Goal: Task Accomplishment & Management: Manage account settings

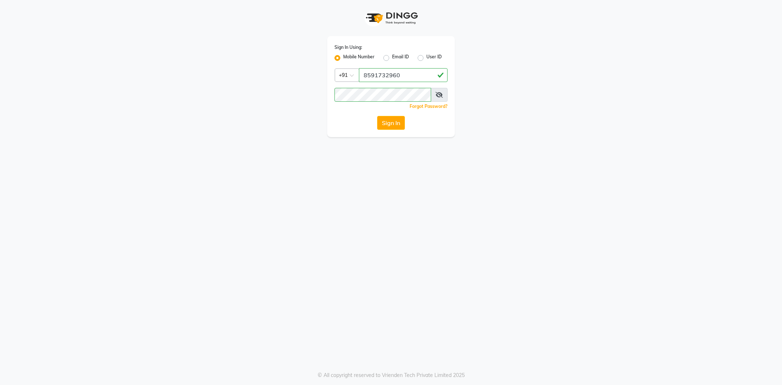
click at [390, 126] on button "Sign In" at bounding box center [391, 123] width 28 height 14
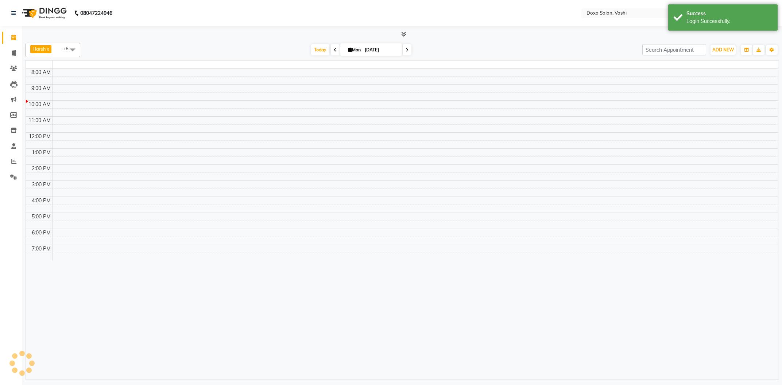
select select "en"
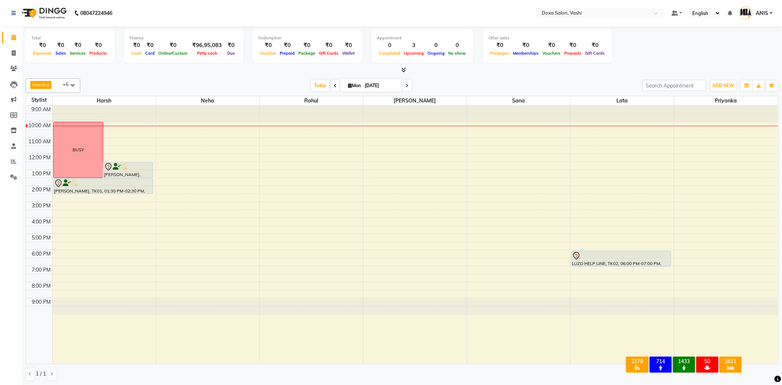
click at [334, 86] on icon at bounding box center [335, 86] width 3 height 4
type input "[DATE]"
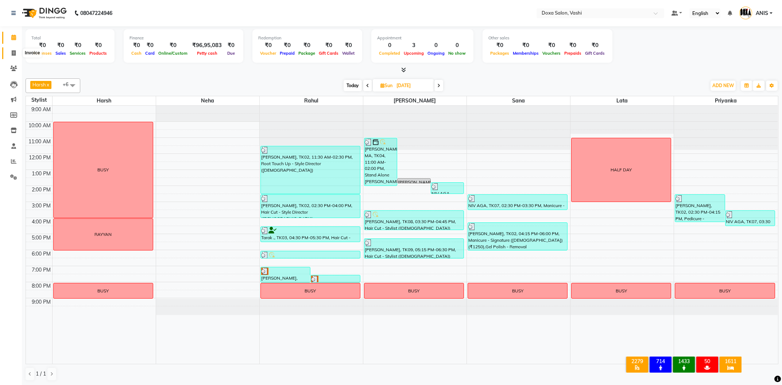
click at [11, 56] on span at bounding box center [13, 53] width 13 height 8
select select "416"
select select "service"
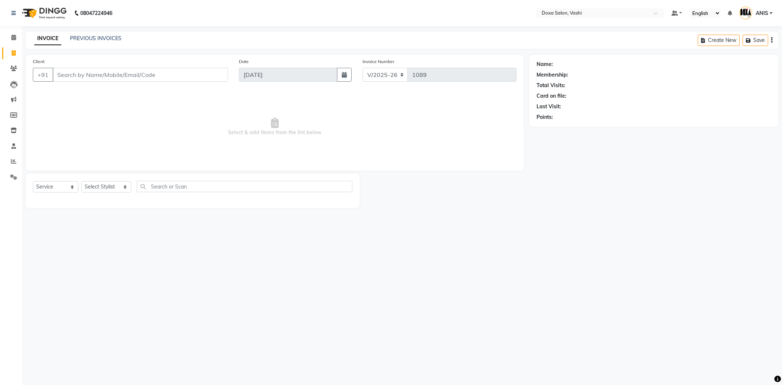
click at [103, 44] on div "INVOICE PREVIOUS INVOICES Create New Save" at bounding box center [402, 40] width 753 height 17
click at [104, 29] on div "08047224946 Select Location × Doxa Salon, Vashi Default Panel My Panel English …" at bounding box center [391, 192] width 782 height 385
click at [102, 36] on link "PREVIOUS INVOICES" at bounding box center [95, 38] width 51 height 7
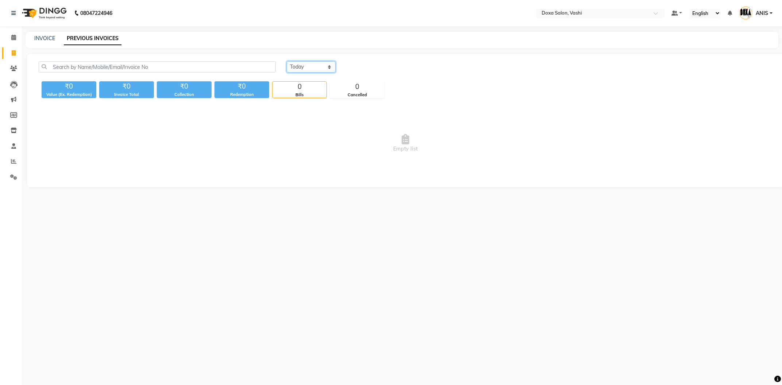
click at [287, 61] on select "Today Yesterday Custom Range" at bounding box center [311, 66] width 49 height 11
select select "yesterday"
click option "Yesterday" at bounding box center [0, 0] width 0 height 0
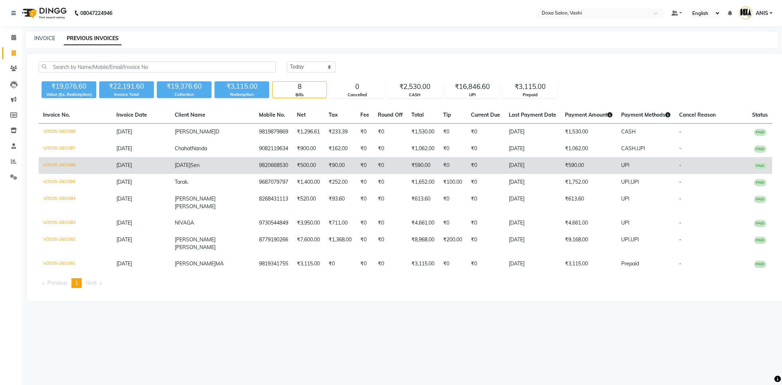
click at [178, 165] on span "Raja" at bounding box center [183, 165] width 16 height 7
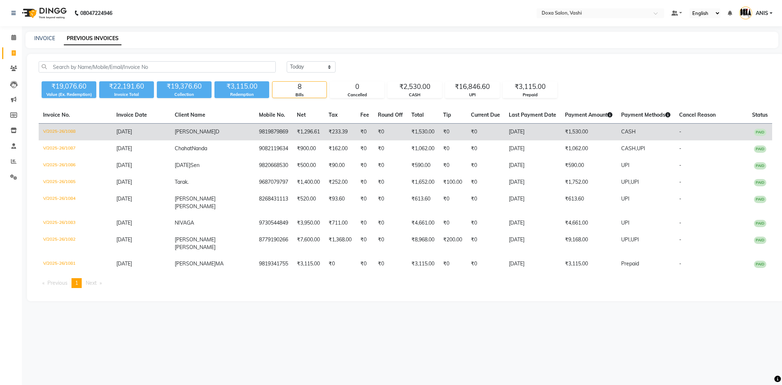
click at [185, 132] on span "Smruti" at bounding box center [195, 131] width 41 height 7
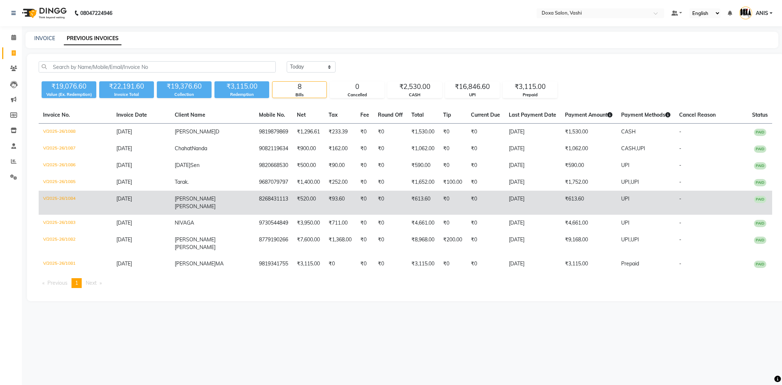
click at [196, 203] on span "Sheth" at bounding box center [195, 206] width 41 height 7
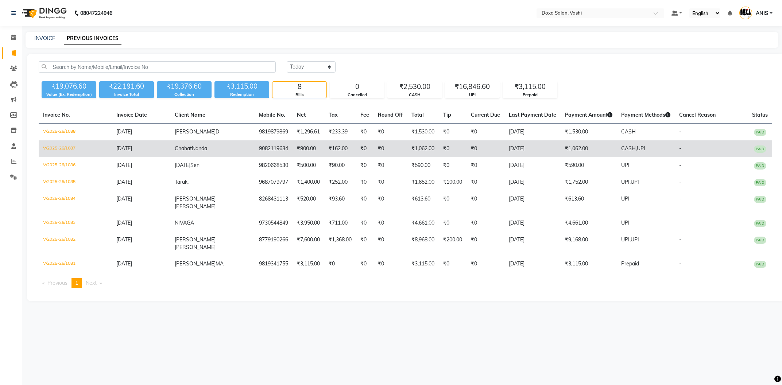
click at [207, 155] on td "Chahat Nanda" at bounding box center [212, 148] width 84 height 17
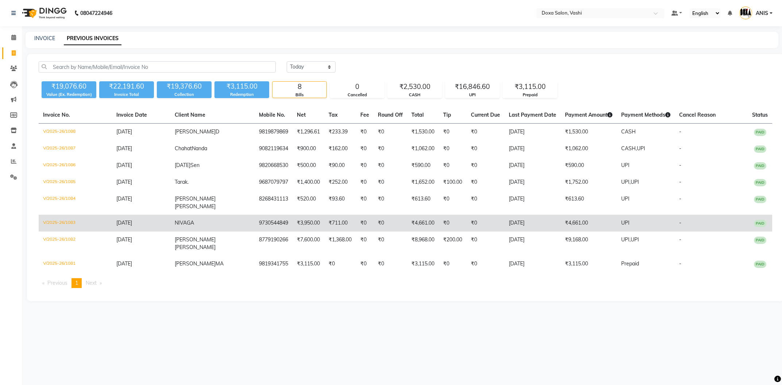
click at [175, 220] on span "NIV" at bounding box center [179, 223] width 8 height 7
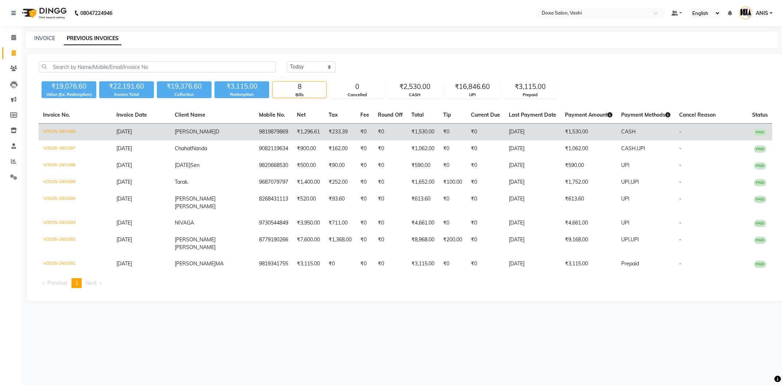
click at [197, 138] on td "Smruti D" at bounding box center [212, 132] width 84 height 17
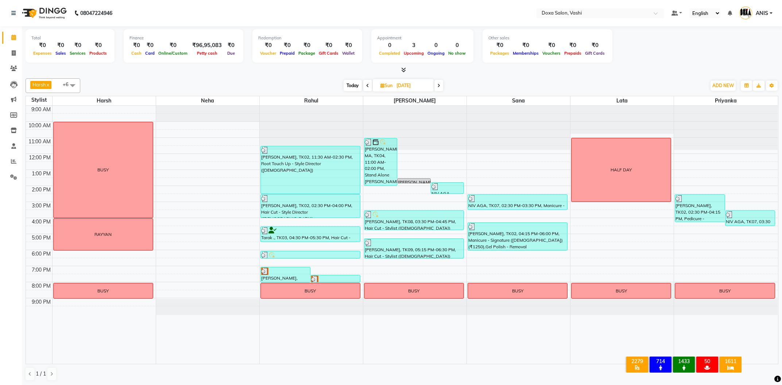
click at [348, 88] on span "Today" at bounding box center [353, 85] width 18 height 11
type input "01-09-2025"
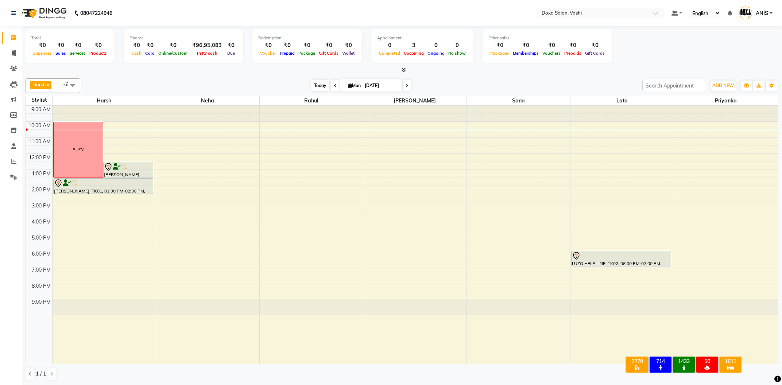
click at [312, 85] on span "Today" at bounding box center [320, 85] width 18 height 11
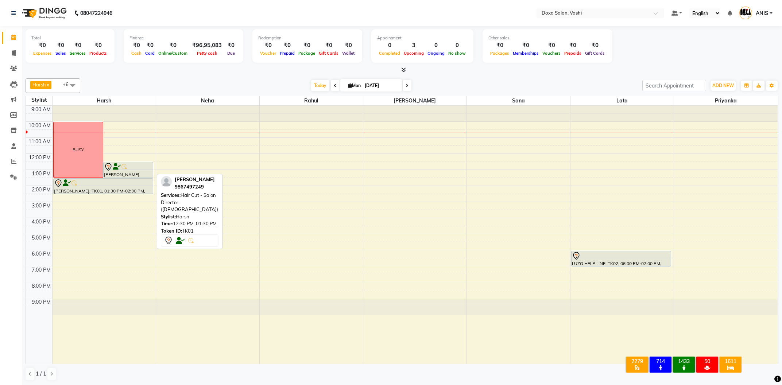
click at [143, 168] on div at bounding box center [128, 167] width 49 height 9
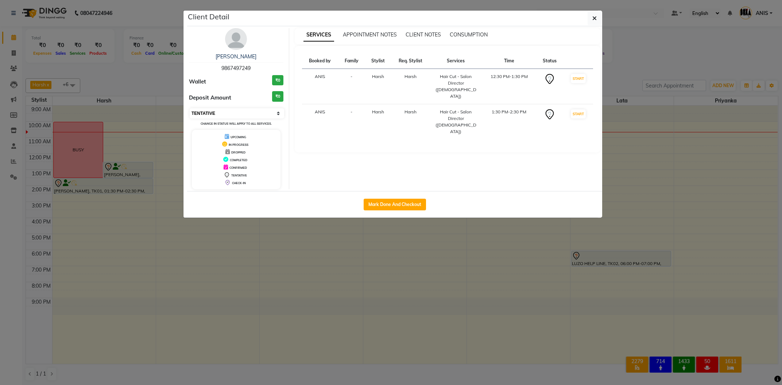
click at [190, 108] on select "Select IN SERVICE CONFIRMED TENTATIVE CHECK IN MARK DONE DROPPED UPCOMING" at bounding box center [237, 113] width 95 height 10
select select "6"
click option "CONFIRMED" at bounding box center [0, 0] width 0 height 0
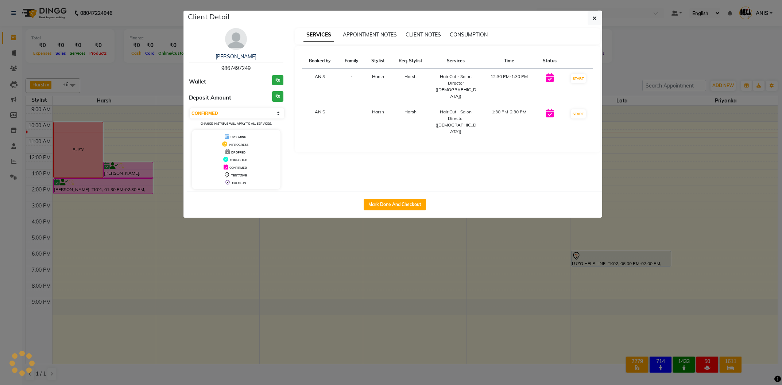
click at [329, 321] on ngb-modal-window "Client Detail Richa Tripati 9867497249 Wallet ₹0 Deposit Amount ₹0 Select IN SE…" at bounding box center [391, 192] width 782 height 385
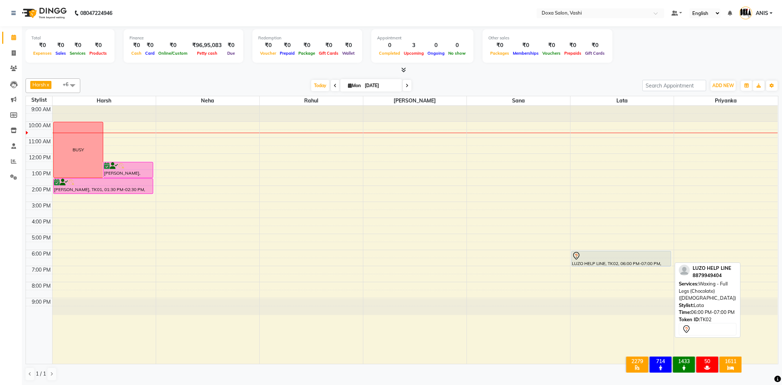
click at [623, 257] on div at bounding box center [621, 256] width 99 height 9
select select "7"
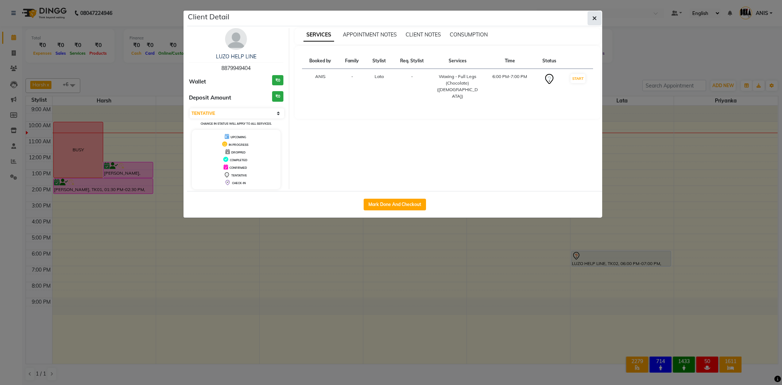
click at [594, 16] on icon "button" at bounding box center [595, 18] width 4 height 6
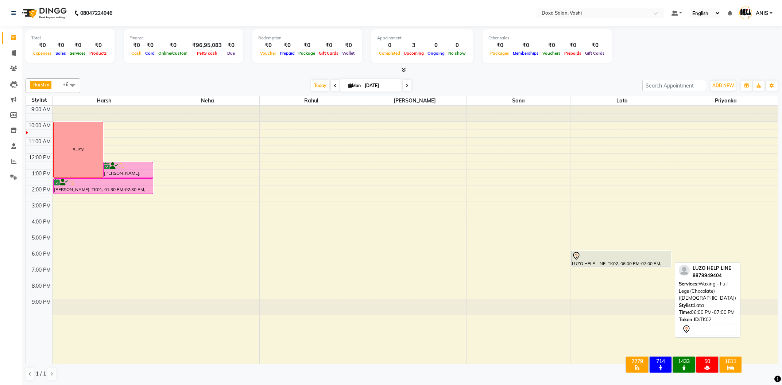
click at [613, 259] on div at bounding box center [621, 256] width 99 height 9
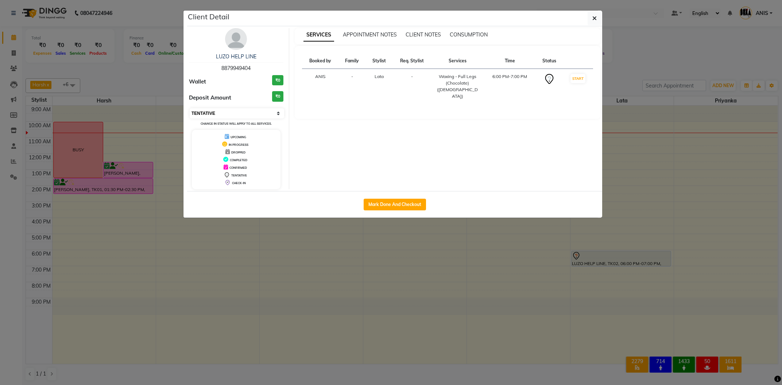
click at [190, 108] on select "Select IN SERVICE CONFIRMED TENTATIVE CHECK IN MARK DONE DROPPED UPCOMING" at bounding box center [237, 113] width 95 height 10
select select "6"
click option "CONFIRMED" at bounding box center [0, 0] width 0 height 0
click at [382, 311] on ngb-modal-window "Client Detail LUZO HELP LINE 8879949404 Wallet ₹0 Deposit Amount ₹0 Select IN S…" at bounding box center [391, 192] width 782 height 385
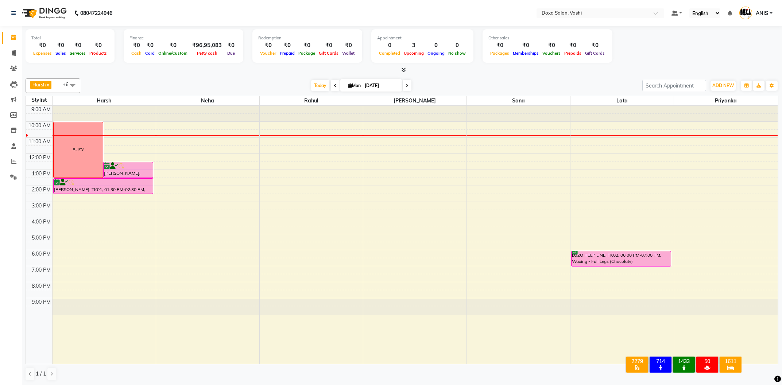
click at [626, 174] on div "9:00 AM 10:00 AM 11:00 AM 12:00 PM 1:00 PM 2:00 PM 3:00 PM 4:00 PM 5:00 PM 6:00…" at bounding box center [402, 235] width 752 height 258
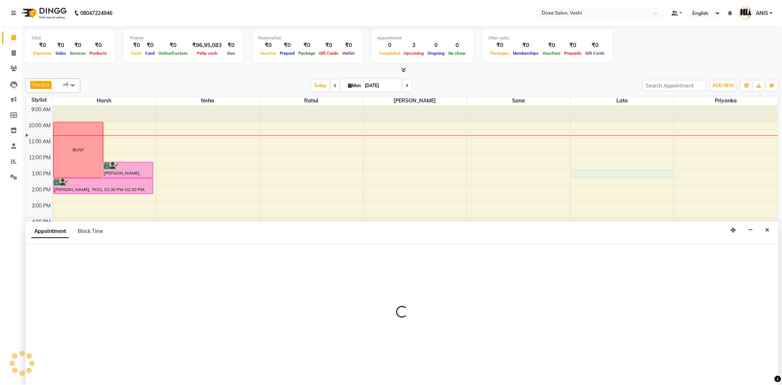
select select "17134"
select select "780"
select select "tentative"
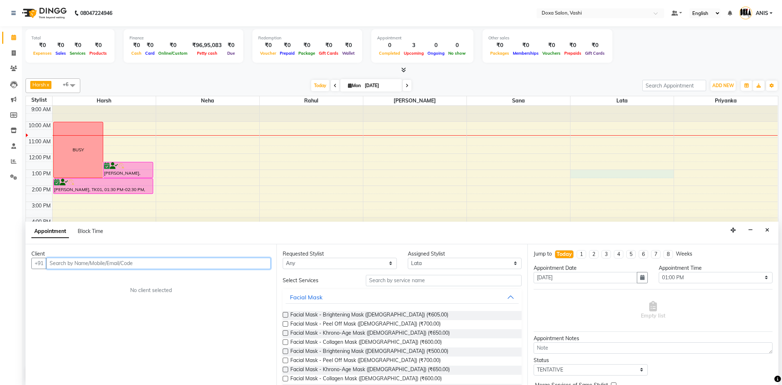
click at [105, 262] on input "text" at bounding box center [158, 263] width 224 height 11
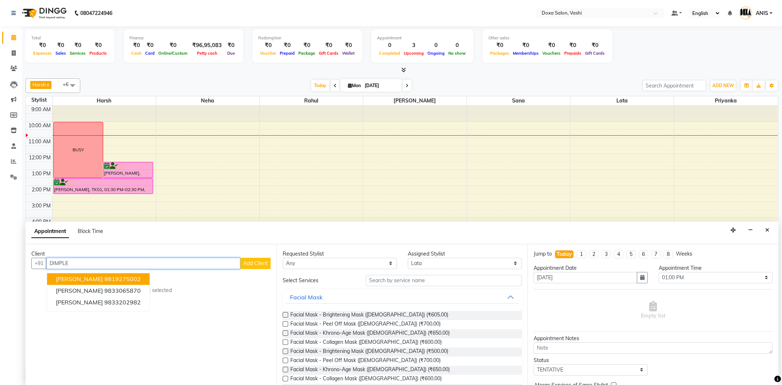
click at [135, 281] on button "Dimple Kukreja 9819275002" at bounding box center [98, 279] width 103 height 12
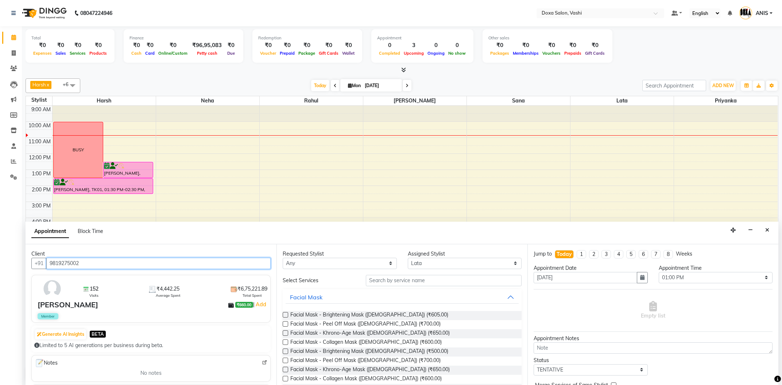
type input "9819275002"
click at [283, 258] on select "Any Faizan Harsh Lata Neha Niraj Prajwal Priyanka Rahul Sana" at bounding box center [340, 263] width 114 height 11
select select "17134"
click option "Lata" at bounding box center [0, 0] width 0 height 0
click at [394, 281] on input "text" at bounding box center [444, 280] width 156 height 11
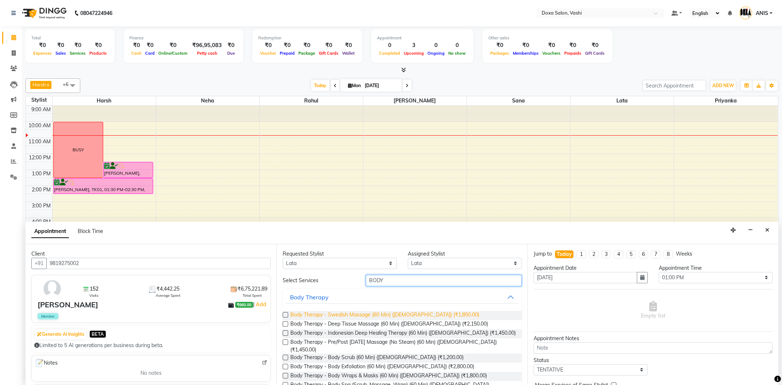
type input "BODY"
click at [421, 313] on span "Body Therapy - Swedish Massage (60 Min) (Female) (₹1,850.00)" at bounding box center [384, 315] width 189 height 9
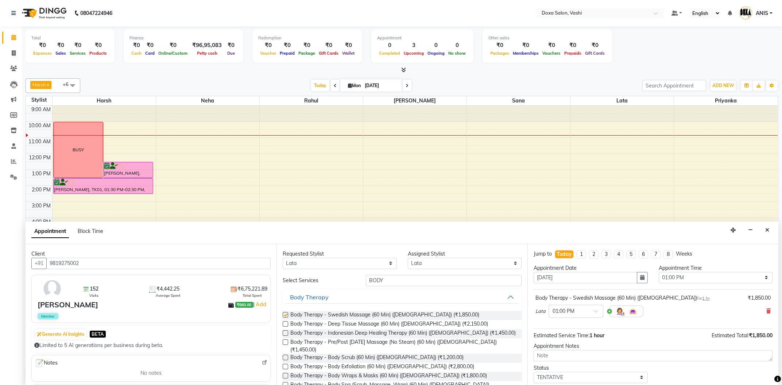
checkbox input "false"
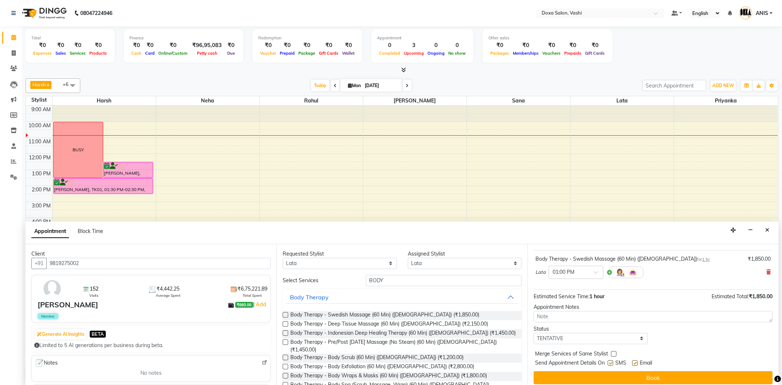
scroll to position [43, 0]
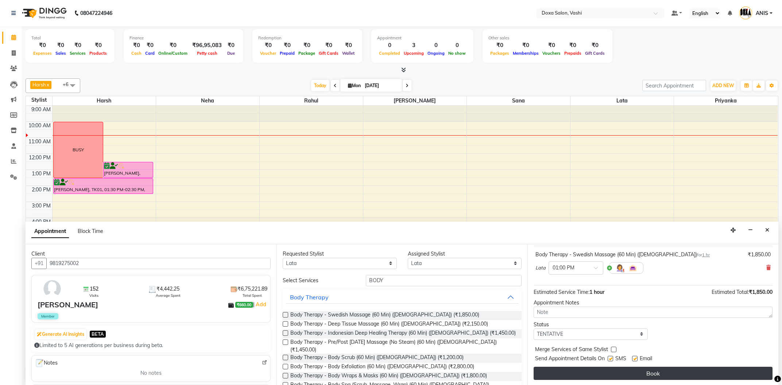
click at [623, 370] on button "Book" at bounding box center [653, 373] width 239 height 13
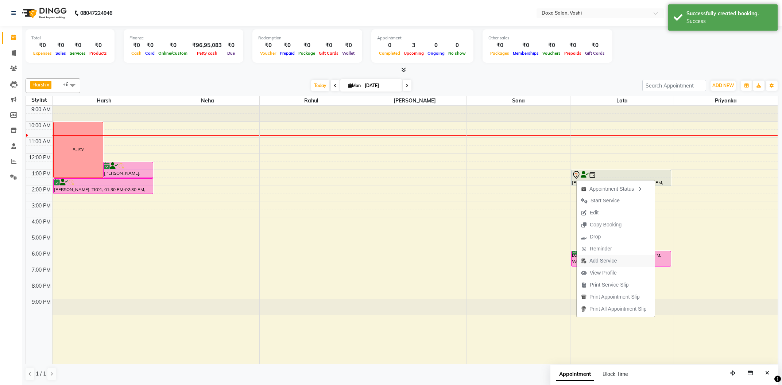
click at [602, 259] on span "Add Service" at bounding box center [603, 261] width 27 height 8
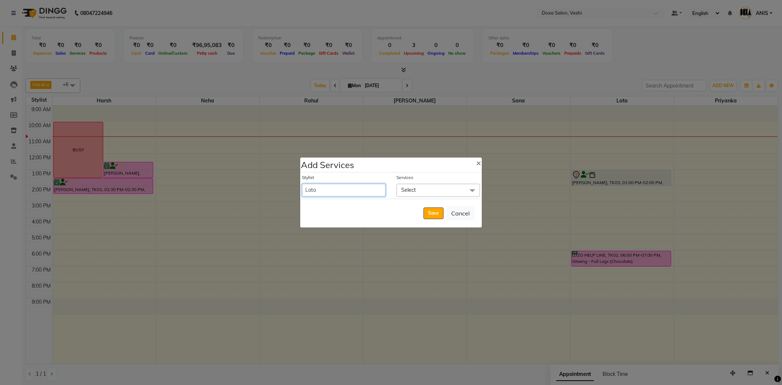
click at [302, 184] on select "AMOL BUDHE ANIS Ashwini Faizan Harsh i pad 11 i pad 9 Karishma Komal Lata Neha …" at bounding box center [344, 190] width 84 height 13
select select "11906"
click option "Rahul" at bounding box center [0, 0] width 0 height 0
select select "840"
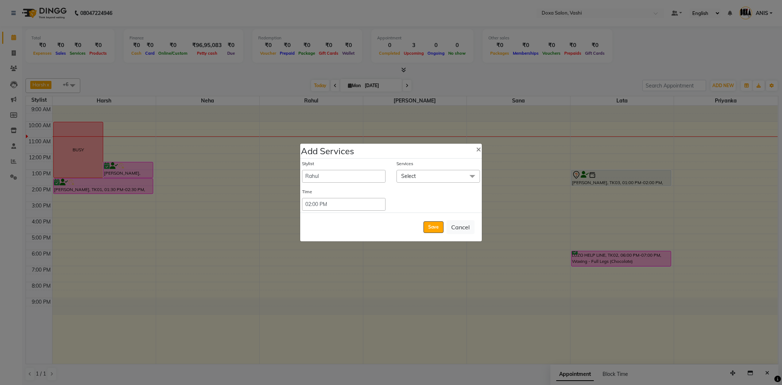
click at [427, 182] on span "Select" at bounding box center [439, 176] width 84 height 13
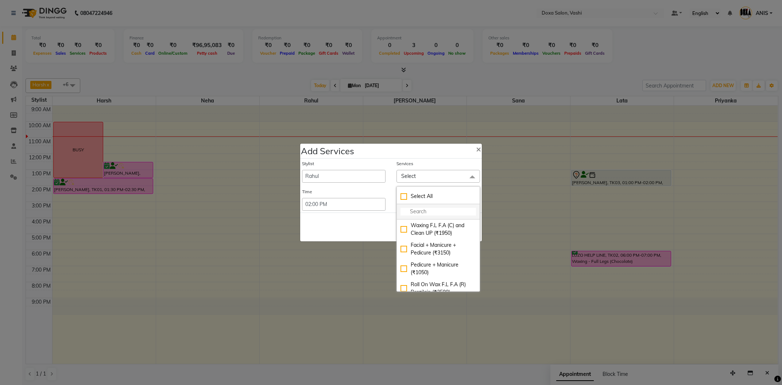
click at [437, 208] on input "multiselect-search" at bounding box center [439, 212] width 76 height 8
type input "C"
checkbox input "true"
type input "CP"
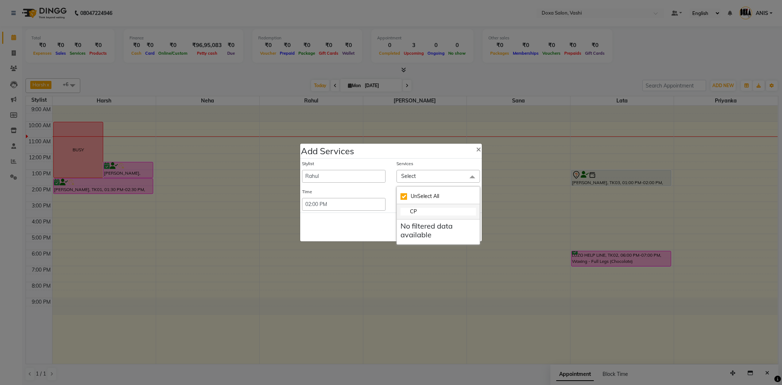
checkbox input "false"
type input "COMPLEX"
click at [442, 227] on div "Scalp Complex 5 (₹1800)" at bounding box center [439, 226] width 76 height 8
checkbox input "true"
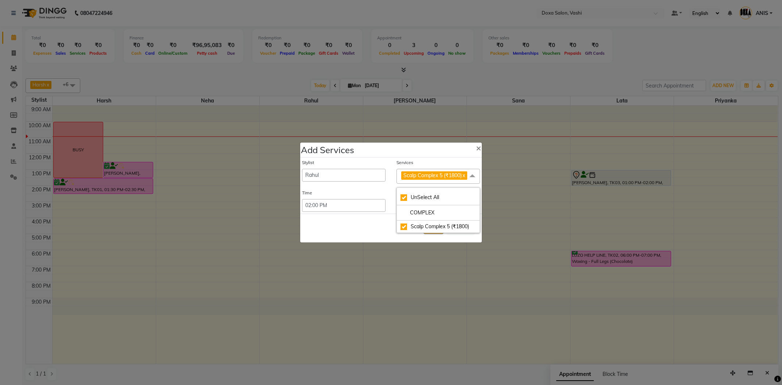
click at [387, 223] on div "Save Cancel" at bounding box center [391, 228] width 182 height 29
click at [436, 228] on button "Save" at bounding box center [434, 229] width 20 height 12
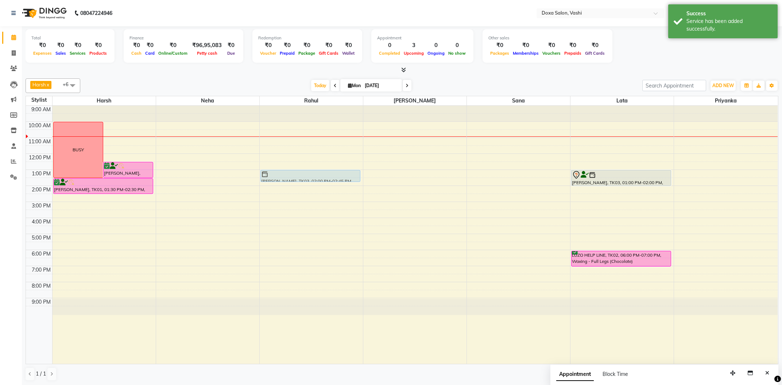
drag, startPoint x: 315, startPoint y: 189, endPoint x: 324, endPoint y: 172, distance: 19.6
click at [324, 172] on div "Dimple Kukreja, TK03, 02:00 PM-02:45 PM, Scalp Complex 5 (₹1800) Dimple Kukreja…" at bounding box center [311, 235] width 103 height 258
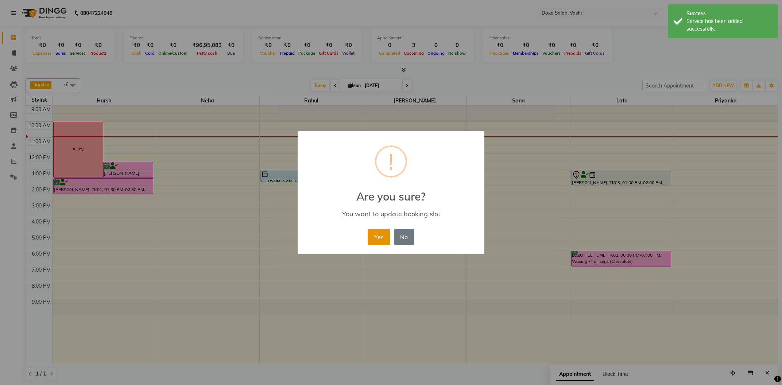
click at [374, 230] on button "Yes" at bounding box center [379, 237] width 22 height 16
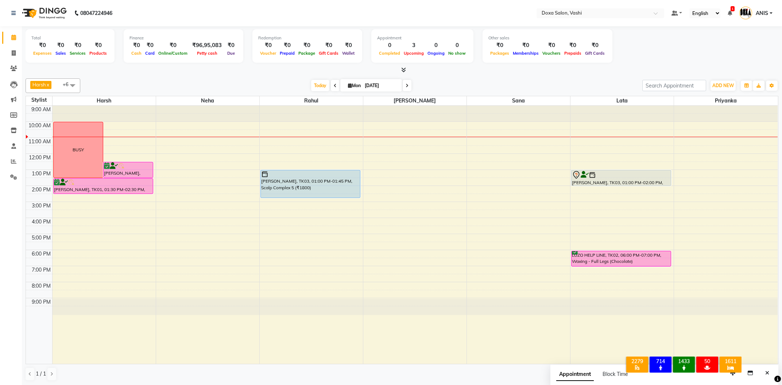
drag, startPoint x: 285, startPoint y: 182, endPoint x: 284, endPoint y: 198, distance: 16.5
click at [284, 198] on div "Dimple Kukreja, TK03, 01:00 PM-01:45 PM, Scalp Complex 5 (₹1800) Dimple Kukreja…" at bounding box center [311, 235] width 103 height 258
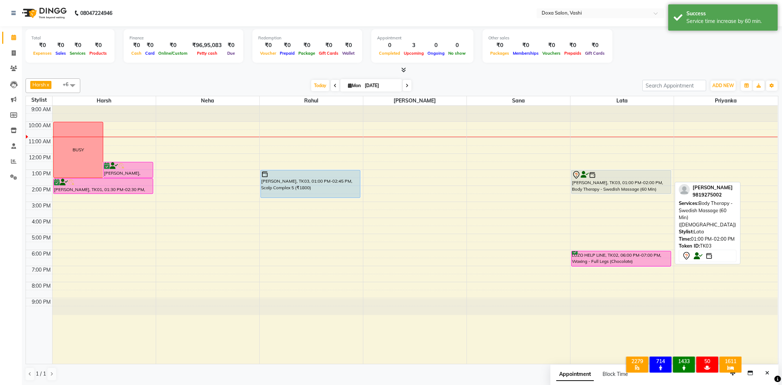
click at [612, 188] on div "Dimple Kukreja, TK03, 01:00 PM-02:00 PM, Body Therapy - Swedish Massage (60 Min…" at bounding box center [622, 235] width 103 height 258
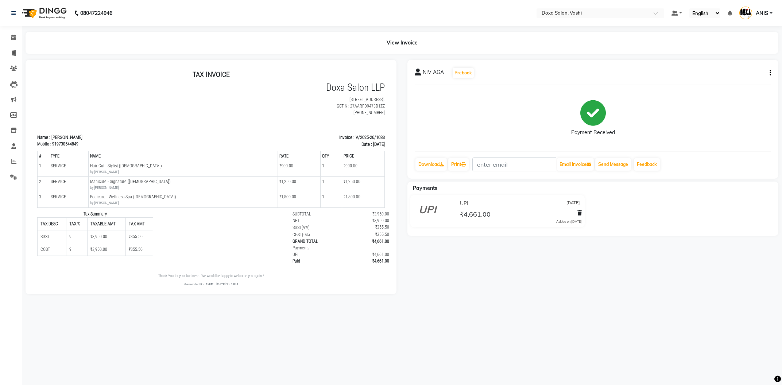
click at [771, 73] on icon "button" at bounding box center [770, 73] width 1 height 0
click at [728, 80] on div "Edit Invoice" at bounding box center [734, 77] width 50 height 9
select select "service"
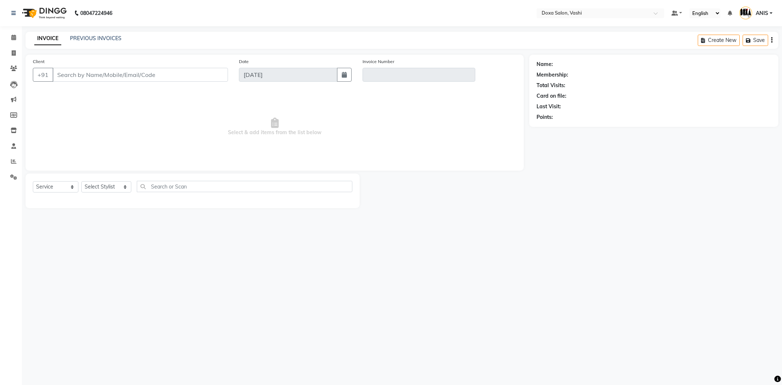
type input "9730544849"
type input "V/2025-26/1083"
type input "[DATE]"
select select "select"
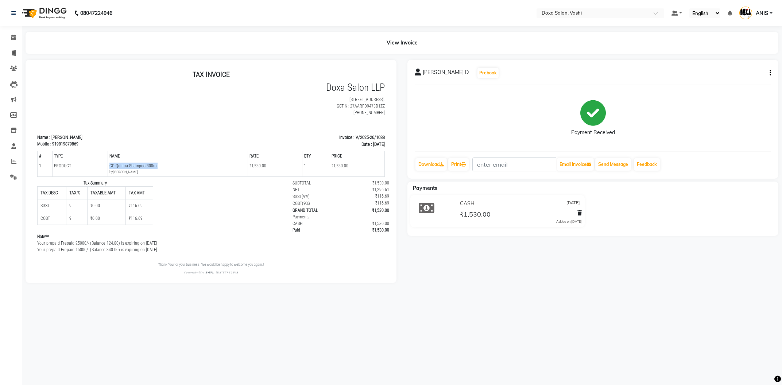
drag, startPoint x: 107, startPoint y: 165, endPoint x: 162, endPoint y: 166, distance: 55.1
click at [162, 166] on tr "1 PRODUCT PRODUCTS CC Quinoa Shampoo 300ml by ANIS ₹1,530.00 1" at bounding box center [211, 169] width 347 height 16
copy tr "PRODUCTS CC Quinoa Shampoo 300ml"
drag, startPoint x: 352, startPoint y: 136, endPoint x: 404, endPoint y: 140, distance: 51.9
click at [389, 140] on html "TAX INVOICE Doxa Salon LLP Shop No. 13-14, Sai Udyaan, Plot. 25, Sector 14, Vas…" at bounding box center [211, 173] width 357 height 212
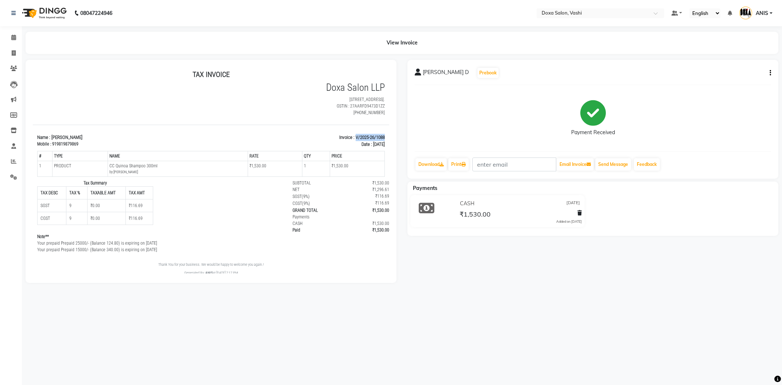
copy p "V/2025-26/1088"
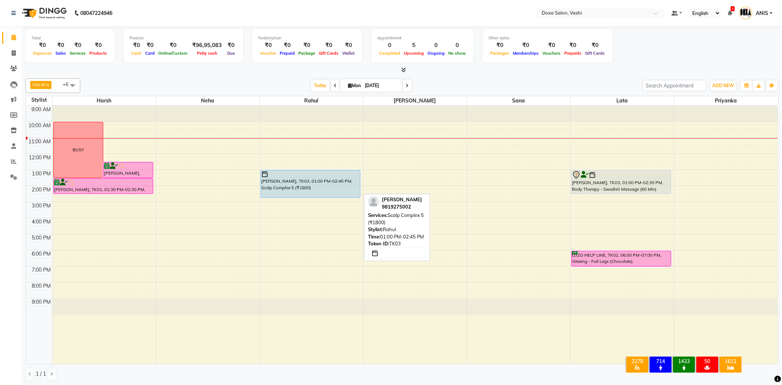
drag, startPoint x: 303, startPoint y: 197, endPoint x: 303, endPoint y: 201, distance: 4.4
click at [303, 201] on div "9:00 AM 10:00 AM 11:00 AM 12:00 PM 1:00 PM 2:00 PM 3:00 PM 4:00 PM 5:00 PM 6:00…" at bounding box center [402, 235] width 752 height 258
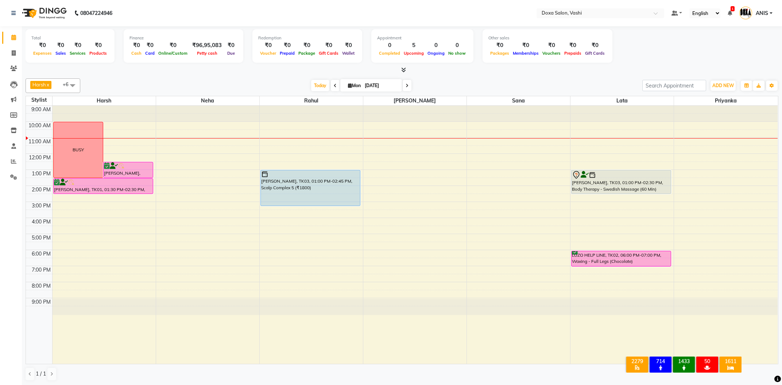
drag, startPoint x: 304, startPoint y: 199, endPoint x: 305, endPoint y: 204, distance: 4.8
click at [305, 204] on div "Dimple Kukreja, TK03, 01:00 PM-02:45 PM, Scalp Complex 5 (₹1800) Dimple Kukreja…" at bounding box center [311, 235] width 103 height 258
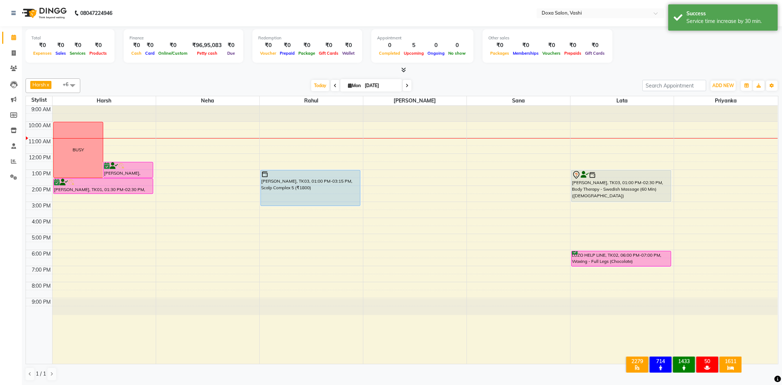
drag, startPoint x: 609, startPoint y: 195, endPoint x: 609, endPoint y: 204, distance: 9.1
click at [609, 204] on div "9:00 AM 10:00 AM 11:00 AM 12:00 PM 1:00 PM 2:00 PM 3:00 PM 4:00 PM 5:00 PM 6:00…" at bounding box center [402, 235] width 752 height 258
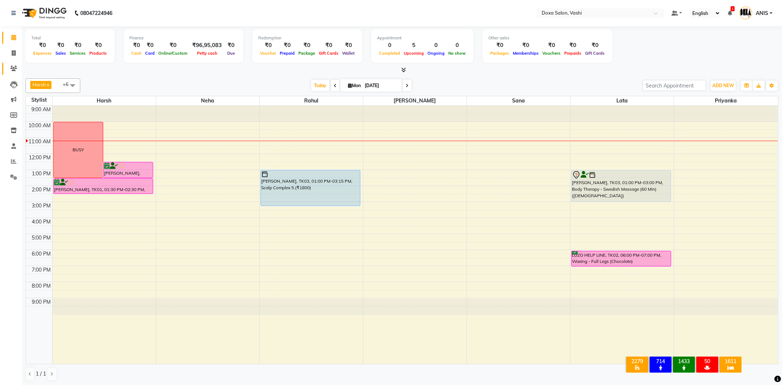
click at [17, 68] on span at bounding box center [13, 69] width 13 height 8
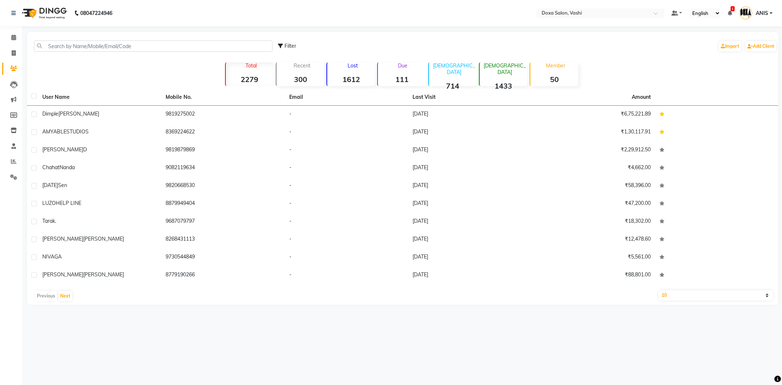
click at [64, 52] on div "Filter Import Add Client" at bounding box center [402, 46] width 749 height 23
click at [65, 39] on div "Filter Import Add Client" at bounding box center [402, 46] width 749 height 23
click at [60, 44] on input "text" at bounding box center [153, 46] width 239 height 11
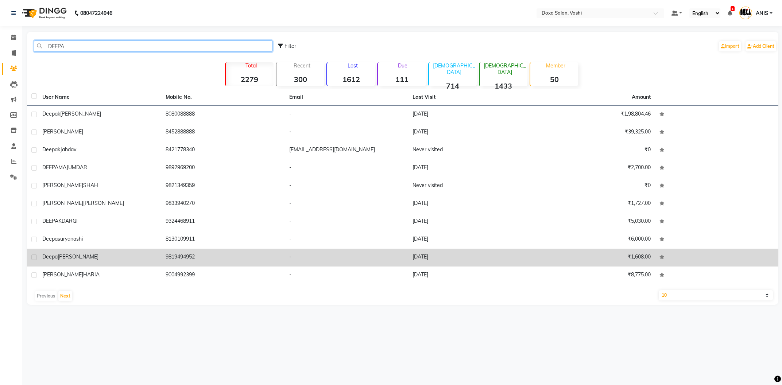
type input "DEEPA"
click at [77, 255] on span "makkad" at bounding box center [78, 257] width 41 height 7
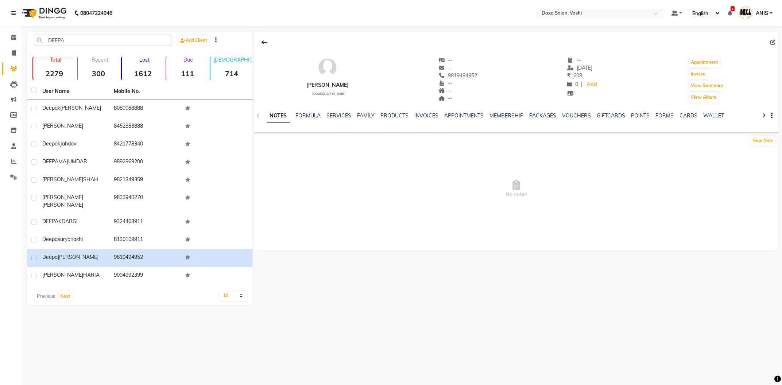
click at [341, 112] on div "NOTES FORMULA SERVICES FAMILY PRODUCTS INVOICES APPOINTMENTS MEMBERSHIP PACKAGE…" at bounding box center [516, 115] width 525 height 25
click at [341, 115] on link "SERVICES" at bounding box center [339, 115] width 25 height 7
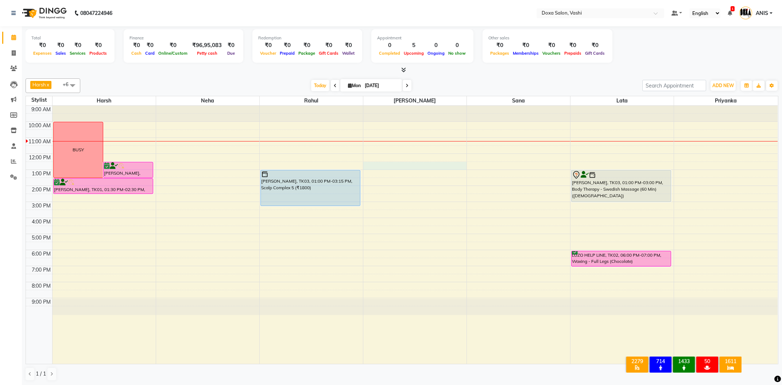
click at [408, 165] on div "9:00 AM 10:00 AM 11:00 AM 12:00 PM 1:00 PM 2:00 PM 3:00 PM 4:00 PM 5:00 PM 6:00…" at bounding box center [402, 235] width 752 height 258
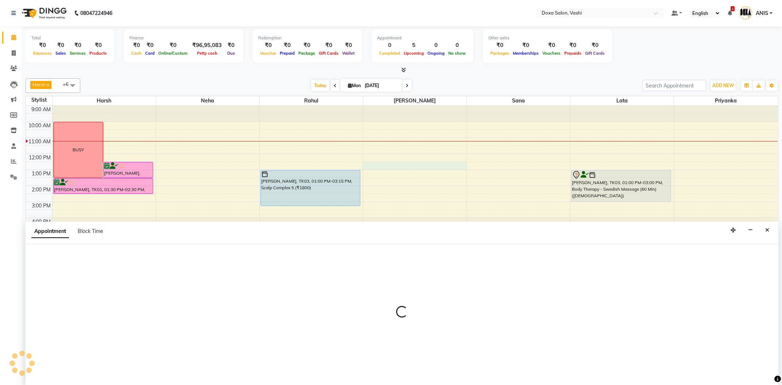
select select "34480"
select select "750"
select select "tentative"
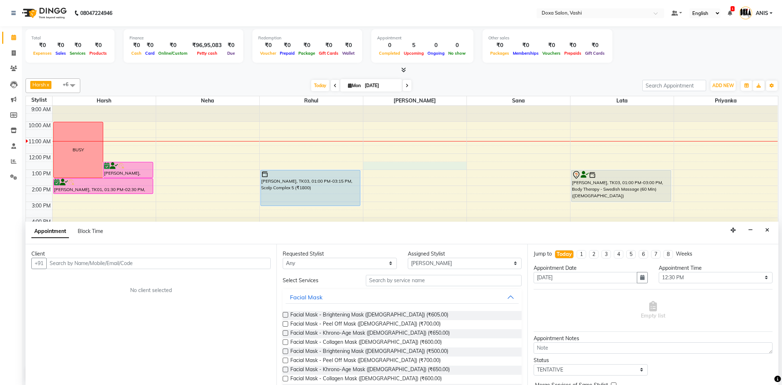
click at [227, 267] on input "text" at bounding box center [158, 263] width 224 height 11
click at [141, 276] on button "deepa makkad 9819494952" at bounding box center [98, 279] width 103 height 12
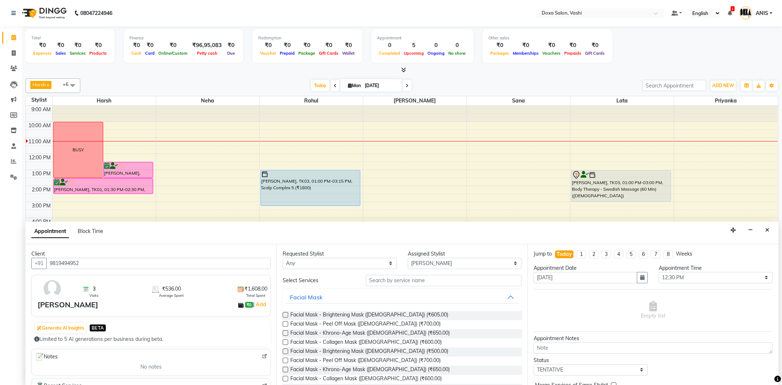
type input "9819494952"
click at [409, 280] on input "text" at bounding box center [444, 280] width 156 height 11
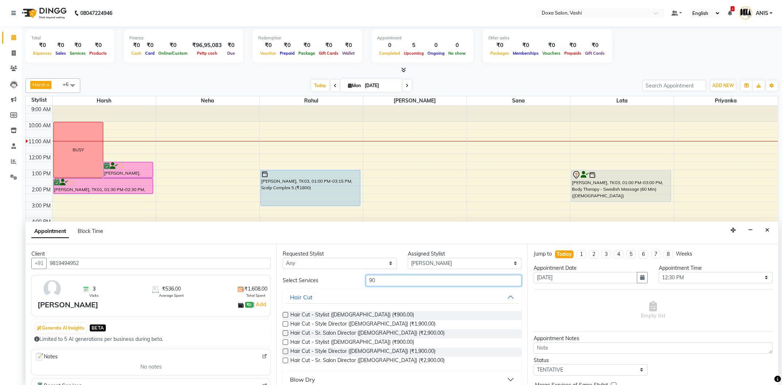
type input "9"
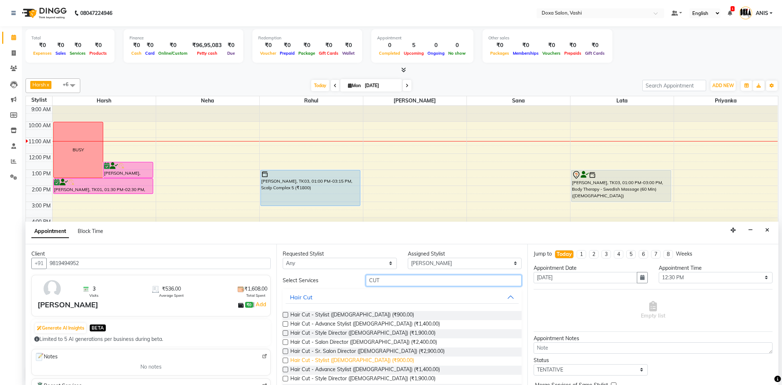
type input "CUT"
click at [355, 361] on span "Hair Cut - Stylist (Female) (₹900.00)" at bounding box center [352, 361] width 124 height 9
checkbox input "false"
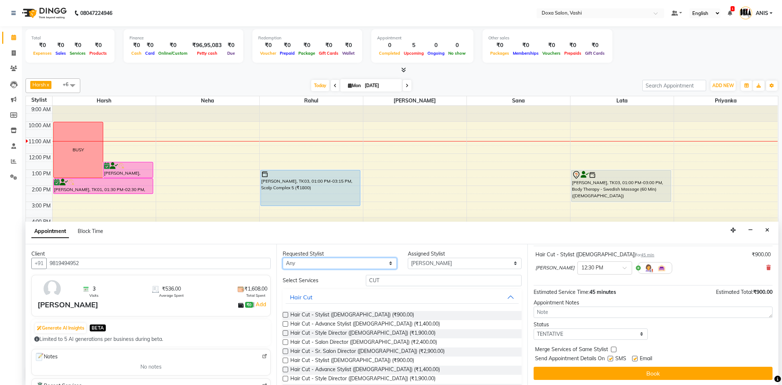
click at [283, 258] on select "Any Faizan Harsh Lata Neha Niraj Prajwal Priyanka Rahul Sana" at bounding box center [340, 263] width 114 height 11
select select "25278"
click option "Sana" at bounding box center [0, 0] width 0 height 0
select select "25278"
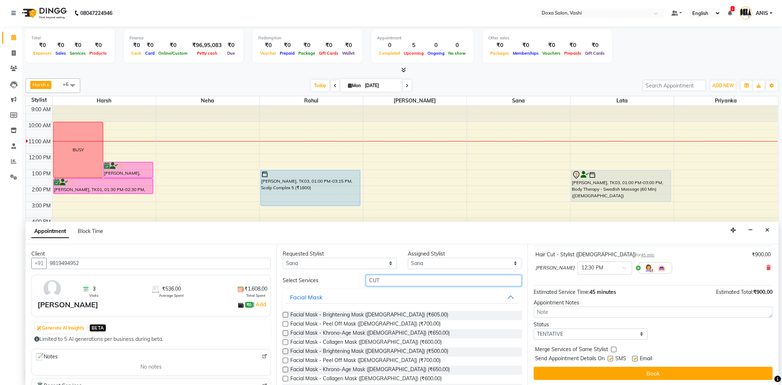
drag, startPoint x: 442, startPoint y: 277, endPoint x: 339, endPoint y: 285, distance: 102.5
click at [366, 285] on input "CUT" at bounding box center [444, 280] width 156 height 11
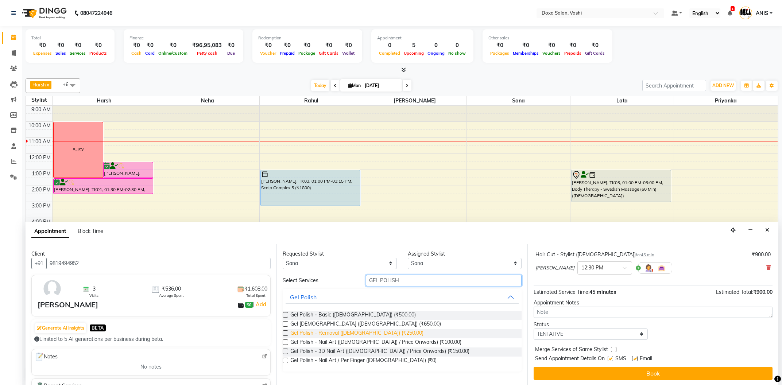
type input "GEL POLISH"
click at [365, 337] on span "Gel Polish - Removal (Female) (₹250.00)" at bounding box center [356, 334] width 133 height 9
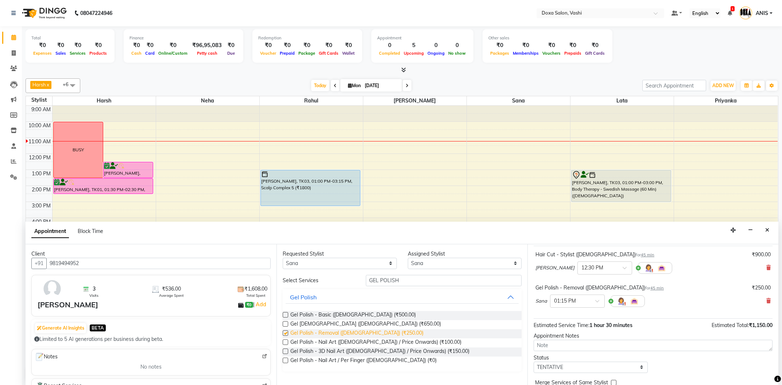
checkbox input "false"
click at [598, 302] on span at bounding box center [600, 304] width 9 height 8
click at [565, 324] on div "01:30 PM" at bounding box center [578, 328] width 54 height 14
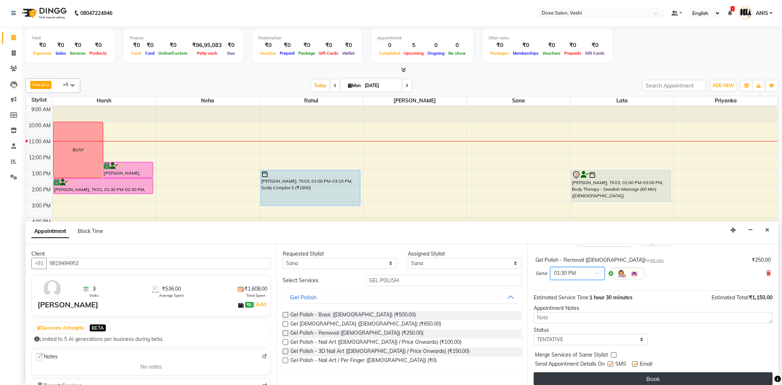
scroll to position [77, 0]
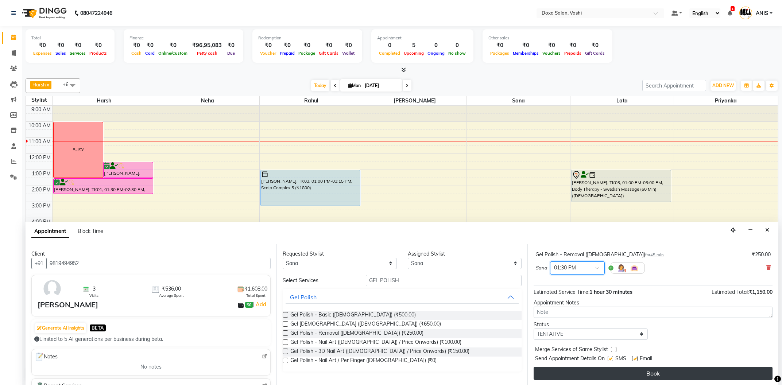
click at [614, 372] on button "Book" at bounding box center [653, 373] width 239 height 13
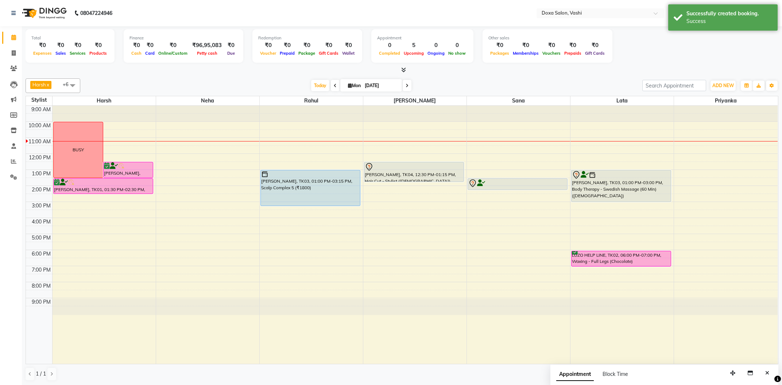
drag, startPoint x: 423, startPoint y: 172, endPoint x: 423, endPoint y: 178, distance: 6.2
click at [423, 178] on div "deepa makkad, TK04, 12:30 PM-01:15 PM, Hair Cut - Stylist (Female) deepa makkad…" at bounding box center [414, 235] width 103 height 258
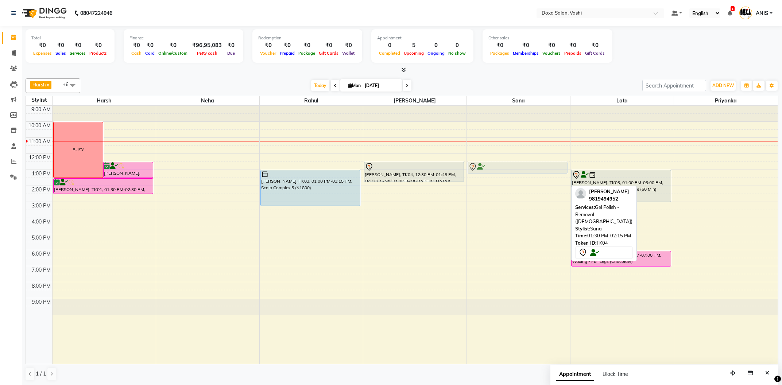
drag, startPoint x: 488, startPoint y: 182, endPoint x: 495, endPoint y: 165, distance: 18.0
click at [495, 165] on div "deepa makkad, TK04, 01:30 PM-02:15 PM, Gel Polish - Removal (Female) deepa makk…" at bounding box center [518, 235] width 103 height 258
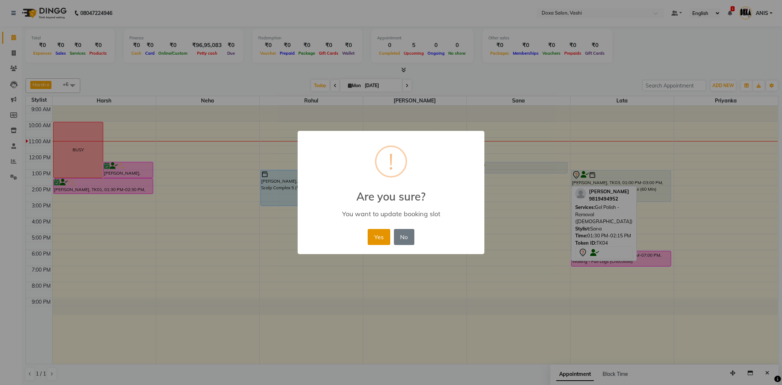
click at [380, 235] on button "Yes" at bounding box center [379, 237] width 22 height 16
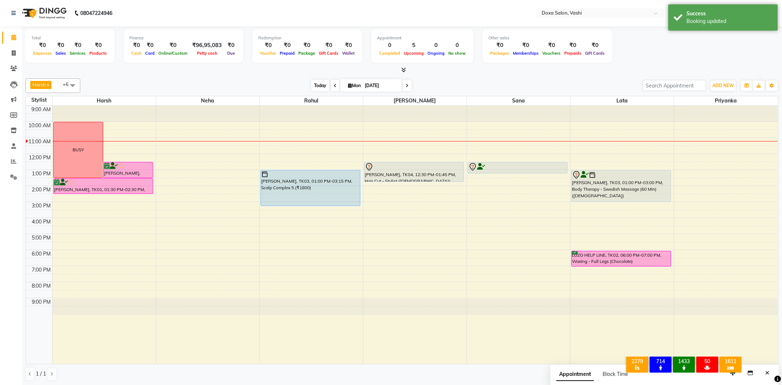
click at [315, 86] on span "Today" at bounding box center [320, 85] width 18 height 11
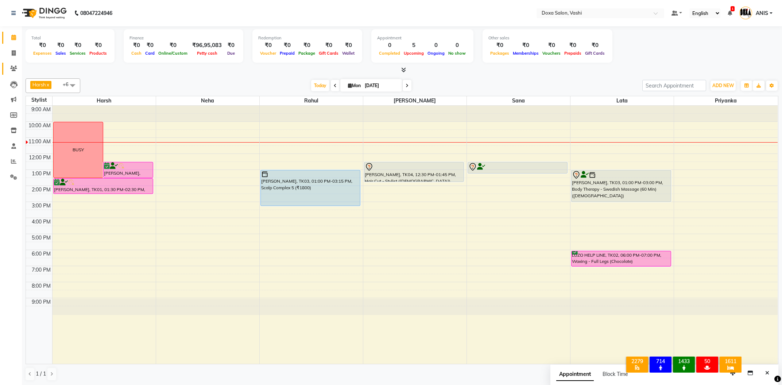
click at [15, 70] on icon at bounding box center [13, 68] width 7 height 5
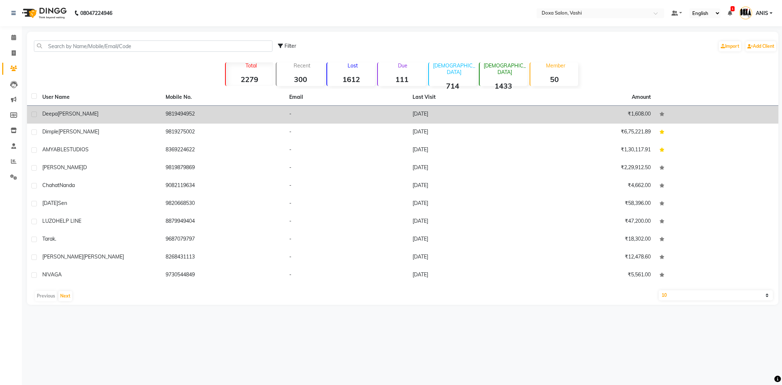
click at [77, 122] on td "deepa makkad" at bounding box center [99, 115] width 123 height 18
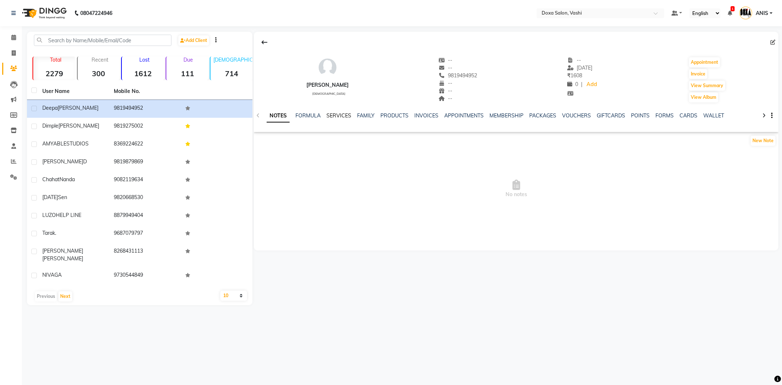
click at [333, 118] on link "SERVICES" at bounding box center [339, 115] width 25 height 7
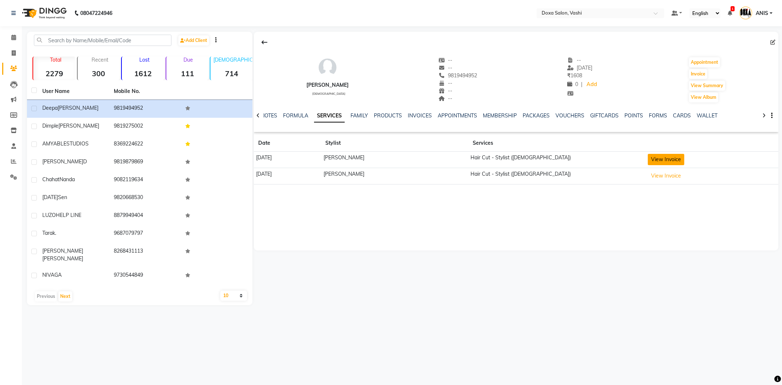
click at [649, 162] on button "View Invoice" at bounding box center [666, 159] width 36 height 11
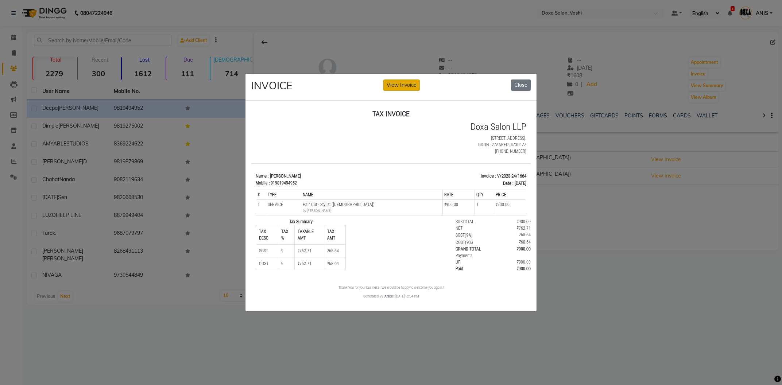
click at [418, 87] on button "View Invoice" at bounding box center [402, 85] width 36 height 11
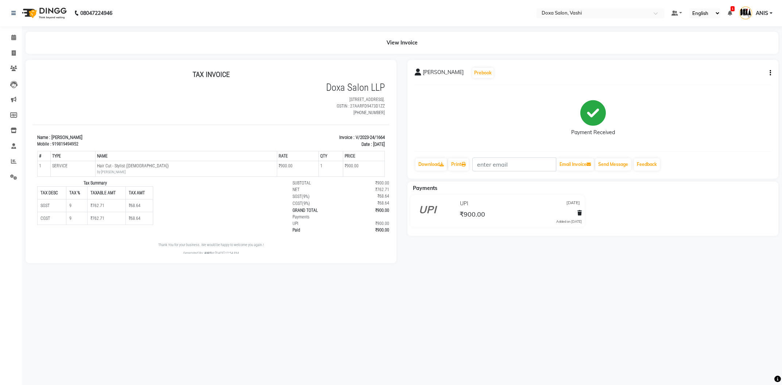
click at [771, 73] on icon "button" at bounding box center [770, 73] width 1 height 0
click at [729, 76] on div "Edit Invoice" at bounding box center [734, 77] width 50 height 9
select select "service"
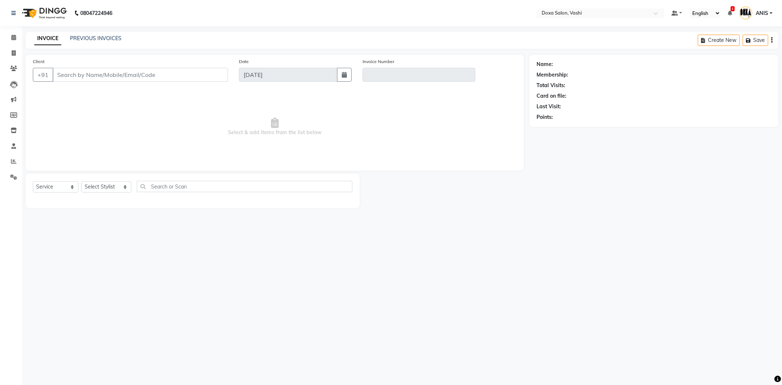
type input "9819494952"
type input "V/2023-24/1664"
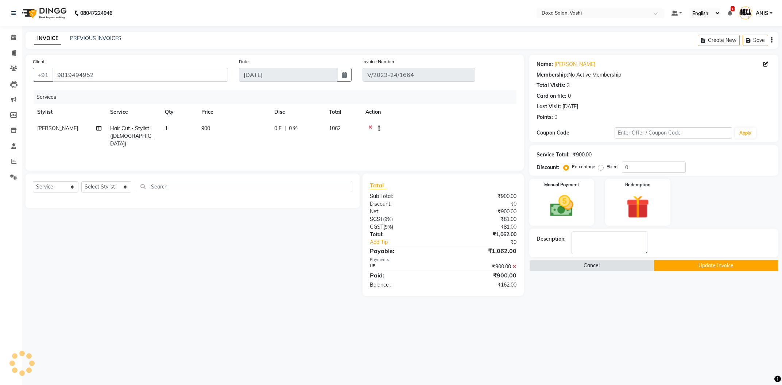
type input "[DATE]"
select select "select"
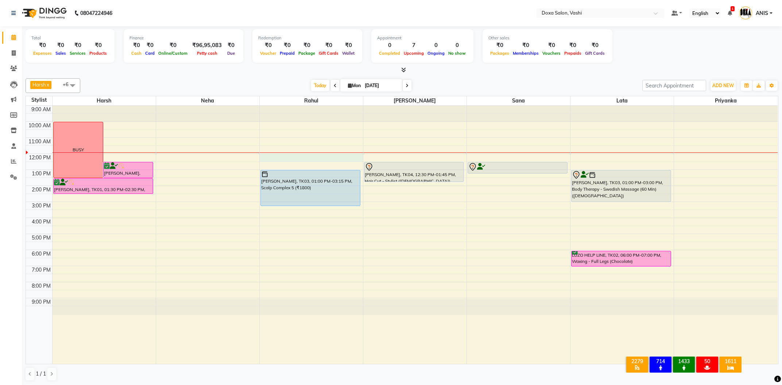
click at [310, 157] on div "9:00 AM 10:00 AM 11:00 AM 12:00 PM 1:00 PM 2:00 PM 3:00 PM 4:00 PM 5:00 PM 6:00…" at bounding box center [402, 235] width 752 height 258
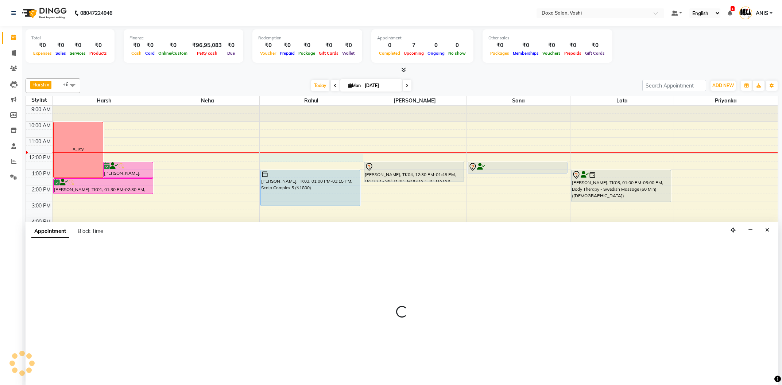
select select "11906"
select select "720"
select select "tentative"
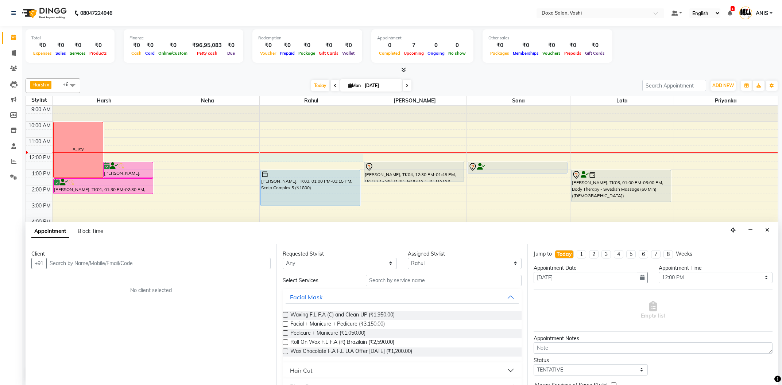
click at [179, 262] on input "text" at bounding box center [158, 263] width 224 height 11
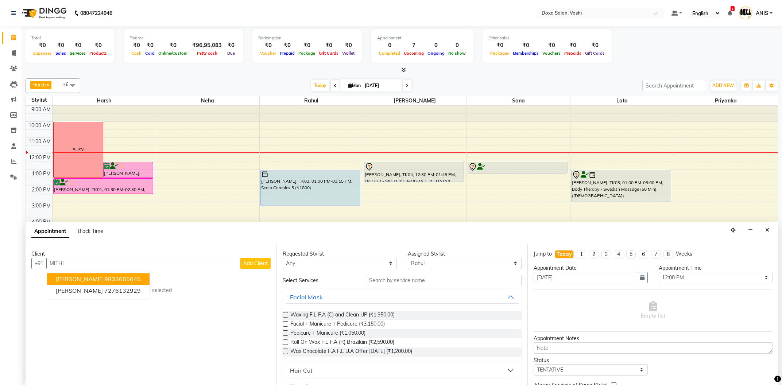
click at [147, 280] on button "Mithil Shetty 9833665645" at bounding box center [98, 279] width 103 height 12
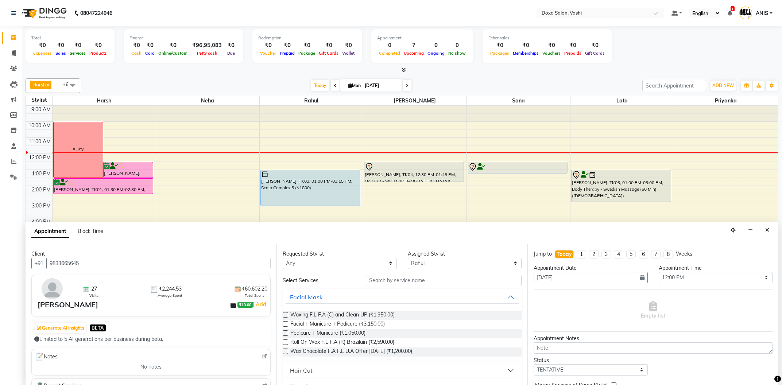
type input "9833665645"
click at [283, 258] on select "Any Faizan Harsh Lata Neha Niraj Prajwal Priyanka Rahul Sana" at bounding box center [340, 263] width 114 height 11
click at [486, 279] on input "text" at bounding box center [444, 280] width 156 height 11
click at [450, 284] on input "text" at bounding box center [444, 280] width 156 height 11
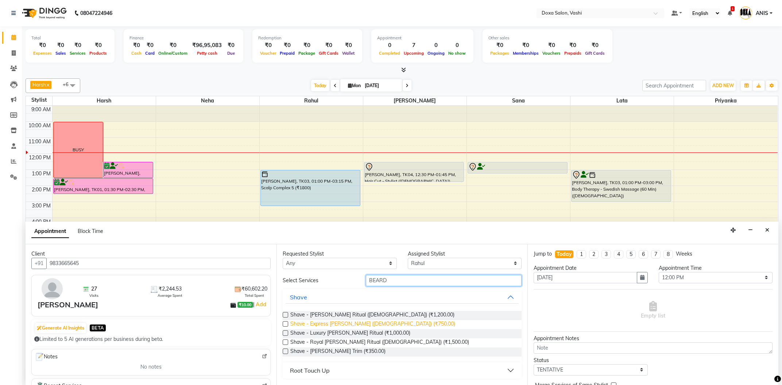
type input "BEARD"
click at [355, 324] on span "Shave - Express Beard (Male) (₹750.00)" at bounding box center [372, 324] width 165 height 9
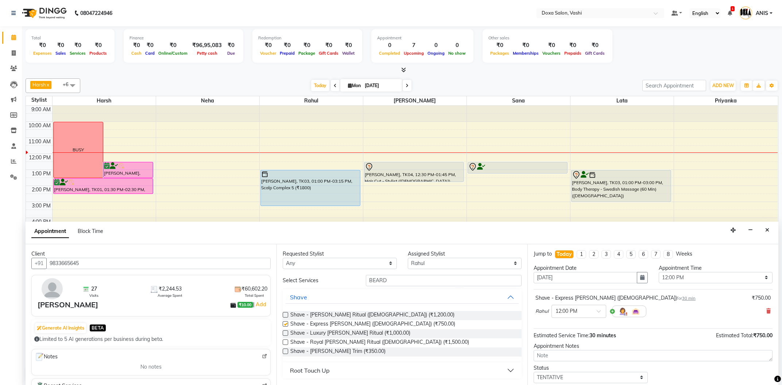
checkbox input "false"
click at [659, 272] on select "Select 10:00 AM 10:15 AM 10:30 AM 10:45 AM 11:00 AM 11:15 AM 11:30 AM 11:45 AM …" at bounding box center [716, 277] width 114 height 11
select select "735"
click option "12:15 PM" at bounding box center [0, 0] width 0 height 0
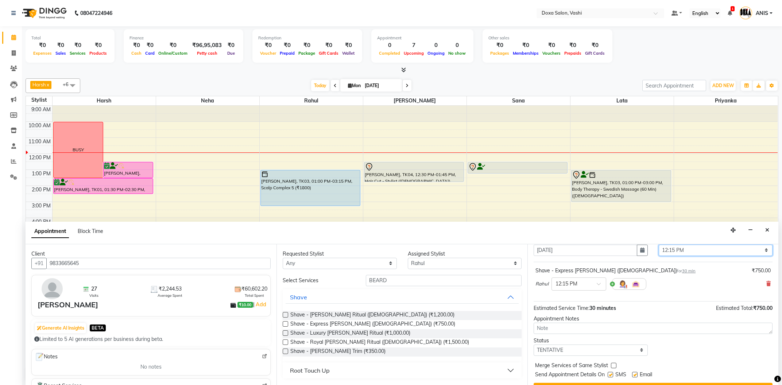
scroll to position [43, 0]
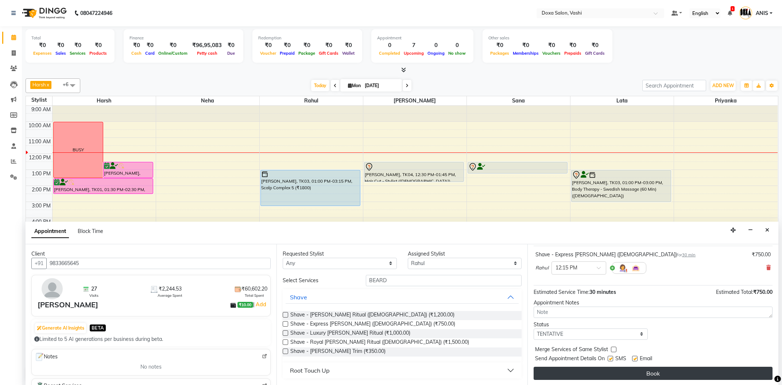
click at [625, 373] on button "Book" at bounding box center [653, 373] width 239 height 13
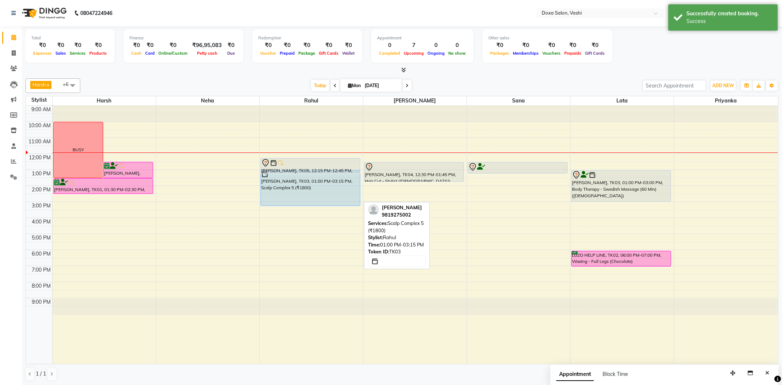
drag, startPoint x: 331, startPoint y: 166, endPoint x: 335, endPoint y: 171, distance: 6.5
click at [335, 171] on div "Mithil Shetty, TK05, 12:15 PM-12:45 PM, Shave - Express Beard (Male) Dimple Kuk…" at bounding box center [311, 235] width 103 height 258
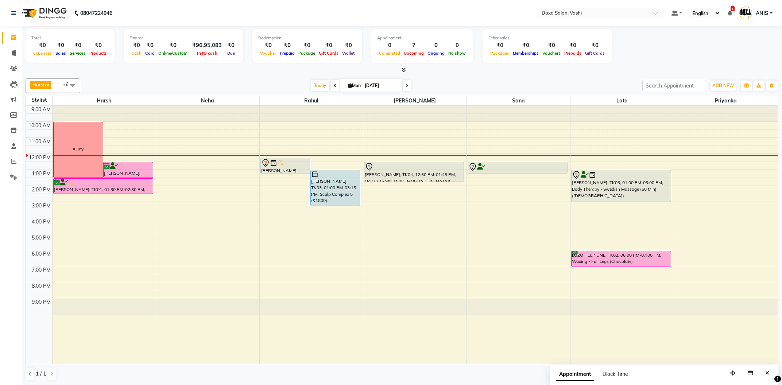
click at [302, 253] on div "9:00 AM 10:00 AM 11:00 AM 12:00 PM 1:00 PM 2:00 PM 3:00 PM 4:00 PM 5:00 PM 6:00…" at bounding box center [402, 235] width 752 height 258
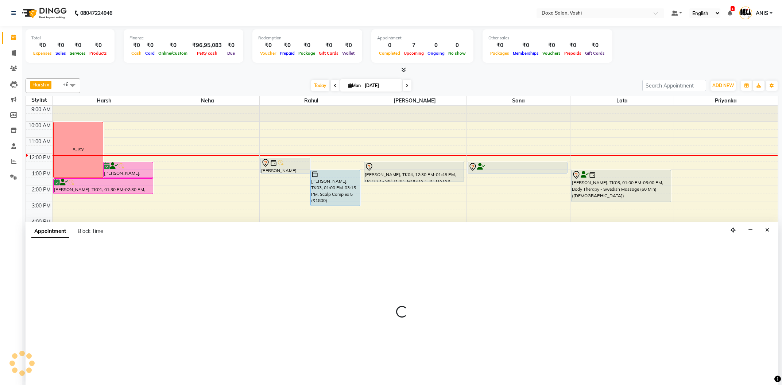
scroll to position [0, 0]
select select "11906"
select select "1080"
select select "tentative"
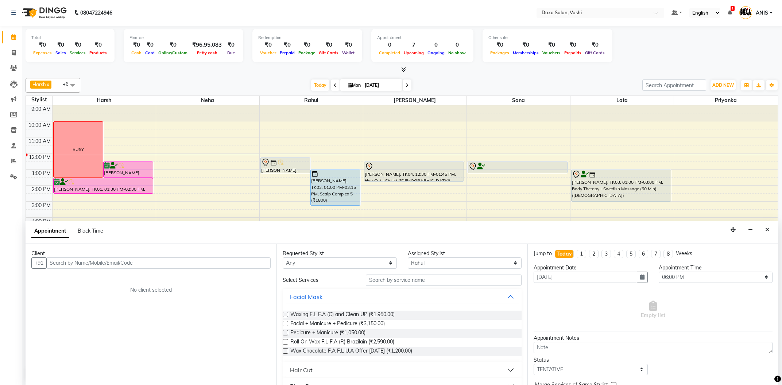
click at [172, 261] on input "text" at bounding box center [158, 263] width 224 height 11
type input "S"
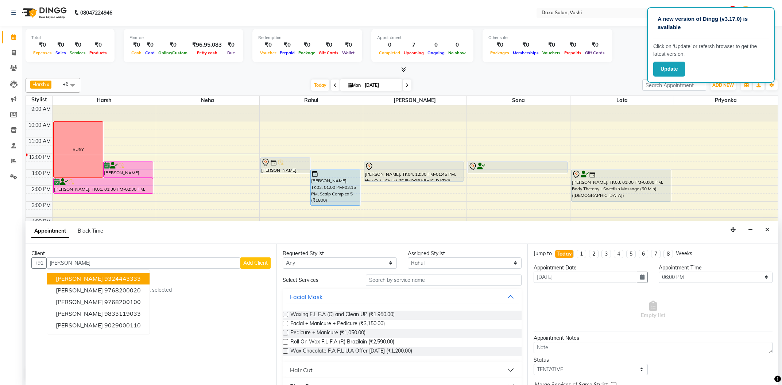
drag, startPoint x: 100, startPoint y: 265, endPoint x: 0, endPoint y: 275, distance: 100.9
click at [46, 269] on input "GHAI" at bounding box center [143, 263] width 194 height 11
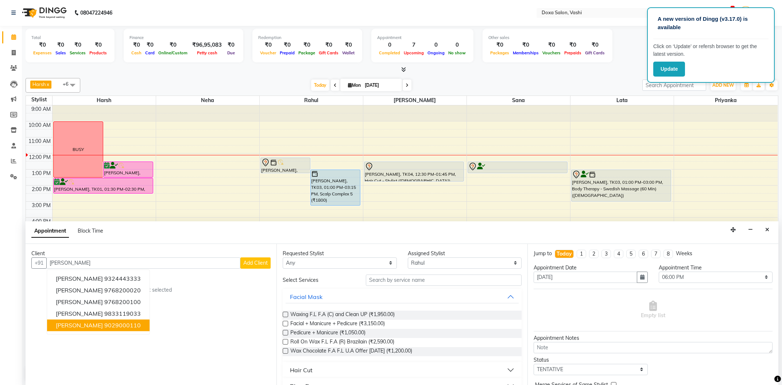
type input "GHAI"
click at [758, 226] on div "Appointment Block Time" at bounding box center [402, 233] width 753 height 23
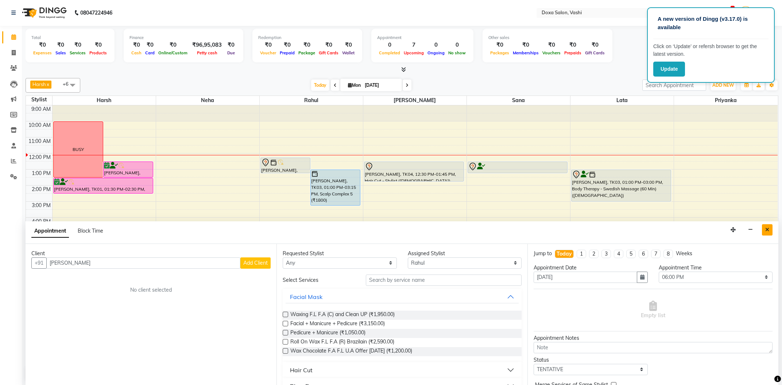
click at [767, 230] on icon "Close" at bounding box center [768, 229] width 4 height 5
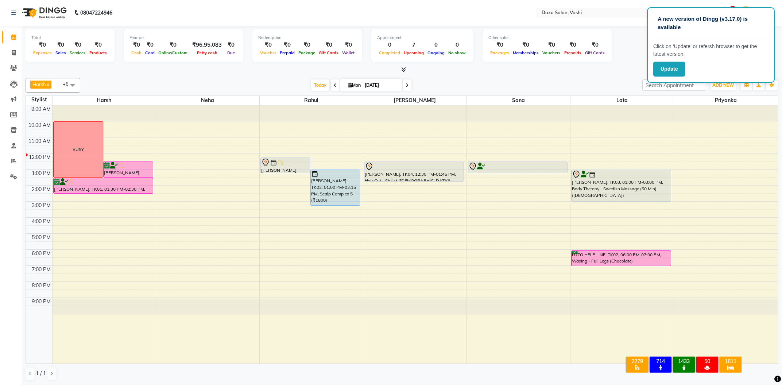
click at [286, 254] on div "9:00 AM 10:00 AM 11:00 AM 12:00 PM 1:00 PM 2:00 PM 3:00 PM 4:00 PM 5:00 PM 6:00…" at bounding box center [402, 234] width 752 height 258
select select "11906"
select select "tentative"
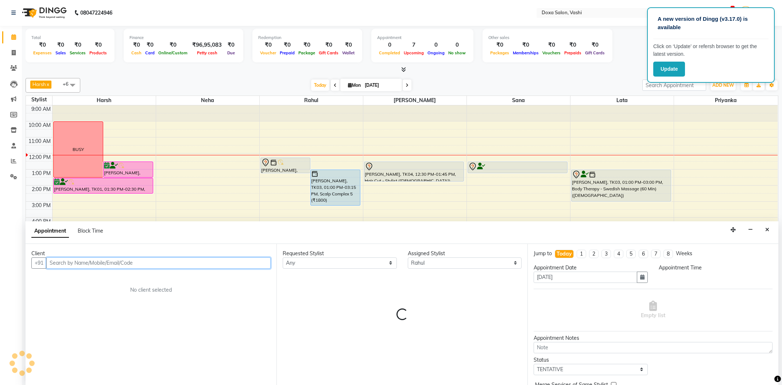
select select "1080"
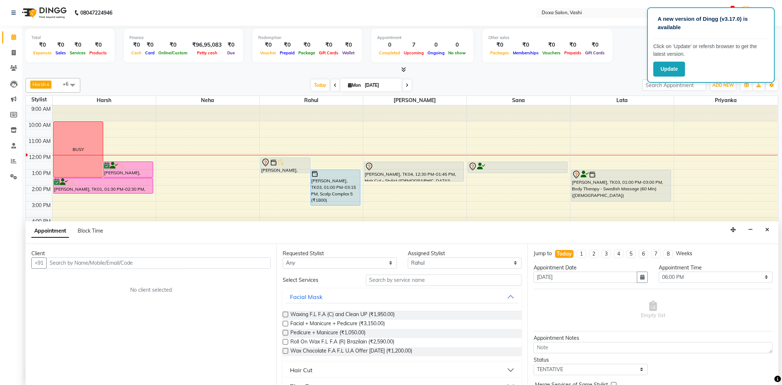
click at [83, 235] on div "Appointment Block Time" at bounding box center [71, 232] width 81 height 16
click at [87, 228] on span "Block Time" at bounding box center [91, 231] width 26 height 7
select select "11906"
select select "1080"
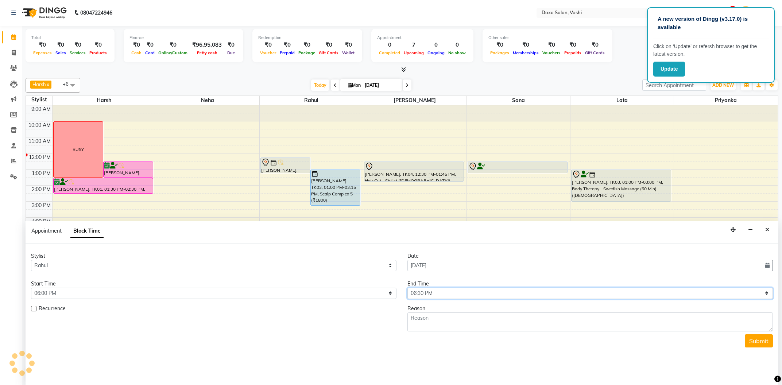
click at [408, 288] on select "Select 10:00 AM 10:15 AM 10:30 AM 10:45 AM 11:00 AM 11:15 AM 11:30 AM 11:45 AM …" at bounding box center [591, 293] width 366 height 11
select select "1140"
click option "07:00 PM" at bounding box center [0, 0] width 0 height 0
click at [429, 321] on textarea at bounding box center [591, 322] width 366 height 19
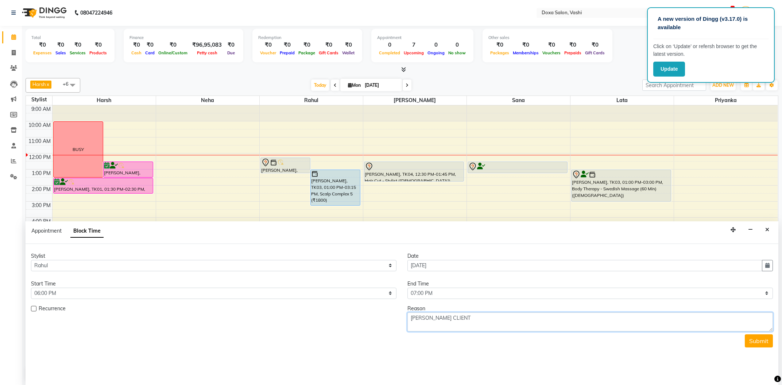
type textarea "[PERSON_NAME] CLIENT"
click at [31, 288] on select "Select 10:00 AM 10:15 AM 10:30 AM 10:45 AM 11:00 AM 11:15 AM 11:30 AM 11:45 AM …" at bounding box center [214, 293] width 366 height 11
select select "1050"
click option "05:30 PM" at bounding box center [0, 0] width 0 height 0
click at [408, 288] on select "Select 10:00 AM 10:15 AM 10:30 AM 10:45 AM 11:00 AM 11:15 AM 11:30 AM 11:45 AM …" at bounding box center [591, 293] width 366 height 11
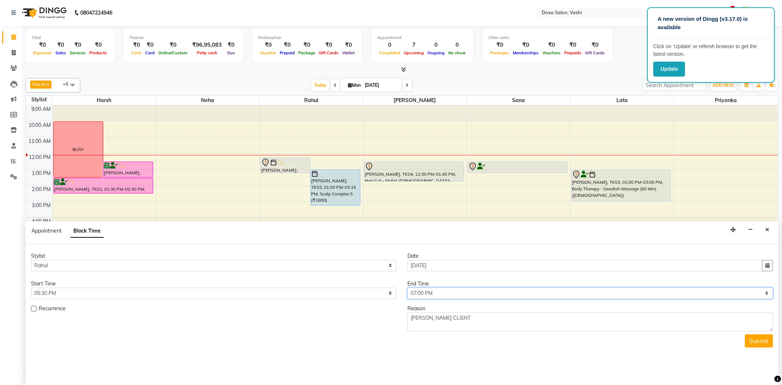
select select "1110"
click option "06:30 PM" at bounding box center [0, 0] width 0 height 0
click at [753, 342] on button "Submit" at bounding box center [759, 341] width 28 height 13
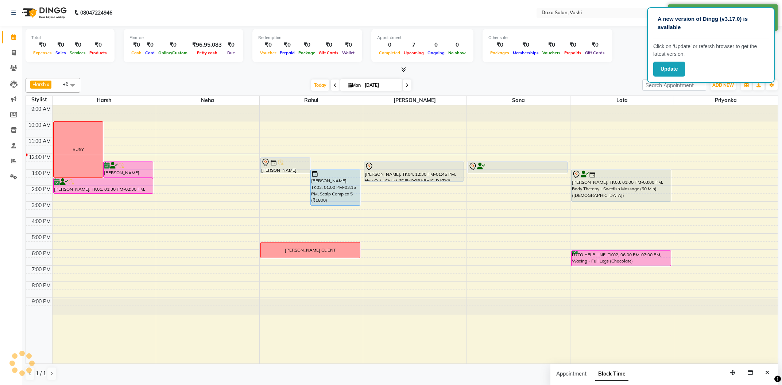
scroll to position [0, 0]
click at [592, 77] on div "Harsh x Neha x Prajwal x Priyanka x Rahul x Sana x Lata x +6 Select All Harsh N…" at bounding box center [402, 230] width 753 height 309
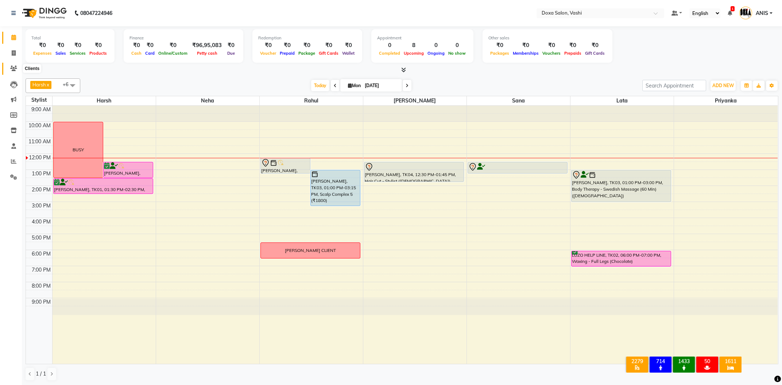
click at [15, 69] on icon at bounding box center [13, 68] width 7 height 5
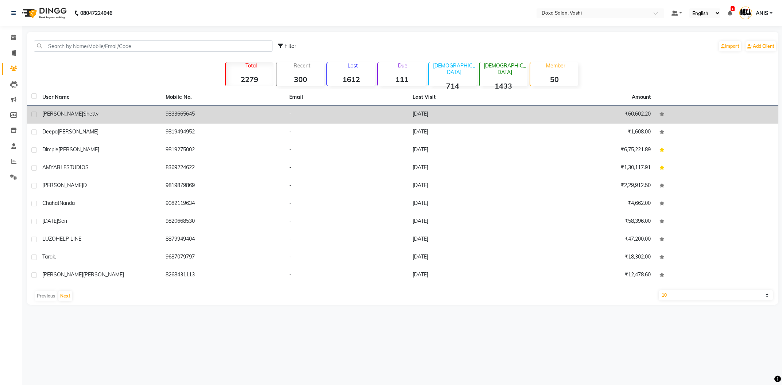
click at [127, 118] on div "[PERSON_NAME]" at bounding box center [99, 114] width 115 height 8
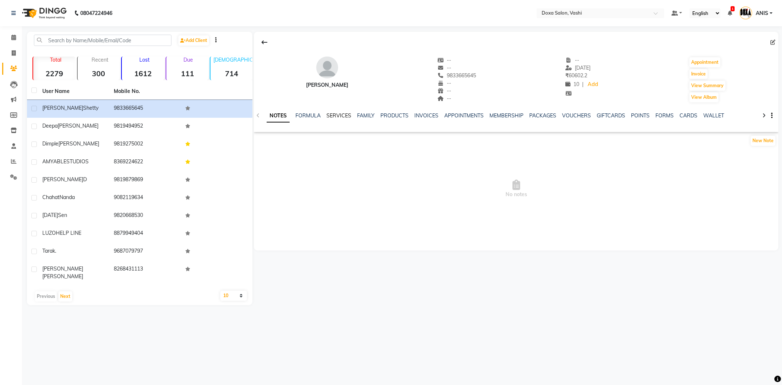
click at [339, 118] on link "SERVICES" at bounding box center [339, 115] width 25 height 7
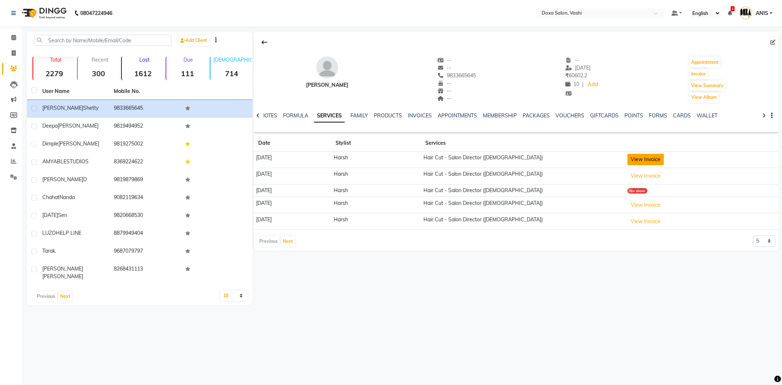
click at [664, 165] on button "View Invoice" at bounding box center [646, 159] width 36 height 11
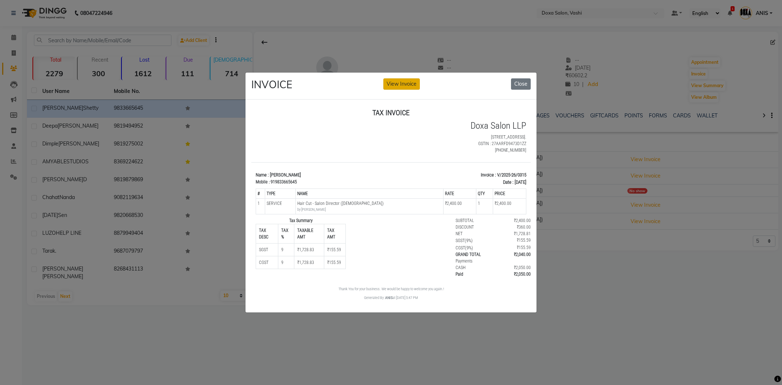
click at [401, 87] on button "View Invoice" at bounding box center [402, 83] width 36 height 11
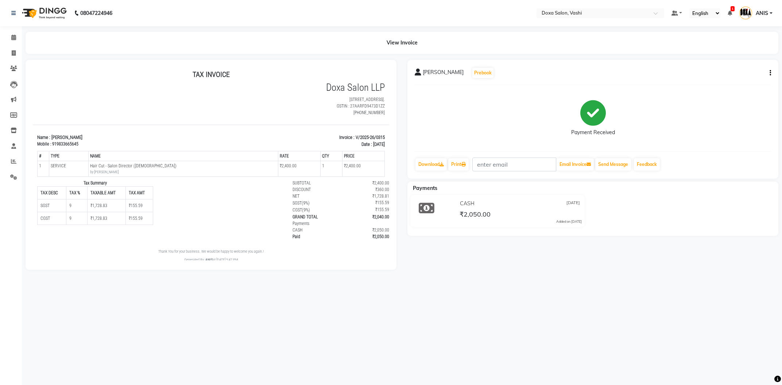
click at [768, 76] on button "button" at bounding box center [769, 73] width 4 height 8
click at [717, 78] on div "Edit Invoice" at bounding box center [734, 77] width 50 height 9
select select "service"
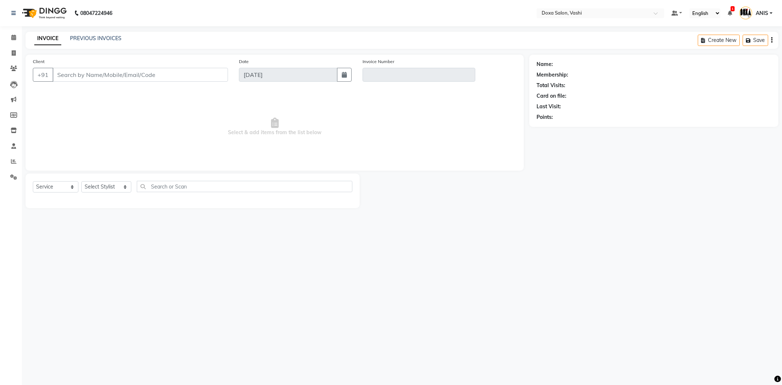
type input "9833665645"
type input "V/2025-26/0315"
type input "[DATE]"
select select "select"
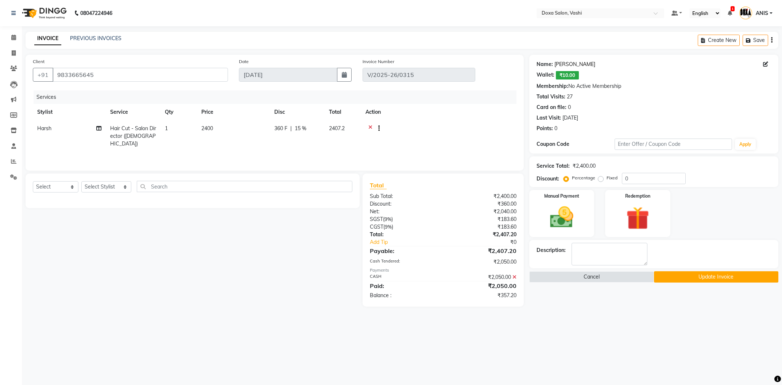
click at [562, 68] on link "[PERSON_NAME]" at bounding box center [575, 65] width 41 height 8
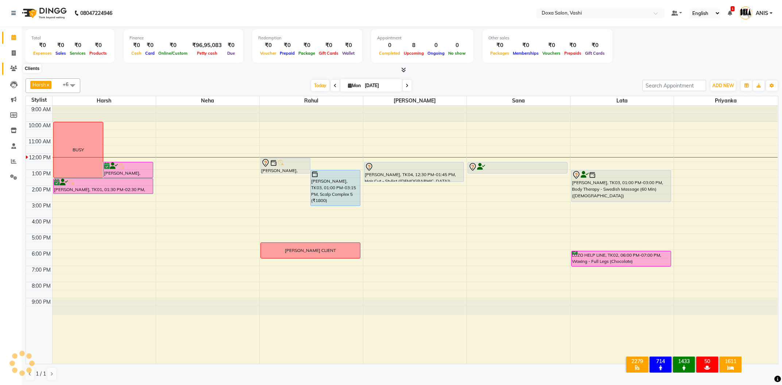
click at [8, 67] on span at bounding box center [13, 69] width 13 height 8
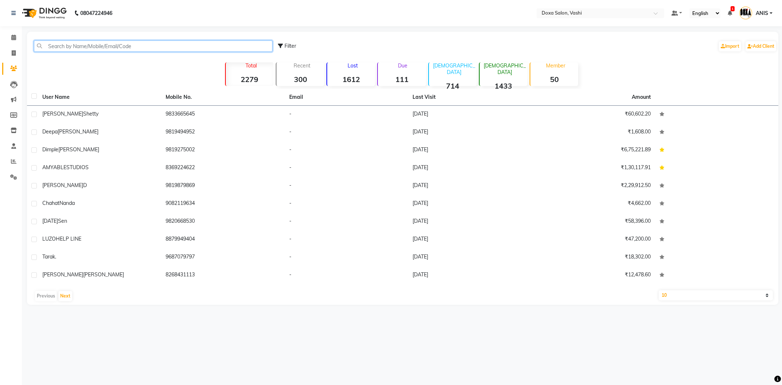
click at [125, 43] on input "text" at bounding box center [153, 46] width 239 height 11
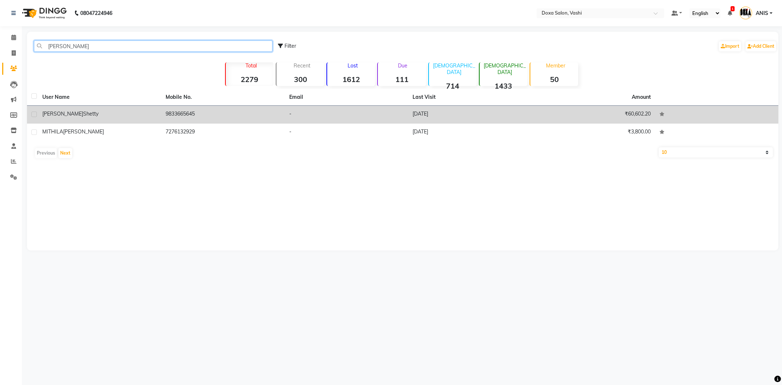
type input "MITHIL"
click at [181, 116] on td "9833665645" at bounding box center [222, 115] width 123 height 18
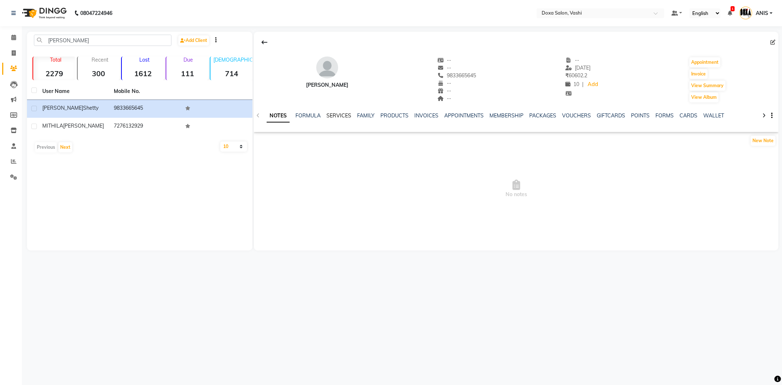
click at [343, 115] on link "SERVICES" at bounding box center [339, 115] width 25 height 7
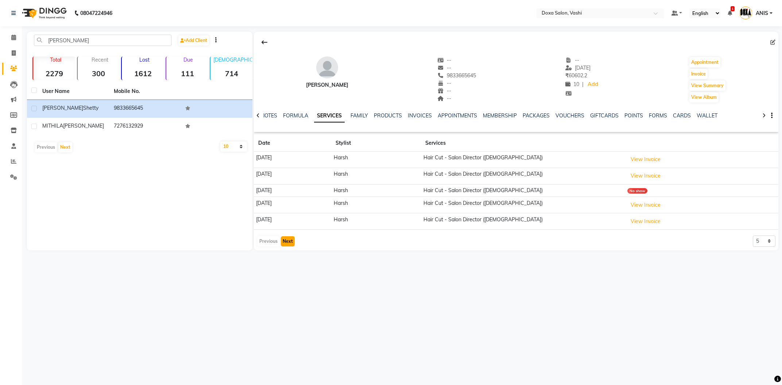
click at [284, 242] on button "Next" at bounding box center [288, 241] width 14 height 10
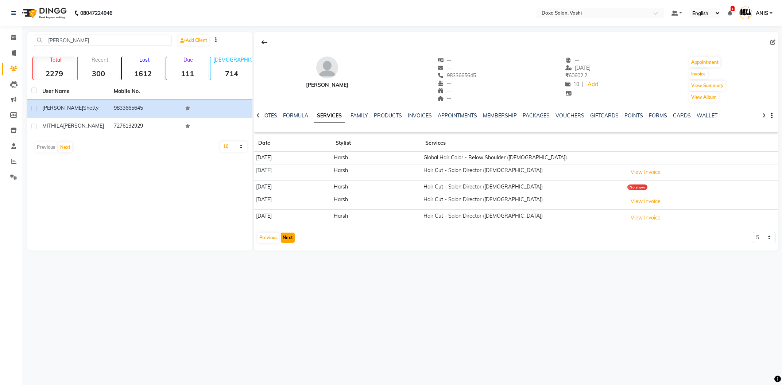
click at [284, 242] on button "Next" at bounding box center [288, 238] width 14 height 10
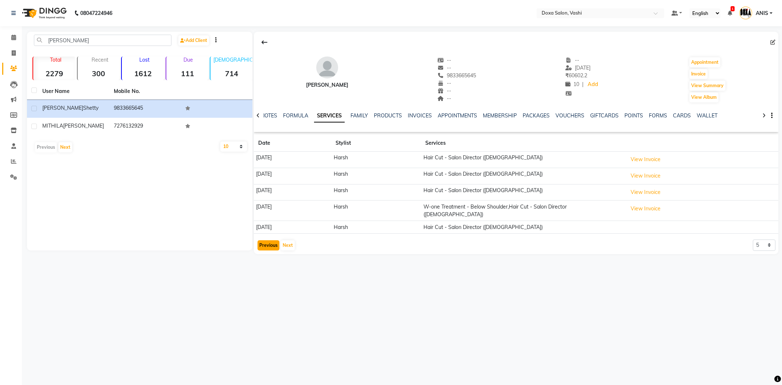
click at [274, 244] on button "Previous" at bounding box center [269, 245] width 22 height 10
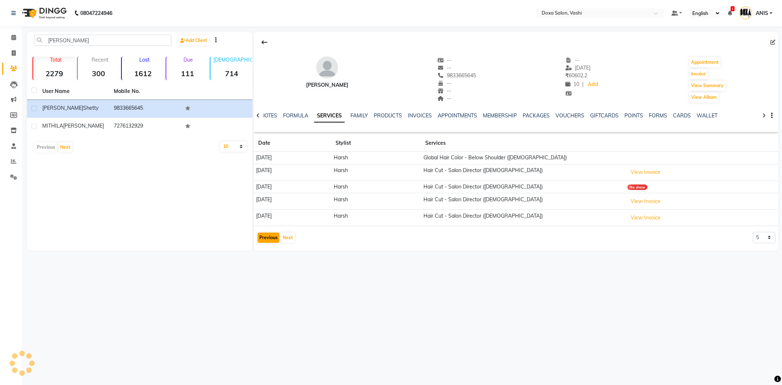
click at [274, 244] on div "Mithil Shetty -- -- 9833665645 -- -- -- -- 06-05-2025 ₹ 60602.2 10 | Add Appoin…" at bounding box center [516, 139] width 525 height 215
click at [662, 167] on button "View Invoice" at bounding box center [646, 172] width 36 height 11
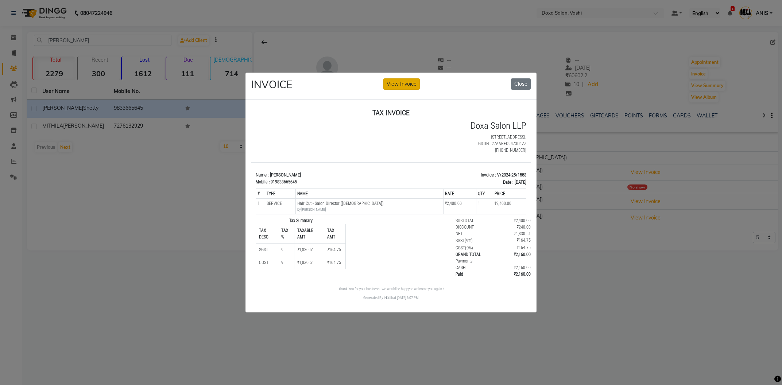
click at [399, 81] on button "View Invoice" at bounding box center [402, 83] width 36 height 11
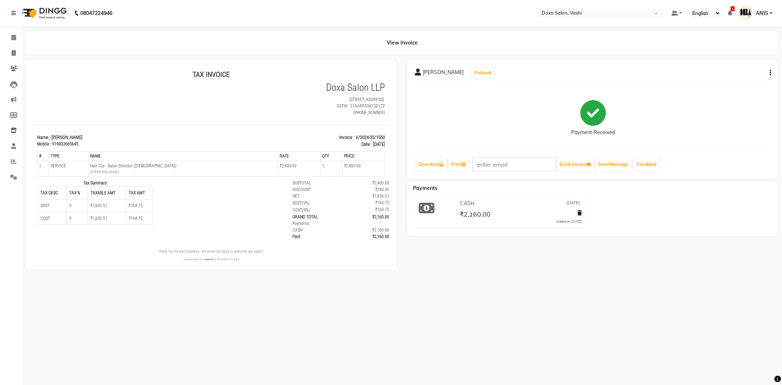
click at [770, 70] on button "button" at bounding box center [769, 73] width 4 height 8
click at [743, 73] on div "Edit Invoice" at bounding box center [734, 77] width 50 height 9
select select "service"
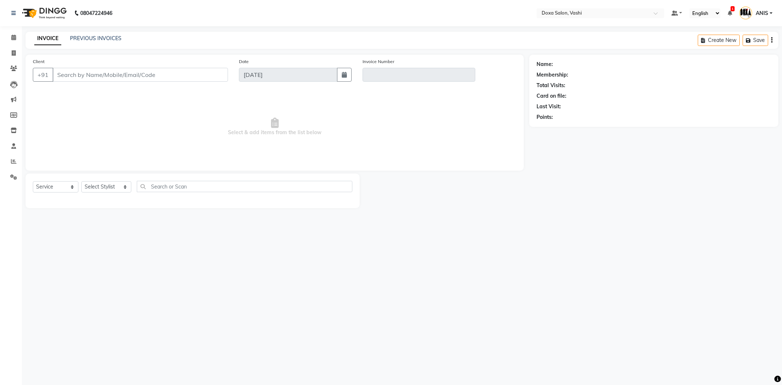
type input "9833665645"
type input "V/2024-25/1553"
type input "25-09-2024"
select select "select"
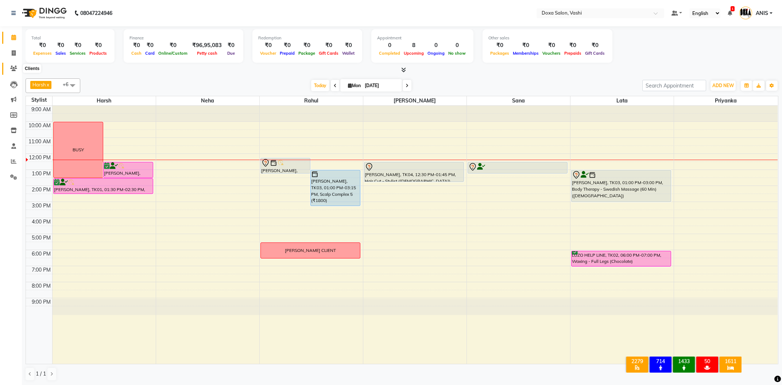
click at [7, 68] on span at bounding box center [13, 69] width 13 height 8
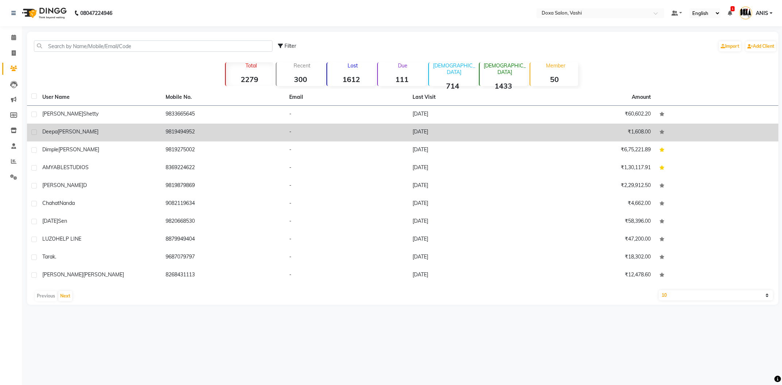
click at [69, 137] on td "[PERSON_NAME]" at bounding box center [99, 133] width 123 height 18
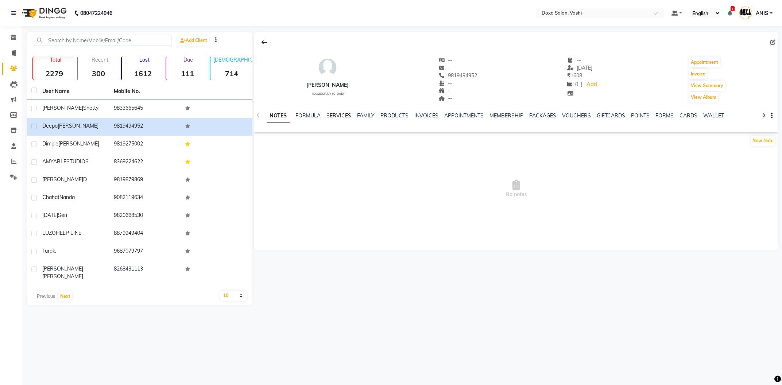
click at [339, 114] on link "SERVICES" at bounding box center [339, 115] width 25 height 7
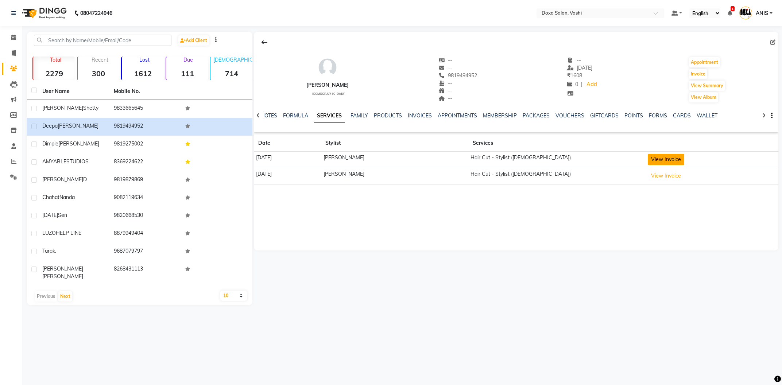
click at [655, 164] on button "View Invoice" at bounding box center [666, 159] width 36 height 11
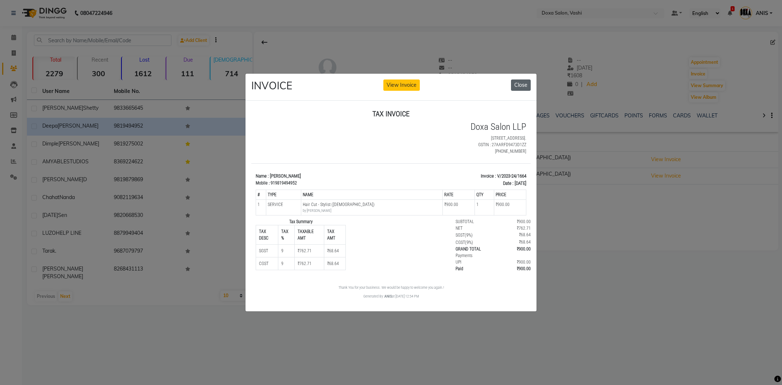
click at [516, 88] on button "Close" at bounding box center [521, 85] width 20 height 11
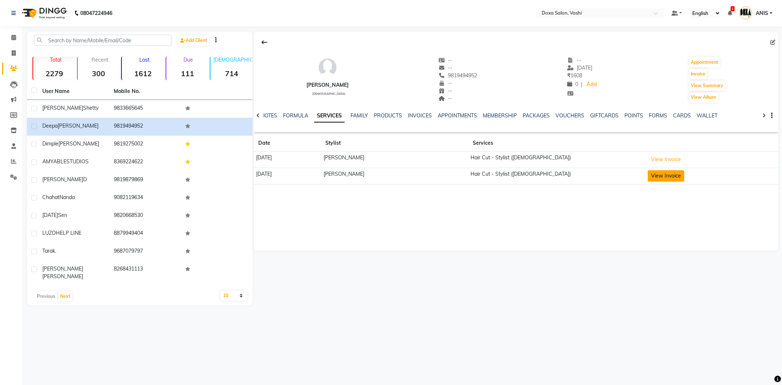
click at [656, 181] on button "View Invoice" at bounding box center [666, 175] width 36 height 11
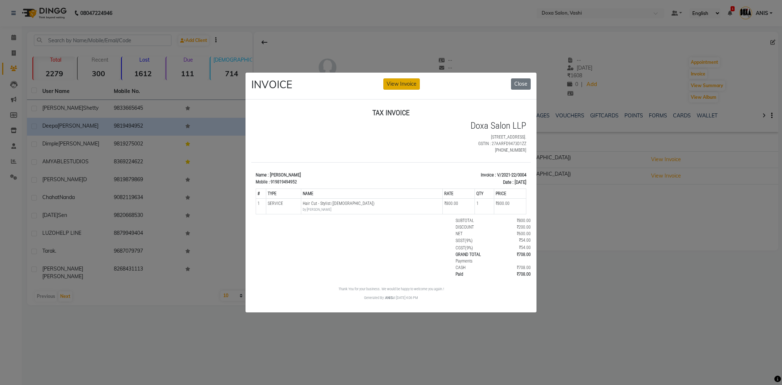
click at [398, 83] on button "View Invoice" at bounding box center [402, 83] width 36 height 11
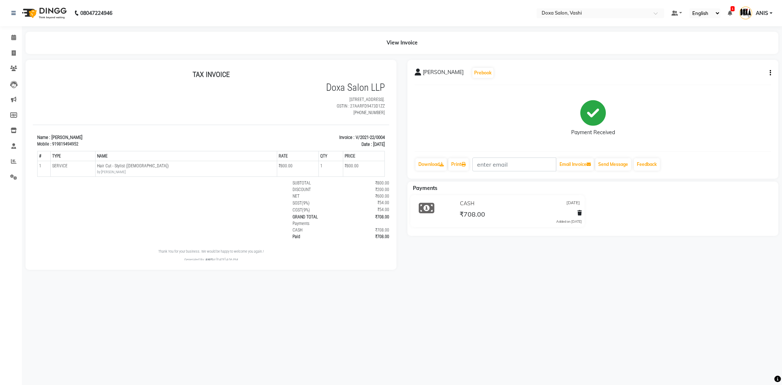
click at [770, 73] on icon "button" at bounding box center [770, 73] width 1 height 0
click at [731, 76] on div "Edit Invoice" at bounding box center [734, 77] width 50 height 9
select select "service"
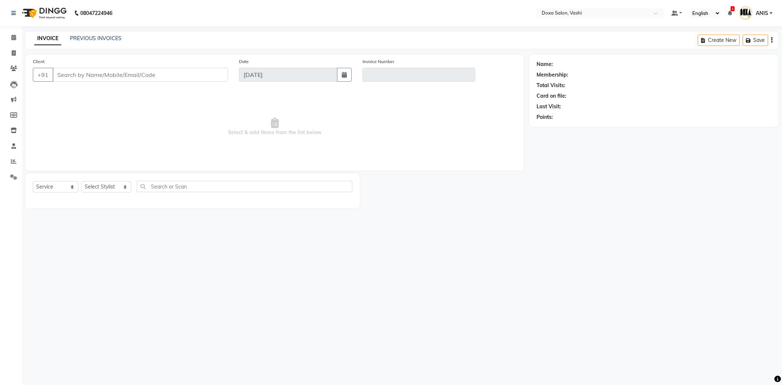
type input "9819494952"
type input "V/2021-22/0004"
type input "06-08-2021"
select select "select"
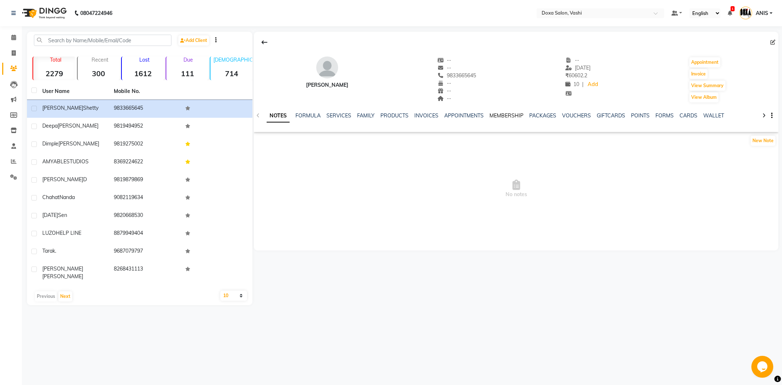
click at [507, 118] on link "MEMBERSHIP" at bounding box center [507, 115] width 34 height 7
click at [503, 116] on link "PACKAGES" at bounding box center [507, 115] width 27 height 7
click at [538, 116] on link "VOUCHERS" at bounding box center [535, 115] width 29 height 7
click at [554, 117] on link "GIFTCARDS" at bounding box center [564, 115] width 28 height 7
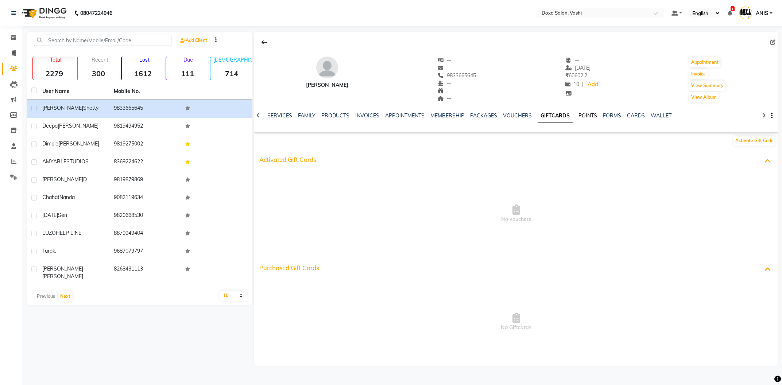
click at [579, 119] on link "POINTS" at bounding box center [588, 115] width 19 height 7
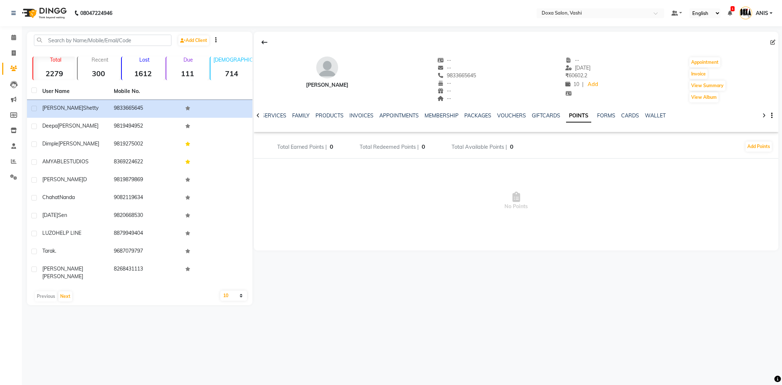
click at [607, 111] on div "NOTES FORMULA SERVICES FAMILY PRODUCTS INVOICES APPOINTMENTS MEMBERSHIP PACKAGE…" at bounding box center [516, 115] width 525 height 25
click at [604, 120] on div "NOTES FORMULA SERVICES FAMILY PRODUCTS INVOICES APPOINTMENTS MEMBERSHIP PACKAGE…" at bounding box center [508, 119] width 482 height 14
click at [601, 116] on link "FORMS" at bounding box center [606, 115] width 18 height 7
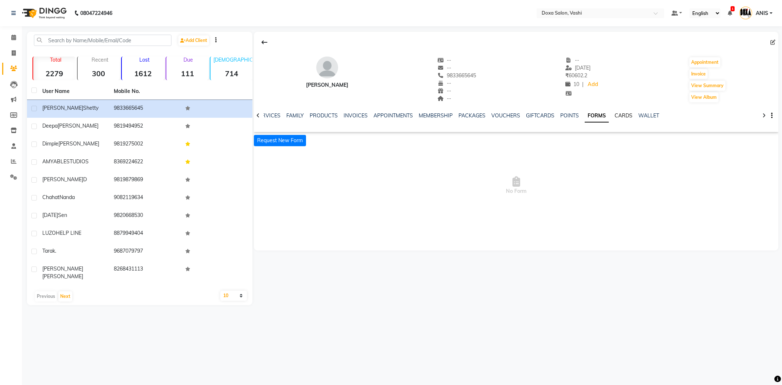
click at [621, 116] on link "CARDS" at bounding box center [624, 115] width 18 height 7
click at [633, 117] on link "WALLET" at bounding box center [643, 115] width 21 height 7
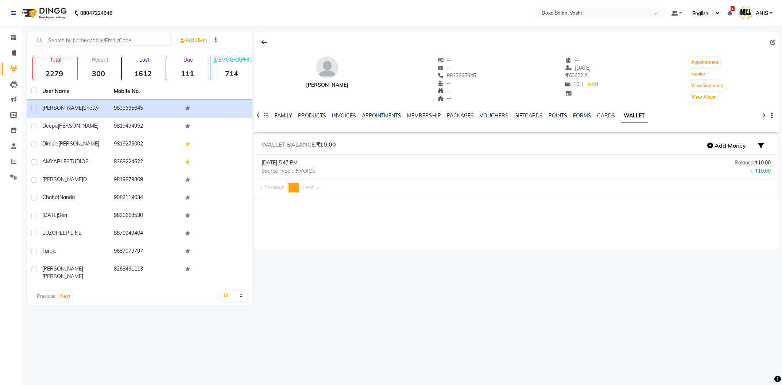
click at [275, 115] on link "FAMILY" at bounding box center [284, 115] width 18 height 7
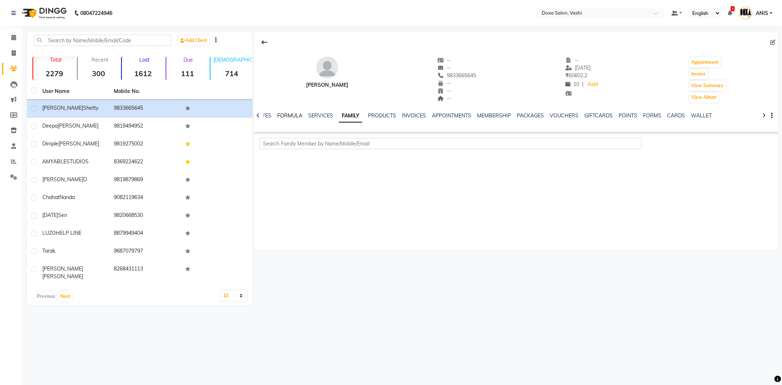
click at [279, 115] on link "FORMULA" at bounding box center [289, 115] width 25 height 7
click at [343, 115] on link "SERVICES" at bounding box center [338, 115] width 25 height 7
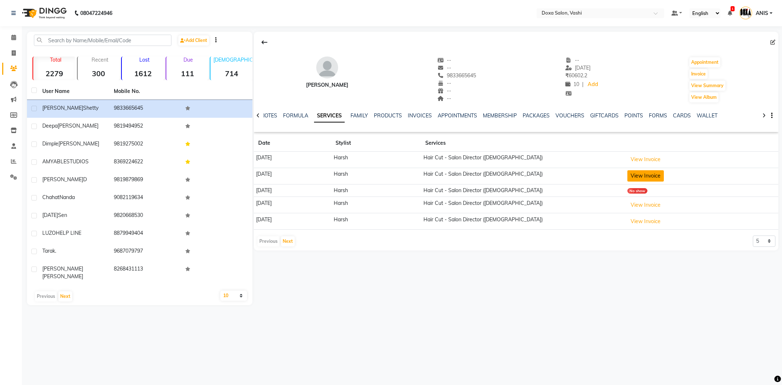
click at [655, 181] on button "View Invoice" at bounding box center [646, 175] width 36 height 11
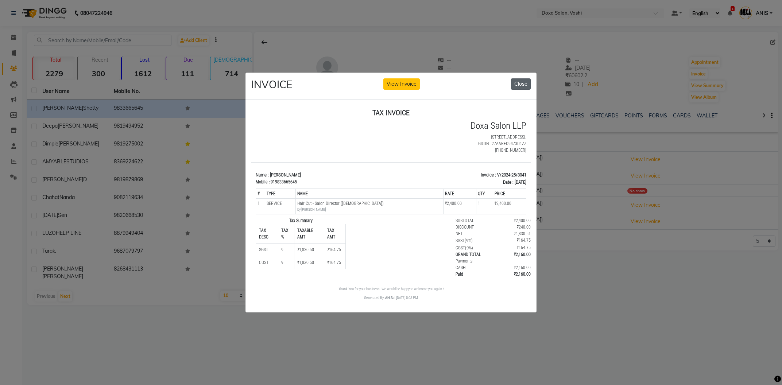
click at [515, 80] on button "Close" at bounding box center [521, 83] width 20 height 11
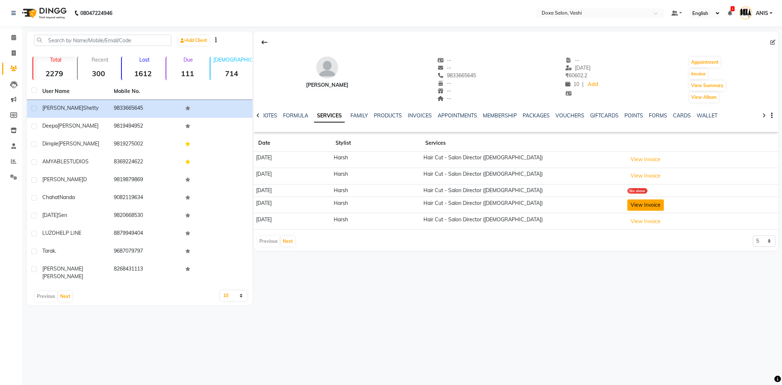
click at [664, 209] on button "View Invoice" at bounding box center [646, 205] width 36 height 11
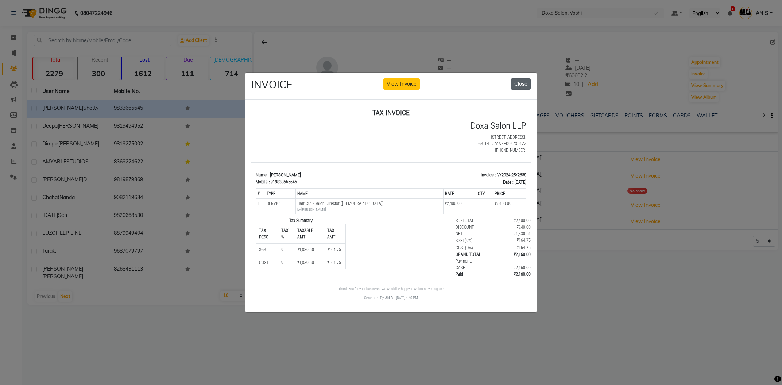
click at [522, 84] on button "Close" at bounding box center [521, 83] width 20 height 11
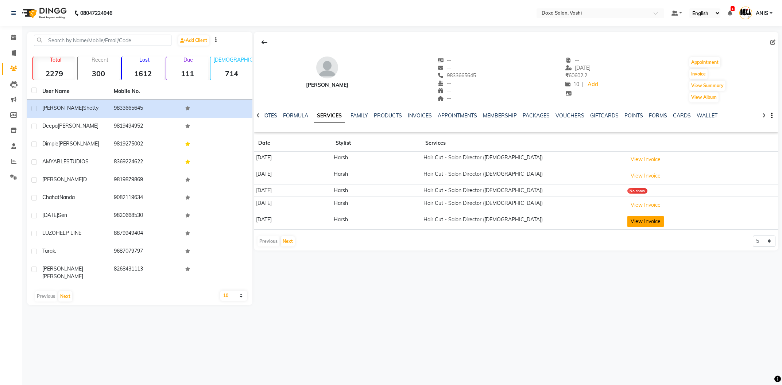
click at [664, 227] on button "View Invoice" at bounding box center [646, 221] width 36 height 11
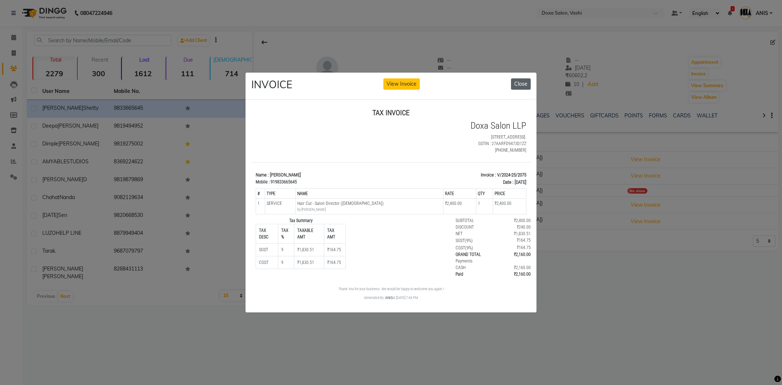
click at [528, 82] on button "Close" at bounding box center [521, 83] width 20 height 11
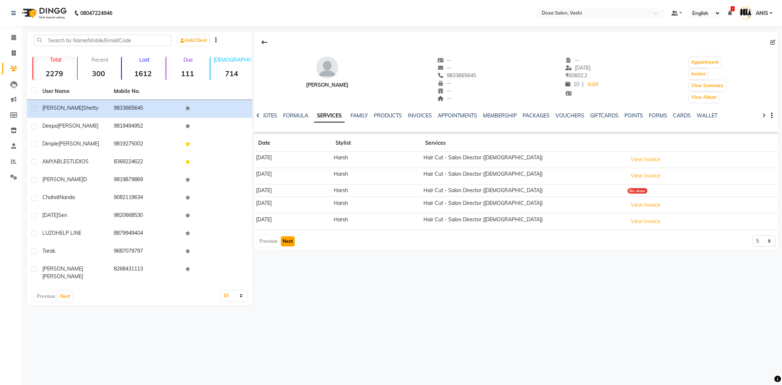
click at [288, 238] on button "Next" at bounding box center [288, 241] width 14 height 10
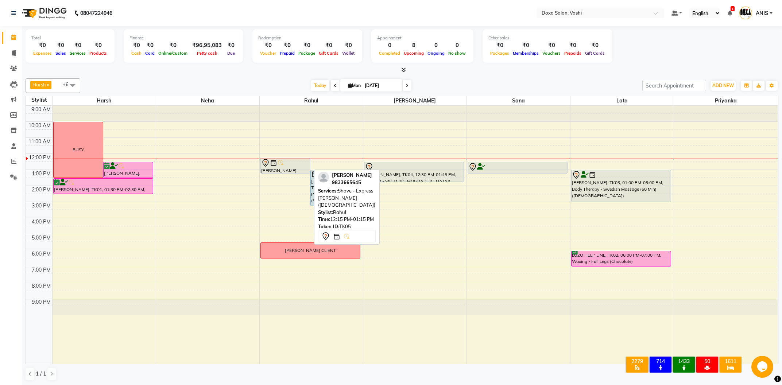
click at [300, 165] on div at bounding box center [285, 163] width 49 height 9
select select "7"
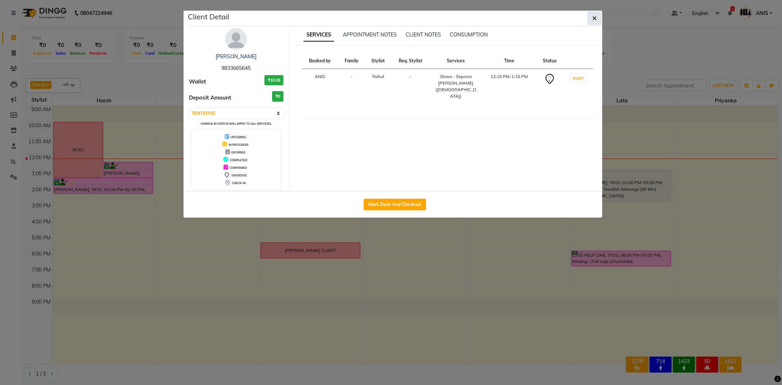
click at [588, 15] on button "button" at bounding box center [595, 18] width 14 height 14
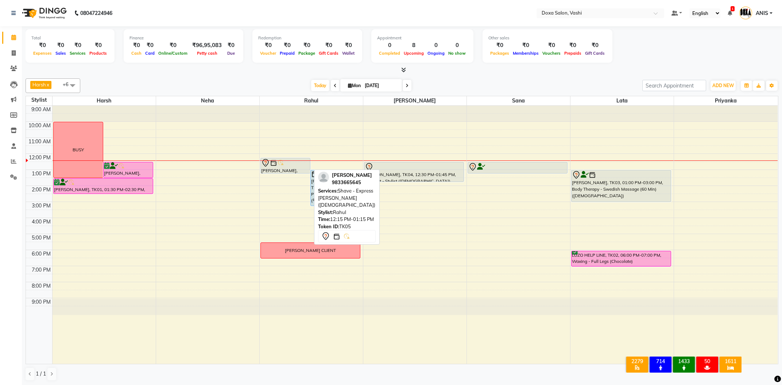
click at [280, 162] on img at bounding box center [280, 162] width 7 height 7
select select "7"
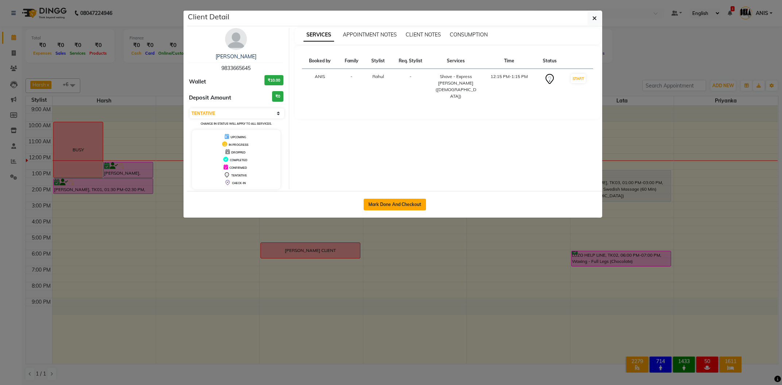
click at [403, 209] on button "Mark Done And Checkout" at bounding box center [395, 205] width 62 height 12
select select "416"
select select "service"
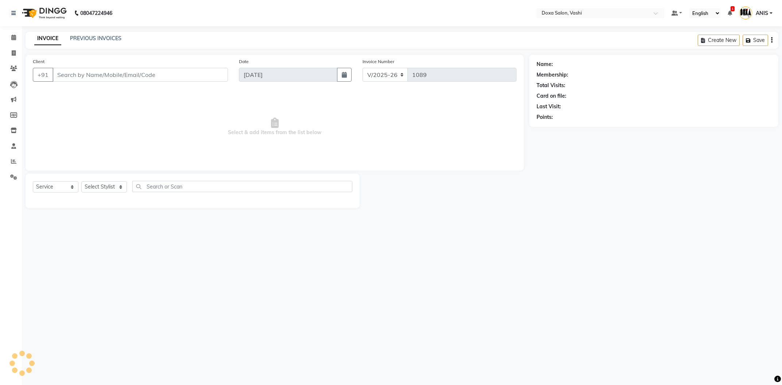
type input "9833665645"
select select "11906"
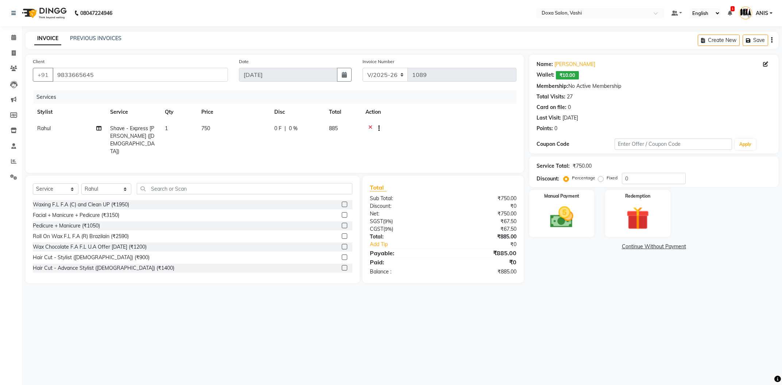
click at [636, 185] on div "Service Total: ₹750.00 Discount: Percentage Fixed 0" at bounding box center [654, 172] width 249 height 31
drag, startPoint x: 636, startPoint y: 182, endPoint x: 489, endPoint y: 186, distance: 146.8
click at [622, 184] on input "0" at bounding box center [654, 178] width 64 height 11
type input "10"
click at [523, 320] on div "08047224946 Select Location × Doxa Salon, Vashi Default Panel My Panel English …" at bounding box center [391, 192] width 782 height 385
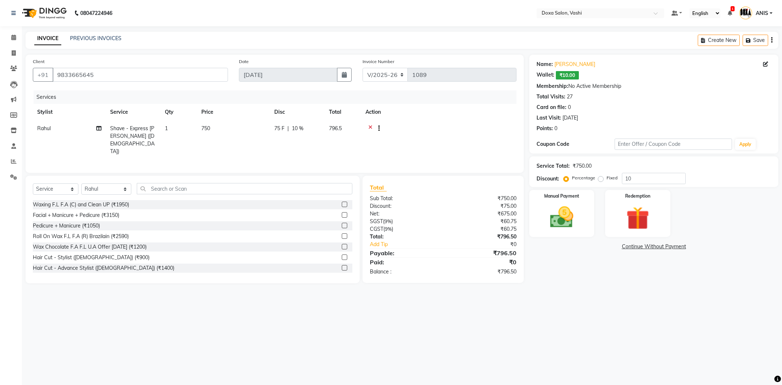
click at [222, 123] on td "750" at bounding box center [233, 139] width 73 height 39
select select "11906"
drag, startPoint x: 265, startPoint y: 128, endPoint x: 77, endPoint y: 159, distance: 190.8
click at [236, 136] on input "750" at bounding box center [268, 130] width 64 height 11
type input "500"
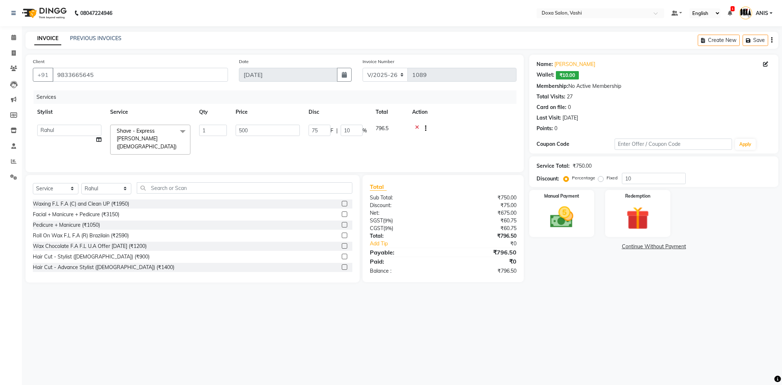
click at [418, 129] on div at bounding box center [462, 129] width 100 height 9
click at [197, 310] on div "08047224946 Select Location × Doxa Salon, Vashi Default Panel My Panel English …" at bounding box center [391, 192] width 782 height 385
click at [570, 214] on img at bounding box center [561, 218] width 39 height 28
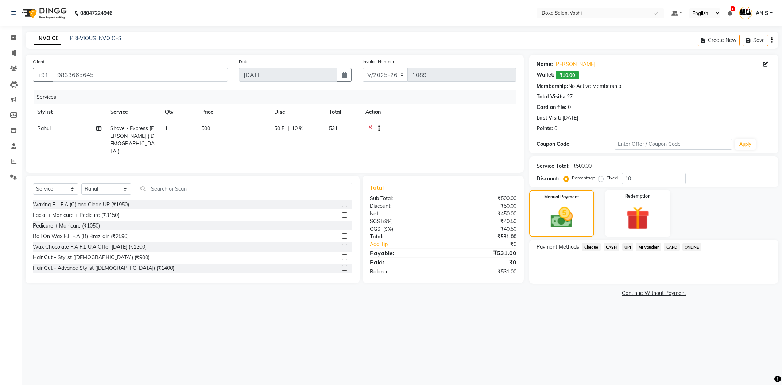
click at [607, 250] on span "CASH" at bounding box center [612, 247] width 16 height 8
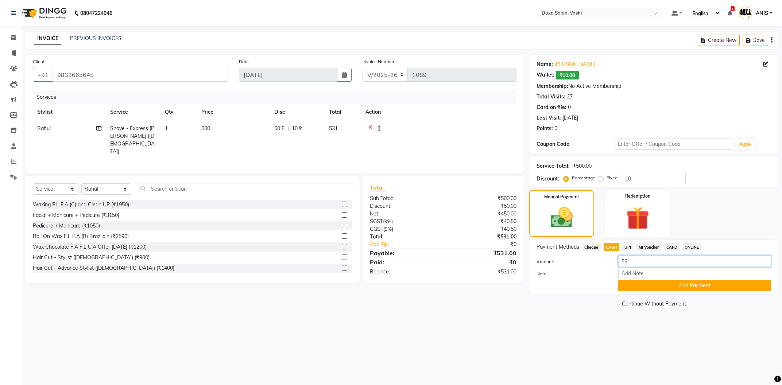
drag, startPoint x: 638, startPoint y: 266, endPoint x: 539, endPoint y: 283, distance: 100.1
click at [619, 267] on input "531" at bounding box center [695, 261] width 153 height 11
type input "450"
click at [420, 354] on div "08047224946 Select Location × Doxa Salon, Vashi Default Panel My Panel English …" at bounding box center [391, 192] width 782 height 385
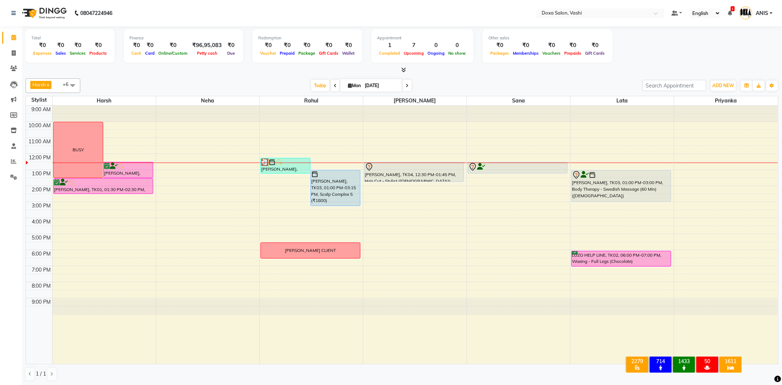
click at [403, 88] on span at bounding box center [407, 85] width 9 height 11
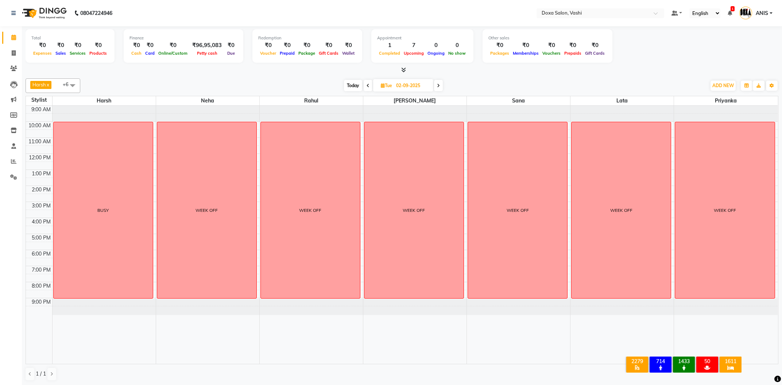
click at [441, 86] on span at bounding box center [438, 85] width 9 height 11
type input "03-09-2025"
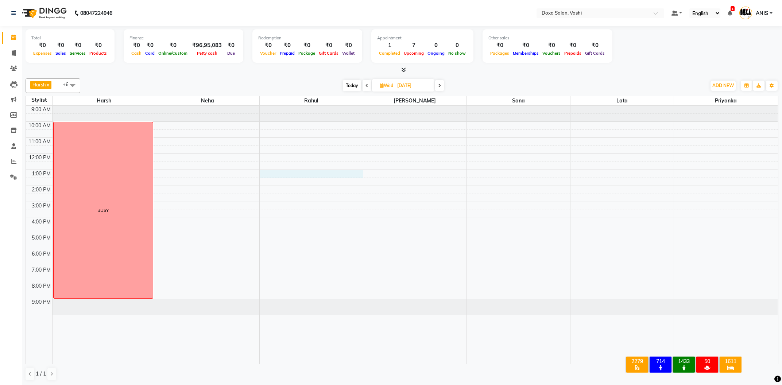
click at [305, 170] on div "9:00 AM 10:00 AM 11:00 AM 12:00 PM 1:00 PM 2:00 PM 3:00 PM 4:00 PM 5:00 PM 6:00…" at bounding box center [402, 235] width 752 height 258
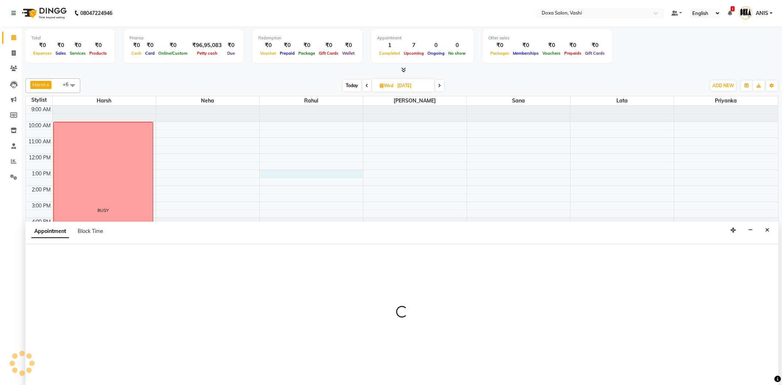
select select "11906"
select select "780"
select select "tentative"
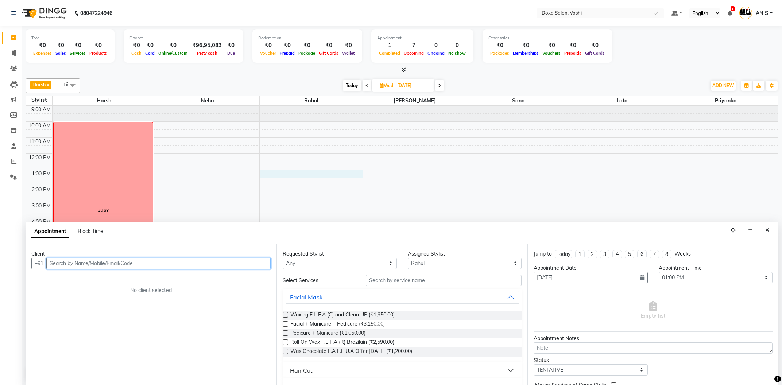
click at [239, 264] on input "text" at bounding box center [158, 263] width 224 height 11
click at [347, 82] on span "Today" at bounding box center [352, 85] width 18 height 11
type input "[DATE]"
select select "780"
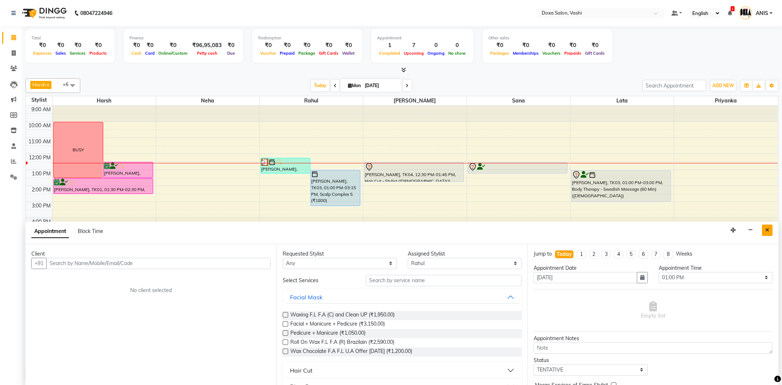
click at [770, 231] on button "Close" at bounding box center [767, 230] width 11 height 11
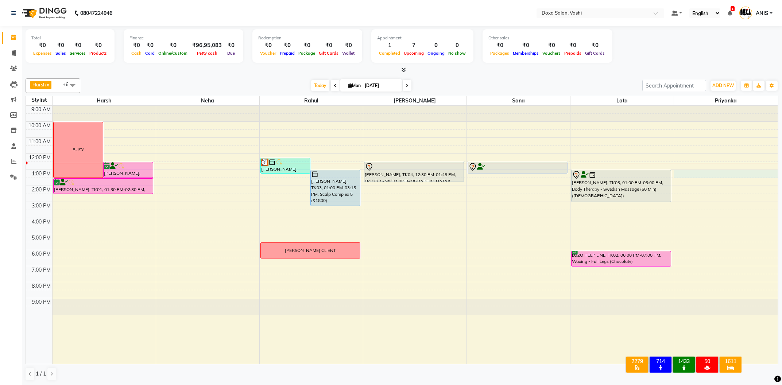
click at [695, 174] on div "9:00 AM 10:00 AM 11:00 AM 12:00 PM 1:00 PM 2:00 PM 3:00 PM 4:00 PM 5:00 PM 6:00…" at bounding box center [402, 235] width 752 height 258
select select "70652"
select select "780"
select select "tentative"
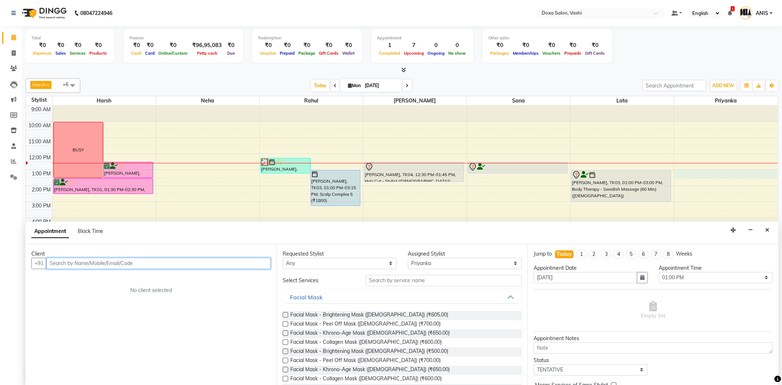
click at [130, 263] on input "text" at bounding box center [158, 263] width 224 height 11
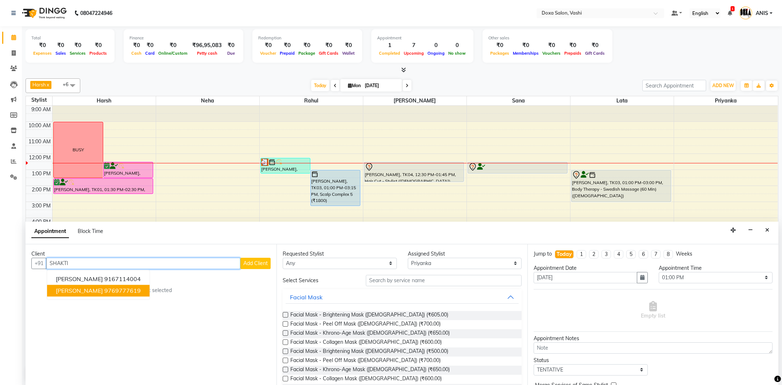
click at [100, 285] on button "Shakti Upadhyay 9769777619" at bounding box center [98, 291] width 103 height 12
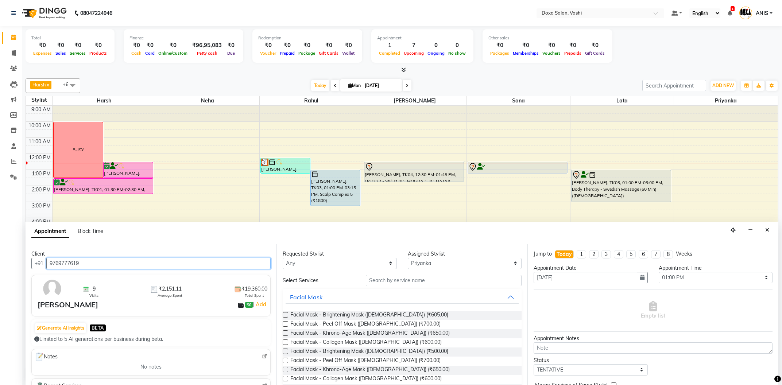
type input "9769777619"
click at [394, 276] on input "text" at bounding box center [444, 280] width 156 height 11
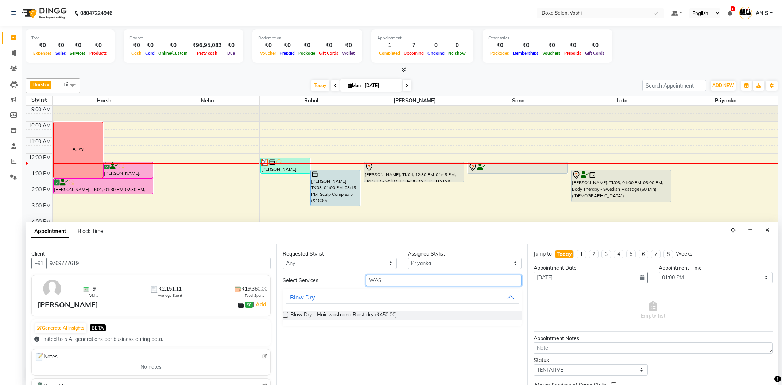
type input "WAS"
click at [284, 317] on label at bounding box center [285, 314] width 5 height 5
click at [284, 317] on input "checkbox" at bounding box center [285, 315] width 5 height 5
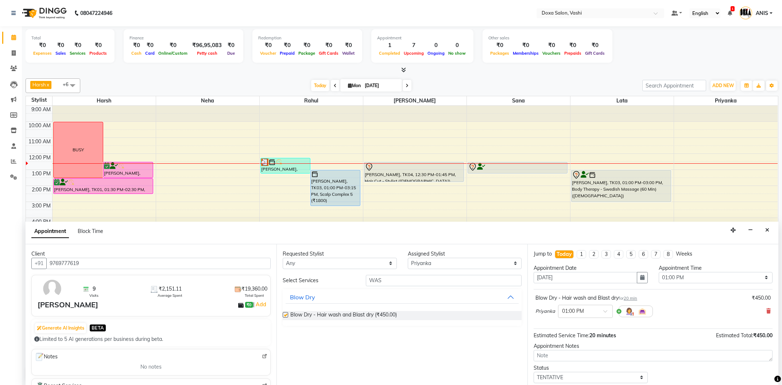
checkbox input "false"
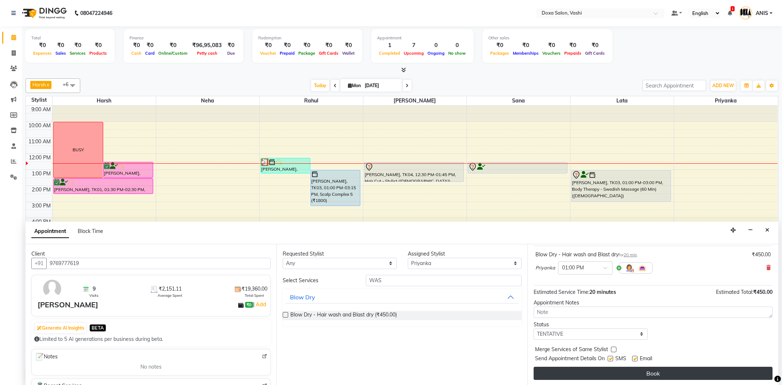
click at [609, 378] on button "Book" at bounding box center [653, 373] width 239 height 13
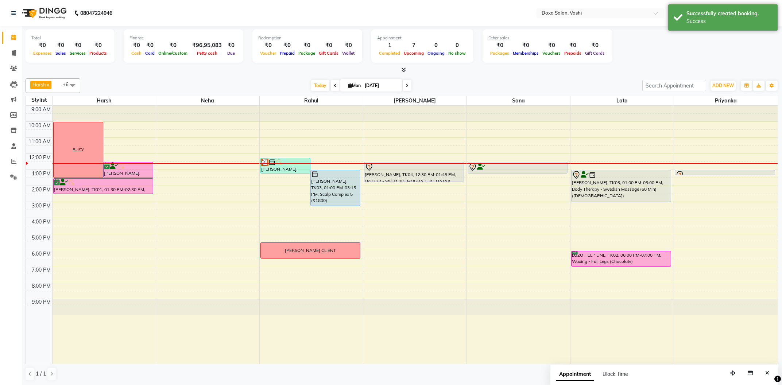
click at [377, 81] on input "[DATE]" at bounding box center [381, 85] width 36 height 11
select select "9"
select select "2025"
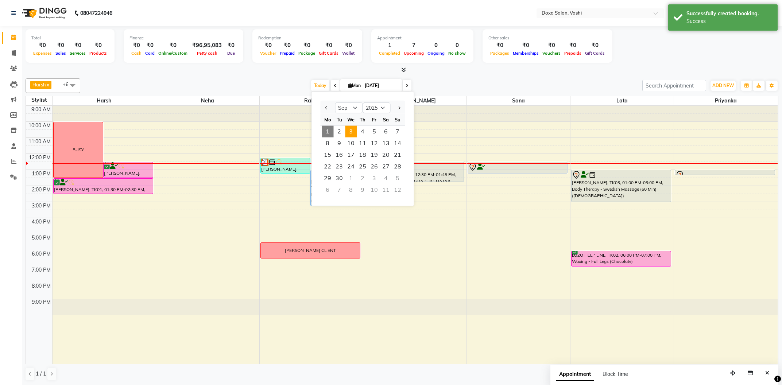
click at [350, 128] on span "3" at bounding box center [351, 132] width 12 height 12
type input "03-09-2025"
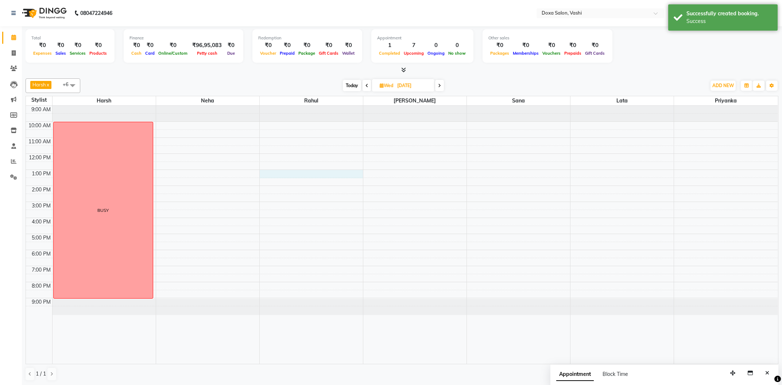
click at [286, 172] on div "9:00 AM 10:00 AM 11:00 AM 12:00 PM 1:00 PM 2:00 PM 3:00 PM 4:00 PM 5:00 PM 6:00…" at bounding box center [402, 235] width 752 height 258
select select "11906"
select select "tentative"
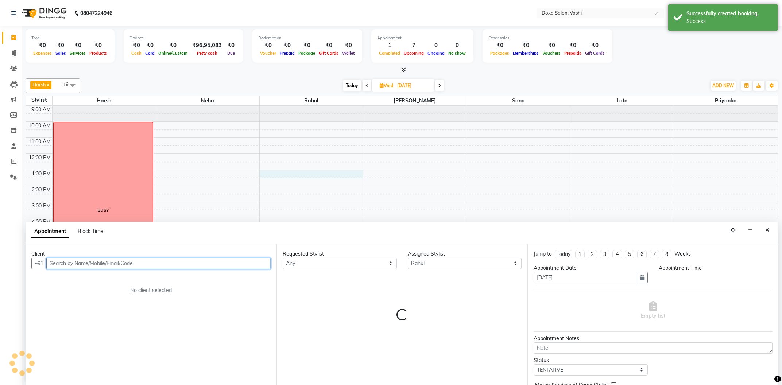
scroll to position [0, 0]
select select "780"
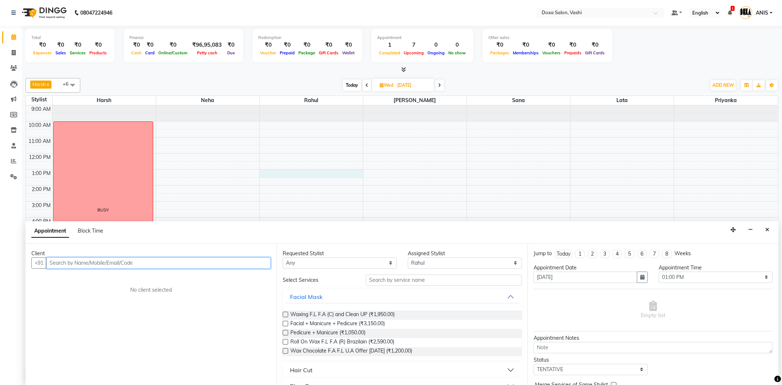
click at [140, 259] on input "text" at bounding box center [158, 263] width 224 height 11
click at [120, 283] on button "Karan Suvarna 8291256038" at bounding box center [98, 279] width 103 height 12
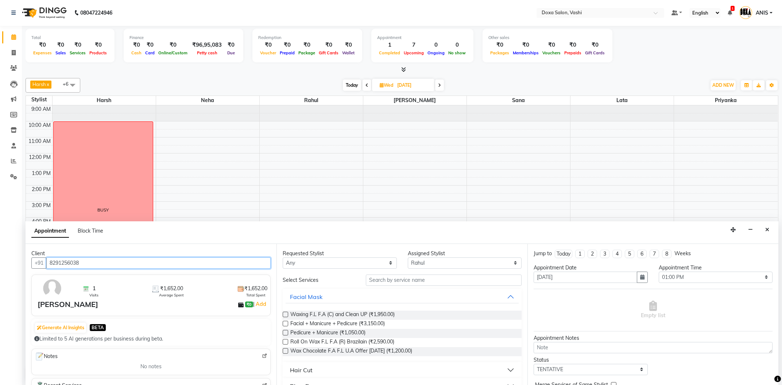
type input "8291256038"
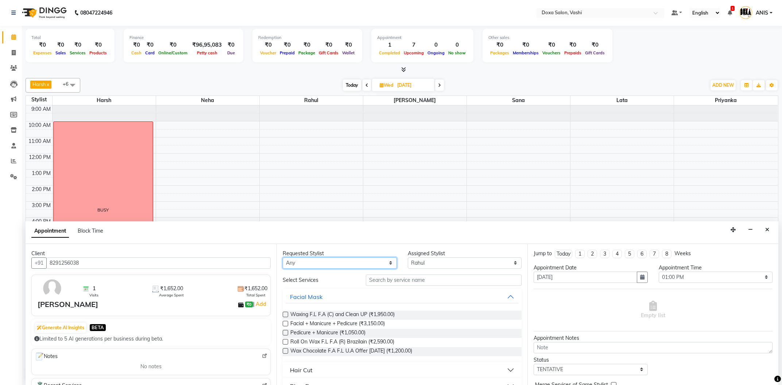
click at [283, 258] on select "Any Faizan Harsh Lata Neha Niraj Prajwal Priyanka Rahul Sana" at bounding box center [340, 263] width 114 height 11
select select "11906"
click option "Rahul" at bounding box center [0, 0] width 0 height 0
click at [394, 278] on input "text" at bounding box center [444, 280] width 156 height 11
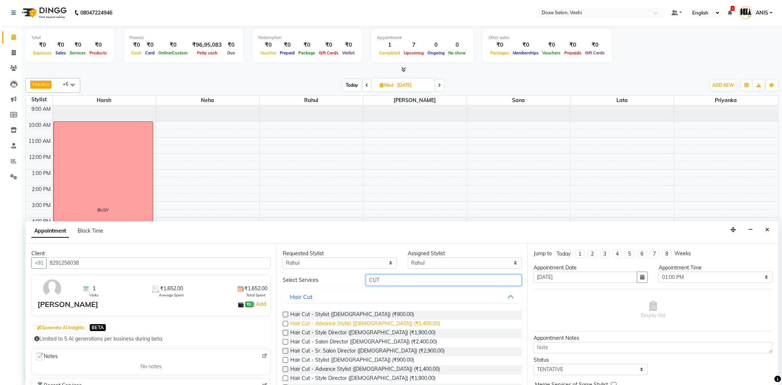
type input "CUT"
click at [361, 321] on span "Hair Cut - Advance Stylist (Male) (₹1,400.00)" at bounding box center [365, 324] width 150 height 9
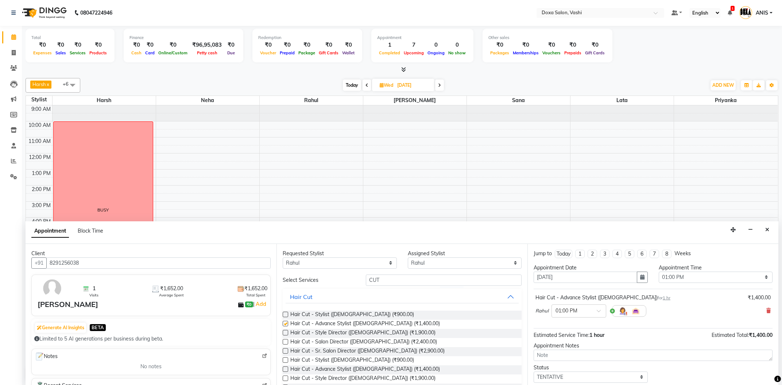
checkbox input "false"
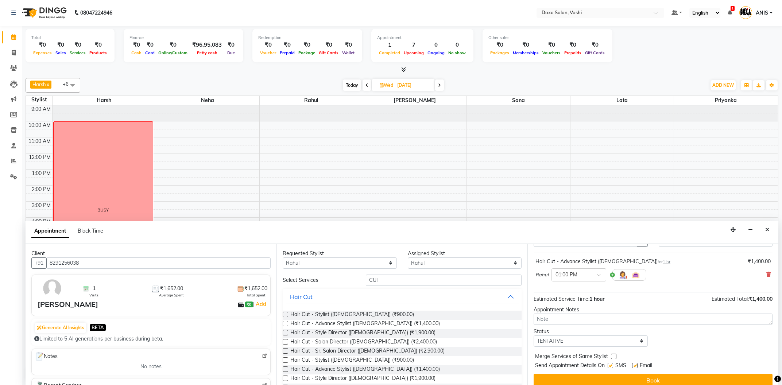
scroll to position [43, 0]
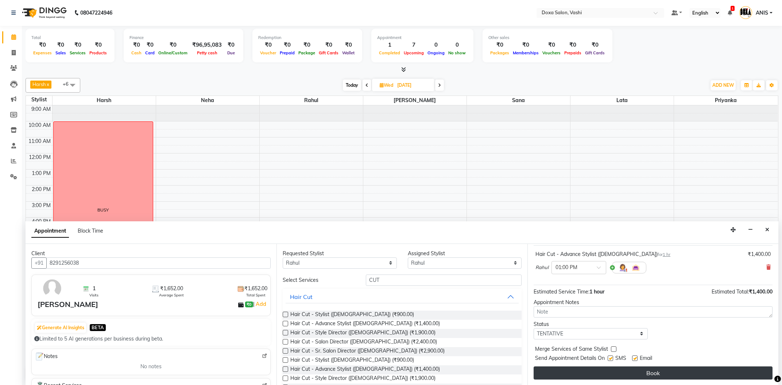
click at [639, 373] on button "Book" at bounding box center [653, 373] width 239 height 13
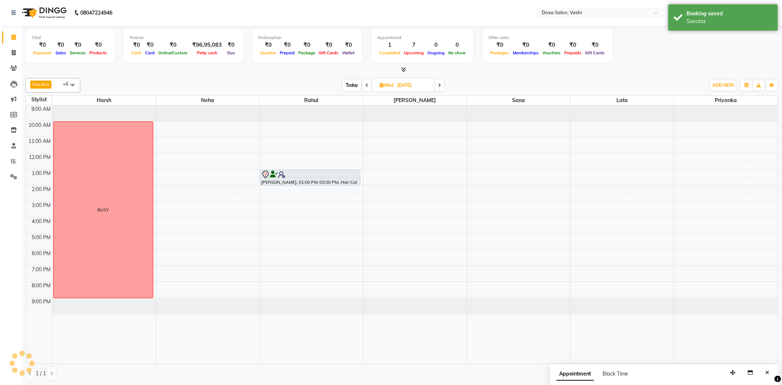
scroll to position [0, 0]
click at [356, 87] on span "Today" at bounding box center [352, 85] width 18 height 11
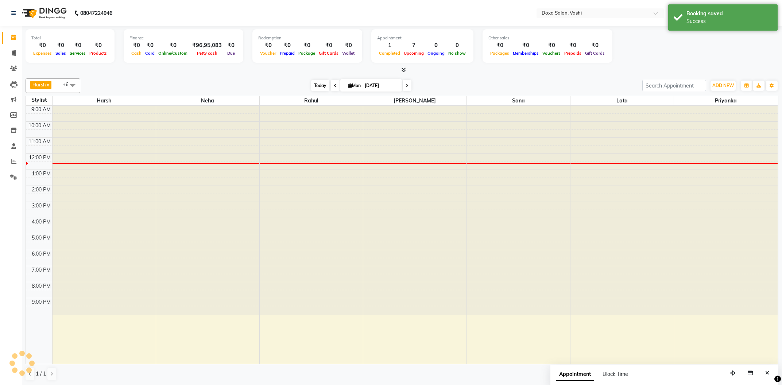
type input "[DATE]"
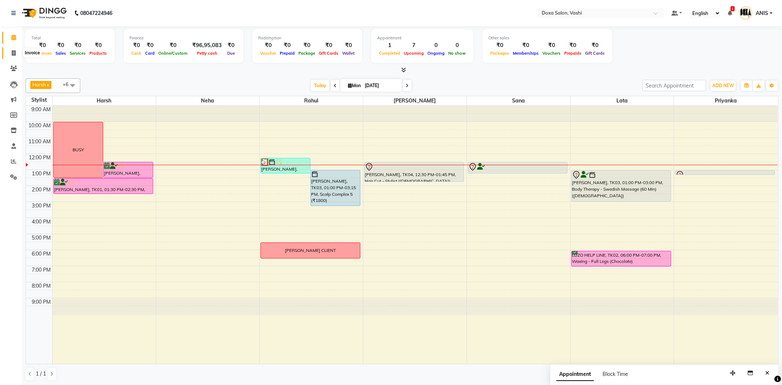
click at [14, 53] on icon at bounding box center [14, 52] width 4 height 5
select select "416"
select select "service"
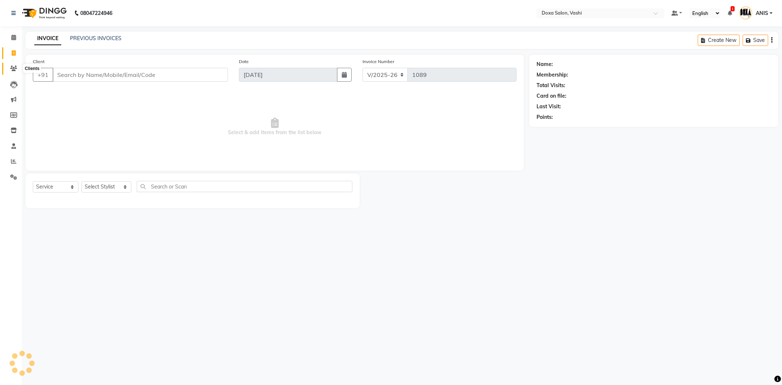
click at [10, 68] on span at bounding box center [13, 69] width 13 height 8
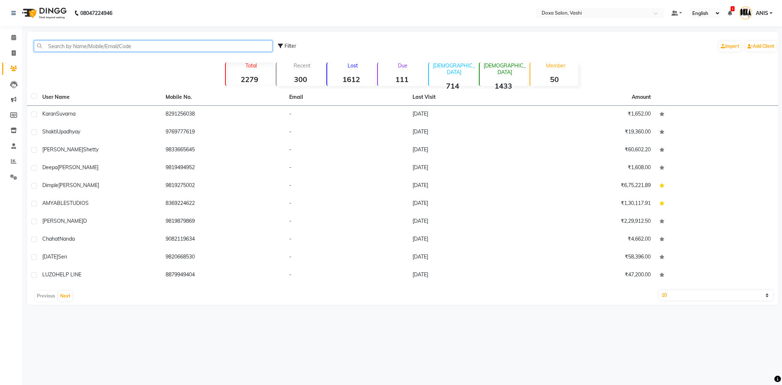
click at [74, 47] on input "text" at bounding box center [153, 46] width 239 height 11
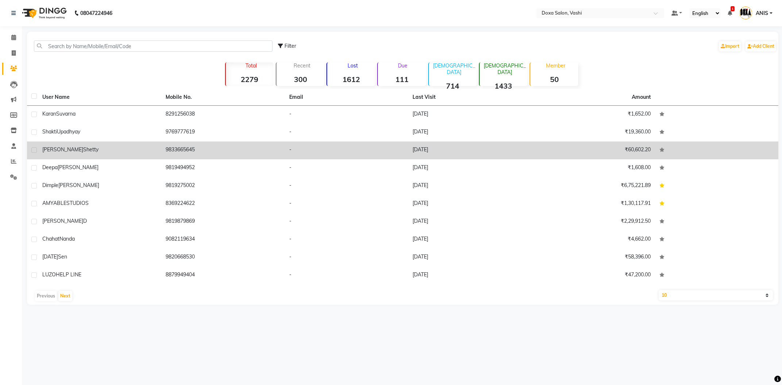
click at [82, 155] on td "Mithil Shetty" at bounding box center [99, 151] width 123 height 18
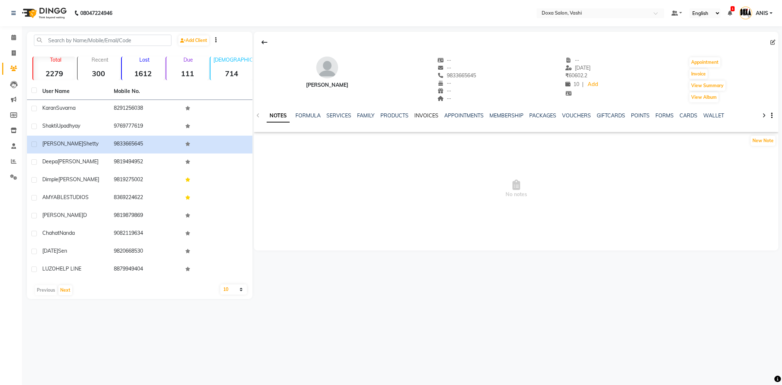
click at [417, 113] on link "INVOICES" at bounding box center [427, 115] width 24 height 7
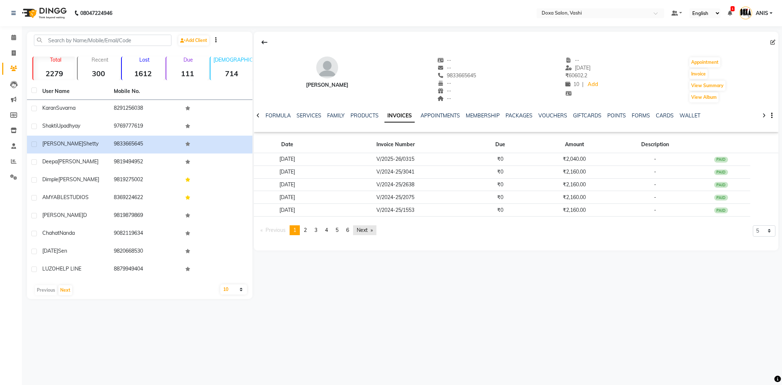
click at [370, 227] on link "Next page" at bounding box center [364, 231] width 23 height 10
click at [370, 226] on app-client-invoices "Date Invoice Number Due Amount Description 02-07-2024 V/2024-25/0907 ₹0 ₹2,040.…" at bounding box center [516, 188] width 525 height 106
click at [370, 228] on link "Next page" at bounding box center [364, 231] width 23 height 10
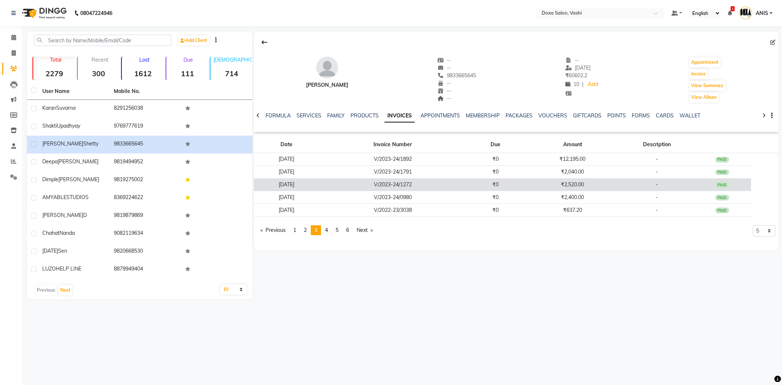
click at [461, 181] on td "V/2023-24/1272" at bounding box center [392, 184] width 147 height 13
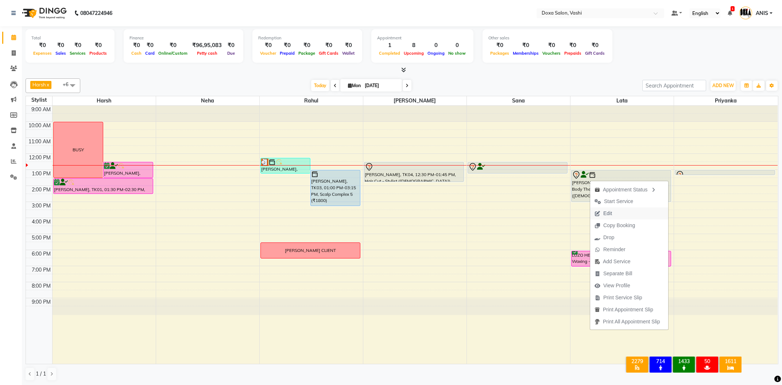
click at [598, 212] on icon "button" at bounding box center [598, 213] width 6 height 5
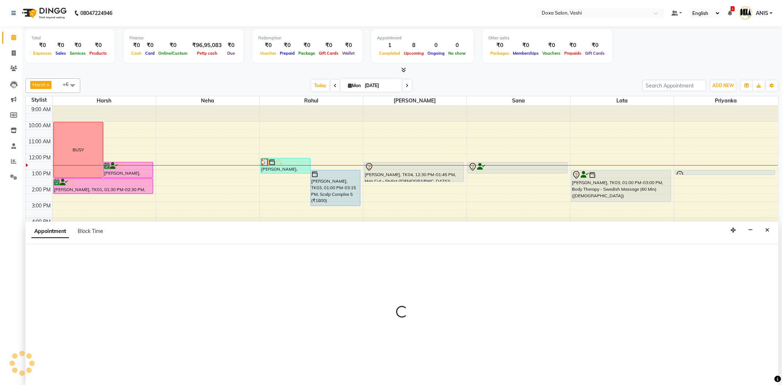
select select "tentative"
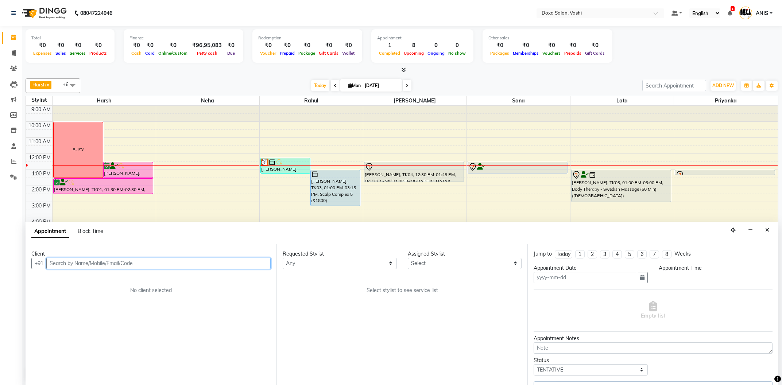
type input "[DATE]"
select select "upcoming"
select select "780"
select select "11906"
select select "688"
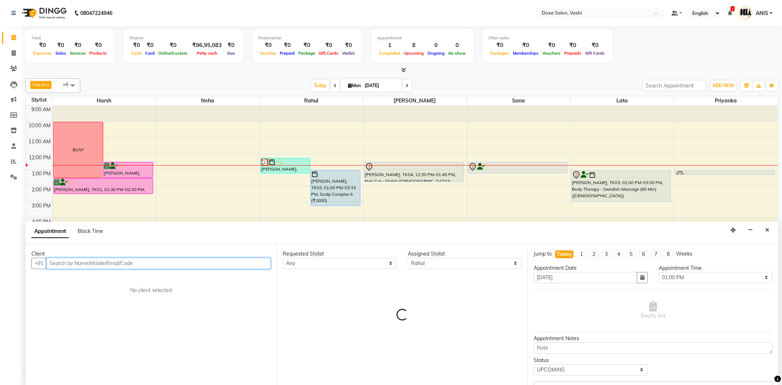
select select "688"
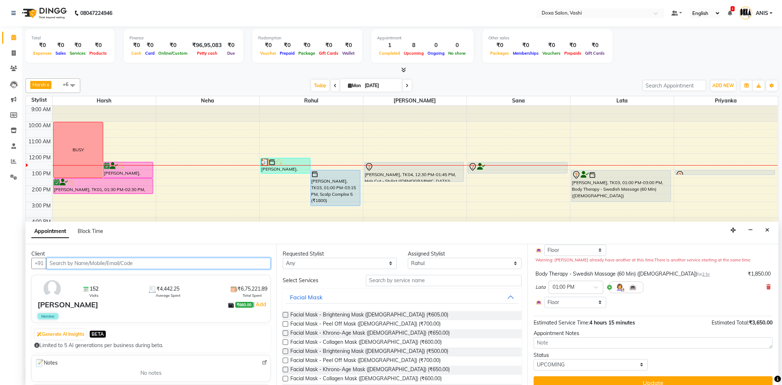
scroll to position [78, 0]
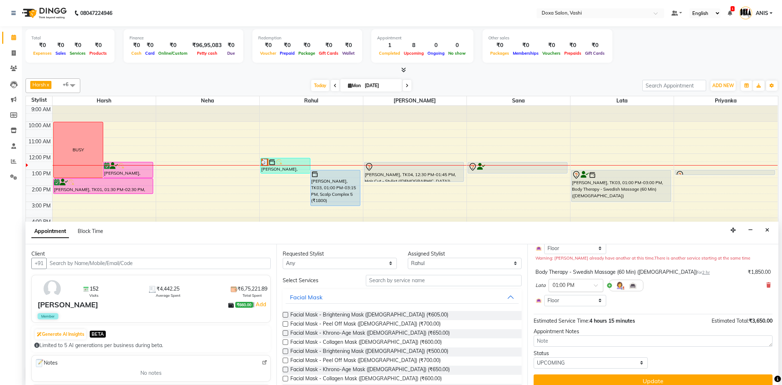
click at [594, 289] on span at bounding box center [598, 288] width 9 height 8
click at [750, 231] on icon "button" at bounding box center [750, 230] width 5 height 5
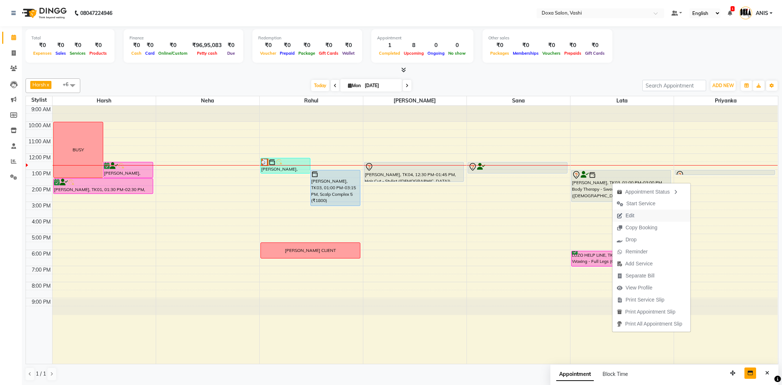
click at [625, 213] on span "Edit" at bounding box center [626, 216] width 26 height 12
select select "upcoming"
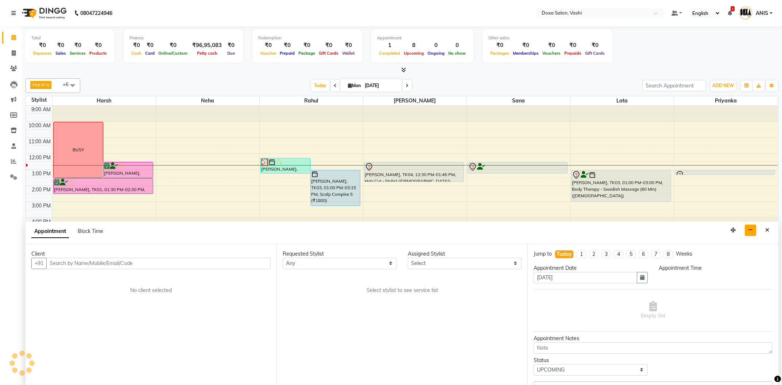
select select "11906"
select select "780"
select select "688"
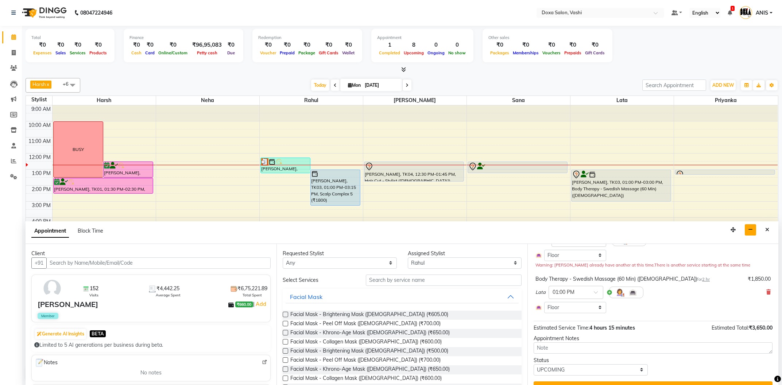
scroll to position [78, 0]
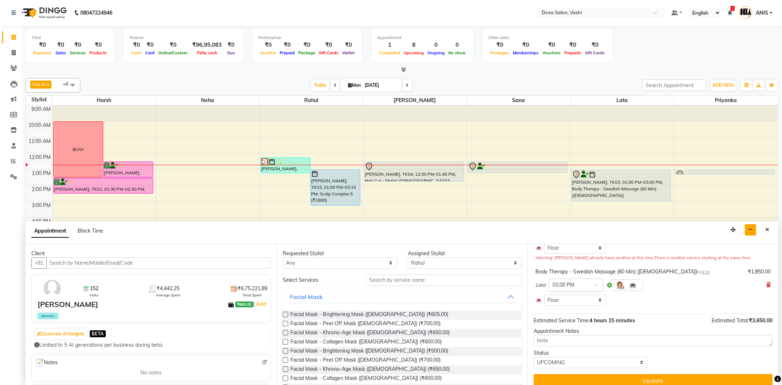
click at [593, 288] on div at bounding box center [576, 285] width 54 height 8
click at [556, 324] on div "03:00 PM" at bounding box center [576, 328] width 54 height 14
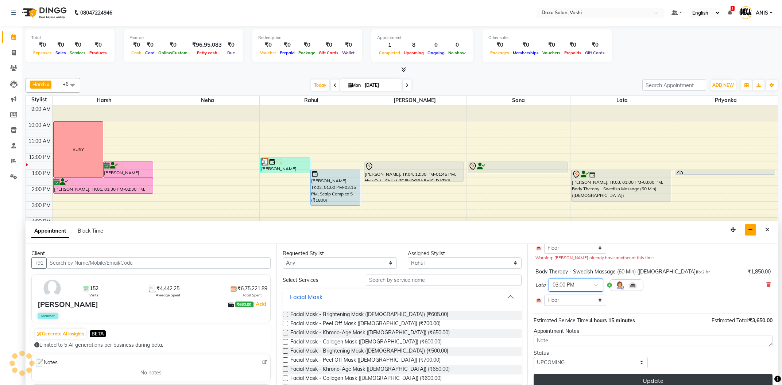
click at [611, 384] on button "Update" at bounding box center [653, 380] width 239 height 13
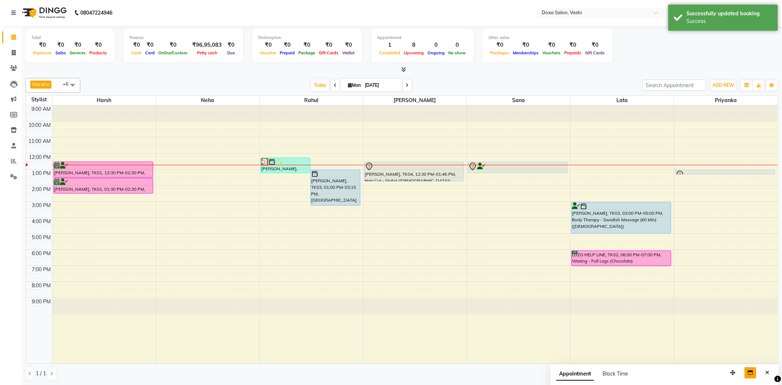
scroll to position [0, 0]
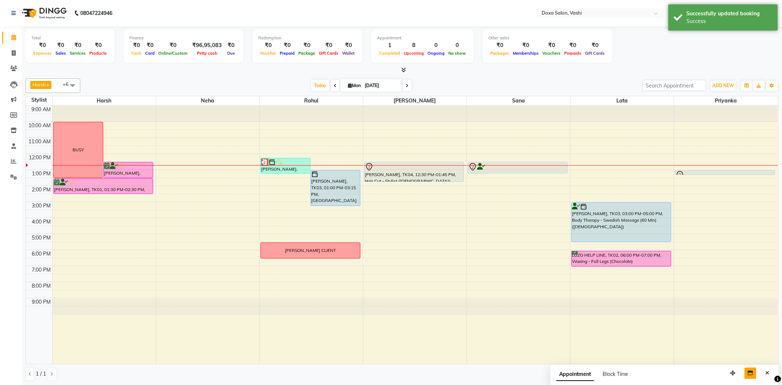
click at [617, 238] on div "Dimple Kukreja, TK03, 03:00 PM-05:00 PM, Body Therapy - Swedish Massage (60 Min…" at bounding box center [622, 235] width 103 height 258
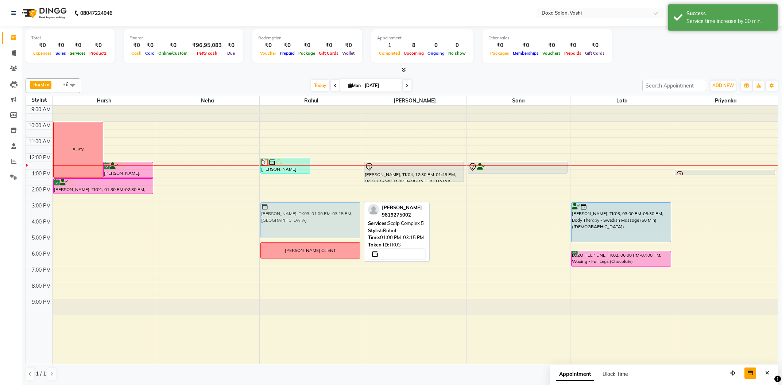
drag, startPoint x: 328, startPoint y: 185, endPoint x: 327, endPoint y: 219, distance: 33.6
click at [327, 219] on div "Mithil Shetty, TK05, 12:15 PM-01:15 PM, Shave - Express Beard (Male) Dimple Kuk…" at bounding box center [311, 235] width 103 height 258
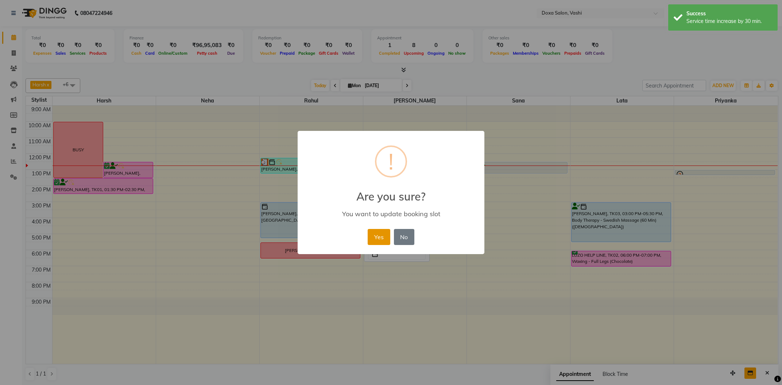
click at [373, 239] on button "Yes" at bounding box center [379, 237] width 22 height 16
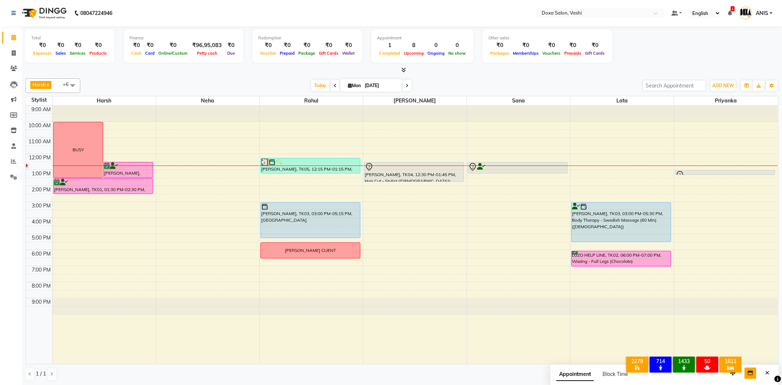
drag, startPoint x: 314, startPoint y: 237, endPoint x: 315, endPoint y: 241, distance: 4.1
click at [315, 241] on div "9:00 AM 10:00 AM 11:00 AM 12:00 PM 1:00 PM 2:00 PM 3:00 PM 4:00 PM 5:00 PM 6:00…" at bounding box center [402, 235] width 752 height 258
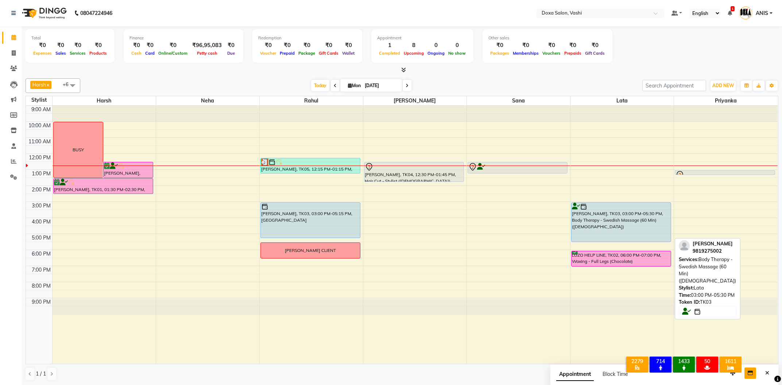
click at [605, 242] on div at bounding box center [621, 241] width 99 height 3
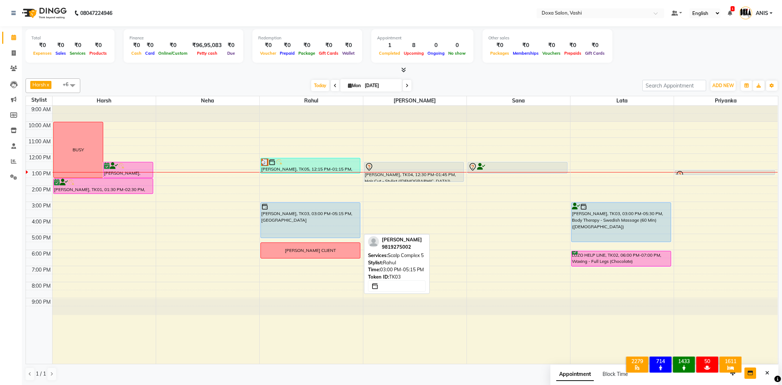
click at [319, 236] on div "Mithil Shetty, TK05, 12:15 PM-01:15 PM, Shave - Express Beard (Male) Dimple Kuk…" at bounding box center [311, 235] width 103 height 258
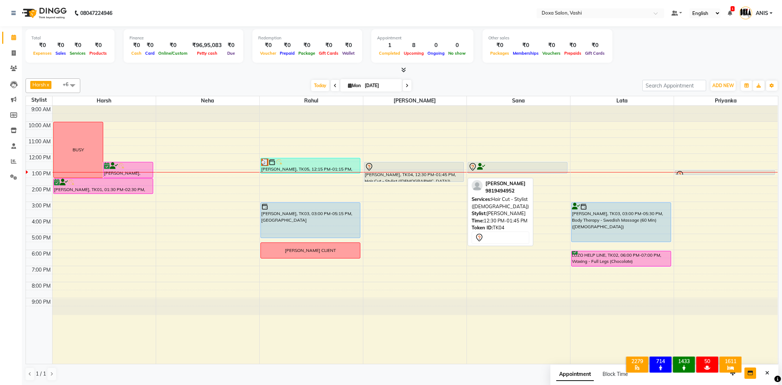
click at [420, 172] on div "[PERSON_NAME], TK04, 12:30 PM-01:45 PM, Hair Cut - Stylist ([DEMOGRAPHIC_DATA])" at bounding box center [414, 171] width 99 height 19
select select "7"
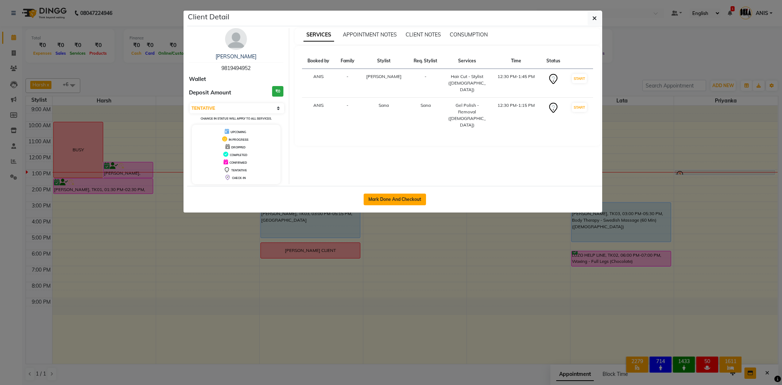
click at [384, 202] on button "Mark Done And Checkout" at bounding box center [395, 200] width 62 height 12
select select "416"
select select "service"
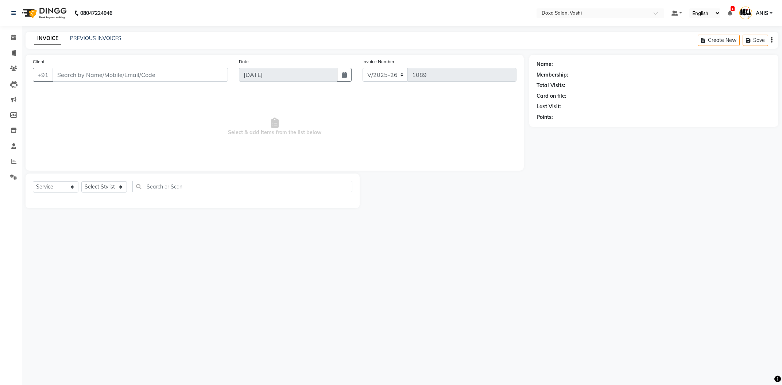
type input "9819494952"
select select "34480"
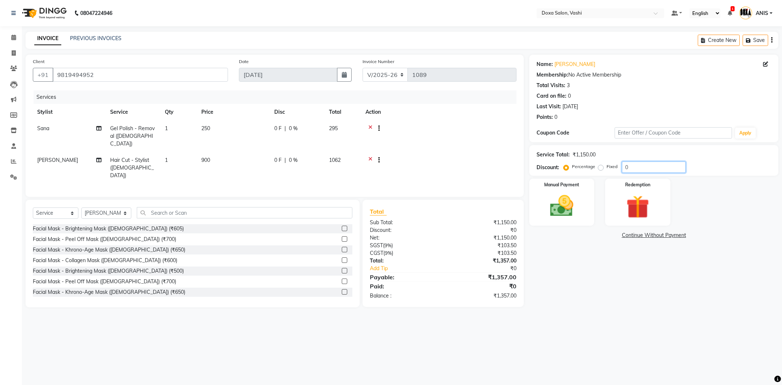
drag, startPoint x: 633, startPoint y: 166, endPoint x: 448, endPoint y: 159, distance: 184.8
click at [622, 162] on input "0" at bounding box center [654, 167] width 64 height 11
type input "20"
click at [455, 334] on div "08047224946 Select Location × Doxa Salon, Vashi Default Panel My Panel English …" at bounding box center [391, 192] width 782 height 385
click at [582, 221] on div "Manual Payment" at bounding box center [562, 202] width 68 height 49
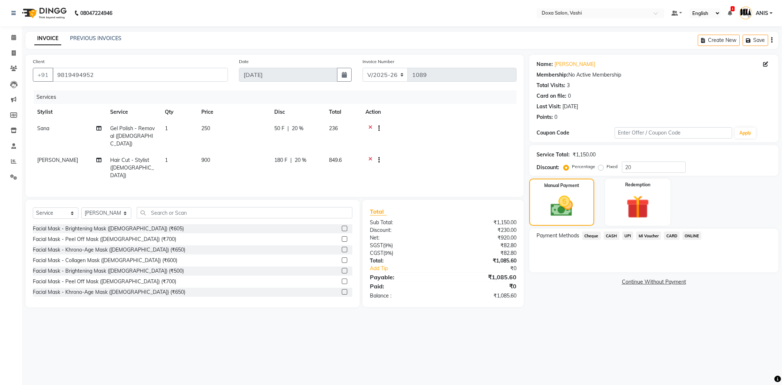
click at [627, 234] on span "UPI" at bounding box center [628, 236] width 11 height 8
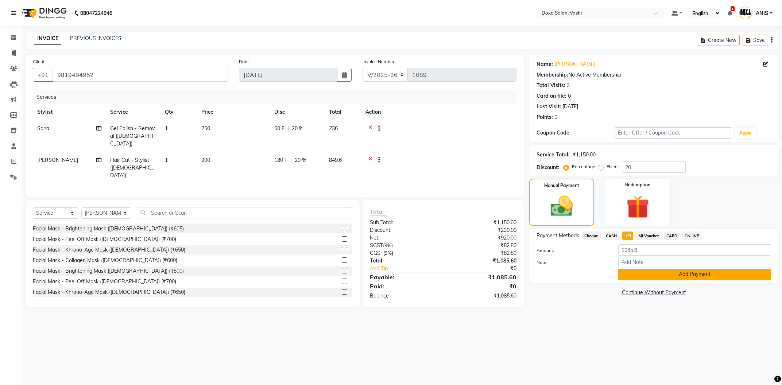
click at [658, 274] on button "Add Payment" at bounding box center [695, 274] width 153 height 11
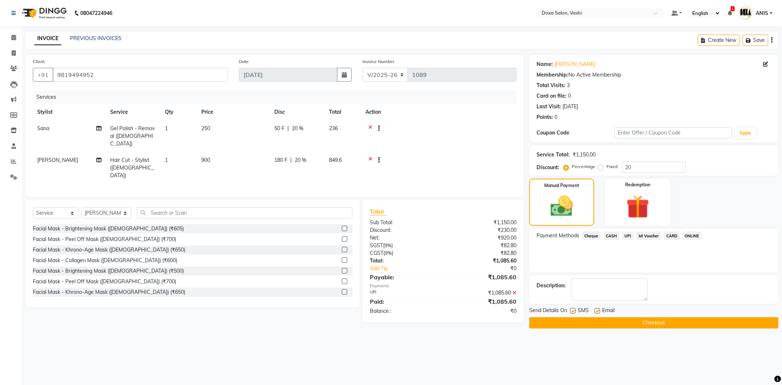
click at [587, 326] on button "Checkout" at bounding box center [654, 322] width 249 height 11
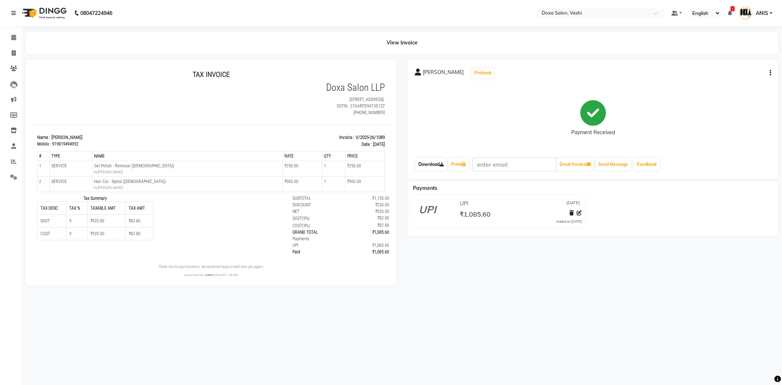
click at [428, 165] on link "Download" at bounding box center [431, 164] width 31 height 12
drag, startPoint x: 352, startPoint y: 139, endPoint x: 384, endPoint y: 139, distance: 32.5
click at [384, 139] on p "Invoice : V/2025-26/1089" at bounding box center [301, 137] width 170 height 7
copy p "V/2025-26/1089"
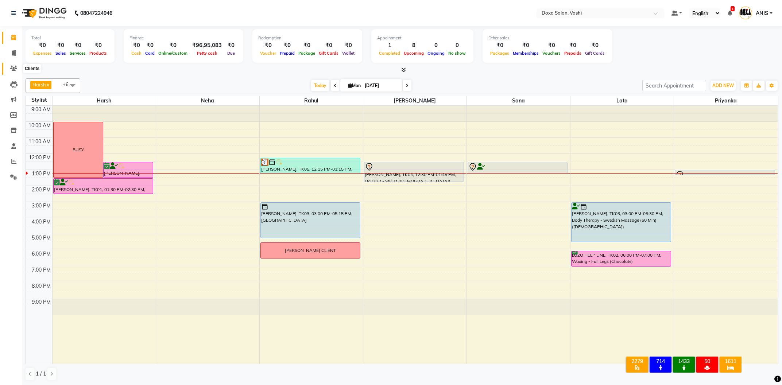
click at [20, 71] on span at bounding box center [13, 69] width 13 height 8
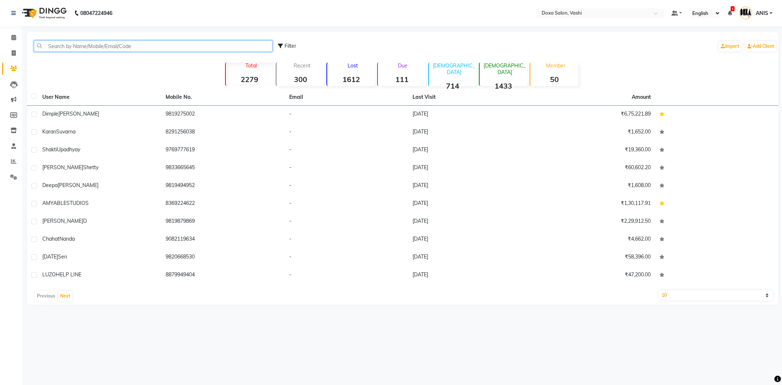
click at [84, 45] on input "text" at bounding box center [153, 46] width 239 height 11
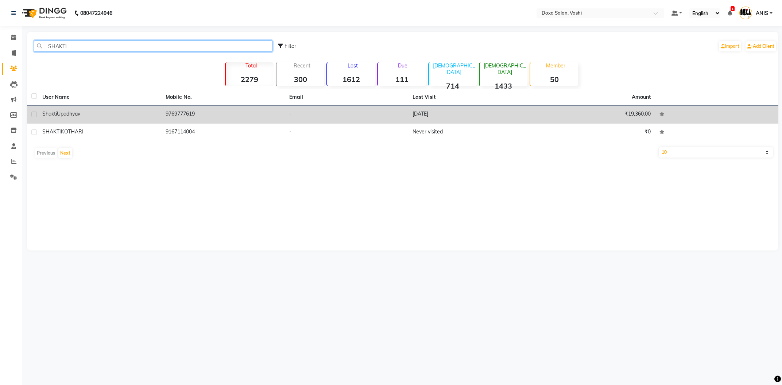
type input "SHAKTI"
click at [167, 115] on td "9769777619" at bounding box center [222, 115] width 123 height 18
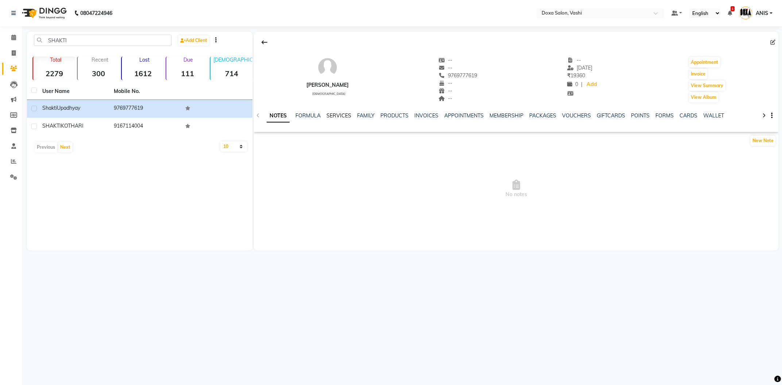
click at [341, 115] on link "SERVICES" at bounding box center [339, 115] width 25 height 7
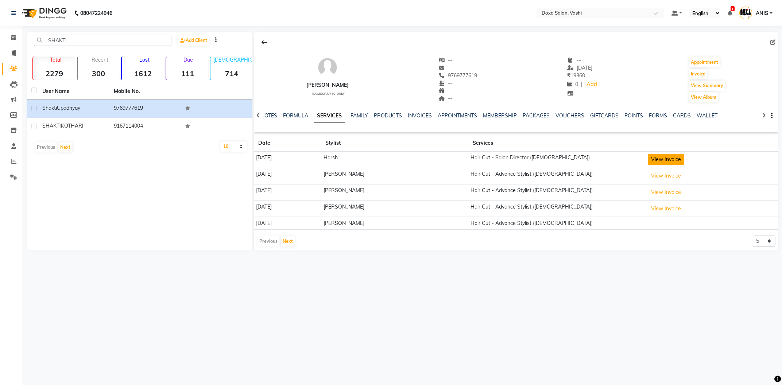
click at [650, 161] on button "View Invoice" at bounding box center [666, 159] width 36 height 11
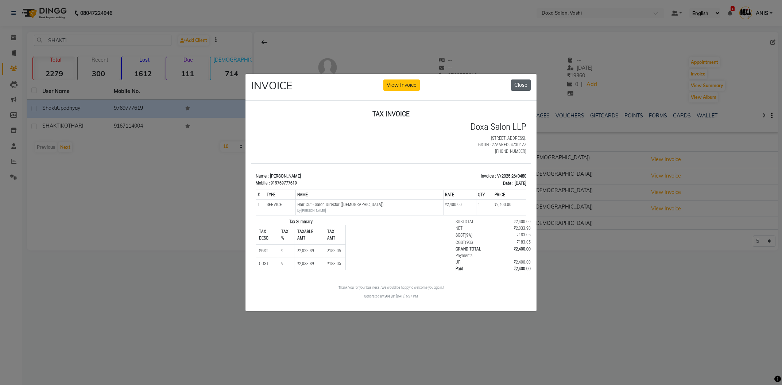
click at [518, 91] on button "Close" at bounding box center [521, 85] width 20 height 11
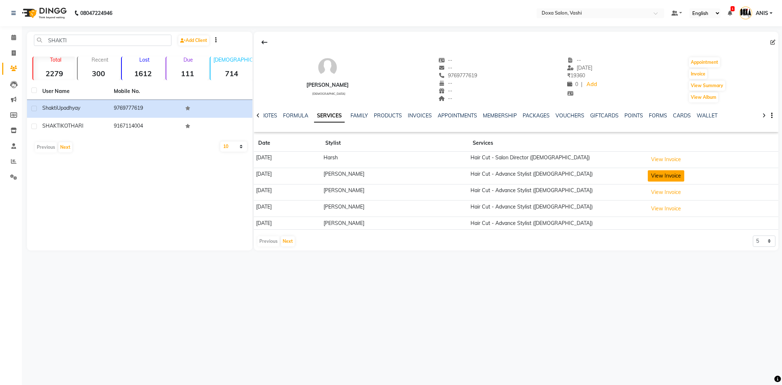
click at [668, 172] on button "View Invoice" at bounding box center [666, 175] width 36 height 11
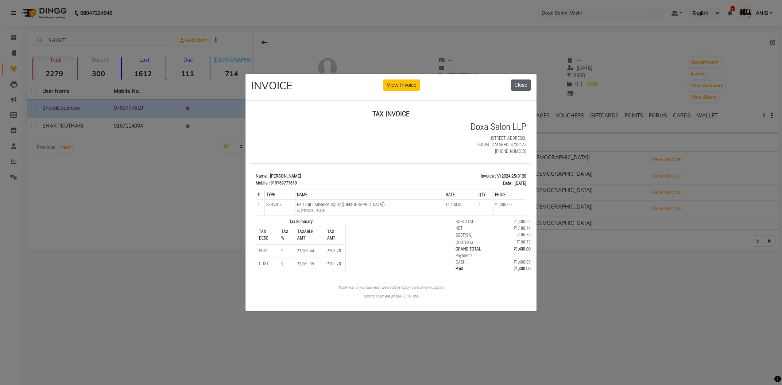
click at [520, 90] on button "Close" at bounding box center [521, 85] width 20 height 11
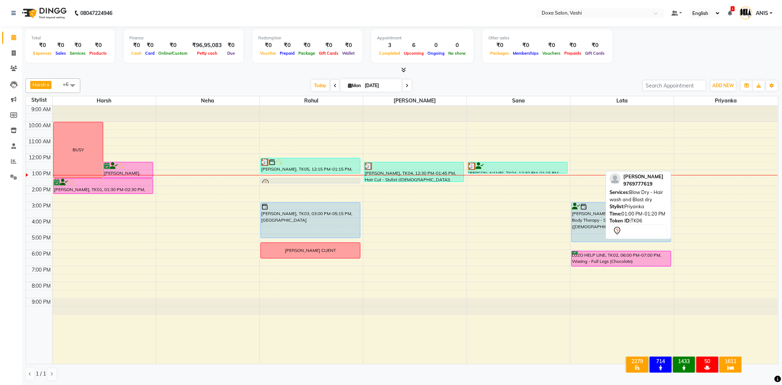
drag, startPoint x: 703, startPoint y: 173, endPoint x: 282, endPoint y: 178, distance: 420.8
click at [282, 178] on tr "BUSY Richa Tripati, TK01, 12:30 PM-01:30 PM, Hair Cut - Salon Director (Female)…" at bounding box center [402, 235] width 752 height 258
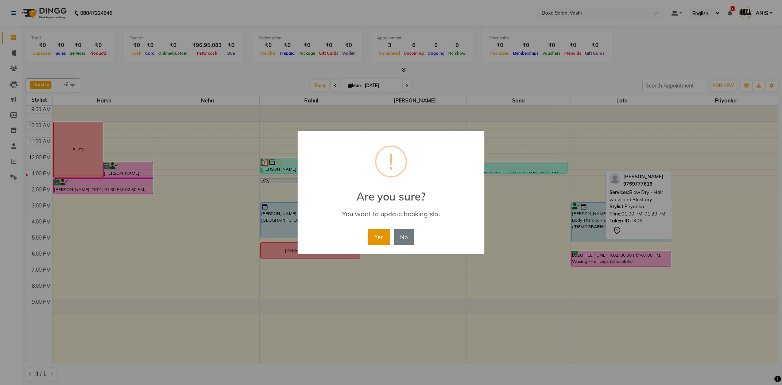
click at [374, 236] on button "Yes" at bounding box center [379, 237] width 22 height 16
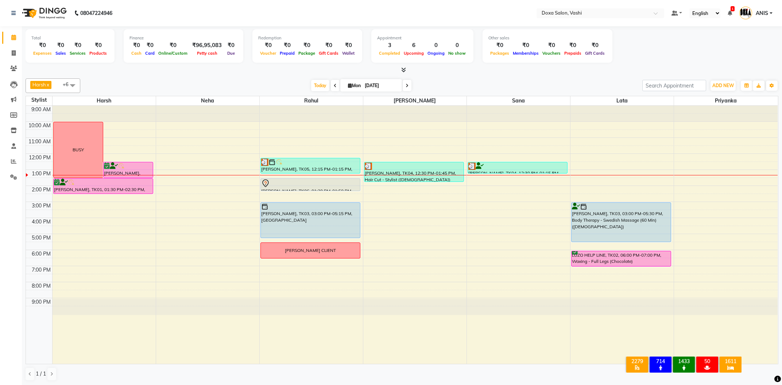
drag, startPoint x: 312, startPoint y: 184, endPoint x: 312, endPoint y: 188, distance: 3.7
click at [312, 188] on div "Mithil Shetty, TK05, 12:15 PM-01:15 PM, Shave - Express Beard (Male) Shakti Upa…" at bounding box center [311, 235] width 103 height 258
click at [11, 70] on icon at bounding box center [13, 68] width 7 height 5
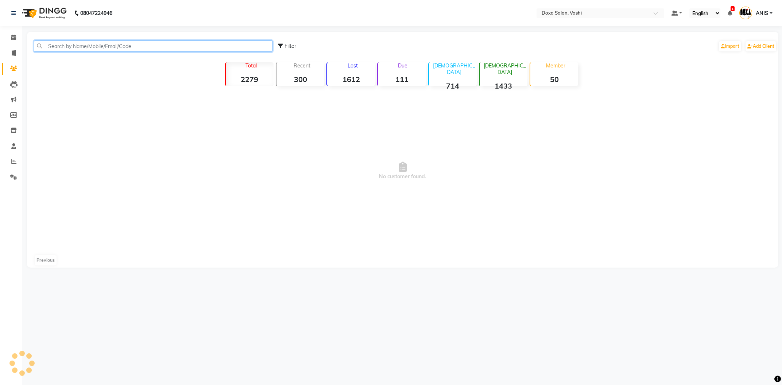
click at [95, 42] on input "text" at bounding box center [153, 46] width 239 height 11
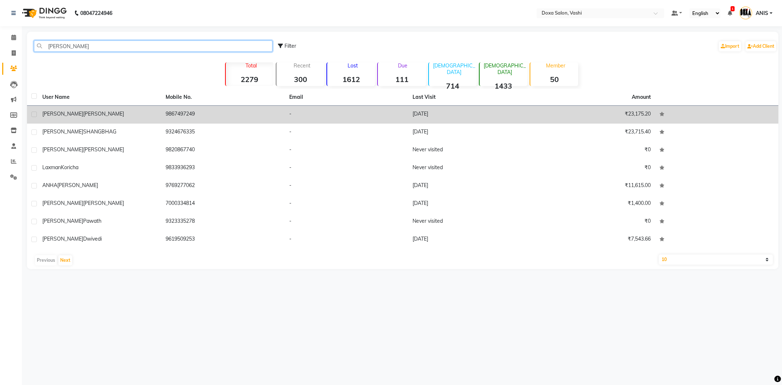
type input "RICHA"
click at [203, 109] on td "9867497249" at bounding box center [222, 115] width 123 height 18
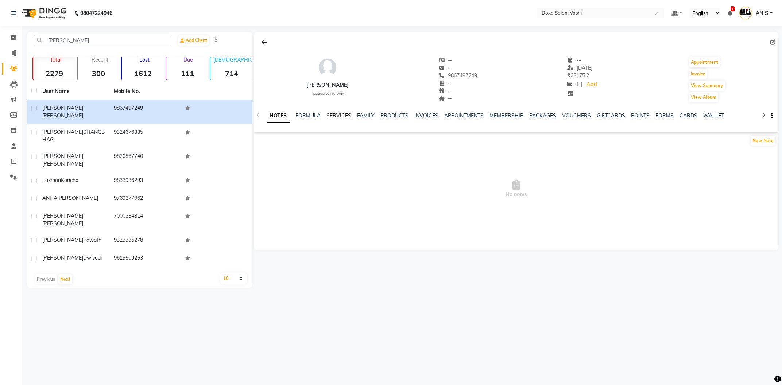
click at [343, 113] on link "SERVICES" at bounding box center [339, 115] width 25 height 7
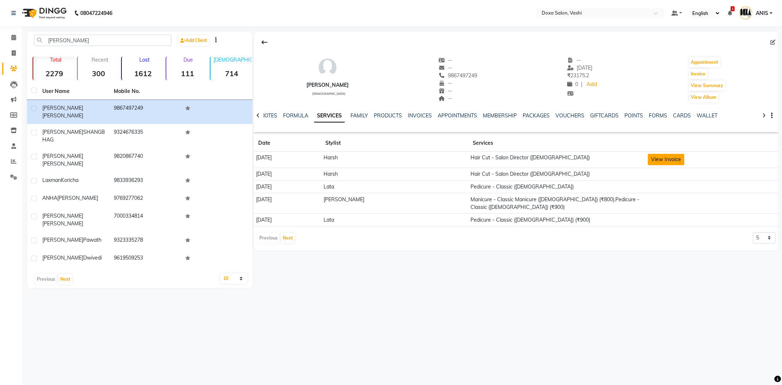
click at [664, 158] on button "View Invoice" at bounding box center [666, 159] width 36 height 11
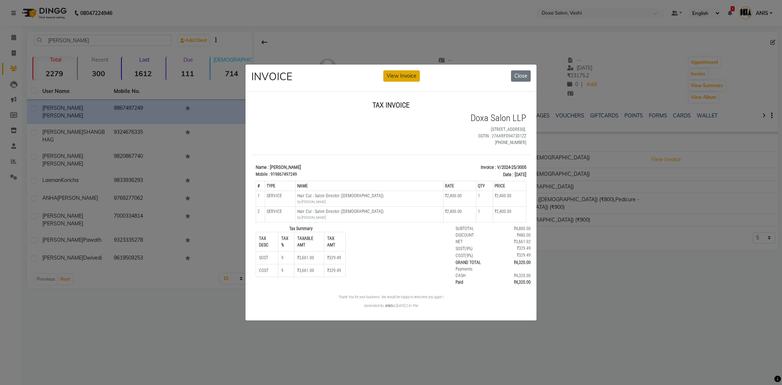
click at [405, 76] on button "View Invoice" at bounding box center [402, 75] width 36 height 11
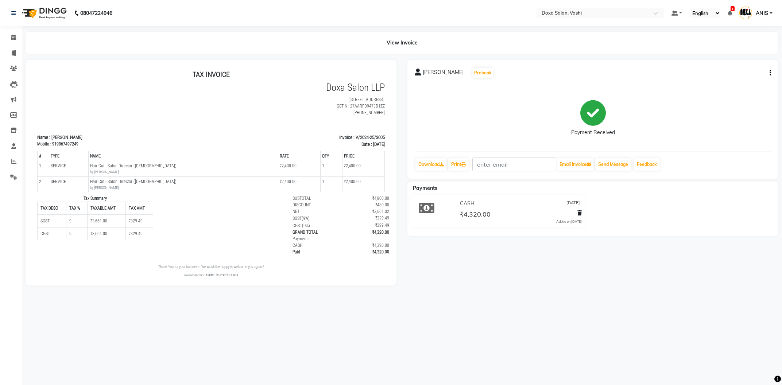
click at [770, 71] on button "button" at bounding box center [769, 73] width 4 height 8
click at [738, 77] on div "Edit Invoice" at bounding box center [734, 77] width 50 height 9
select select "service"
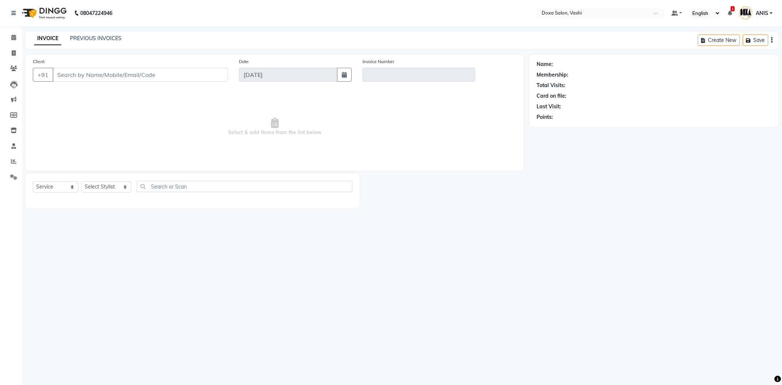
type input "9867497249"
type input "V/2024-25/3005"
type input "12-03-2025"
select select "select"
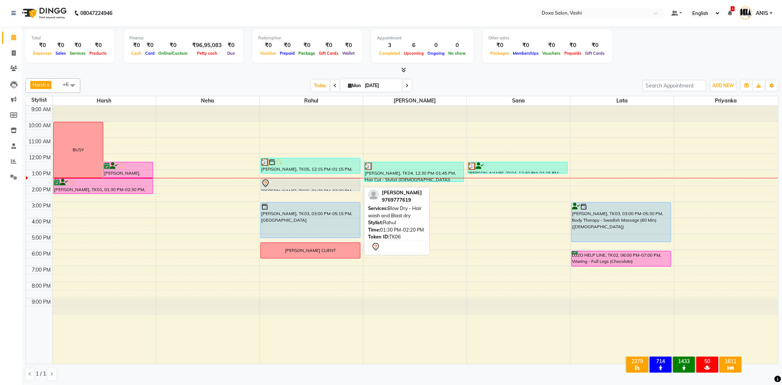
click at [304, 182] on div at bounding box center [310, 183] width 99 height 9
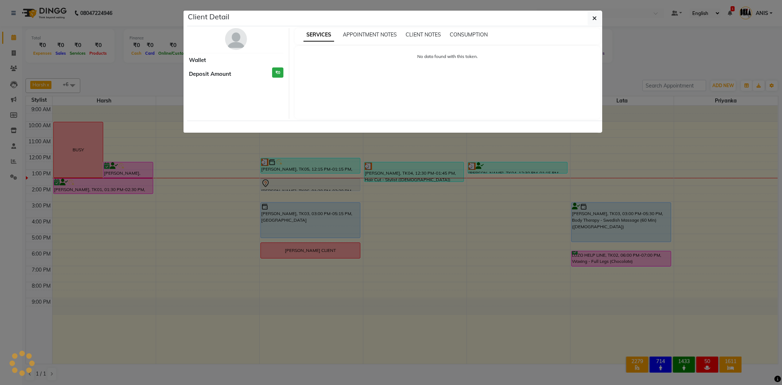
select select "7"
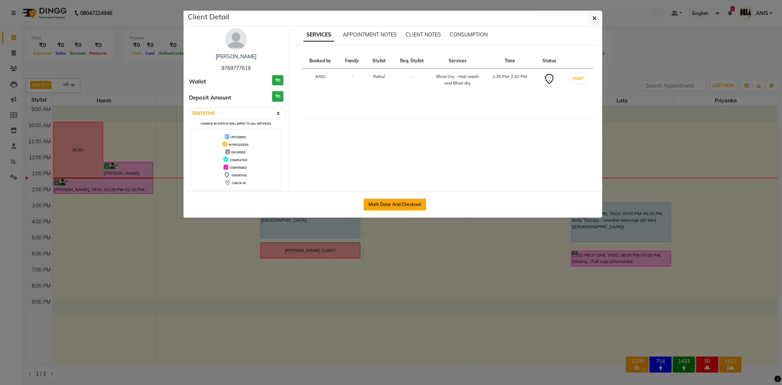
click at [395, 207] on button "Mark Done And Checkout" at bounding box center [395, 205] width 62 height 12
select select "416"
select select "service"
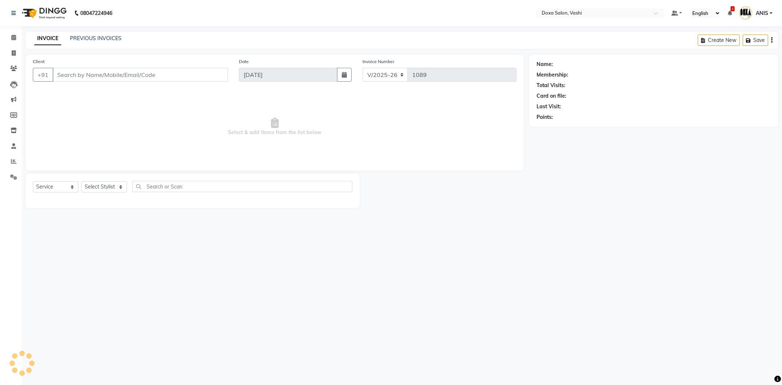
type input "9769777619"
select select "11906"
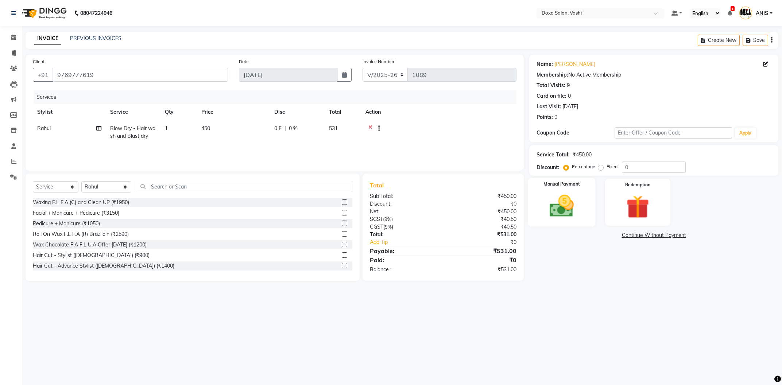
click at [563, 205] on img at bounding box center [561, 206] width 39 height 28
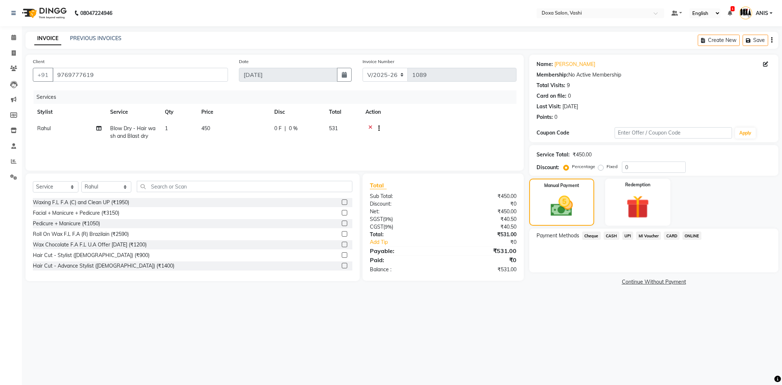
click at [607, 237] on span "CASH" at bounding box center [612, 236] width 16 height 8
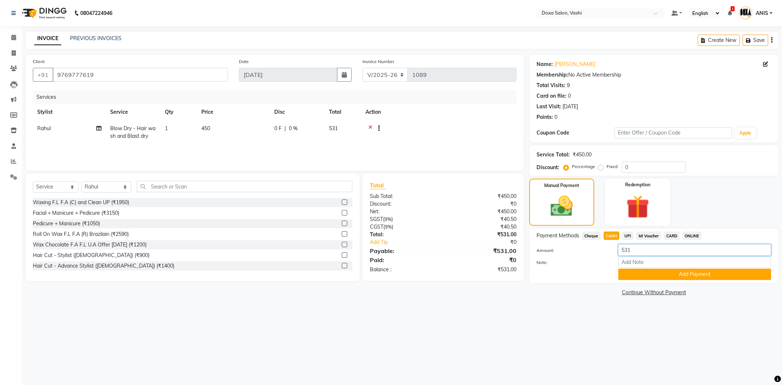
drag, startPoint x: 647, startPoint y: 248, endPoint x: 545, endPoint y: 242, distance: 102.4
click at [619, 244] on input "531" at bounding box center [695, 249] width 153 height 11
type input "550"
click at [643, 277] on button "Add Payment" at bounding box center [695, 274] width 153 height 11
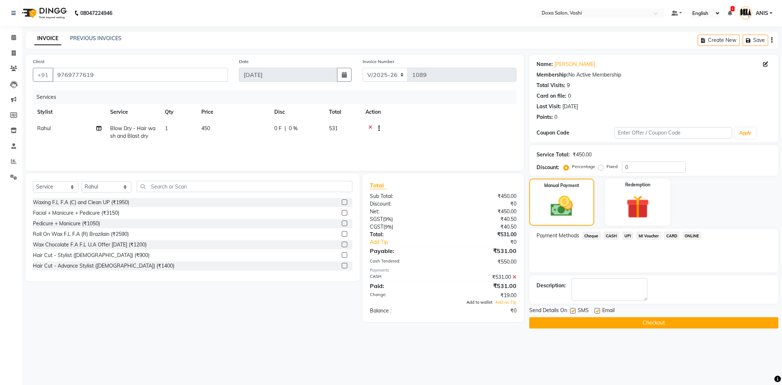
click at [488, 304] on span "Add to wallet" at bounding box center [480, 302] width 26 height 5
click at [600, 323] on button "Checkout" at bounding box center [654, 322] width 249 height 11
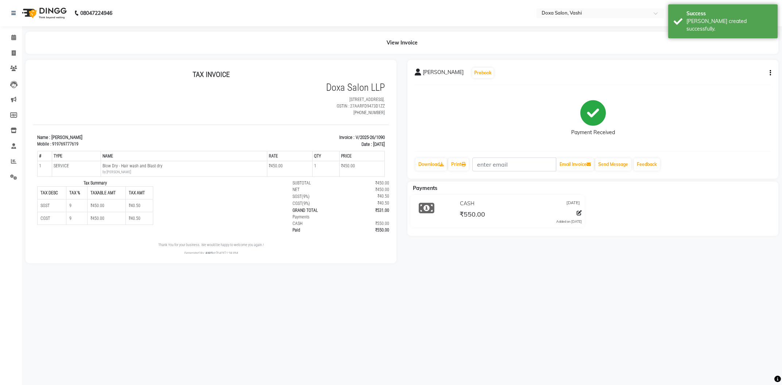
click at [770, 72] on button "button" at bounding box center [769, 73] width 4 height 8
click at [715, 79] on div "Edit Invoice" at bounding box center [734, 77] width 50 height 9
select select "service"
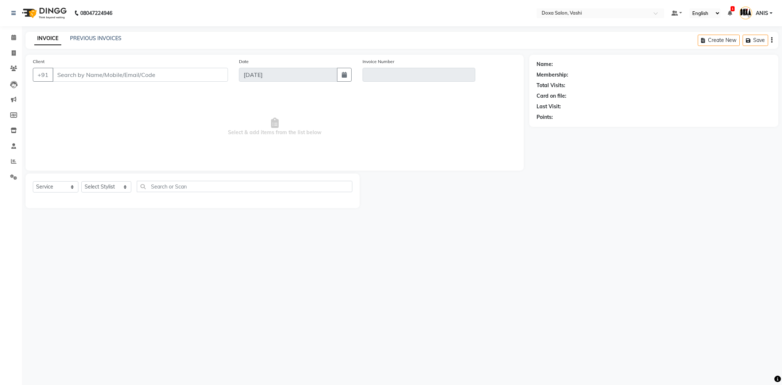
type input "9769777619"
type input "V/2025-26/1090"
select select "select"
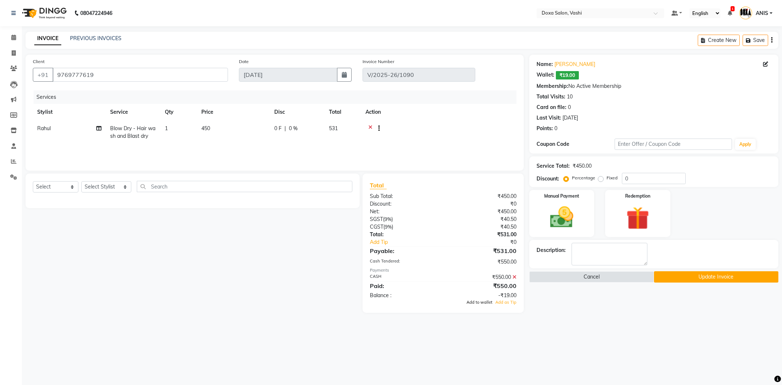
click at [485, 303] on span "Add to wallet" at bounding box center [480, 302] width 26 height 5
click at [663, 277] on button "Update Invoice" at bounding box center [716, 277] width 125 height 11
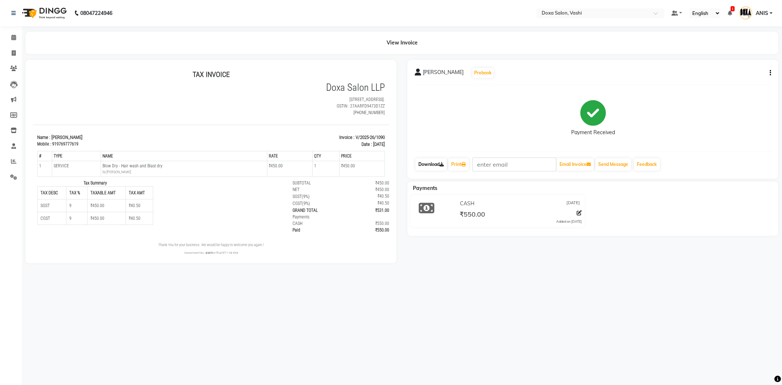
click at [431, 163] on link "Download" at bounding box center [431, 164] width 31 height 12
drag, startPoint x: 350, startPoint y: 138, endPoint x: 388, endPoint y: 139, distance: 37.6
click at [388, 139] on html "TAX INVOICE Doxa Salon LLP Shop No. 13-14, Sai Udyaan, Plot. 25, Sector 14, Vas…" at bounding box center [211, 163] width 357 height 192
click at [381, 139] on p "Invoice : V/2025-26/1090" at bounding box center [301, 137] width 170 height 7
drag, startPoint x: 353, startPoint y: 139, endPoint x: 423, endPoint y: 203, distance: 94.8
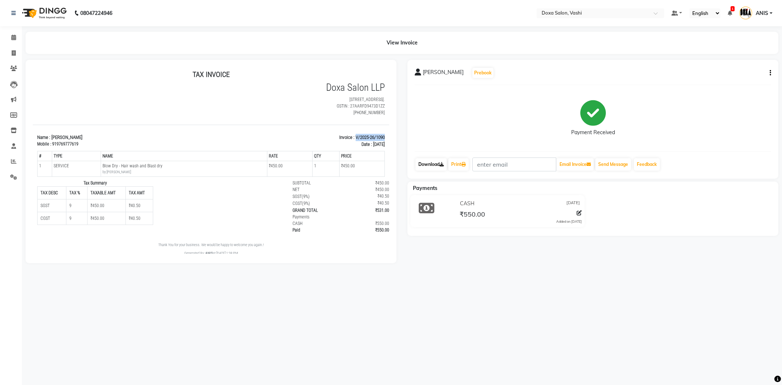
click at [389, 135] on html "TAX INVOICE Doxa Salon LLP Shop No. 13-14, Sai Udyaan, Plot. 25, Sector 14, Vas…" at bounding box center [211, 163] width 357 height 192
copy p "V/2025-26/1090"
click at [424, 162] on link "Download" at bounding box center [431, 164] width 31 height 12
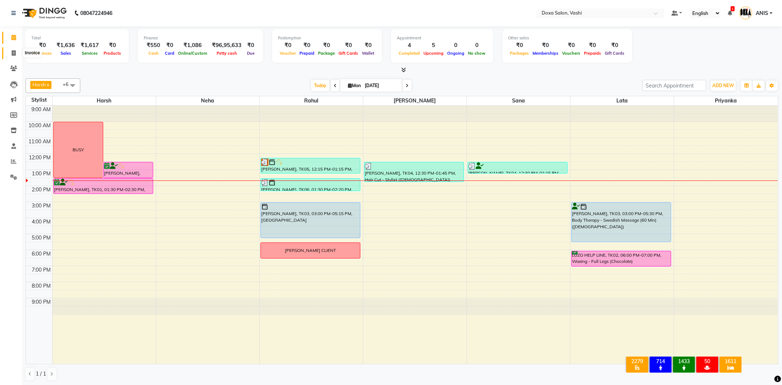
click at [15, 53] on icon at bounding box center [14, 52] width 4 height 5
select select "416"
select select "service"
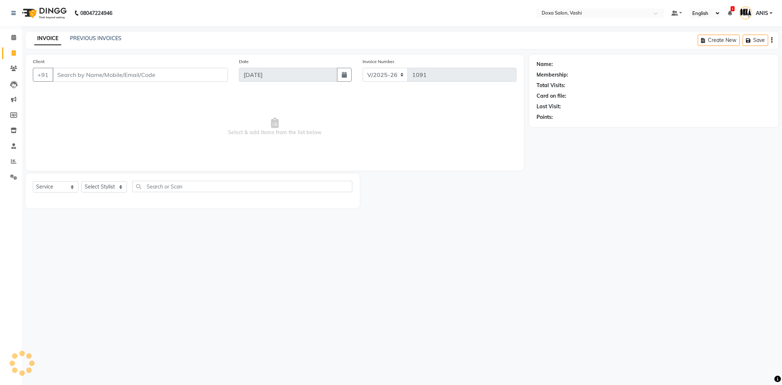
click at [100, 69] on input "Client" at bounding box center [141, 75] width 176 height 14
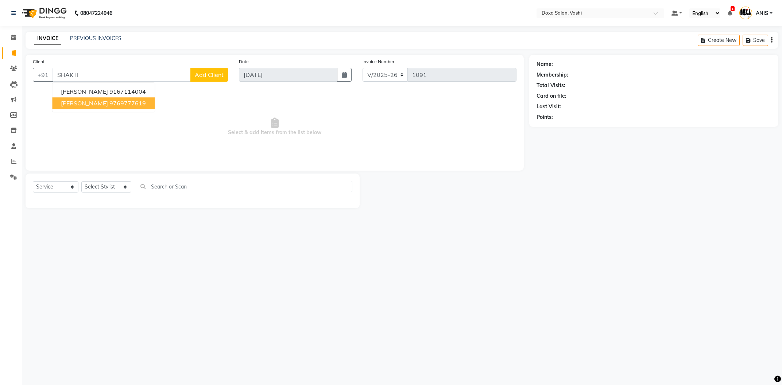
click at [70, 105] on span "[PERSON_NAME]" at bounding box center [84, 103] width 47 height 7
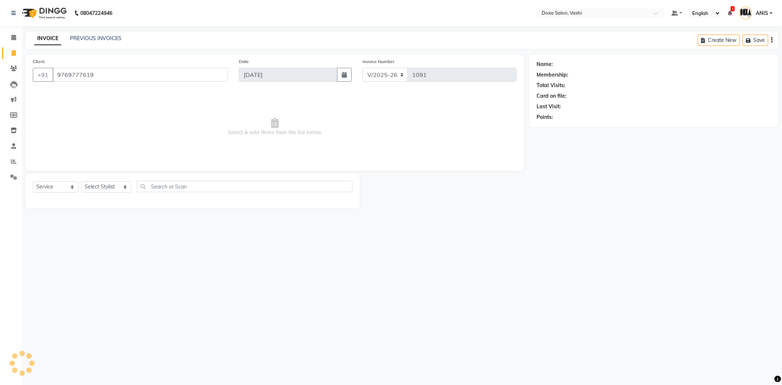
type input "9769777619"
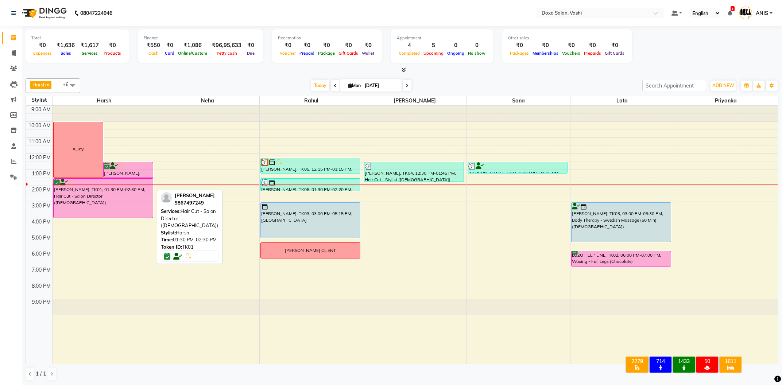
drag, startPoint x: 91, startPoint y: 192, endPoint x: 94, endPoint y: 212, distance: 19.6
click at [94, 212] on div "BUSY Richa Tripati, TK01, 12:30 PM-01:30 PM, Hair Cut - Salon Director (Female)…" at bounding box center [104, 235] width 103 height 258
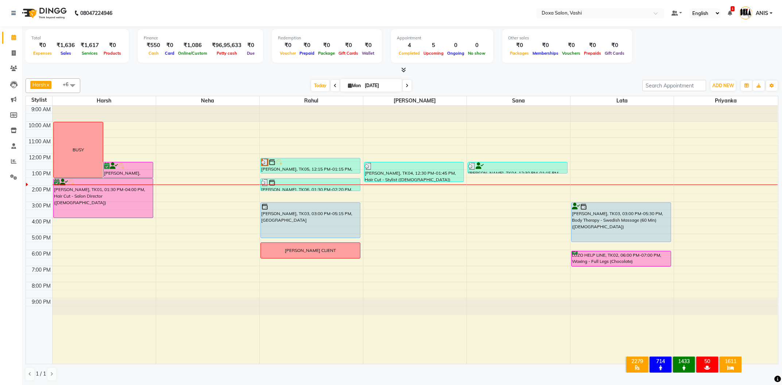
click at [85, 223] on div "9:00 AM 10:00 AM 11:00 AM 12:00 PM 1:00 PM 2:00 PM 3:00 PM 4:00 PM 5:00 PM 6:00…" at bounding box center [402, 235] width 752 height 258
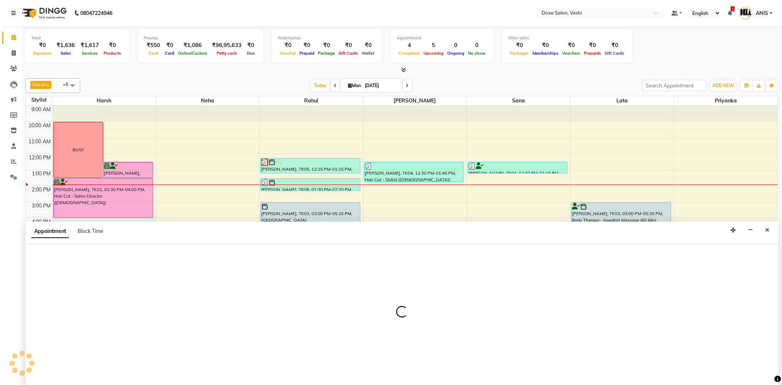
select select "6423"
select select "tentative"
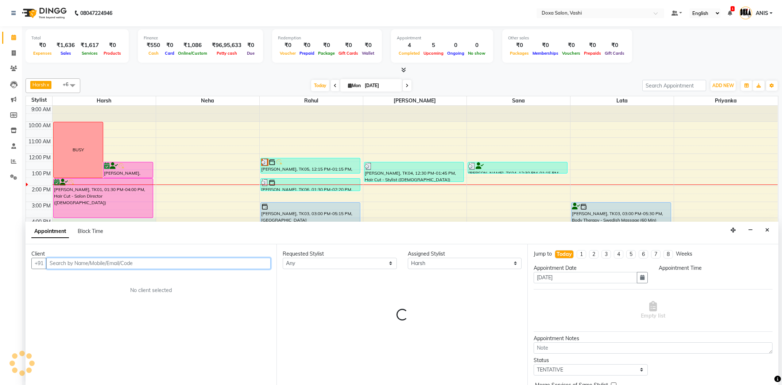
select select "960"
click at [116, 268] on input "text" at bounding box center [158, 263] width 224 height 11
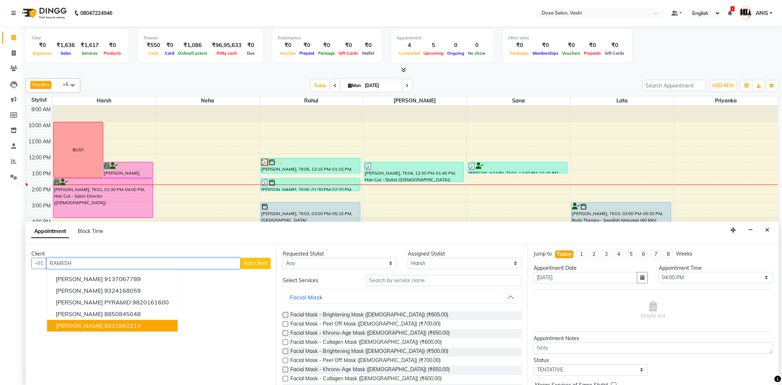
click at [122, 324] on ngb-highlight "9221992214" at bounding box center [122, 325] width 36 height 7
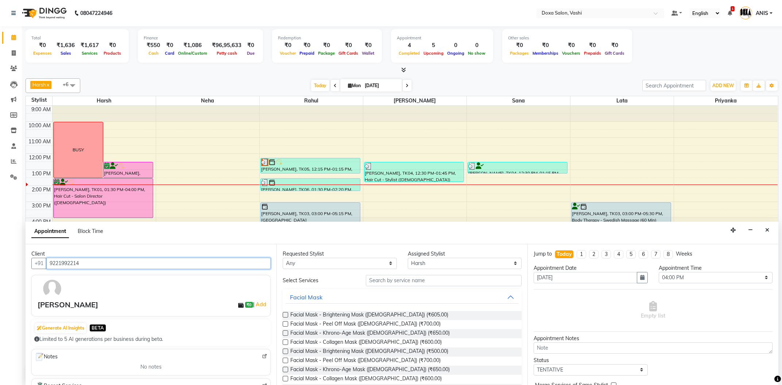
type input "9221992214"
click at [283, 258] on select "Any Faizan Harsh Lata Neha Niraj Prajwal Priyanka Rahul Sana" at bounding box center [340, 263] width 114 height 11
select select "6423"
click option "Harsh" at bounding box center [0, 0] width 0 height 0
click at [381, 279] on input "text" at bounding box center [444, 280] width 156 height 11
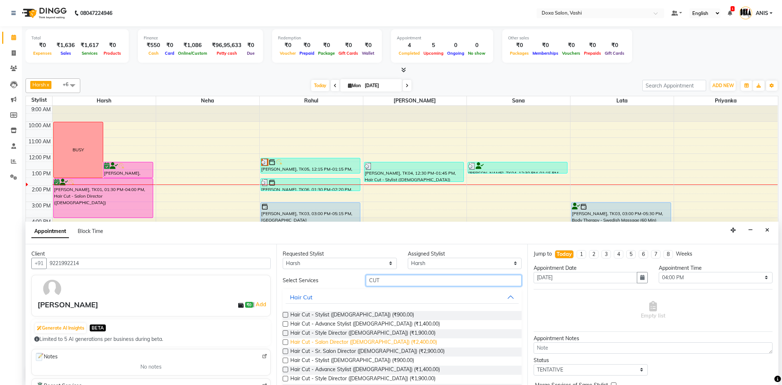
type input "CUT"
click at [373, 343] on span "Hair Cut - Salon Director (Male) (₹2,400.00)" at bounding box center [363, 343] width 147 height 9
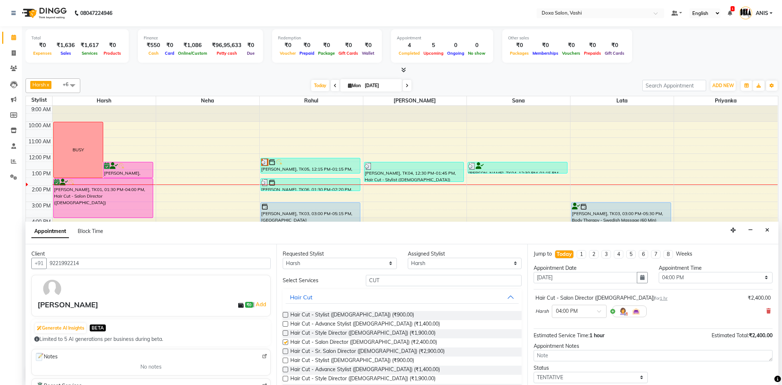
checkbox input "false"
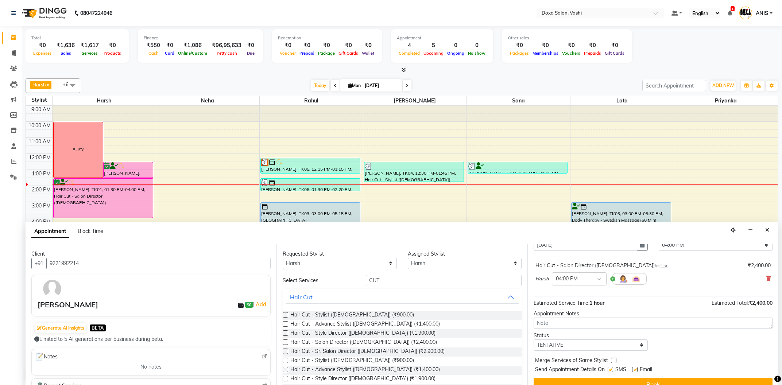
scroll to position [43, 0]
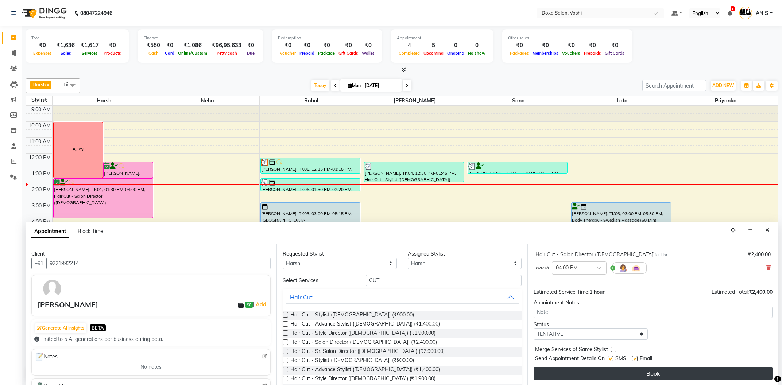
click at [652, 377] on button "Book" at bounding box center [653, 373] width 239 height 13
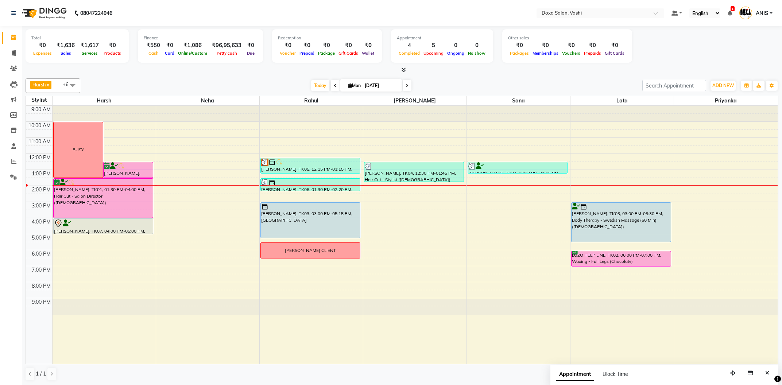
click at [511, 373] on div "1 / 1" at bounding box center [402, 374] width 753 height 14
click at [398, 215] on div "9:00 AM 10:00 AM 11:00 AM 12:00 PM 1:00 PM 2:00 PM 3:00 PM 4:00 PM 5:00 PM 6:00…" at bounding box center [402, 235] width 752 height 258
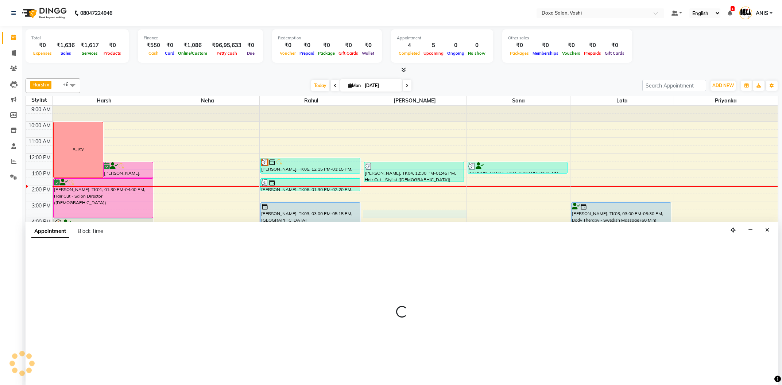
scroll to position [0, 0]
select select "34480"
select select "930"
select select "tentative"
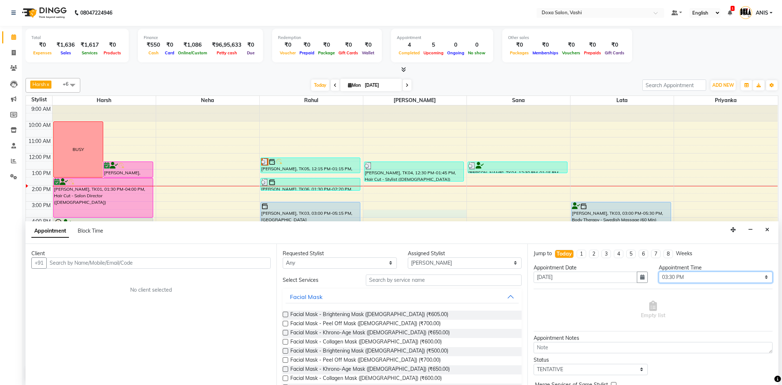
click at [659, 272] on select "Select 10:00 AM 10:15 AM 10:30 AM 10:45 AM 11:00 AM 11:15 AM 11:30 AM 11:45 AM …" at bounding box center [716, 277] width 114 height 11
select select "945"
click option "03:45 PM" at bounding box center [0, 0] width 0 height 0
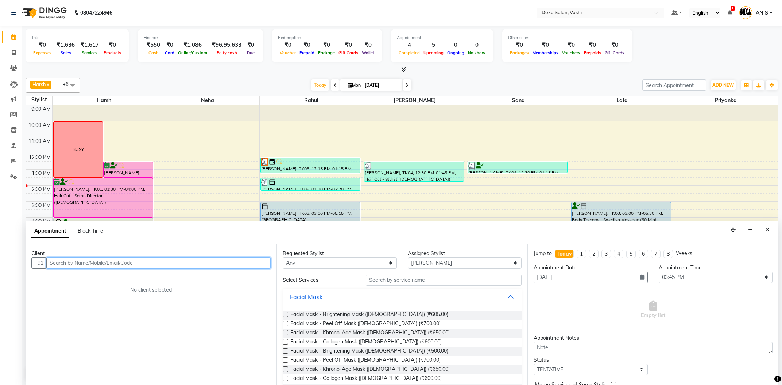
click at [205, 267] on input "text" at bounding box center [158, 263] width 224 height 11
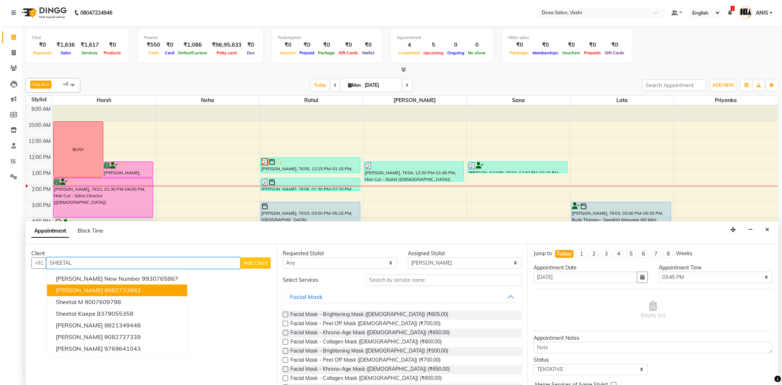
click at [130, 291] on ngb-highlight "9082733983" at bounding box center [122, 290] width 36 height 7
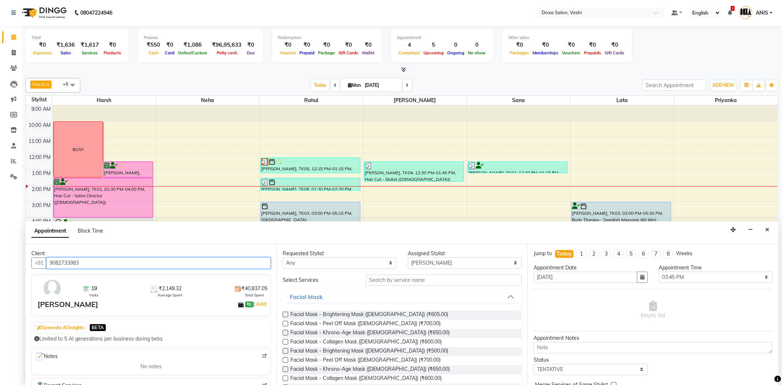
type input "9082733983"
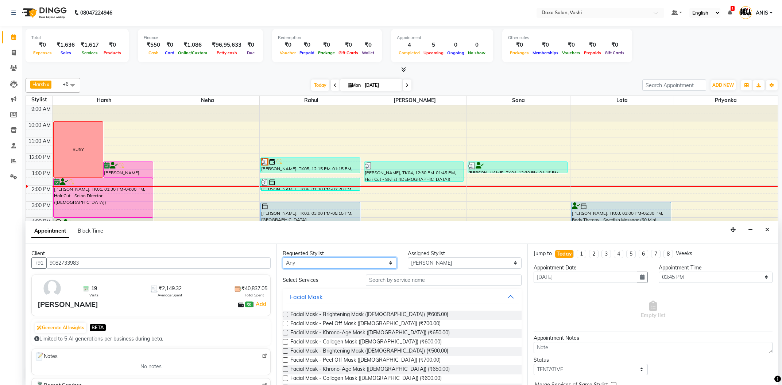
click at [283, 258] on select "Any Faizan Harsh Lata Neha Niraj Prajwal Priyanka Rahul Sana" at bounding box center [340, 263] width 114 height 11
select select "34480"
click option "[PERSON_NAME]" at bounding box center [0, 0] width 0 height 0
click at [406, 282] on input "text" at bounding box center [444, 280] width 156 height 11
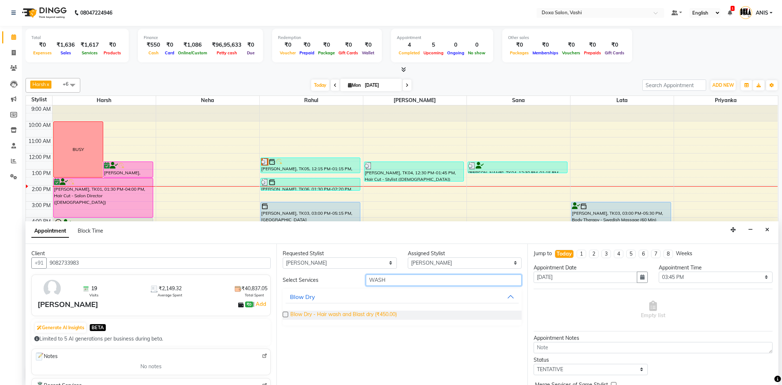
type input "WASH"
click at [356, 314] on span "Blow Dry - Hair wash and Blast dry (₹450.00)" at bounding box center [343, 315] width 107 height 9
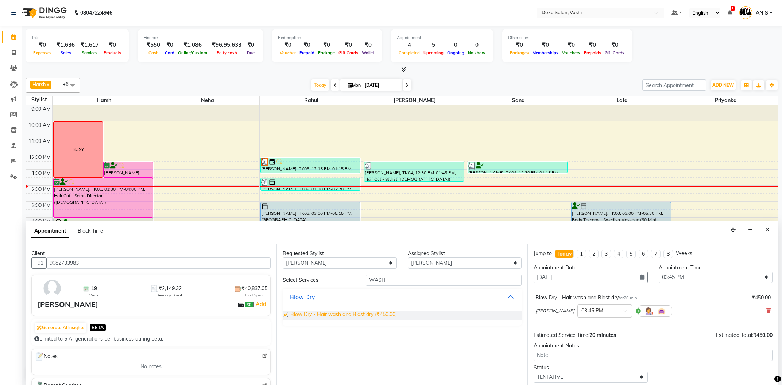
checkbox input "false"
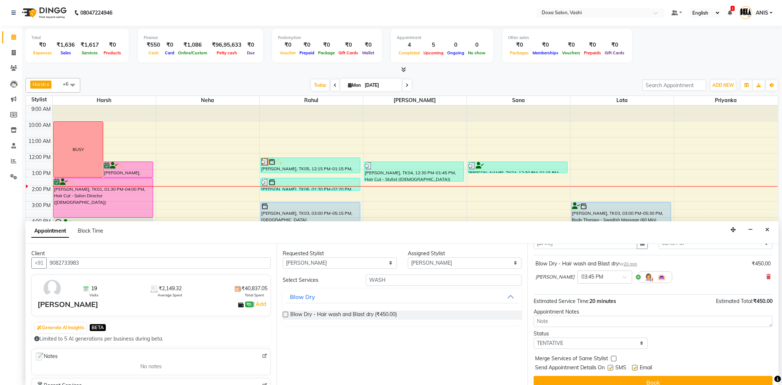
scroll to position [43, 0]
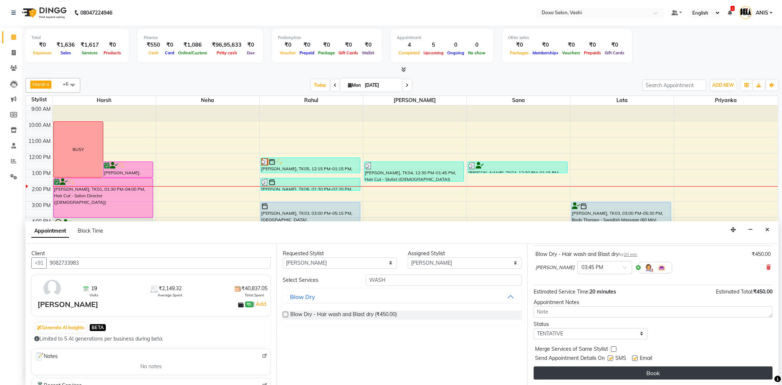
click at [597, 378] on button "Book" at bounding box center [653, 373] width 239 height 13
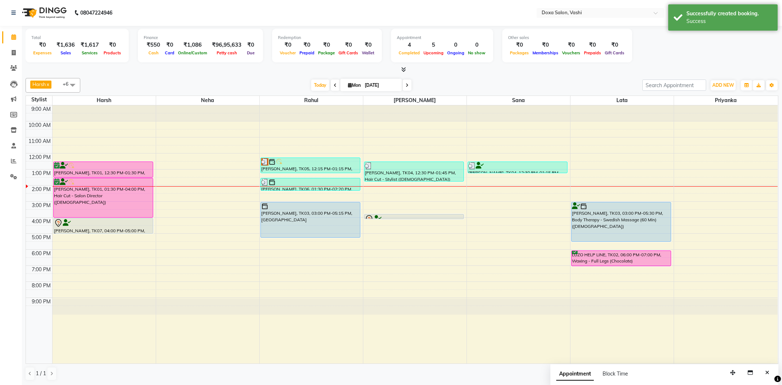
scroll to position [0, 0]
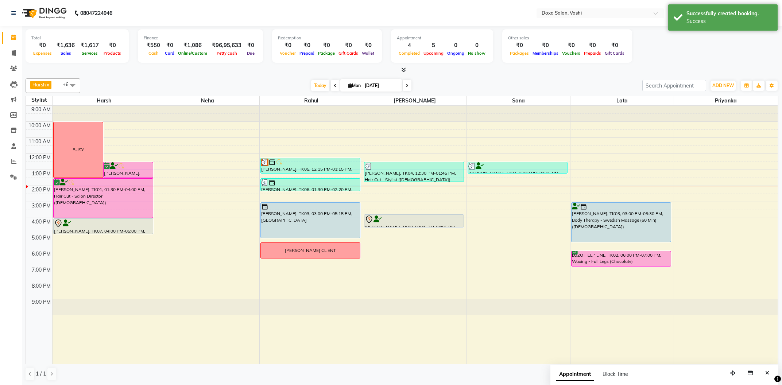
drag, startPoint x: 404, startPoint y: 219, endPoint x: 405, endPoint y: 227, distance: 7.3
click at [405, 227] on div "deepa makkad, TK04, 12:30 PM-01:45 PM, Hair Cut - Stylist (Female) Sheetal Shin…" at bounding box center [414, 235] width 103 height 258
click at [423, 230] on div "deepa makkad, TK04, 12:30 PM-01:45 PM, Hair Cut - Stylist (Female) Sheetal Shin…" at bounding box center [414, 235] width 103 height 258
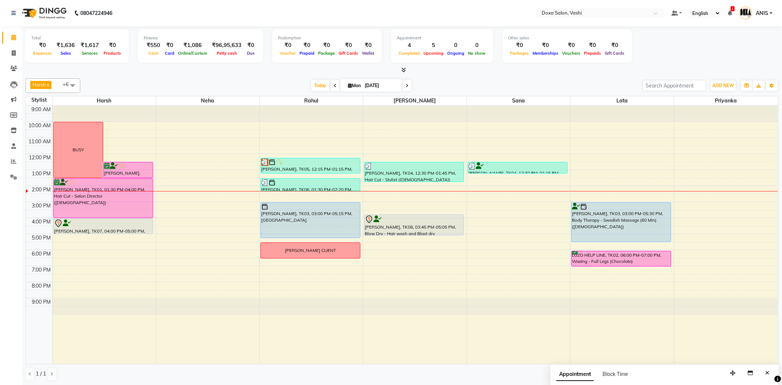
drag, startPoint x: 458, startPoint y: 405, endPoint x: 502, endPoint y: 405, distance: 44.2
click at [403, 88] on span at bounding box center [407, 85] width 9 height 11
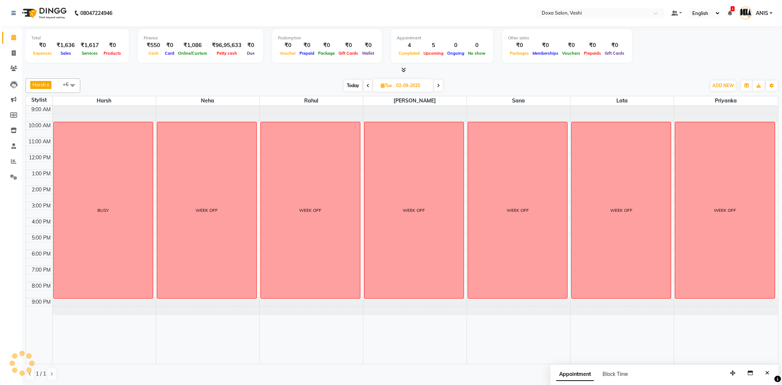
click at [440, 86] on span at bounding box center [438, 85] width 9 height 11
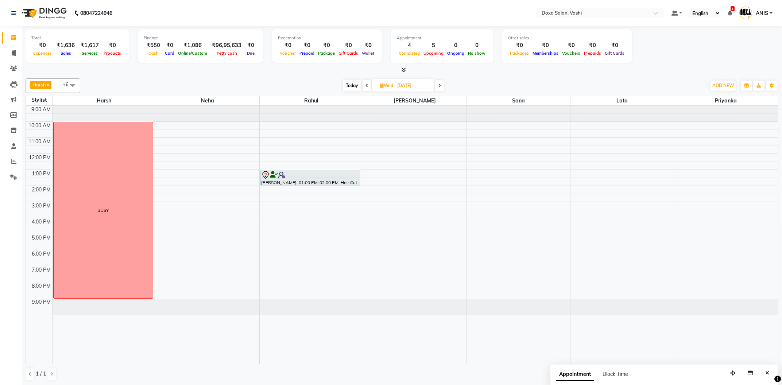
click at [443, 86] on span at bounding box center [439, 85] width 9 height 11
click at [443, 86] on span at bounding box center [438, 85] width 9 height 11
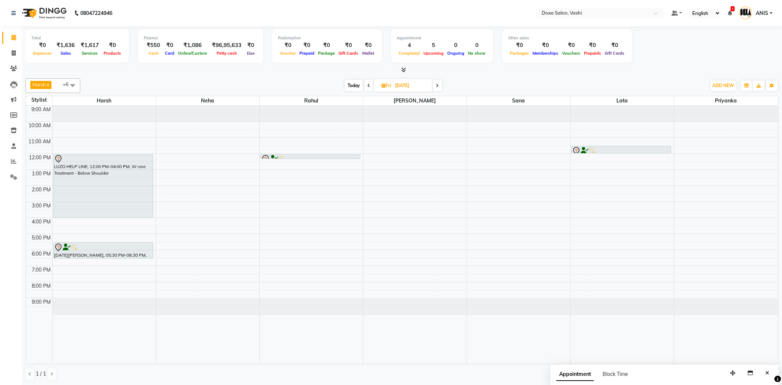
click at [359, 91] on div "Harsh x Neha x Prajwal x Priyanka x Rahul x Sana x Lata x +6 Select All Harsh N…" at bounding box center [402, 85] width 753 height 15
click at [353, 85] on span "Today" at bounding box center [354, 85] width 18 height 11
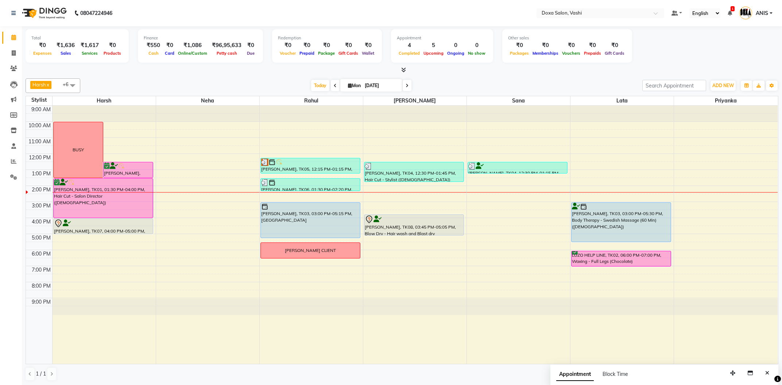
click at [403, 81] on span at bounding box center [407, 85] width 9 height 11
type input "02-09-2025"
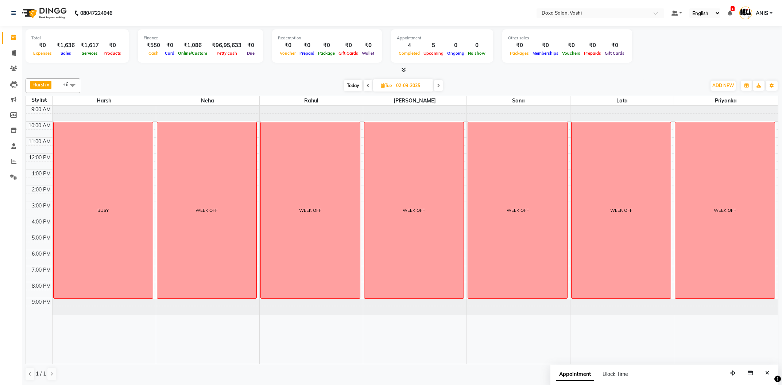
click at [402, 81] on input "02-09-2025" at bounding box center [412, 85] width 36 height 11
select select "9"
select select "2025"
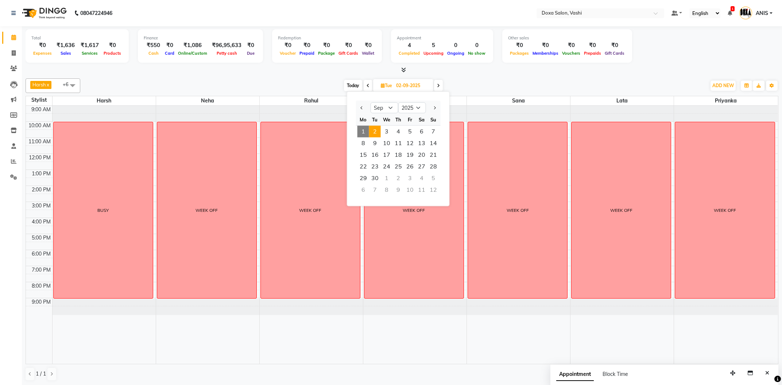
click at [438, 86] on icon at bounding box center [438, 86] width 3 height 4
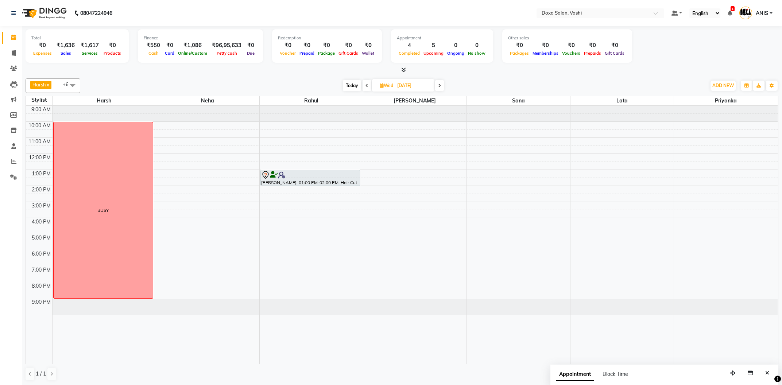
click at [461, 71] on div at bounding box center [402, 70] width 753 height 8
click at [440, 88] on span at bounding box center [439, 85] width 9 height 11
click at [440, 88] on span at bounding box center [438, 85] width 9 height 11
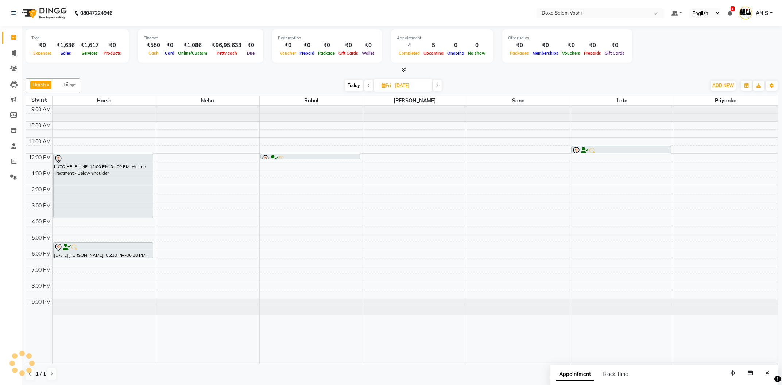
click at [355, 83] on span "Today" at bounding box center [354, 85] width 18 height 11
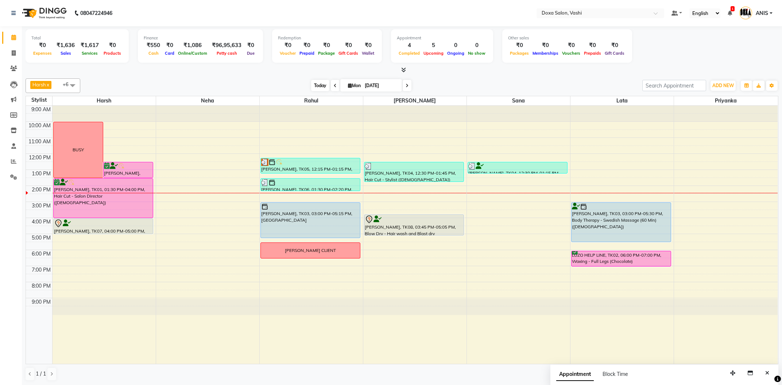
click at [315, 90] on span "Today" at bounding box center [320, 85] width 18 height 11
click at [403, 84] on span at bounding box center [407, 85] width 9 height 11
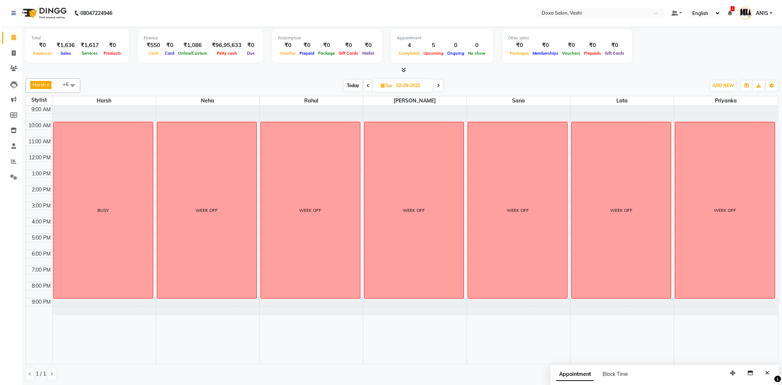
click at [436, 83] on span at bounding box center [438, 85] width 9 height 11
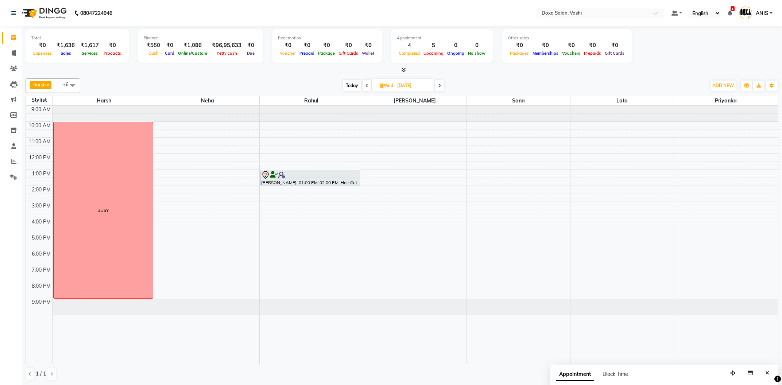
click at [439, 85] on icon at bounding box center [439, 86] width 3 height 4
click at [439, 85] on icon at bounding box center [438, 86] width 3 height 4
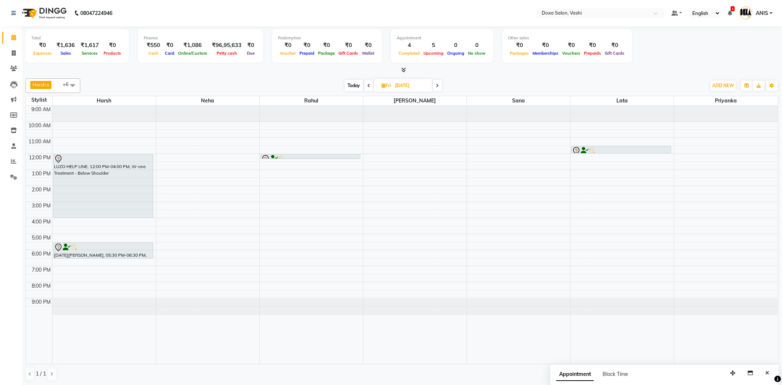
click at [439, 85] on icon at bounding box center [437, 86] width 3 height 4
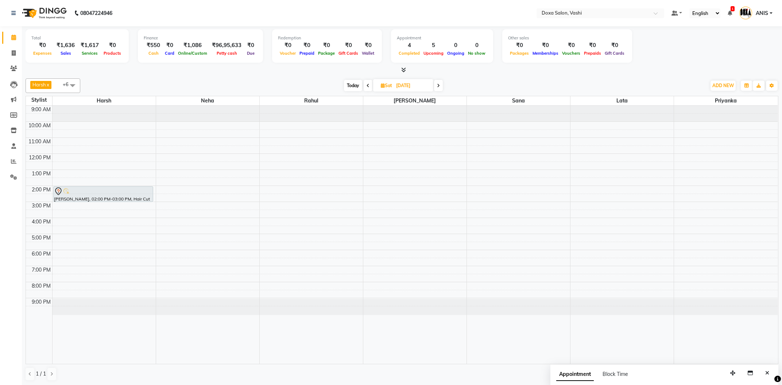
click at [439, 85] on icon at bounding box center [438, 86] width 3 height 4
click at [439, 85] on icon at bounding box center [439, 86] width 3 height 4
click at [349, 80] on span "Today" at bounding box center [353, 85] width 18 height 11
type input "01-09-2025"
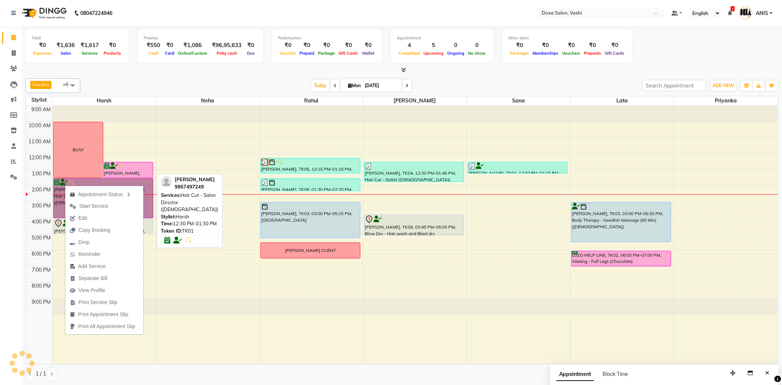
click at [142, 166] on div at bounding box center [128, 166] width 49 height 7
select select "6"
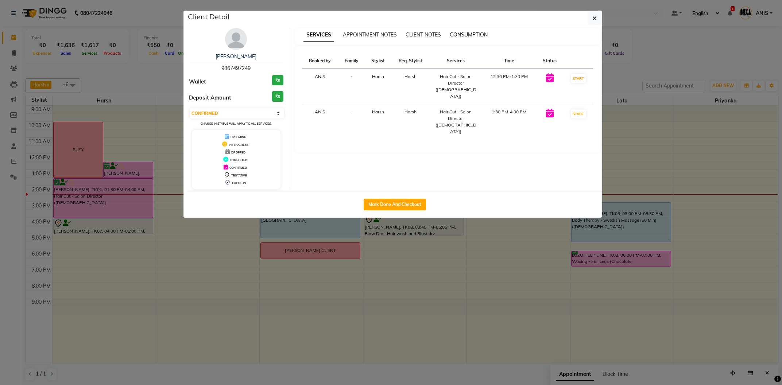
click at [465, 34] on span "CONSUMPTION" at bounding box center [469, 34] width 38 height 7
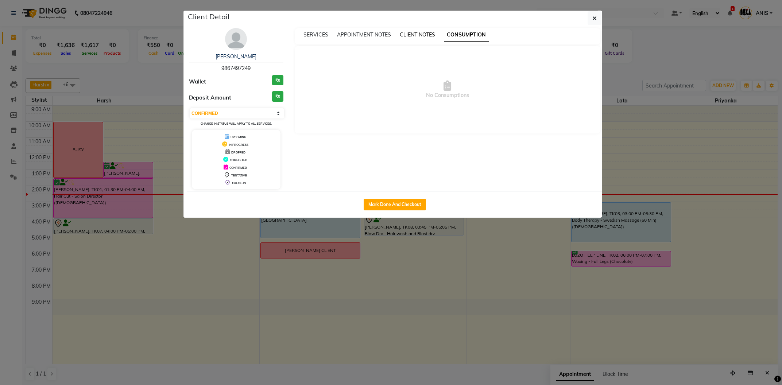
click at [404, 35] on span "CLIENT NOTES" at bounding box center [417, 34] width 35 height 7
click at [380, 35] on span "APPOINTMENT NOTES" at bounding box center [364, 34] width 54 height 7
click at [594, 24] on button "button" at bounding box center [595, 18] width 14 height 14
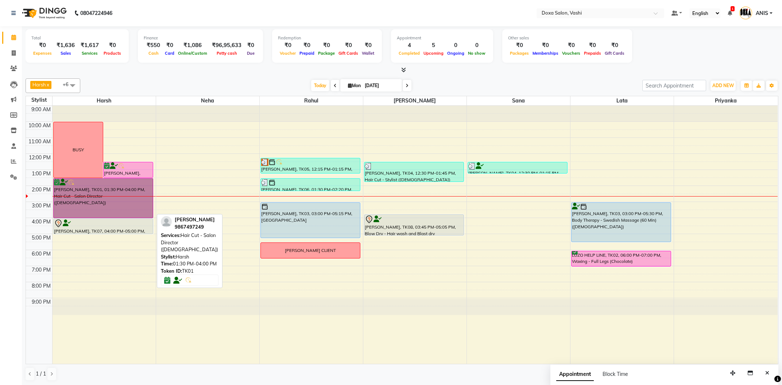
click at [146, 186] on link "Richa Tripati, TK01, 01:30 PM-04:00 PM, Hair Cut - Salon Director (Female)" at bounding box center [103, 198] width 100 height 40
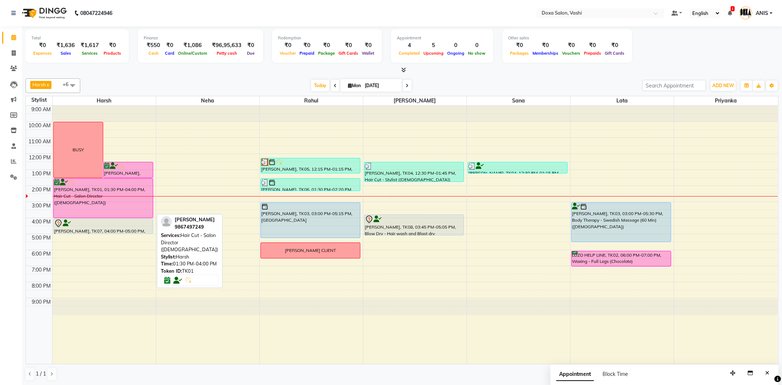
select select "6"
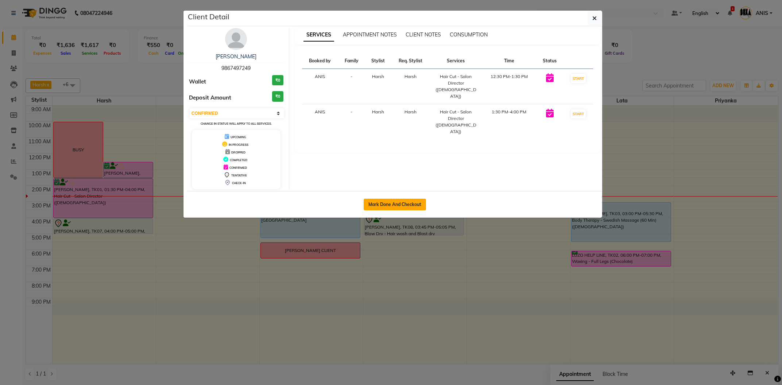
click at [397, 205] on button "Mark Done And Checkout" at bounding box center [395, 205] width 62 height 12
select select "416"
select select "service"
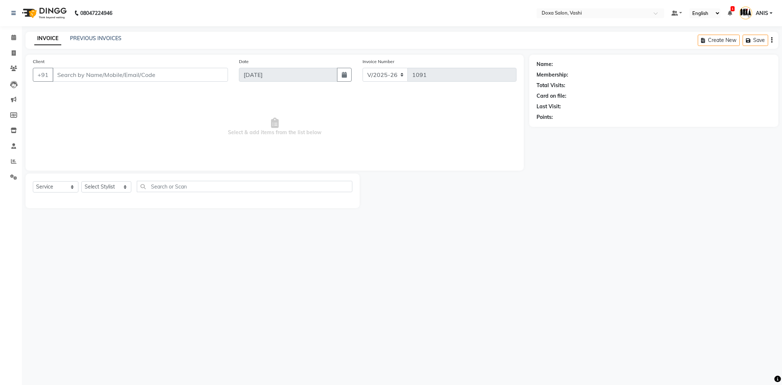
type input "9867497249"
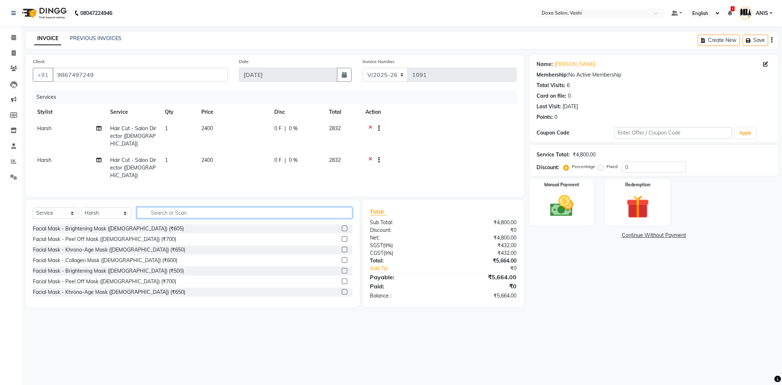
click at [216, 207] on input "text" at bounding box center [245, 212] width 216 height 11
click at [81, 208] on select "Select Stylist AMOL BUDHE ANIS Ashwini Faizan Harsh i pad 11 i pad 9 Karishma K…" at bounding box center [106, 213] width 50 height 11
select select "25278"
click option "Sana" at bounding box center [0, 0] width 0 height 0
click at [169, 207] on input "text" at bounding box center [245, 212] width 216 height 11
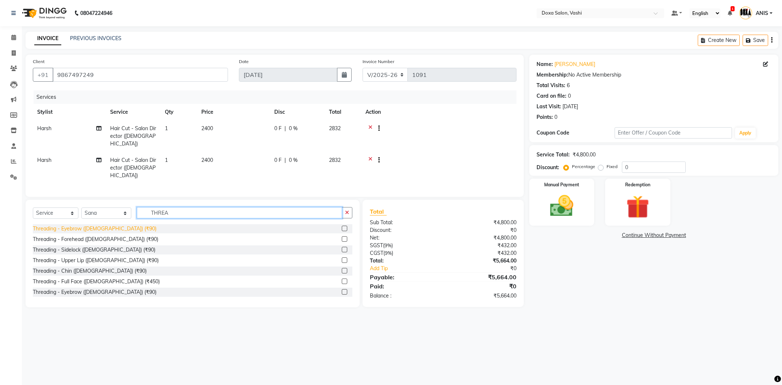
type input "THREA"
click at [100, 225] on div "Threading - Eyebrow (Female) (₹90)" at bounding box center [95, 229] width 124 height 8
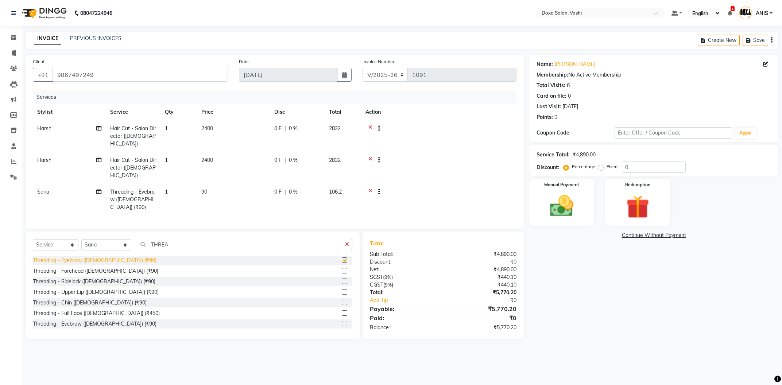
checkbox input "false"
click at [666, 167] on input "0" at bounding box center [654, 167] width 64 height 11
type input "10"
click at [610, 276] on div "Name: Richa Tripati Membership: No Active Membership Total Visits: 6 Card on fi…" at bounding box center [657, 197] width 255 height 285
drag, startPoint x: 174, startPoint y: 224, endPoint x: 48, endPoint y: 220, distance: 126.0
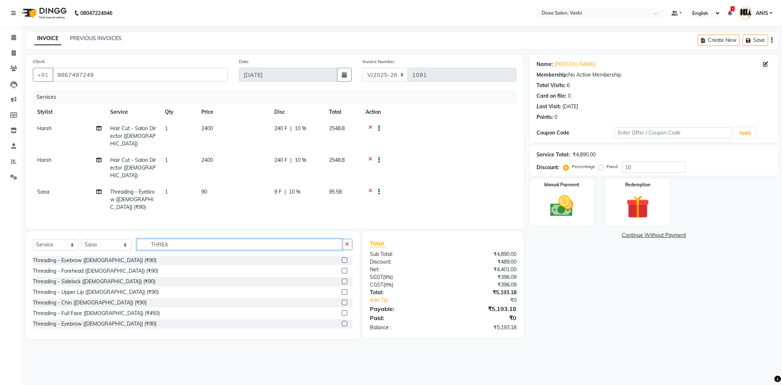
click at [137, 239] on input "THREA" at bounding box center [239, 244] width 205 height 11
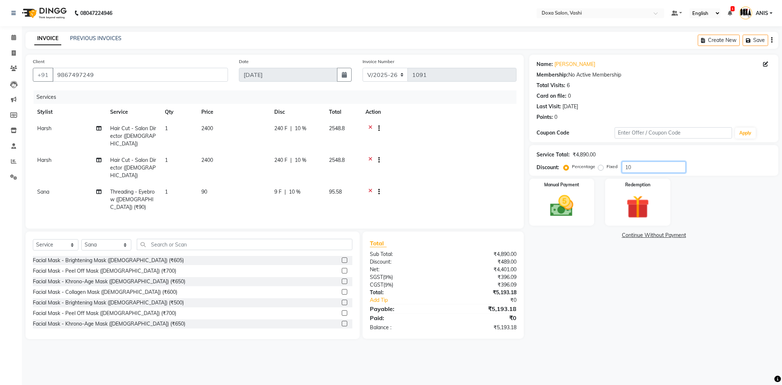
click at [640, 169] on input "10" at bounding box center [654, 167] width 64 height 11
type input "1"
type input "15"
click at [549, 200] on img at bounding box center [561, 206] width 39 height 28
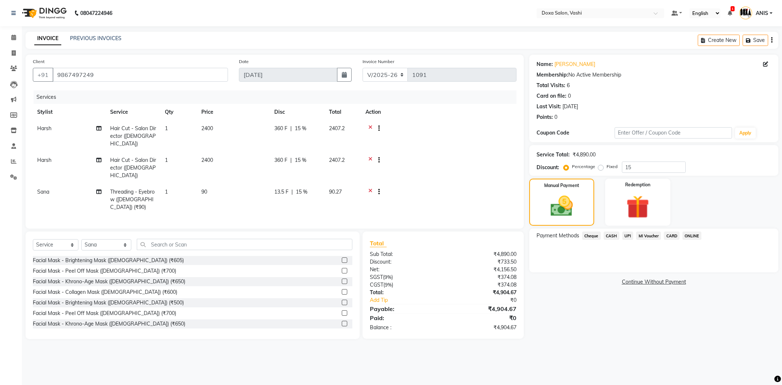
click at [625, 235] on span "UPI" at bounding box center [628, 236] width 11 height 8
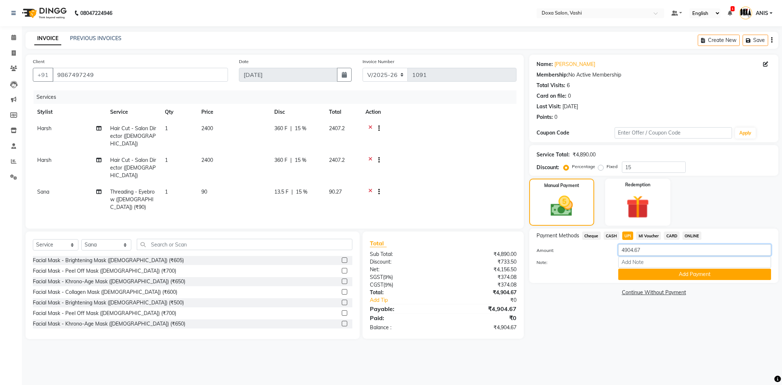
drag, startPoint x: 657, startPoint y: 252, endPoint x: 559, endPoint y: 254, distance: 98.2
click at [619, 254] on input "4904.67" at bounding box center [695, 249] width 153 height 11
click at [623, 248] on input "number" at bounding box center [695, 249] width 153 height 11
click at [576, 354] on div "08047224946 Select Location × Doxa Salon, Vashi Default Panel My Panel English …" at bounding box center [391, 192] width 782 height 385
click at [647, 249] on input "number" at bounding box center [695, 249] width 153 height 11
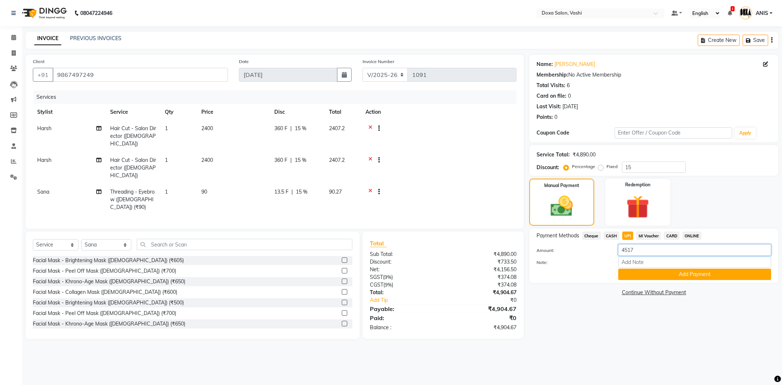
type input "4517"
click at [475, 362] on div "08047224946 Select Location × Doxa Salon, Vashi Default Panel My Panel English …" at bounding box center [391, 192] width 782 height 385
click at [634, 262] on input "Note:" at bounding box center [695, 262] width 153 height 11
type input "HARSH UPI"
click at [574, 339] on div "08047224946 Select Location × Doxa Salon, Vashi Default Panel My Panel English …" at bounding box center [391, 192] width 782 height 385
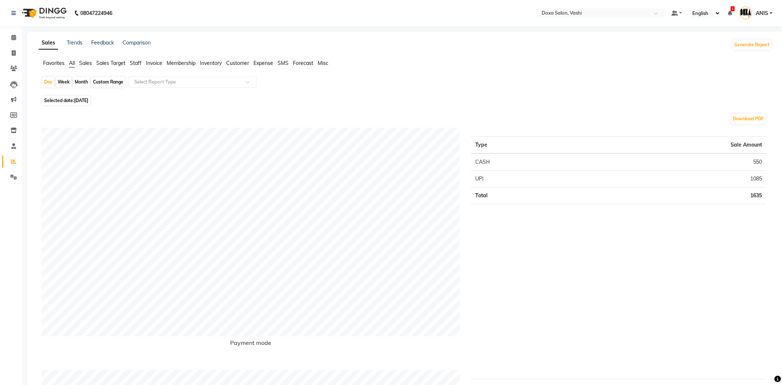
click at [135, 64] on span "Staff" at bounding box center [136, 63] width 12 height 7
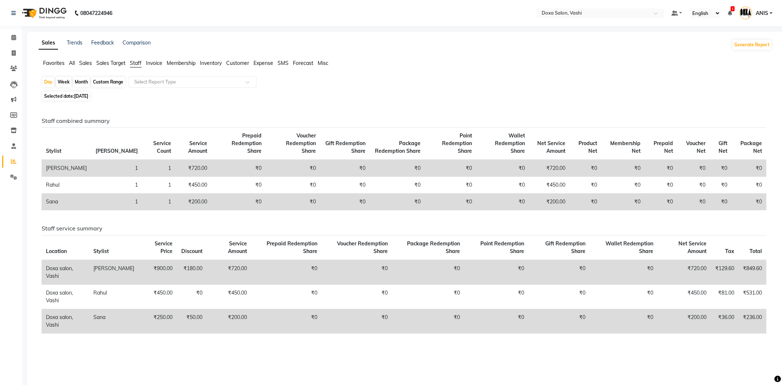
click at [80, 80] on div "Month" at bounding box center [81, 82] width 17 height 10
select select "9"
select select "2025"
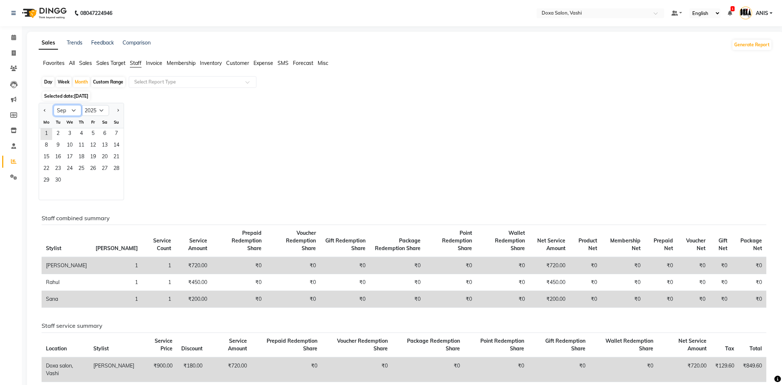
click at [54, 105] on select "Jan Feb Mar Apr May Jun [DATE] Aug Sep Oct Nov Dec" at bounding box center [68, 110] width 28 height 11
select select "8"
click option "Aug" at bounding box center [0, 0] width 0 height 0
click at [90, 133] on span "1" at bounding box center [93, 134] width 12 height 12
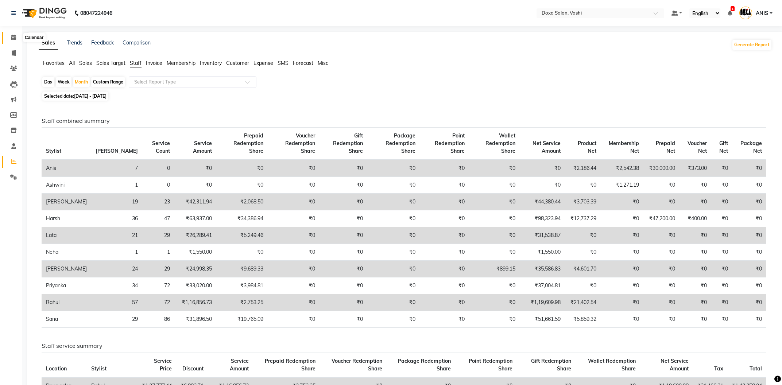
click at [13, 35] on icon at bounding box center [13, 37] width 5 height 5
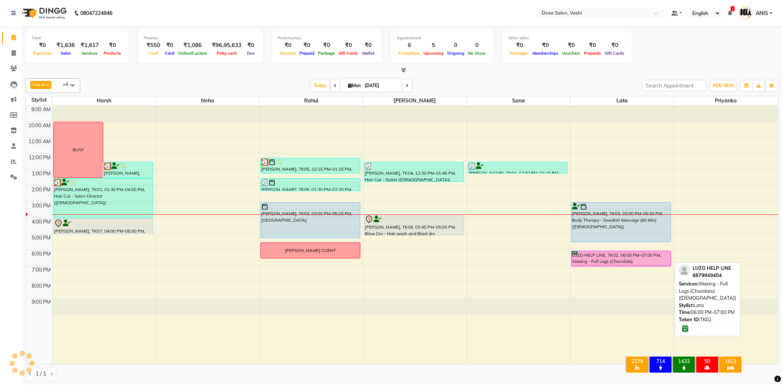
click at [598, 261] on div "LUZO HELP LINE, TK02, 06:00 PM-07:00 PM, Waxing - Full Legs (Chocolate) ([DEMOG…" at bounding box center [621, 258] width 99 height 15
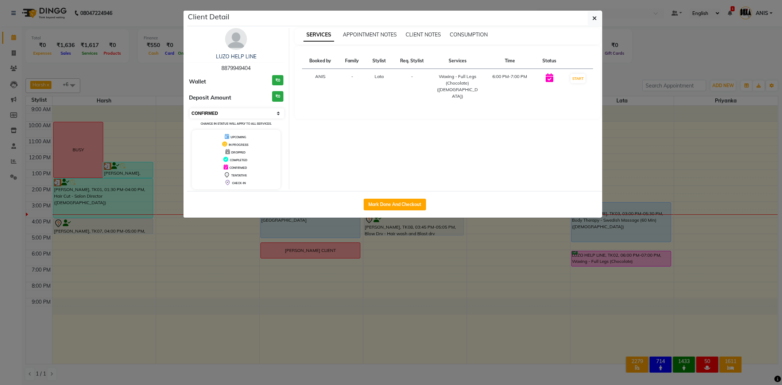
click at [190, 108] on select "Select IN SERVICE CONFIRMED TENTATIVE CHECK IN MARK DONE DROPPED UPCOMING" at bounding box center [237, 113] width 95 height 10
select select "7"
click option "TENTATIVE" at bounding box center [0, 0] width 0 height 0
click at [592, 20] on button "button" at bounding box center [595, 18] width 14 height 14
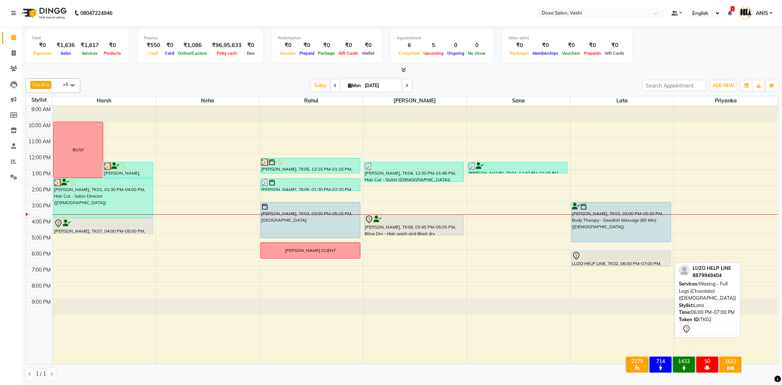
click at [607, 258] on div at bounding box center [621, 256] width 99 height 9
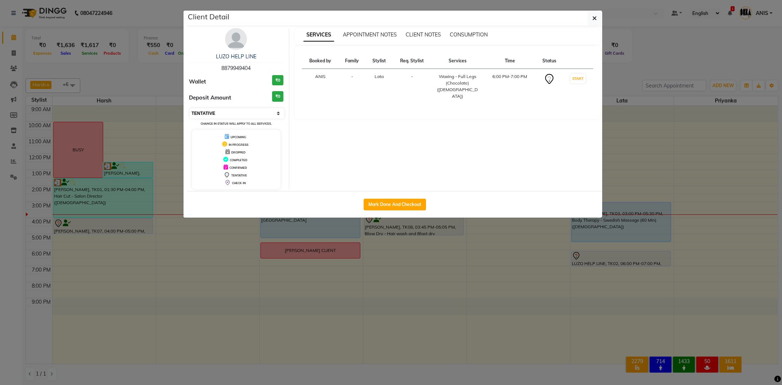
click at [190, 108] on select "Select IN SERVICE CONFIRMED TENTATIVE CHECK IN MARK DONE DROPPED UPCOMING" at bounding box center [237, 113] width 95 height 10
select select "2"
click option "DROPPED" at bounding box center [0, 0] width 0 height 0
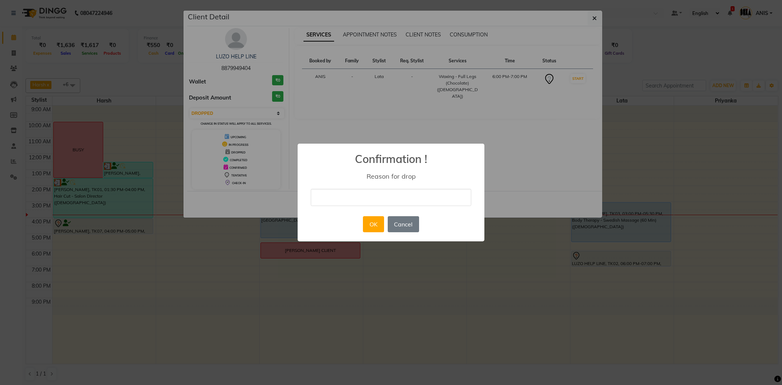
click at [405, 192] on input "text" at bounding box center [391, 197] width 161 height 17
type input "CANCELLED"
click at [368, 226] on button "OK" at bounding box center [373, 224] width 21 height 16
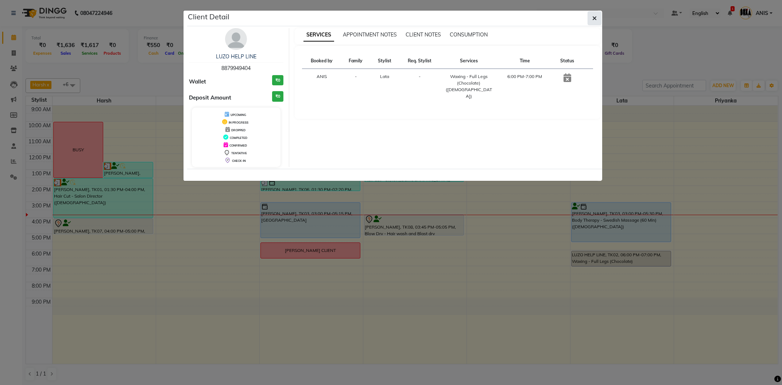
click at [594, 18] on icon "button" at bounding box center [595, 18] width 4 height 6
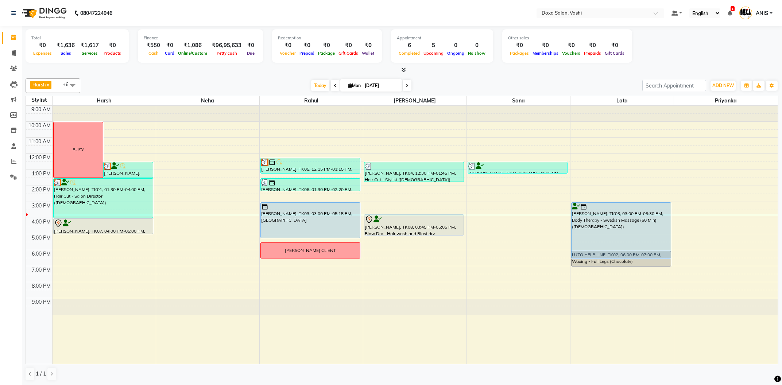
drag, startPoint x: 615, startPoint y: 242, endPoint x: 616, endPoint y: 255, distance: 13.2
click at [617, 258] on div "[PERSON_NAME], TK03, 03:00 PM-05:30 PM, Body Therapy - Swedish Massage (60 Min)…" at bounding box center [622, 235] width 103 height 258
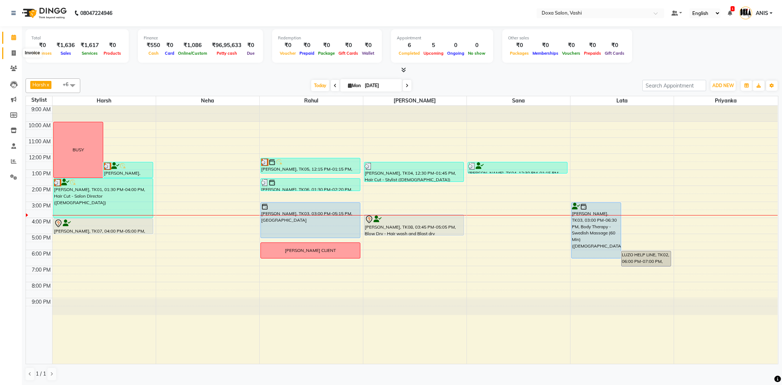
click at [14, 53] on icon at bounding box center [14, 52] width 4 height 5
select select "service"
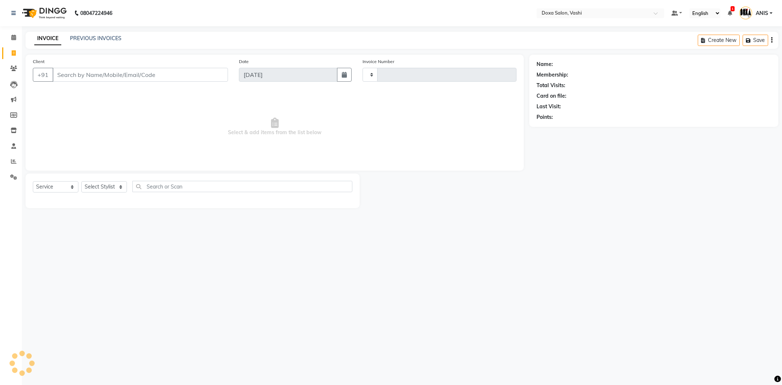
type input "1091"
select select "416"
click at [100, 38] on link "PREVIOUS INVOICES" at bounding box center [95, 38] width 51 height 7
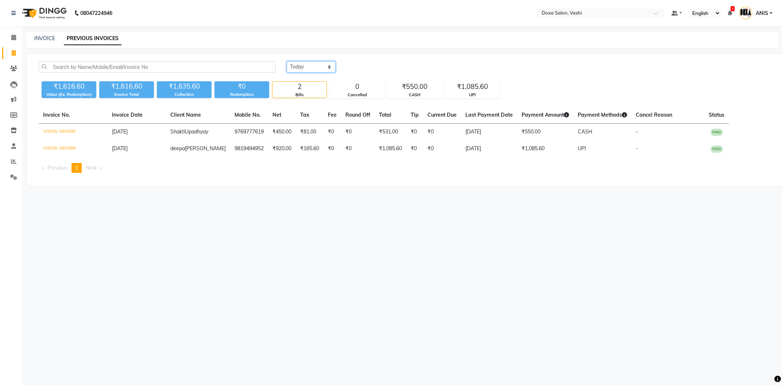
click at [287, 61] on select "[DATE] [DATE] Custom Range" at bounding box center [311, 66] width 49 height 11
select select "range"
click option "Custom Range" at bounding box center [0, 0] width 0 height 0
click at [375, 64] on input "[DATE]" at bounding box center [370, 67] width 51 height 10
select select "9"
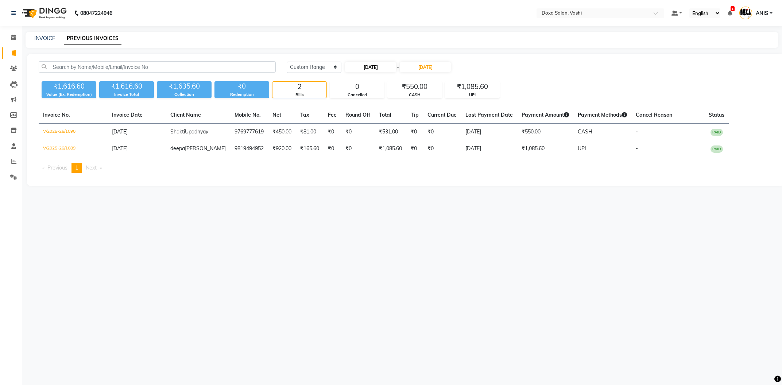
select select "2025"
click at [361, 76] on select "Jan Feb Mar Apr May Jun [DATE] Aug Sep Oct Nov Dec" at bounding box center [375, 81] width 28 height 11
select select "8"
click option "Aug" at bounding box center [0, 0] width 0 height 0
click at [416, 150] on div "30" at bounding box center [412, 151] width 12 height 12
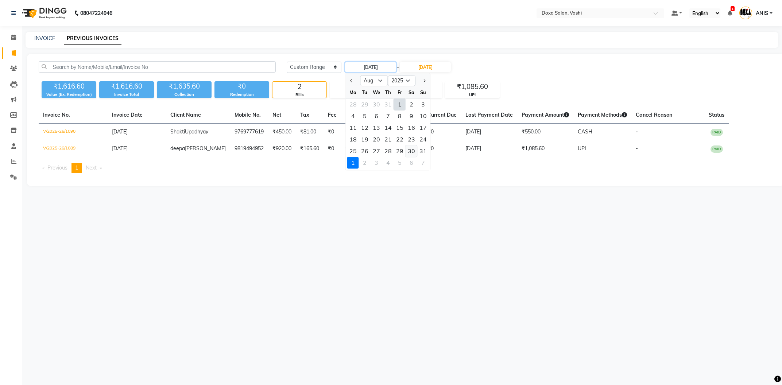
type input "[DATE]"
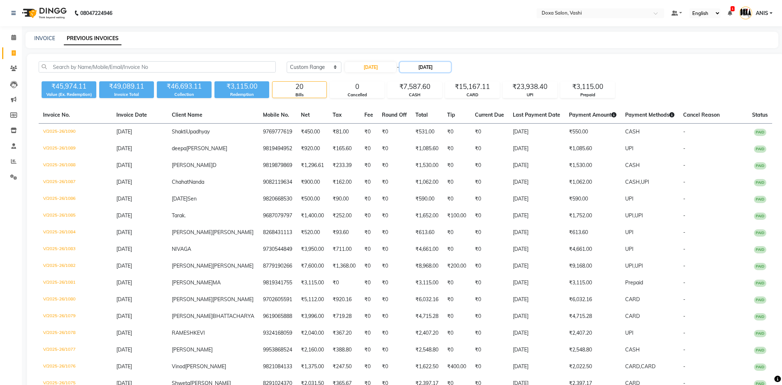
click at [440, 66] on input "[DATE]" at bounding box center [425, 67] width 51 height 10
click at [421, 76] on select "Aug Sep Oct Nov Dec" at bounding box center [435, 81] width 28 height 11
select select "8"
click option "Aug" at bounding box center [0, 0] width 0 height 0
click at [473, 151] on div "30" at bounding box center [472, 151] width 12 height 12
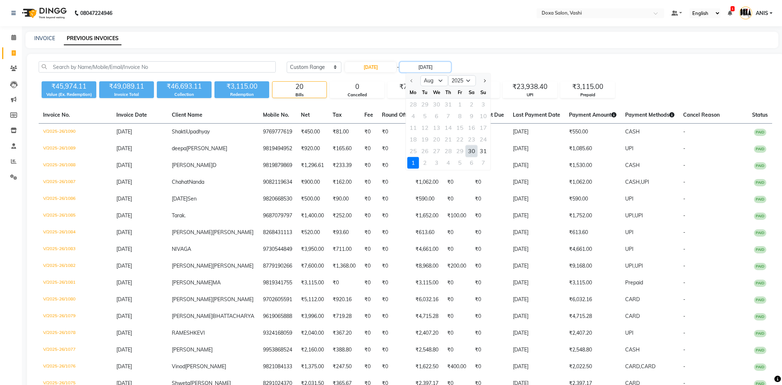
type input "[DATE]"
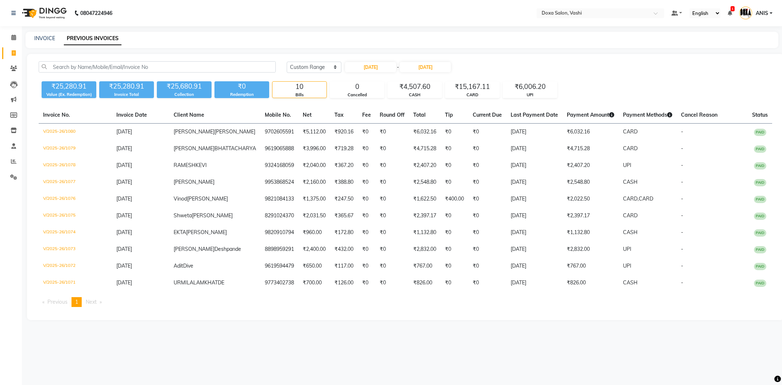
click at [43, 10] on img at bounding box center [44, 13] width 50 height 20
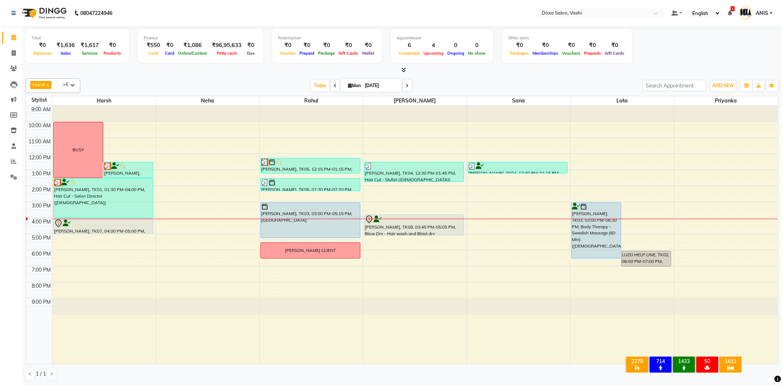
click at [290, 327] on div at bounding box center [311, 235] width 103 height 258
drag, startPoint x: 408, startPoint y: 235, endPoint x: 409, endPoint y: 255, distance: 19.7
click at [409, 255] on div "9:00 AM 10:00 AM 11:00 AM 12:00 PM 1:00 PM 2:00 PM 3:00 PM 4:00 PM 5:00 PM 6:00…" at bounding box center [402, 235] width 752 height 258
drag, startPoint x: 305, startPoint y: 237, endPoint x: 307, endPoint y: 243, distance: 6.5
click at [307, 243] on div "[PERSON_NAME], TK05, 12:15 PM-01:15 PM, Shave - Express [PERSON_NAME] ([DEMOGRA…" at bounding box center [311, 235] width 103 height 258
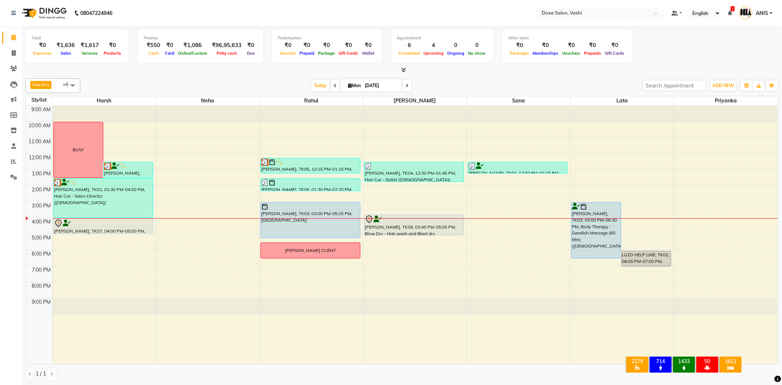
click at [378, 84] on input "[DATE]" at bounding box center [381, 85] width 36 height 11
select select "9"
select select "2025"
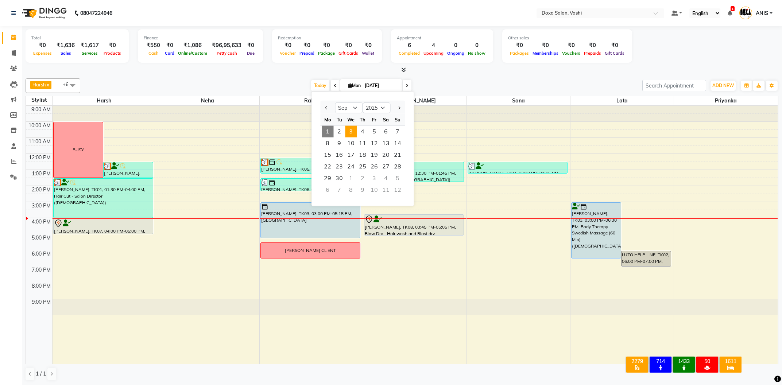
click at [350, 133] on span "3" at bounding box center [351, 132] width 12 height 12
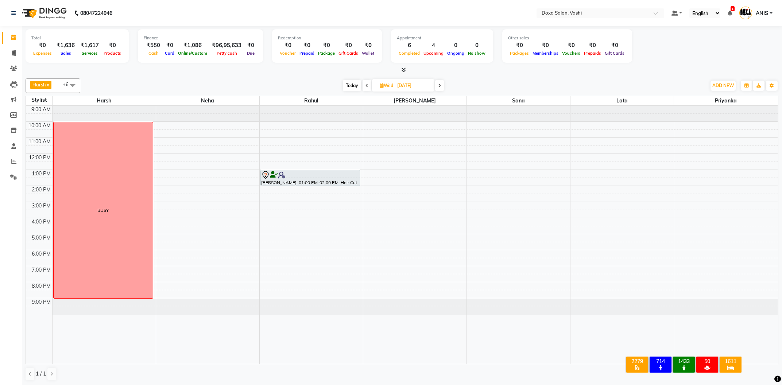
click at [438, 86] on span at bounding box center [439, 85] width 9 height 11
click at [440, 87] on icon at bounding box center [438, 86] width 3 height 4
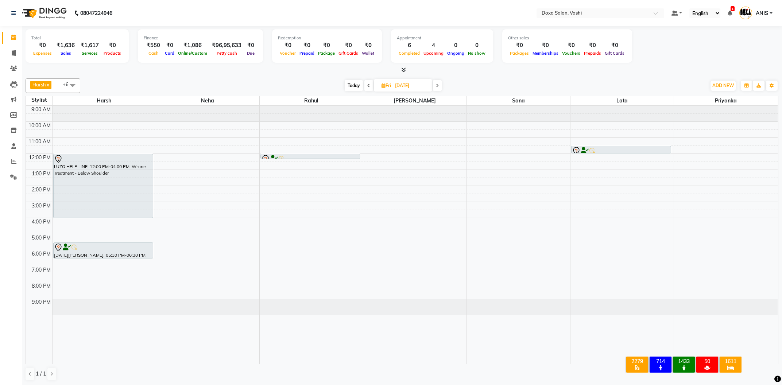
click at [353, 91] on span "Today" at bounding box center [354, 85] width 18 height 11
type input "[DATE]"
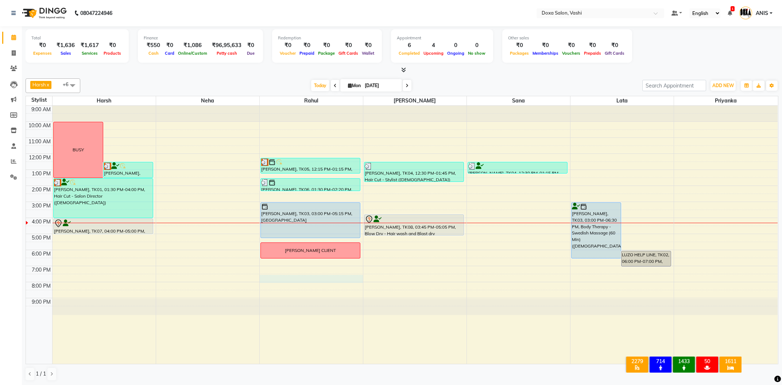
click at [272, 275] on div "9:00 AM 10:00 AM 11:00 AM 12:00 PM 1:00 PM 2:00 PM 3:00 PM 4:00 PM 5:00 PM 6:00…" at bounding box center [402, 235] width 752 height 258
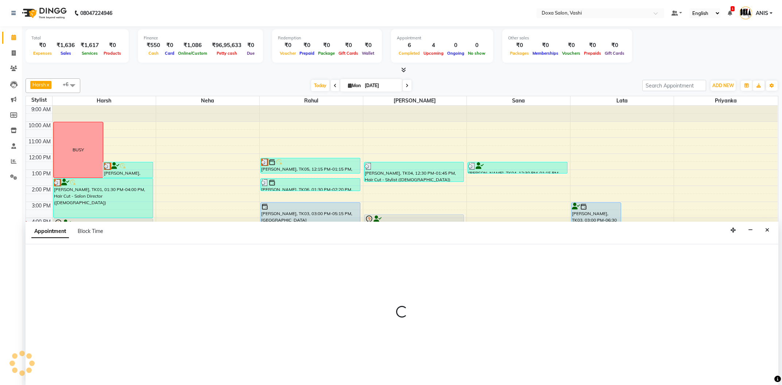
select select "11906"
select select "1170"
select select "tentative"
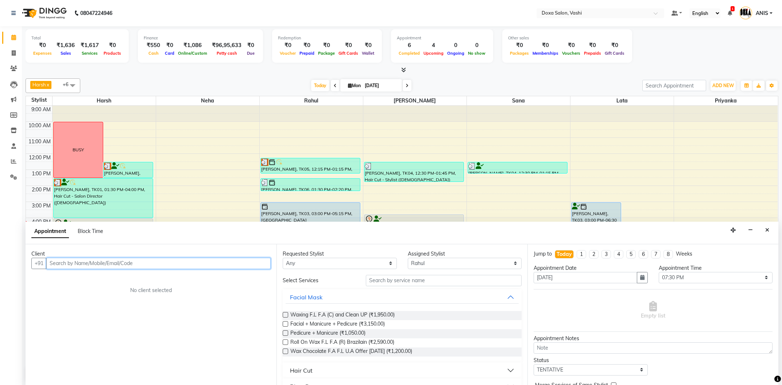
click at [79, 263] on input "text" at bounding box center [158, 263] width 224 height 11
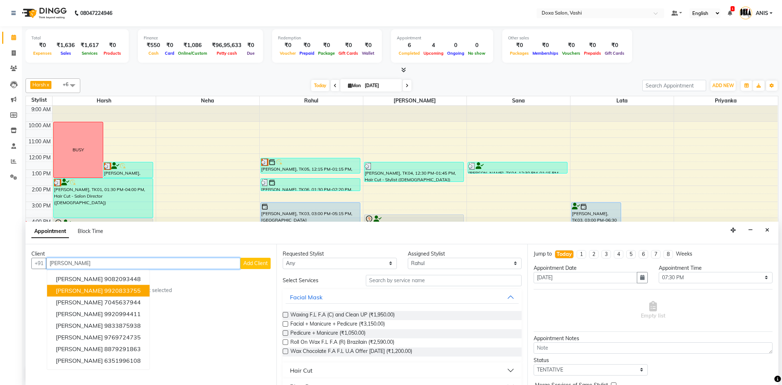
click at [132, 289] on ngb-highlight "9920833755" at bounding box center [122, 290] width 36 height 7
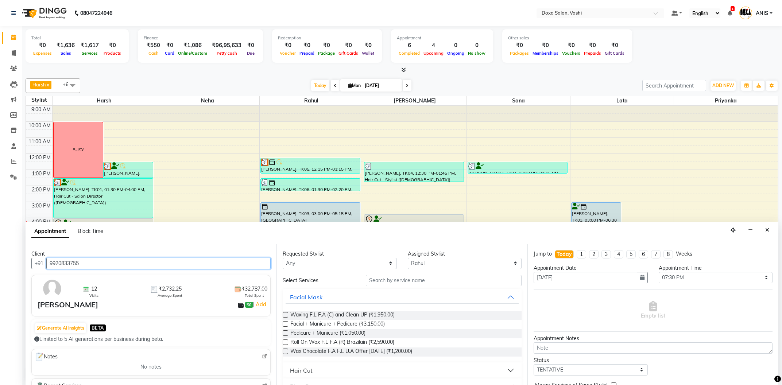
type input "9920833755"
click at [283, 258] on select "Any Faizan Harsh Lata Neha Niraj Prajwal Priyanka Rahul Sana" at bounding box center [340, 263] width 114 height 11
select select "11906"
click option "Rahul" at bounding box center [0, 0] width 0 height 0
click at [401, 282] on input "text" at bounding box center [444, 280] width 156 height 11
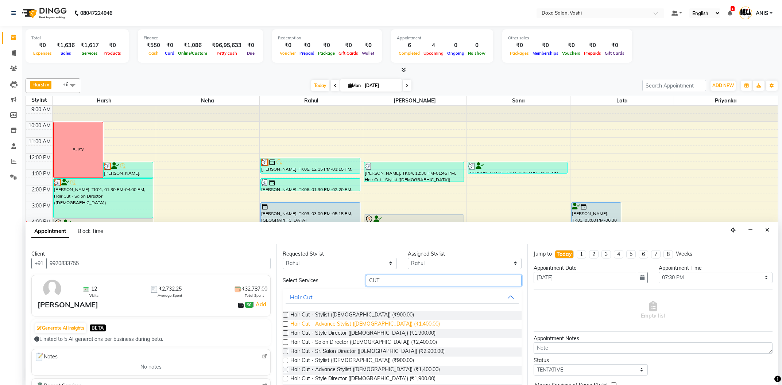
type input "CUT"
click at [369, 324] on span "Hair Cut - Advance Stylist (Male) (₹1,400.00)" at bounding box center [365, 324] width 150 height 9
checkbox input "false"
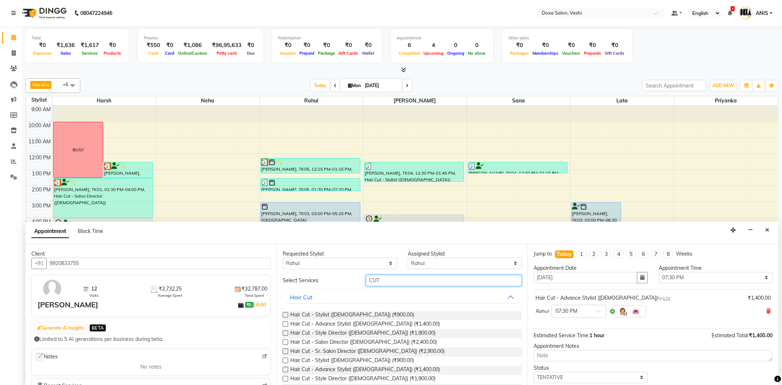
drag, startPoint x: 312, startPoint y: 269, endPoint x: 246, endPoint y: 281, distance: 67.3
click at [366, 278] on input "CUT" at bounding box center [444, 280] width 156 height 11
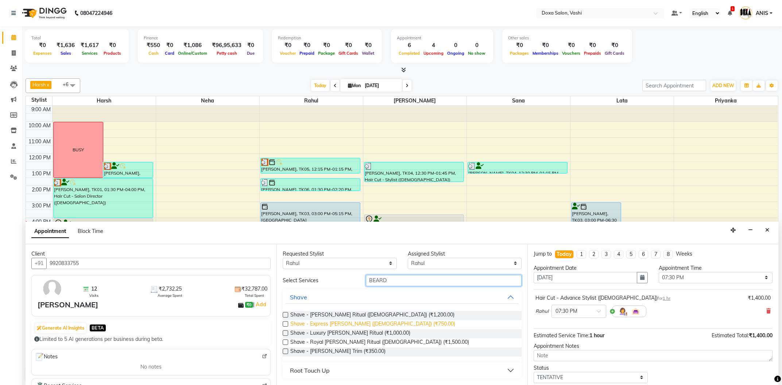
type input "BEARD"
click at [370, 321] on span "Shave - Express Beard (Male) (₹750.00)" at bounding box center [372, 324] width 165 height 9
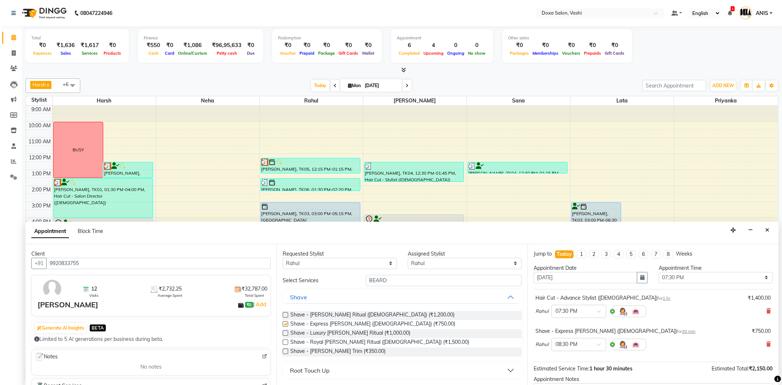
checkbox input "false"
click at [600, 315] on span at bounding box center [601, 314] width 9 height 8
click at [568, 346] on div "07:15 PM" at bounding box center [579, 349] width 54 height 14
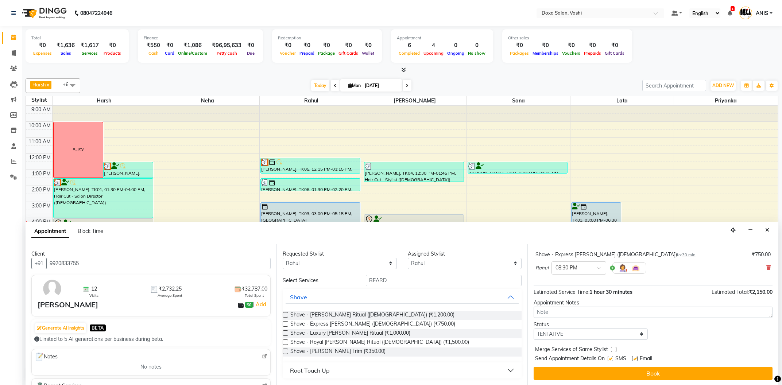
scroll to position [77, 0]
click at [598, 268] on span at bounding box center [601, 270] width 9 height 8
click at [573, 310] on div "08:15 PM" at bounding box center [579, 315] width 54 height 14
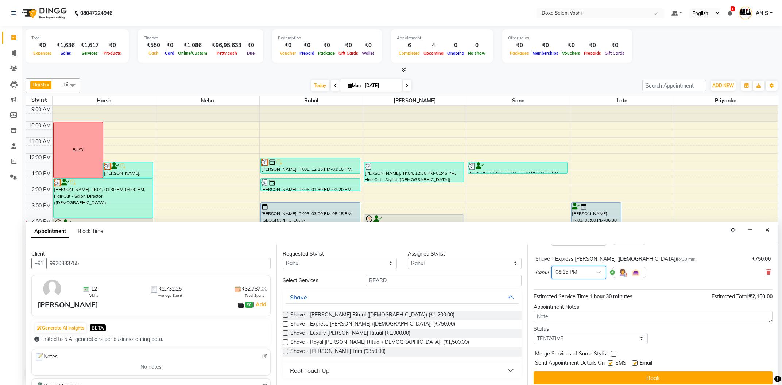
scroll to position [77, 0]
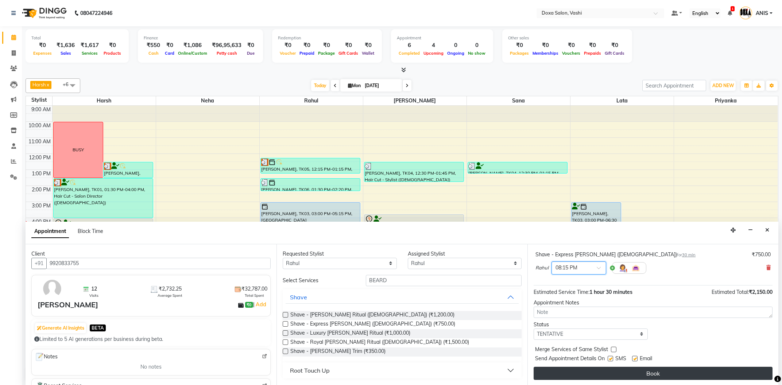
click at [595, 371] on button "Book" at bounding box center [653, 373] width 239 height 13
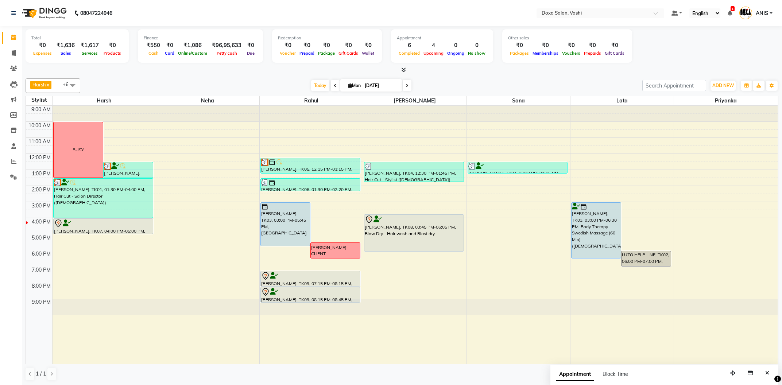
drag, startPoint x: 297, startPoint y: 294, endPoint x: 299, endPoint y: 300, distance: 5.3
click at [299, 300] on div "Dimple Kukreja, TK03, 03:00 PM-05:45 PM, Scalp Complex 5 SARTHAK CLIENT Mithil …" at bounding box center [311, 235] width 103 height 258
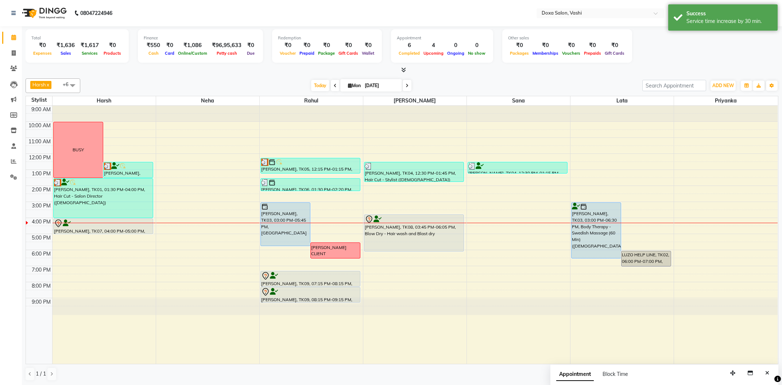
drag, startPoint x: 392, startPoint y: 251, endPoint x: 390, endPoint y: 256, distance: 5.1
click at [390, 256] on div "9:00 AM 10:00 AM 11:00 AM 12:00 PM 1:00 PM 2:00 PM 3:00 PM 4:00 PM 5:00 PM 6:00…" at bounding box center [402, 235] width 752 height 258
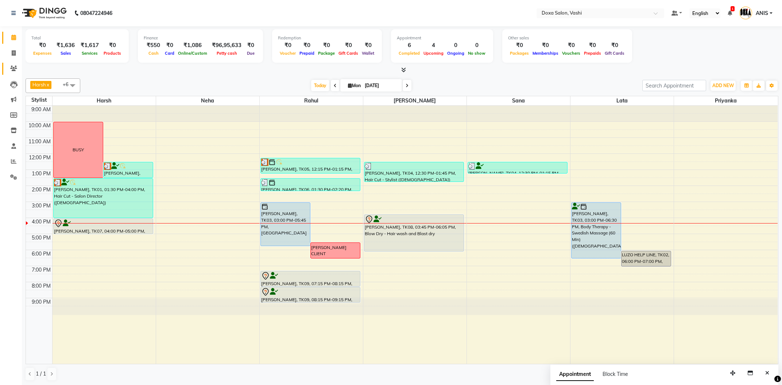
click at [10, 74] on link "Clients" at bounding box center [11, 69] width 18 height 12
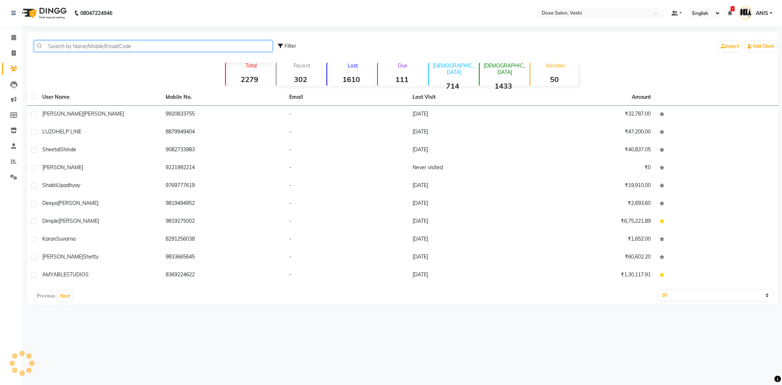
click at [78, 43] on input "text" at bounding box center [153, 46] width 239 height 11
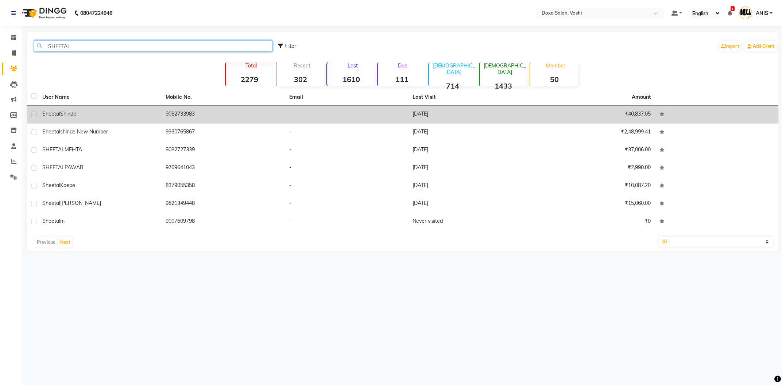
type input "SHEETAL"
click at [112, 118] on div "Sheetal Shinde" at bounding box center [99, 114] width 115 height 8
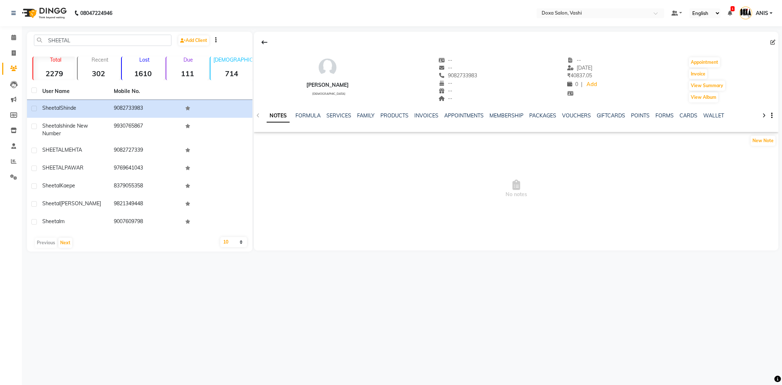
click at [507, 122] on div "NOTES FORMULA SERVICES FAMILY PRODUCTS INVOICES APPOINTMENTS MEMBERSHIP PACKAGE…" at bounding box center [508, 119] width 482 height 14
click at [505, 114] on link "MEMBERSHIP" at bounding box center [507, 115] width 34 height 7
click at [423, 118] on link "APPOINTMENTS" at bounding box center [422, 115] width 39 height 7
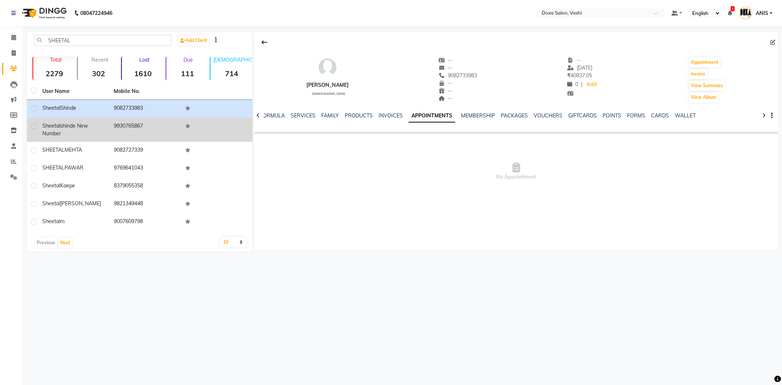
click at [105, 133] on td "sheetal shinde new number" at bounding box center [74, 130] width 72 height 24
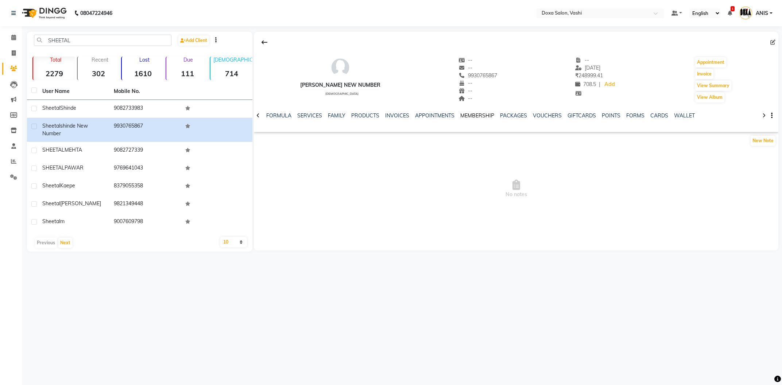
click at [466, 115] on link "MEMBERSHIP" at bounding box center [478, 115] width 34 height 7
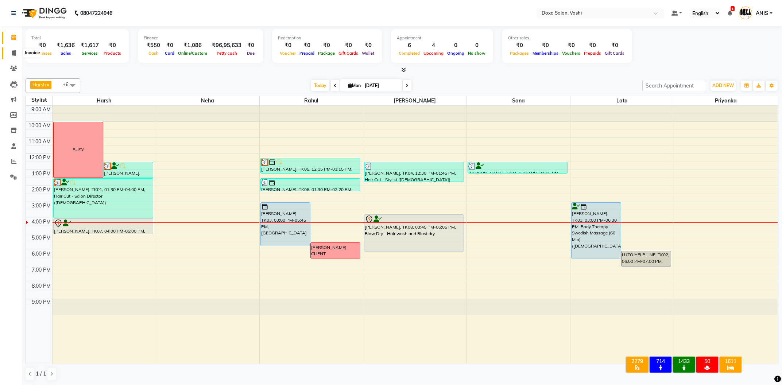
click at [11, 57] on span at bounding box center [13, 53] width 13 height 8
select select "416"
select select "service"
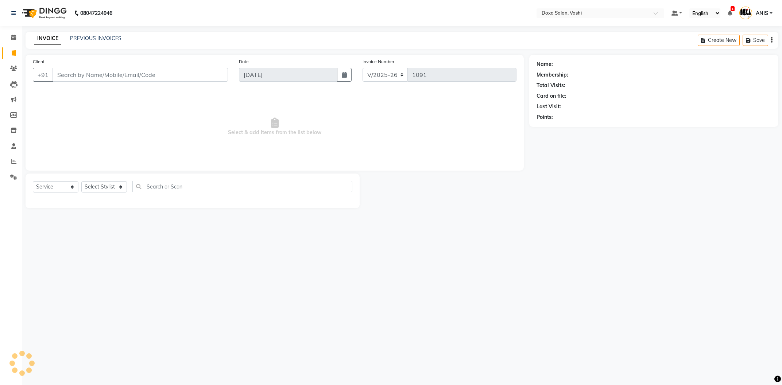
click at [80, 71] on input "Client" at bounding box center [141, 75] width 176 height 14
click at [141, 76] on input "Client" at bounding box center [141, 75] width 176 height 14
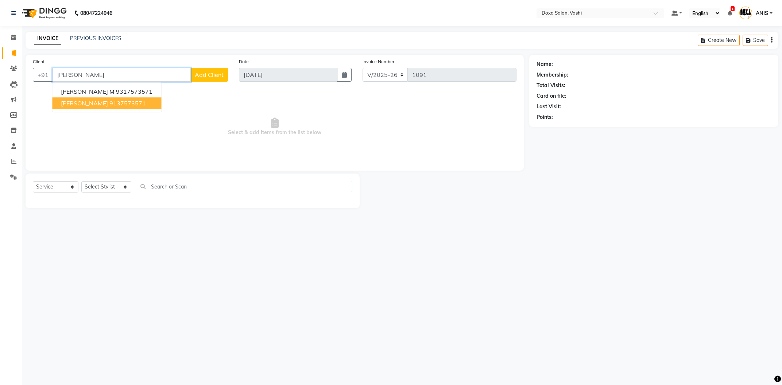
click at [103, 100] on button "[PERSON_NAME] 9137573571" at bounding box center [106, 103] width 109 height 12
type input "9137573571"
click at [103, 100] on span "Select & add items from the list below" at bounding box center [275, 127] width 484 height 73
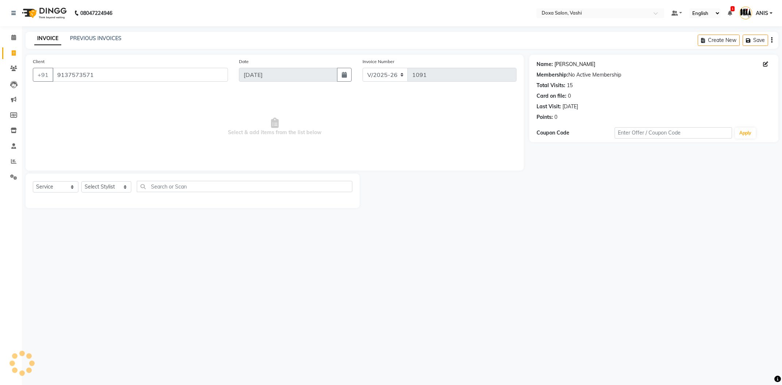
click at [573, 64] on link "[PERSON_NAME]" at bounding box center [575, 65] width 41 height 8
click at [81, 181] on select "Select Stylist [PERSON_NAME] BUDHE [PERSON_NAME] [PERSON_NAME] i pad 11 i pad 9…" at bounding box center [106, 186] width 50 height 11
select select "11906"
click option "Rahul" at bounding box center [0, 0] width 0 height 0
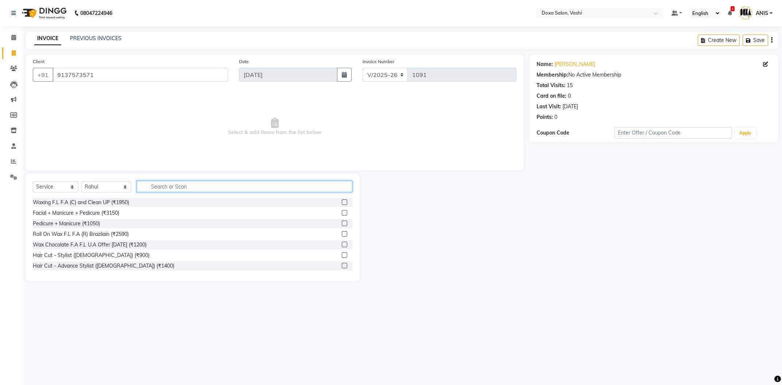
click at [140, 185] on input "text" at bounding box center [245, 186] width 216 height 11
type input "SHAVE"
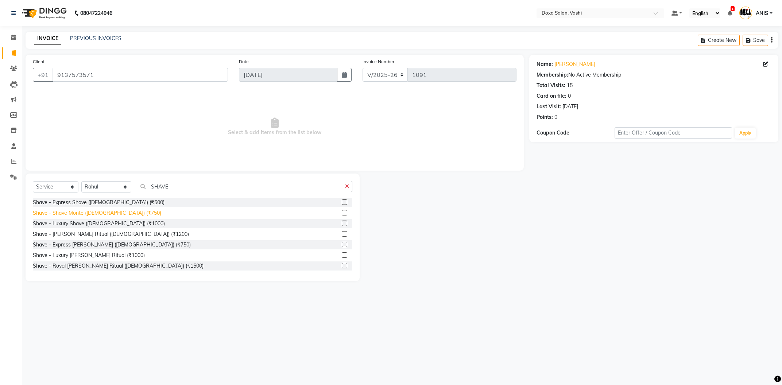
click at [115, 211] on div "Shave - Shave Monte ([DEMOGRAPHIC_DATA]) (₹750)" at bounding box center [97, 213] width 128 height 8
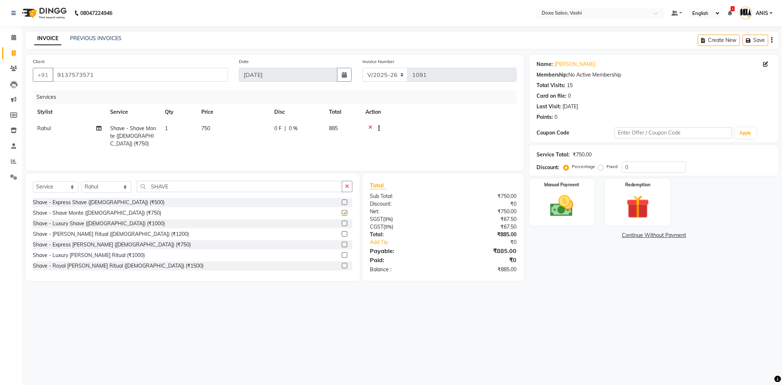
checkbox input "false"
click at [566, 198] on img at bounding box center [561, 206] width 39 height 28
click at [569, 205] on img at bounding box center [562, 206] width 38 height 27
click at [666, 234] on span "CARD" at bounding box center [672, 236] width 16 height 8
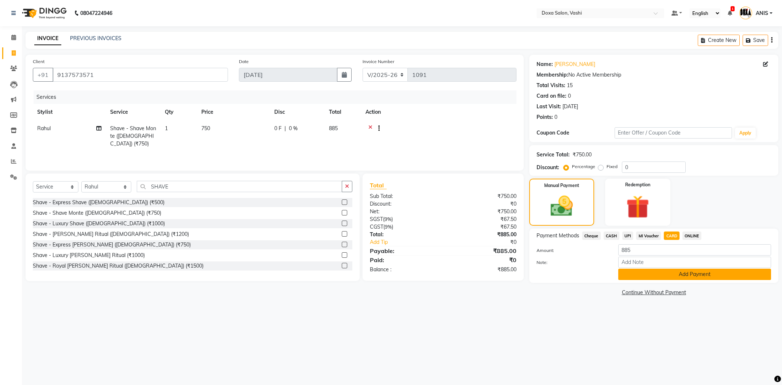
click at [656, 275] on button "Add Payment" at bounding box center [695, 274] width 153 height 11
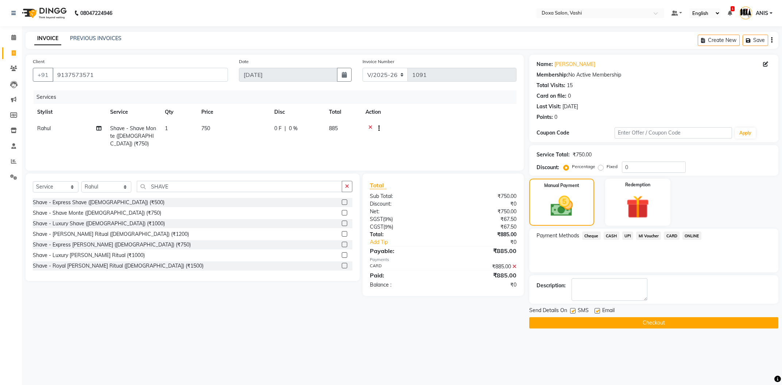
click at [615, 324] on button "Checkout" at bounding box center [654, 322] width 249 height 11
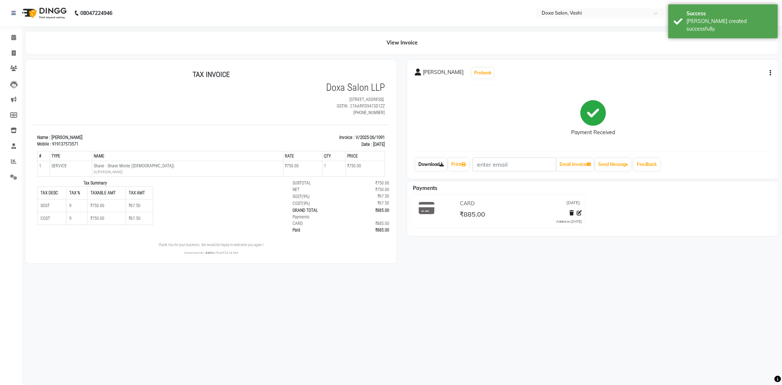
click at [428, 162] on link "Download" at bounding box center [431, 164] width 31 height 12
drag, startPoint x: 353, startPoint y: 137, endPoint x: 385, endPoint y: 139, distance: 31.8
click at [385, 139] on html "TAX INVOICE Doxa Salon LLP [STREET_ADDRESS]. GSTIN : 27AARFD9473D1ZZ [PHONE_NUM…" at bounding box center [211, 163] width 357 height 192
click at [370, 138] on p "Invoice : V/2025-26/1091" at bounding box center [301, 137] width 170 height 7
drag, startPoint x: 354, startPoint y: 136, endPoint x: 371, endPoint y: 138, distance: 17.0
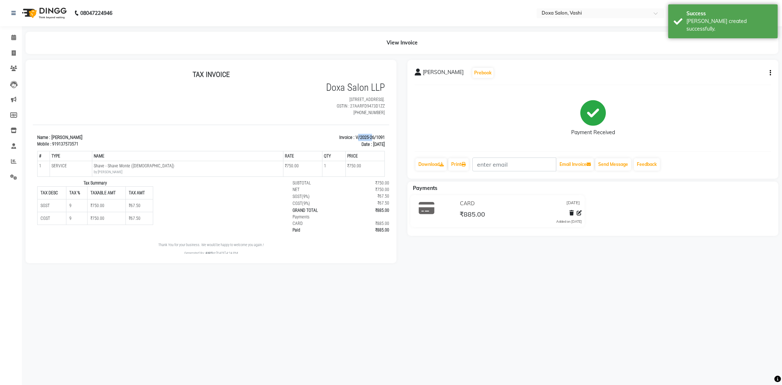
click at [371, 138] on p "Invoice : V/2025-26/1091" at bounding box center [301, 137] width 170 height 7
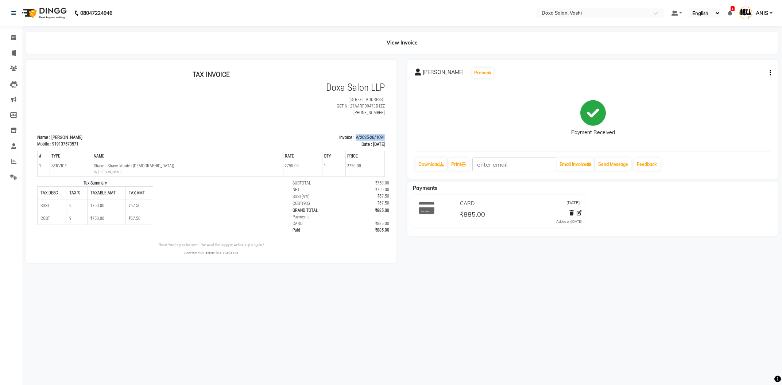
drag, startPoint x: 353, startPoint y: 135, endPoint x: 400, endPoint y: 136, distance: 47.1
click at [389, 136] on html "TAX INVOICE Doxa Salon LLP [STREET_ADDRESS]. GSTIN : 27AARFD9473D1ZZ [PHONE_NUM…" at bounding box center [211, 163] width 357 height 192
copy p "V/2025-26/1091"
click at [404, 315] on div "08047224946 Select Location × Doxa Salon, Vashi Default Panel My Panel English …" at bounding box center [391, 192] width 782 height 385
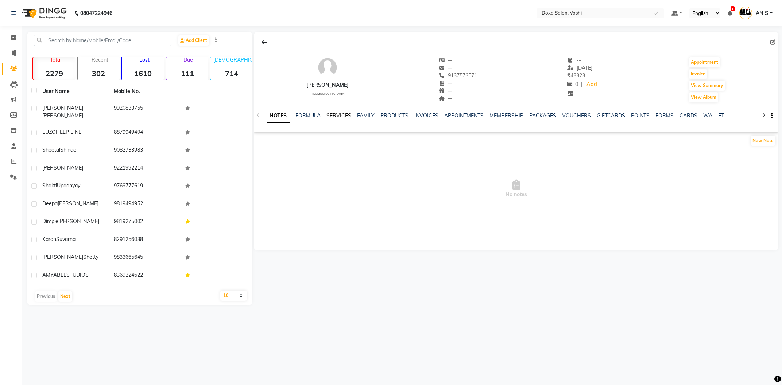
click at [341, 119] on link "SERVICES" at bounding box center [339, 115] width 25 height 7
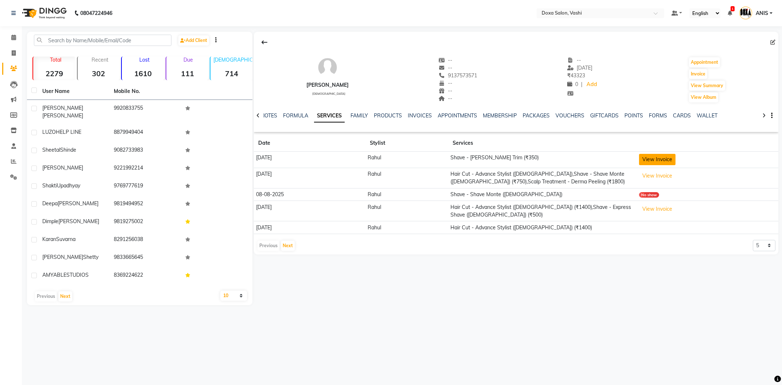
click at [658, 163] on button "View Invoice" at bounding box center [657, 159] width 36 height 11
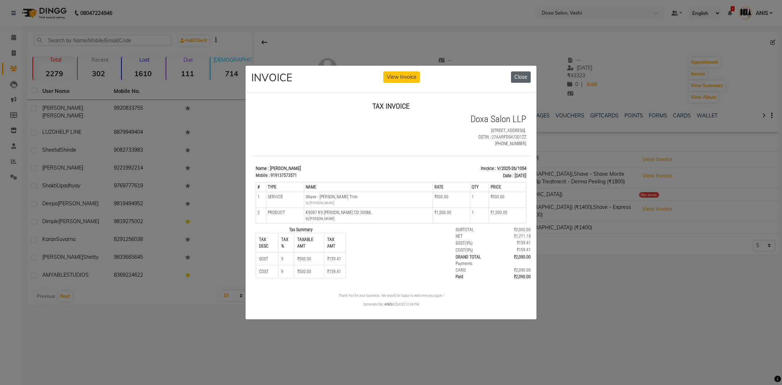
click at [518, 73] on button "Close" at bounding box center [521, 77] width 20 height 11
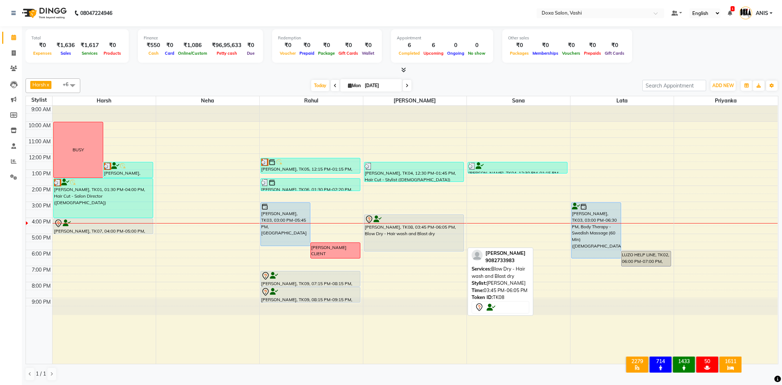
click at [426, 236] on div "[PERSON_NAME], TK08, 03:45 PM-06:05 PM, Blow Dry - Hair wash and Blast dry" at bounding box center [414, 233] width 99 height 36
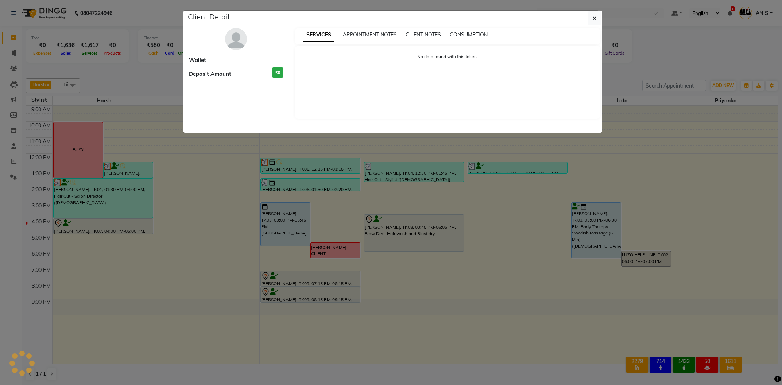
select select "7"
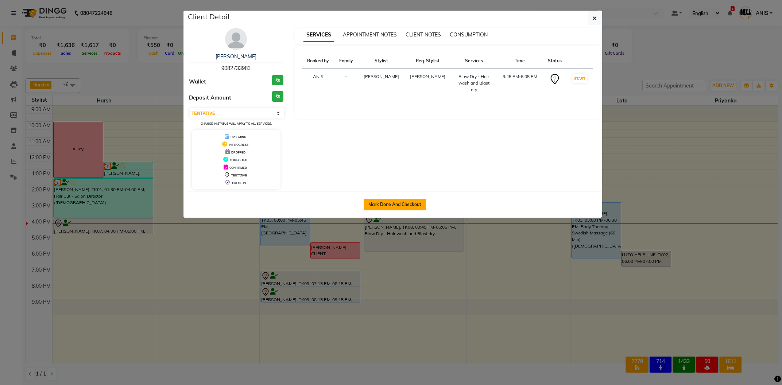
click at [401, 207] on button "Mark Done And Checkout" at bounding box center [395, 205] width 62 height 12
select select "416"
select select "service"
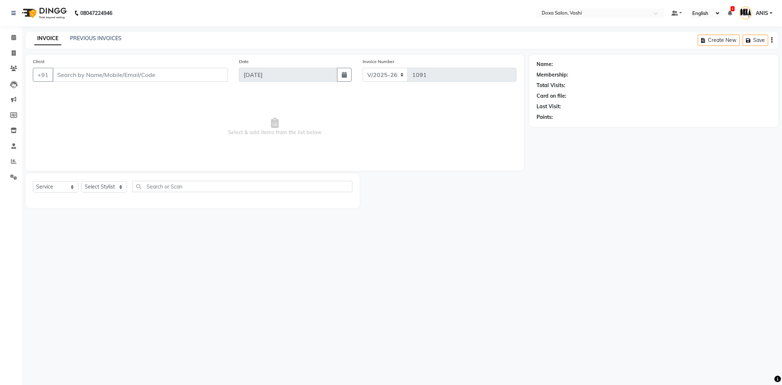
type input "9082733983"
select select "34480"
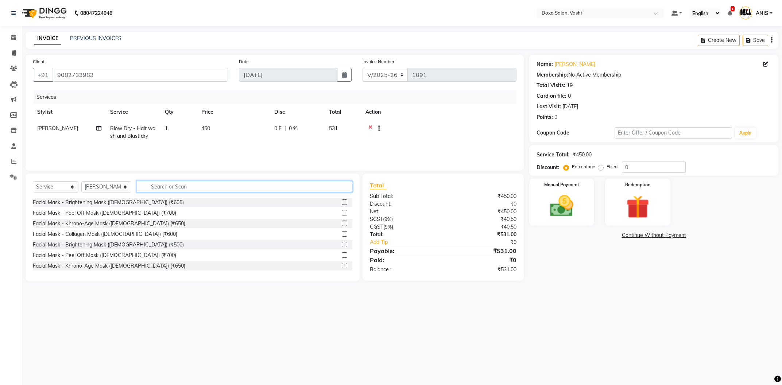
click at [140, 188] on input "text" at bounding box center [245, 186] width 216 height 11
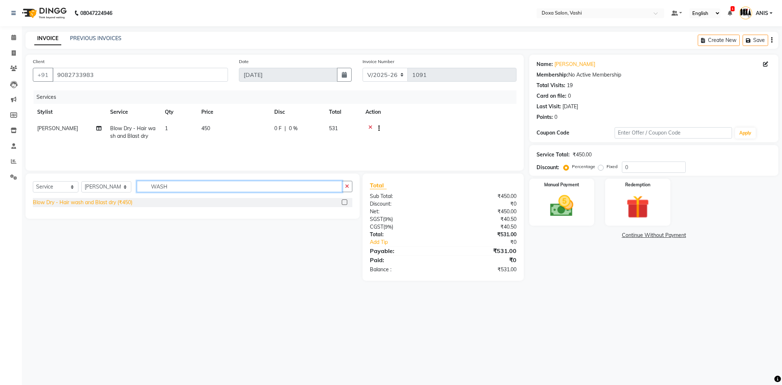
type input "WASH"
click at [62, 205] on div "Blow Dry - Hair wash and Blast dry (₹450)" at bounding box center [83, 203] width 100 height 8
checkbox input "false"
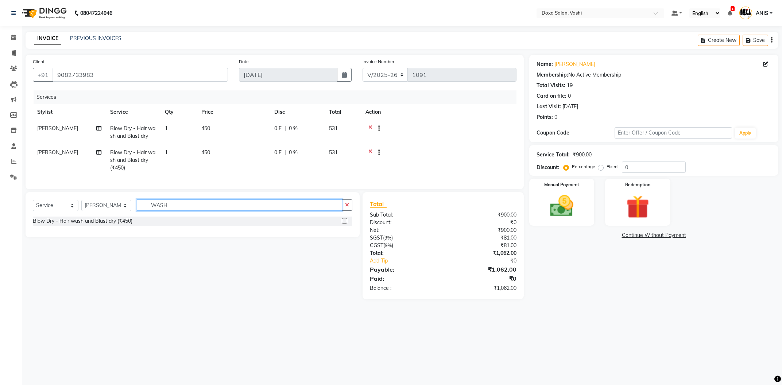
drag, startPoint x: 221, startPoint y: 207, endPoint x: 0, endPoint y: 229, distance: 221.9
click at [137, 211] on input "WASH" at bounding box center [239, 205] width 205 height 11
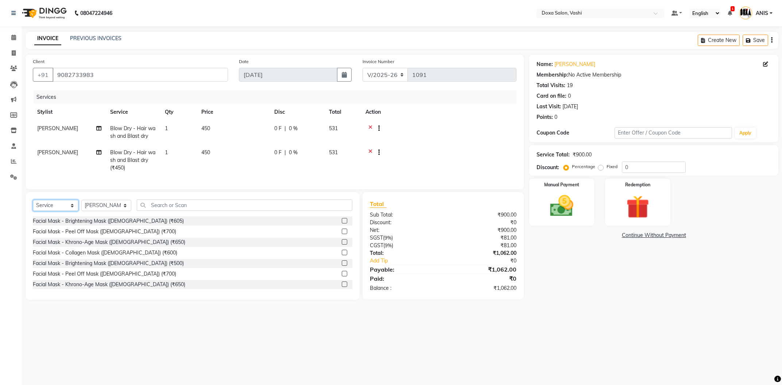
click at [33, 200] on select "Select Service Product Membership Package Voucher Prepaid Gift Card" at bounding box center [56, 205] width 46 height 11
click option "Voucher" at bounding box center [0, 0] width 0 height 0
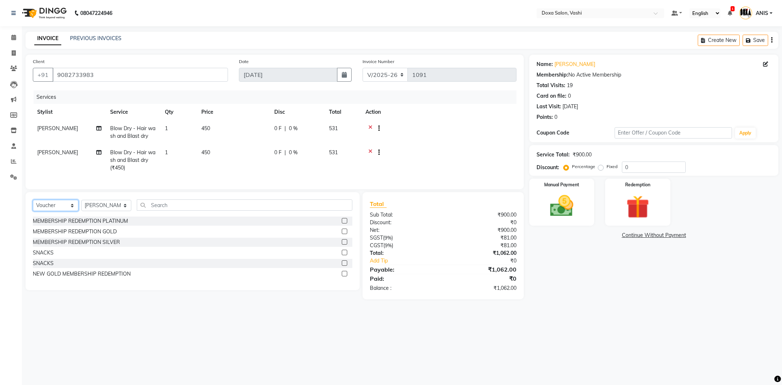
click at [33, 200] on select "Select Service Product Membership Package Voucher Prepaid Gift Card" at bounding box center [56, 205] width 46 height 11
click option "Voucher" at bounding box center [0, 0] width 0 height 0
click at [33, 200] on select "Select Service Product Membership Package Voucher Prepaid Gift Card" at bounding box center [56, 205] width 46 height 11
click option "Membership" at bounding box center [0, 0] width 0 height 0
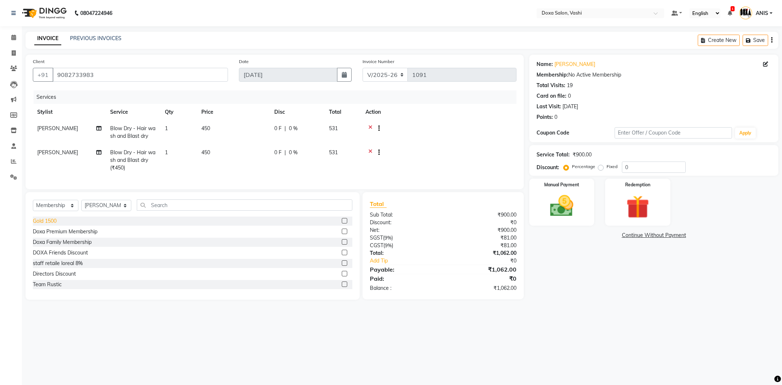
click at [53, 221] on div "Gold 1500" at bounding box center [45, 221] width 24 height 8
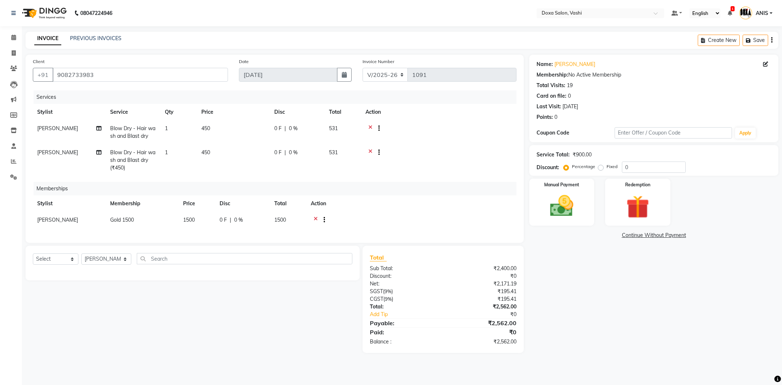
click at [317, 221] on icon at bounding box center [316, 220] width 4 height 9
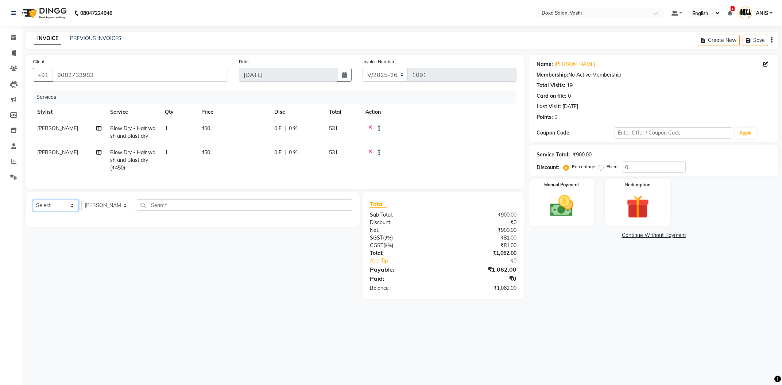
click at [33, 200] on select "Select Service Product Membership Package Voucher Prepaid Gift Card" at bounding box center [56, 205] width 46 height 11
select select "membership"
click option "Membership" at bounding box center [0, 0] width 0 height 0
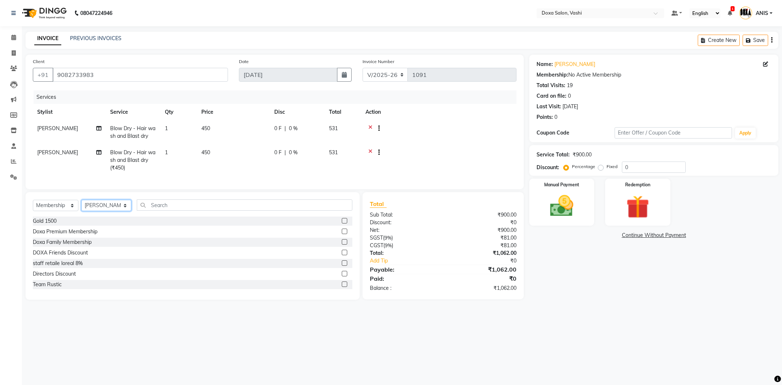
click at [81, 200] on select "Select Stylist AMOL BUDHE ANIS Ashwini Faizan Harsh i pad 11 i pad 9 Karishma K…" at bounding box center [106, 205] width 50 height 11
select select "77794"
click option "Ashwini" at bounding box center [0, 0] width 0 height 0
click at [52, 223] on div "Gold 1500" at bounding box center [45, 221] width 24 height 8
select select "select"
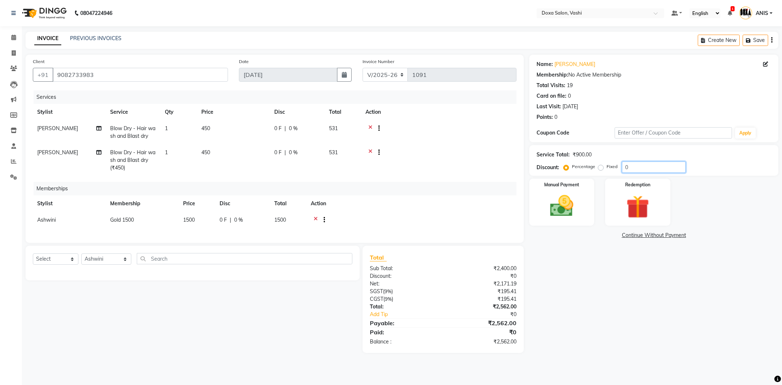
click at [639, 170] on input "0" at bounding box center [654, 167] width 64 height 11
type input "15"
click at [653, 293] on div "Name: Sheetal Shinde Membership: No Active Membership Total Visits: 19 Card on …" at bounding box center [657, 204] width 255 height 299
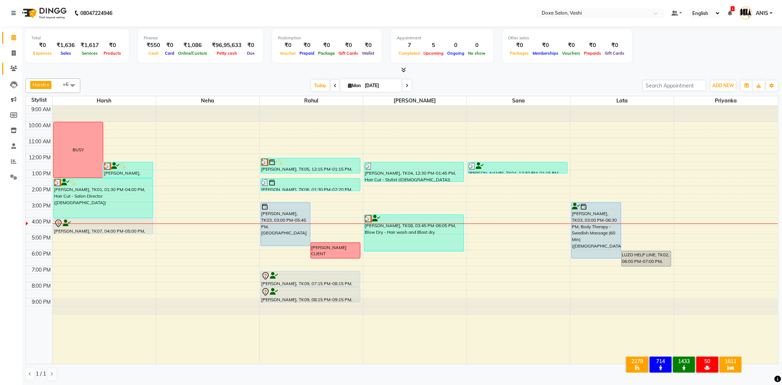
click at [12, 66] on span at bounding box center [13, 69] width 13 height 8
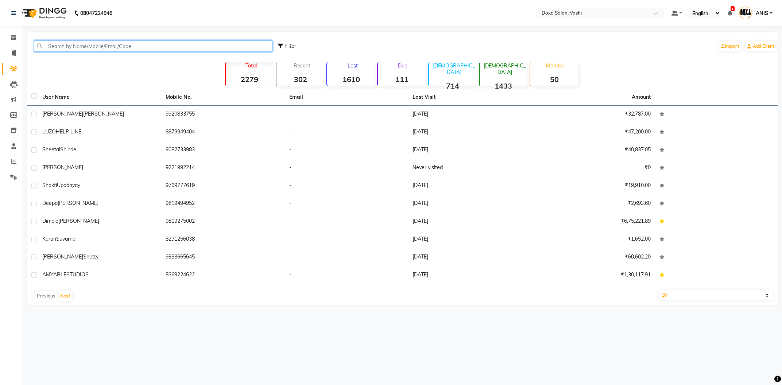
click at [90, 42] on input "text" at bounding box center [153, 46] width 239 height 11
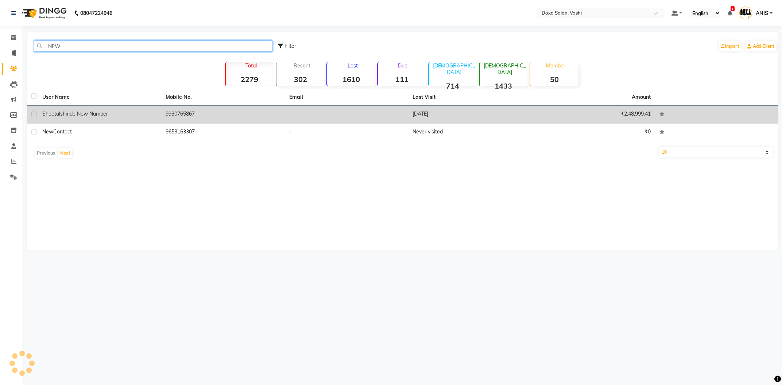
type input "NEW"
click at [107, 114] on span "shinde new number" at bounding box center [84, 114] width 48 height 7
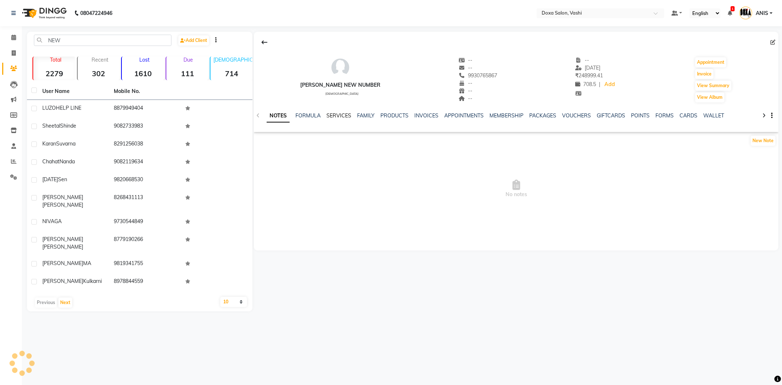
click at [333, 117] on link "SERVICES" at bounding box center [339, 115] width 25 height 7
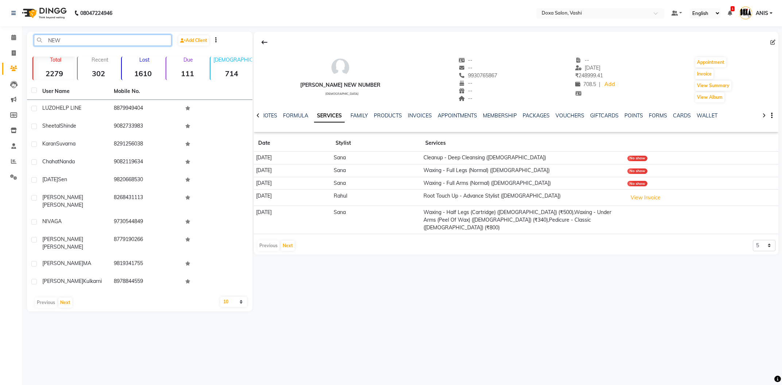
drag, startPoint x: 76, startPoint y: 42, endPoint x: 0, endPoint y: 24, distance: 77.7
click at [34, 35] on input "NEW" at bounding box center [103, 40] width 138 height 11
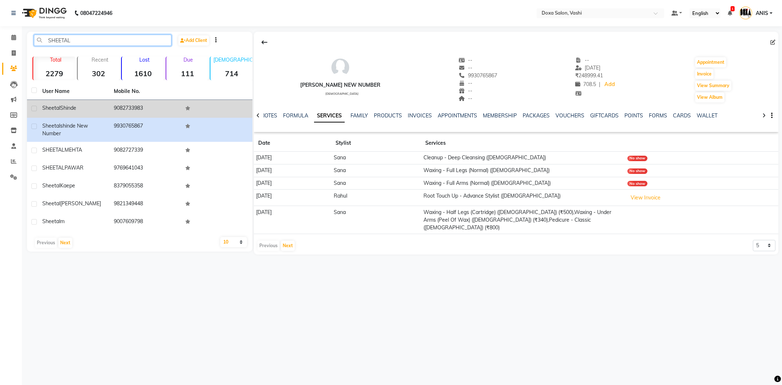
type input "SHEETAL"
click at [127, 109] on td "9082733983" at bounding box center [145, 109] width 72 height 18
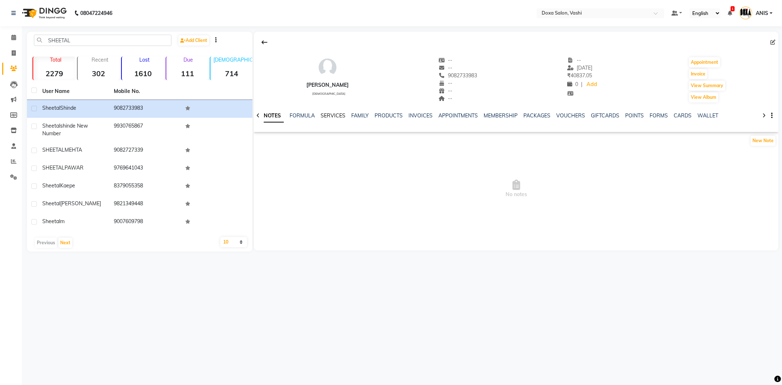
click at [332, 116] on link "SERVICES" at bounding box center [333, 115] width 25 height 7
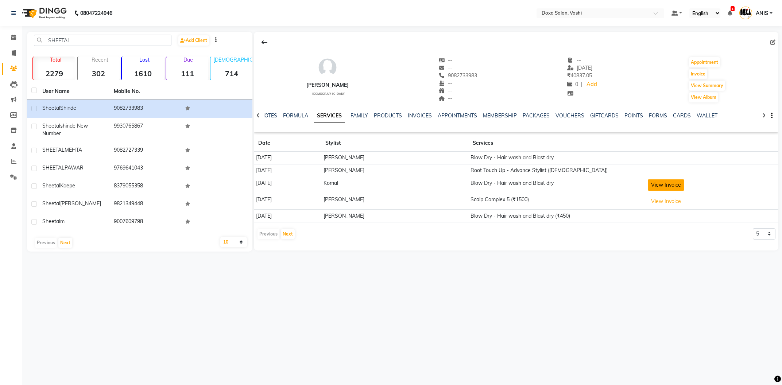
click at [650, 188] on button "View Invoice" at bounding box center [666, 185] width 36 height 11
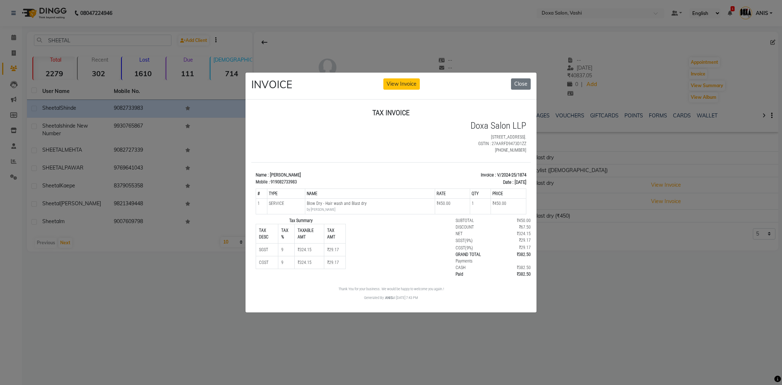
click at [516, 92] on div "INVOICE View Invoice Close" at bounding box center [391, 86] width 291 height 27
click at [518, 84] on button "Close" at bounding box center [521, 83] width 20 height 11
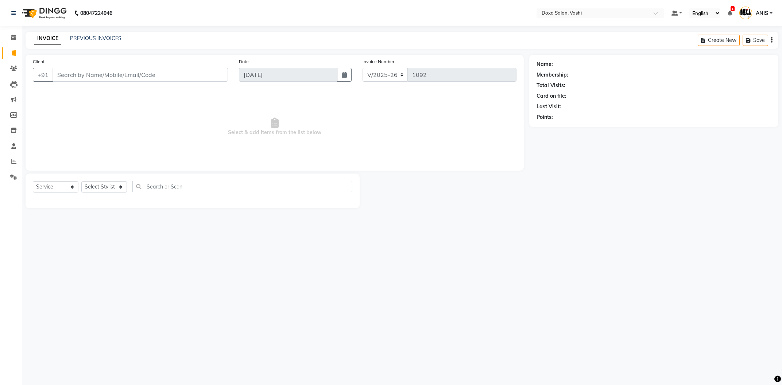
select select "416"
select select "service"
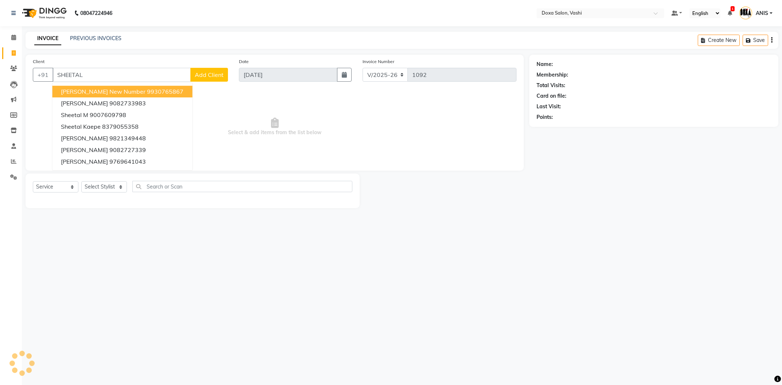
click at [126, 88] on button "[PERSON_NAME] new number 9930765867" at bounding box center [122, 92] width 140 height 12
type input "9930765867"
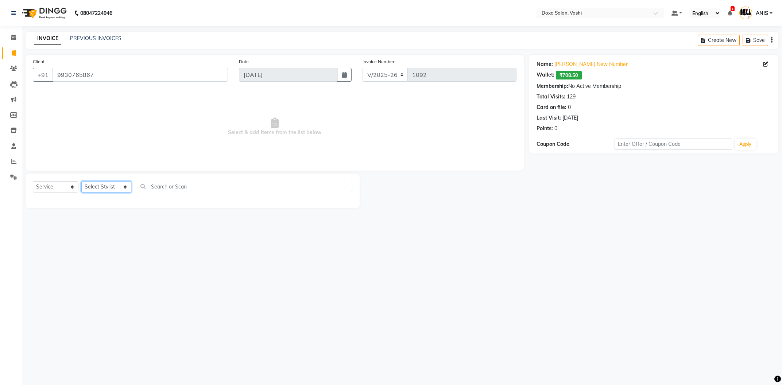
click at [81, 181] on select "Select Stylist [PERSON_NAME] BUDHE [PERSON_NAME] [PERSON_NAME] i pad 11 i pad 9…" at bounding box center [106, 186] width 50 height 11
select select "34480"
click option "[PERSON_NAME]" at bounding box center [0, 0] width 0 height 0
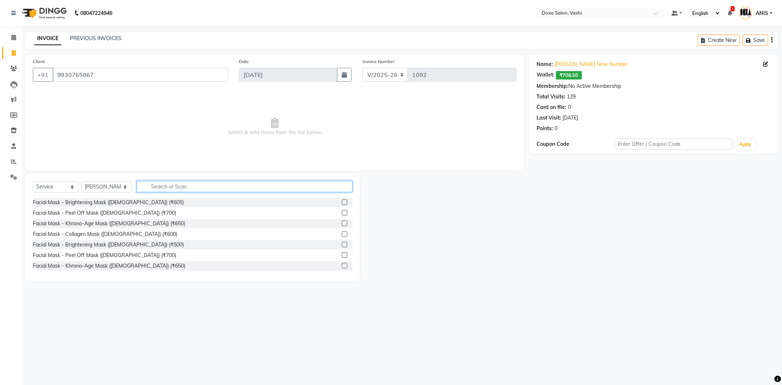
click at [168, 189] on input "text" at bounding box center [245, 186] width 216 height 11
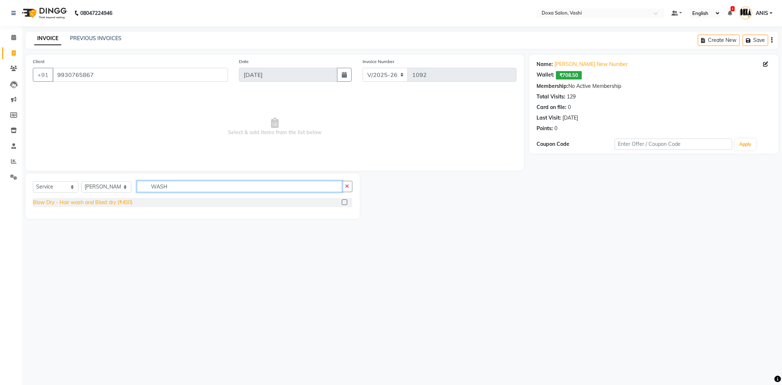
type input "WASH"
click at [128, 203] on div "Blow Dry - Hair wash and Blast dry (₹450)" at bounding box center [83, 203] width 100 height 8
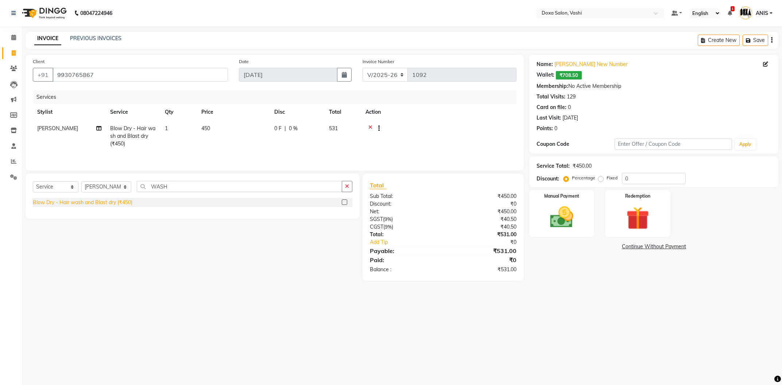
click at [112, 200] on div "Blow Dry - Hair wash and Blast dry (₹450)" at bounding box center [83, 203] width 100 height 8
checkbox input "false"
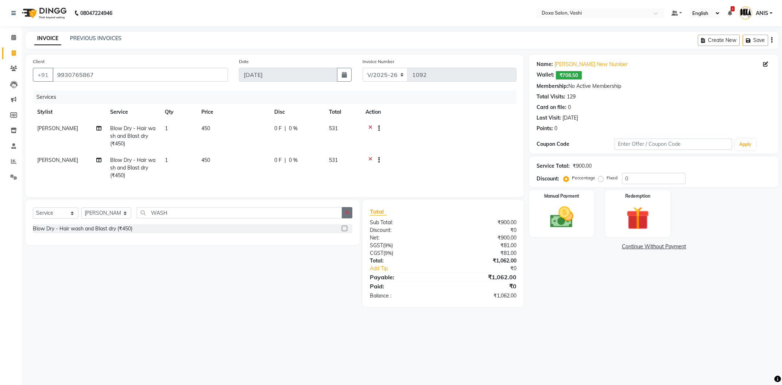
click at [350, 215] on button "button" at bounding box center [347, 212] width 11 height 11
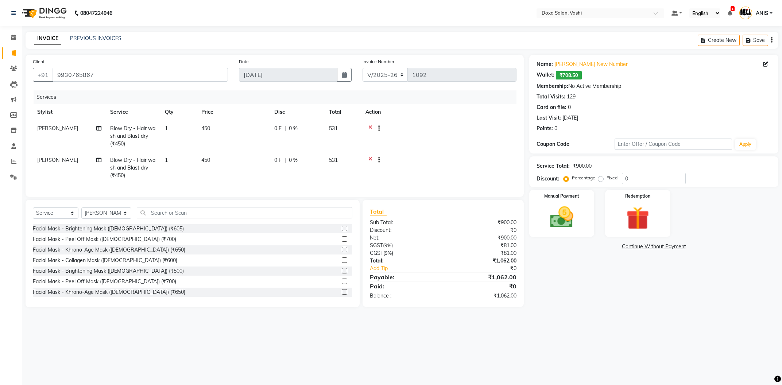
click at [566, 75] on span "₹708.50" at bounding box center [569, 75] width 26 height 8
click at [565, 74] on span "₹708.50" at bounding box center [569, 75] width 26 height 8
click at [595, 75] on div "Wallet: ₹708.50" at bounding box center [654, 75] width 235 height 8
click at [176, 210] on input "text" at bounding box center [245, 212] width 216 height 11
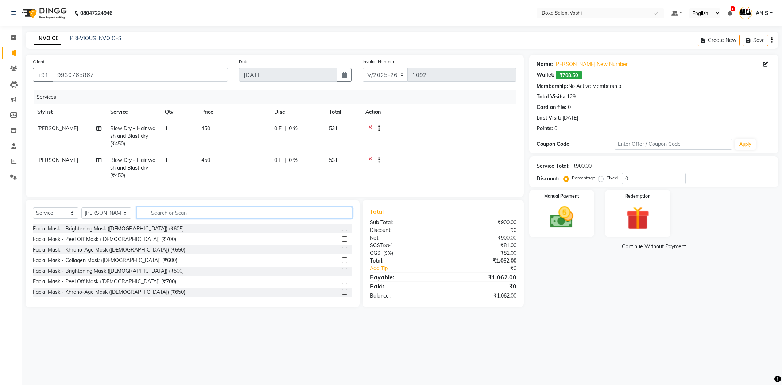
click at [176, 210] on input "text" at bounding box center [245, 212] width 216 height 11
type input "CUT"
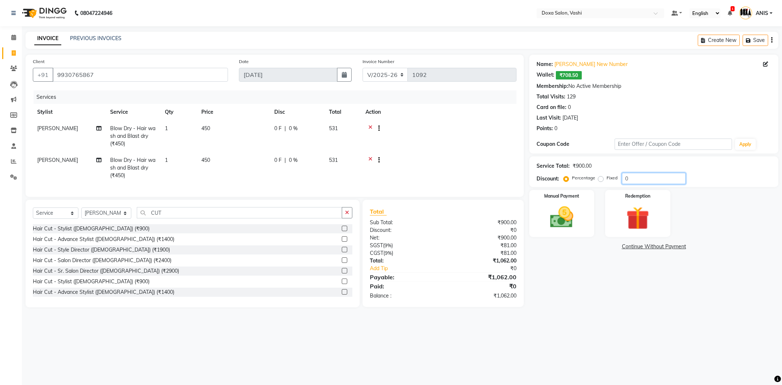
click at [642, 180] on input "0" at bounding box center [654, 178] width 64 height 11
type input "15"
click at [559, 341] on div "08047224946 Select Location × Doxa Salon, Vashi Default Panel My Panel English …" at bounding box center [391, 192] width 782 height 385
click at [571, 212] on img at bounding box center [561, 218] width 39 height 28
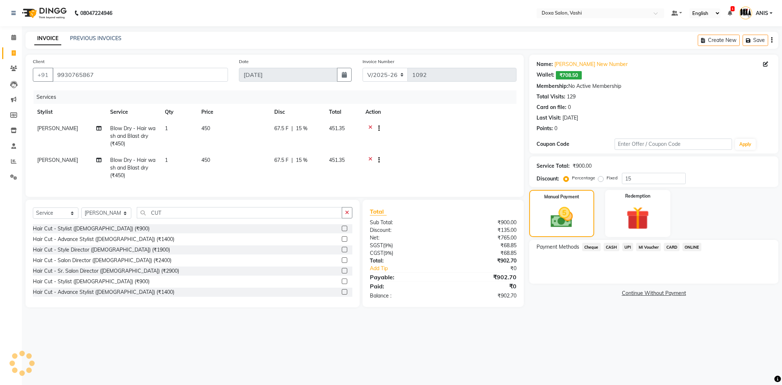
click at [610, 251] on span "CASH" at bounding box center [612, 247] width 16 height 8
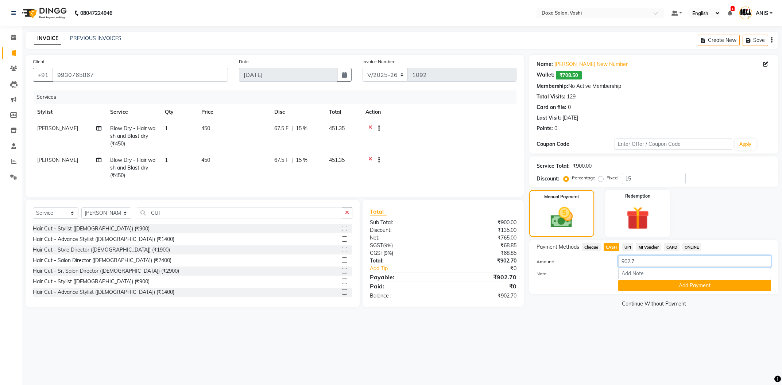
drag, startPoint x: 647, startPoint y: 265, endPoint x: 556, endPoint y: 280, distance: 91.9
click at [619, 267] on input "902.7" at bounding box center [695, 261] width 153 height 11
type input "765"
click at [553, 363] on div "08047224946 Select Location × Doxa Salon, Vashi Default Panel My Panel English …" at bounding box center [391, 192] width 782 height 385
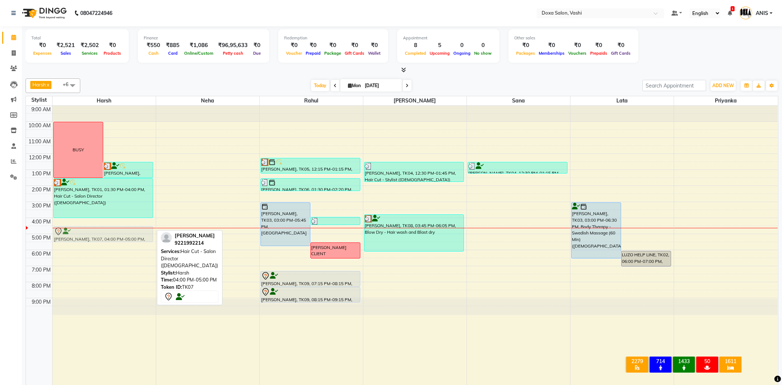
drag, startPoint x: 115, startPoint y: 224, endPoint x: 120, endPoint y: 232, distance: 9.5
click at [120, 232] on div "BUSY [PERSON_NAME], TK01, 12:30 PM-01:30 PM, Hair Cut - Salon Director ([DEMOGR…" at bounding box center [104, 253] width 103 height 294
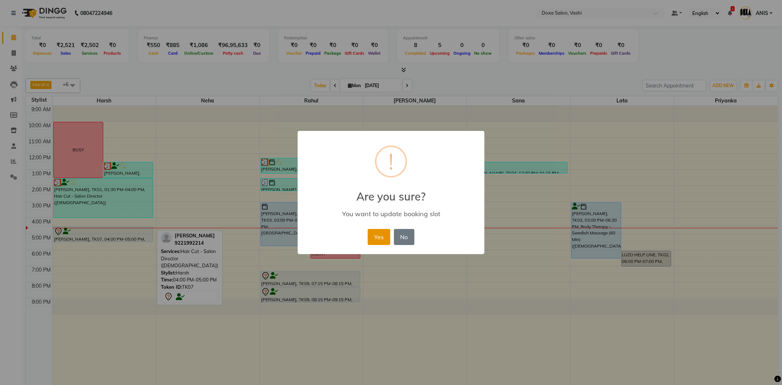
click at [379, 238] on button "Yes" at bounding box center [379, 237] width 22 height 16
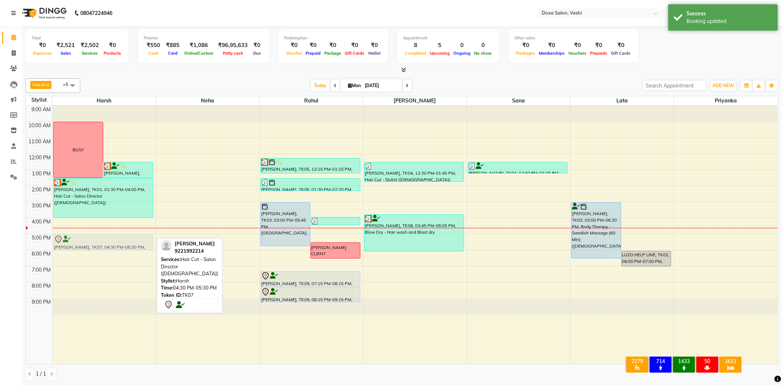
click at [98, 240] on div "BUSY [PERSON_NAME], TK01, 12:30 PM-01:30 PM, Hair Cut - Salon Director ([DEMOGR…" at bounding box center [104, 235] width 103 height 258
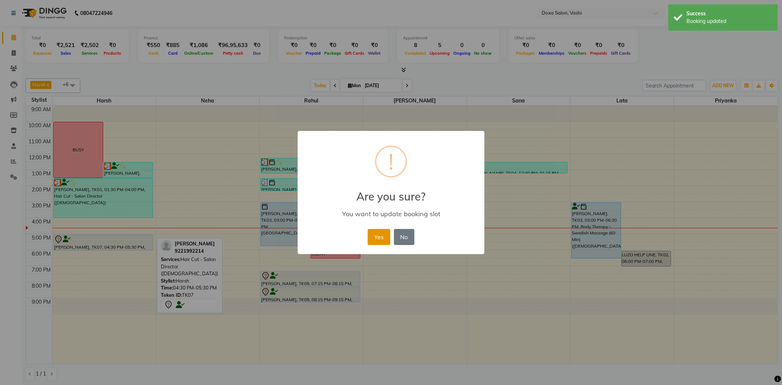
click at [381, 235] on button "Yes" at bounding box center [379, 237] width 22 height 16
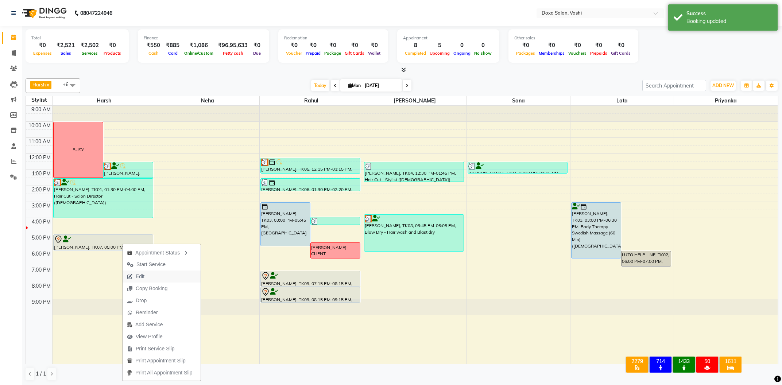
click at [140, 276] on span "Edit" at bounding box center [140, 277] width 9 height 8
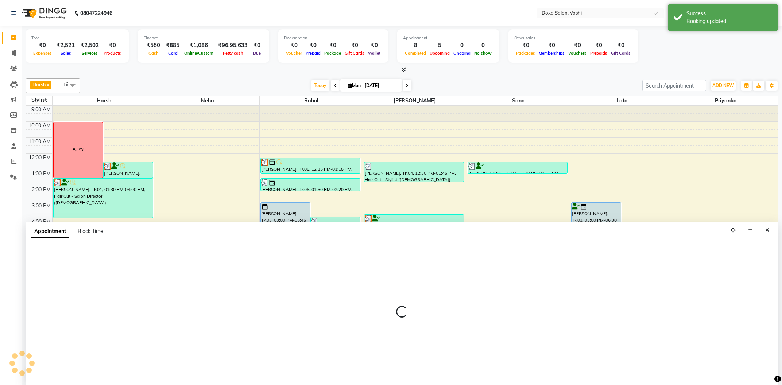
select select "tentative"
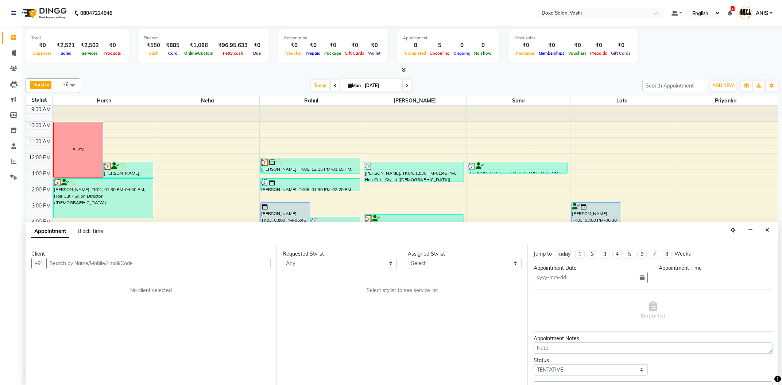
type input "[DATE]"
select select "1020"
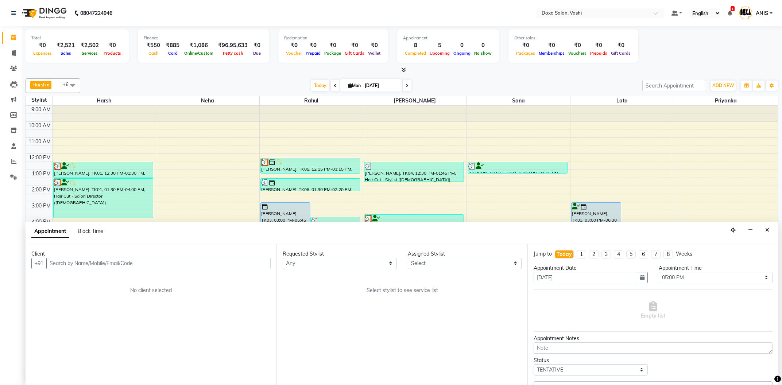
select select "6423"
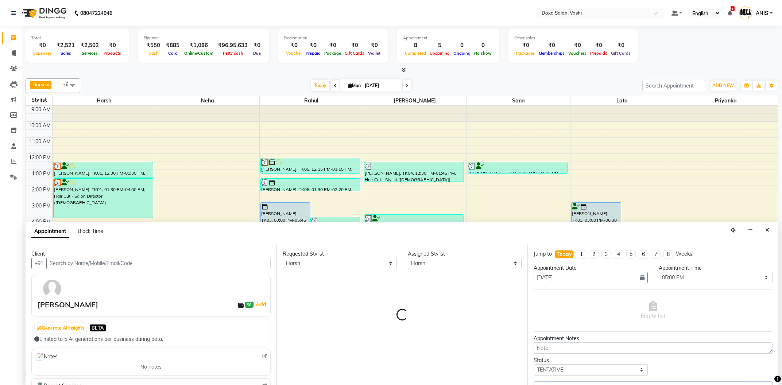
select select "688"
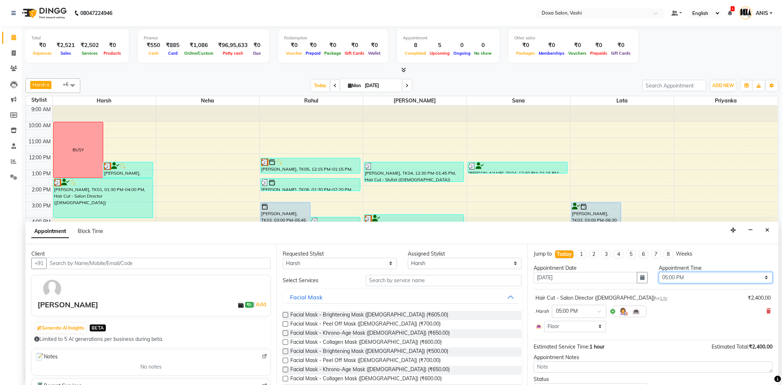
click at [659, 272] on select "Select 10:00 AM 10:15 AM 10:30 AM 10:45 AM 11:00 AM 11:15 AM 11:30 AM 11:45 AM …" at bounding box center [716, 277] width 114 height 11
select select "1005"
click option "04:45 PM" at bounding box center [0, 0] width 0 height 0
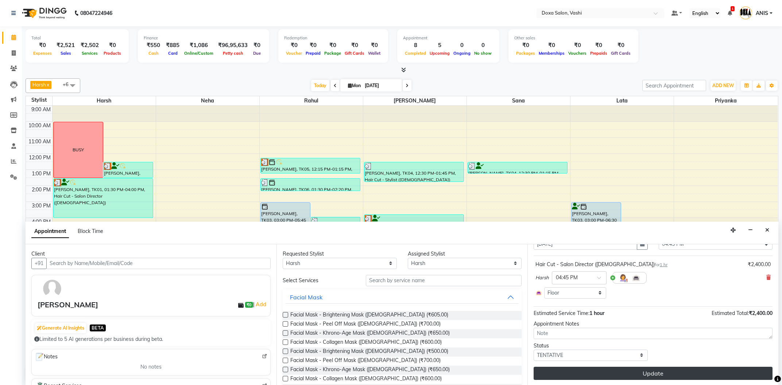
click at [630, 369] on button "Update" at bounding box center [653, 373] width 239 height 13
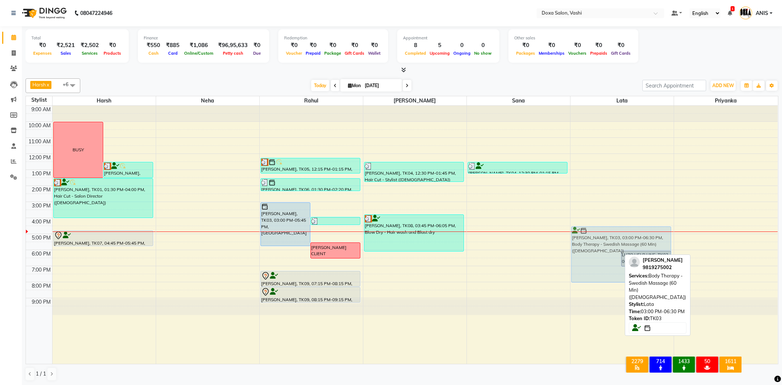
drag, startPoint x: 585, startPoint y: 212, endPoint x: 584, endPoint y: 234, distance: 21.9
click at [584, 234] on div "[PERSON_NAME], TK03, 03:00 PM-06:30 PM, Body Therapy - Swedish Massage (60 Min)…" at bounding box center [622, 235] width 103 height 258
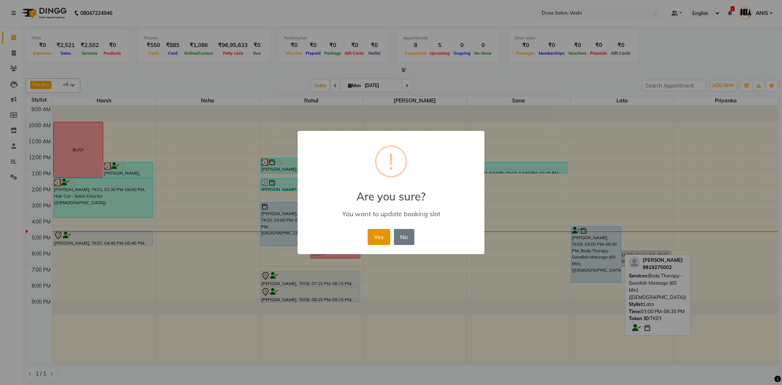
click at [377, 240] on button "Yes" at bounding box center [379, 237] width 22 height 16
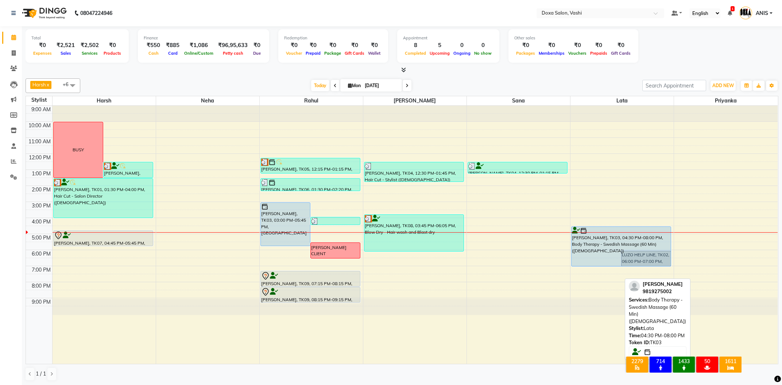
drag, startPoint x: 590, startPoint y: 281, endPoint x: 595, endPoint y: 263, distance: 18.4
click at [595, 263] on div "[PERSON_NAME], TK03, 04:30 PM-08:00 PM, Body Therapy - Swedish Massage (60 Min)…" at bounding box center [622, 235] width 103 height 258
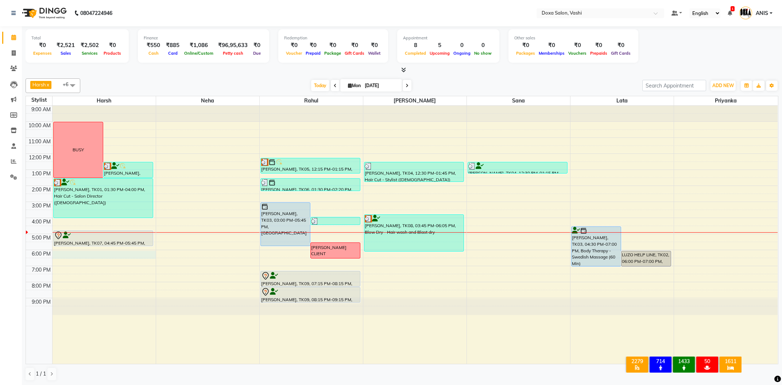
click at [67, 253] on div "9:00 AM 10:00 AM 11:00 AM 12:00 PM 1:00 PM 2:00 PM 3:00 PM 4:00 PM 5:00 PM 6:00…" at bounding box center [402, 235] width 752 height 258
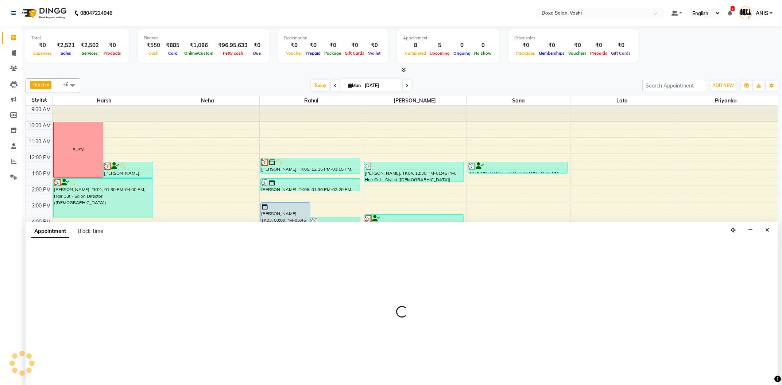
select select "6423"
select select "1080"
select select "tentative"
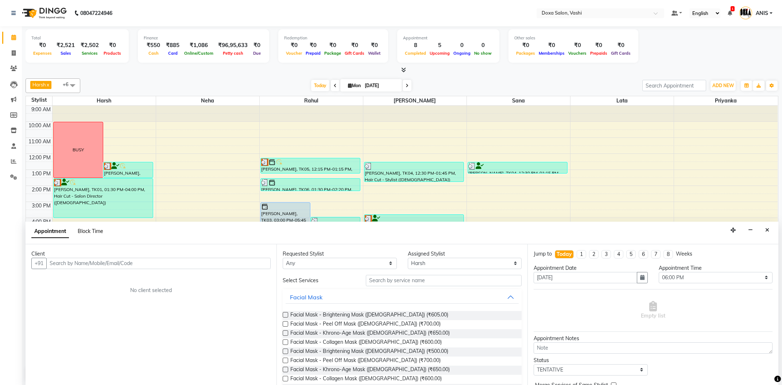
click at [91, 232] on span "Block Time" at bounding box center [91, 231] width 26 height 7
select select "6423"
select select "1080"
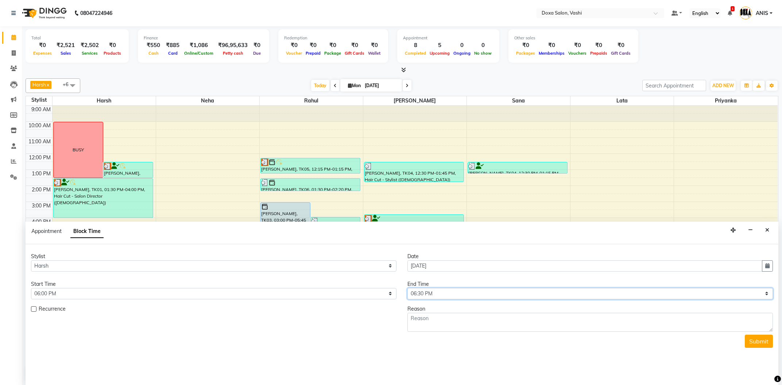
click at [408, 288] on select "Select 10:00 AM 10:15 AM 10:30 AM 10:45 AM 11:00 AM 11:15 AM 11:30 AM 11:45 AM …" at bounding box center [591, 293] width 366 height 11
select select "1170"
click option "07:30 PM" at bounding box center [0, 0] width 0 height 0
click at [425, 323] on textarea at bounding box center [591, 322] width 366 height 19
type textarea "BUSY"
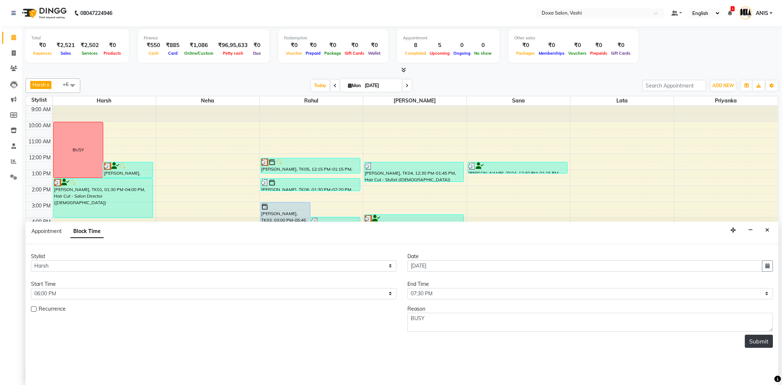
click at [758, 343] on button "Submit" at bounding box center [759, 341] width 28 height 13
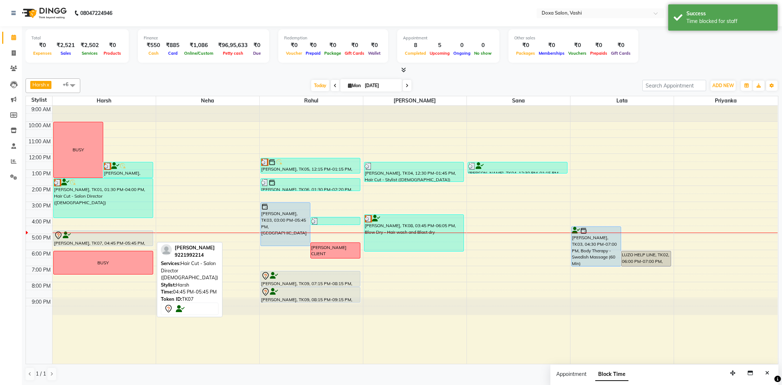
click at [103, 245] on div at bounding box center [103, 245] width 99 height 3
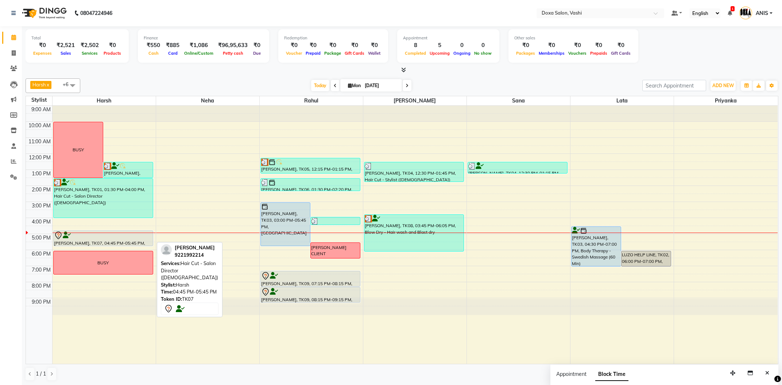
drag, startPoint x: 103, startPoint y: 245, endPoint x: 101, endPoint y: 249, distance: 4.7
click at [101, 249] on div "9:00 AM 10:00 AM 11:00 AM 12:00 PM 1:00 PM 2:00 PM 3:00 PM 4:00 PM 5:00 PM 6:00…" at bounding box center [402, 235] width 752 height 258
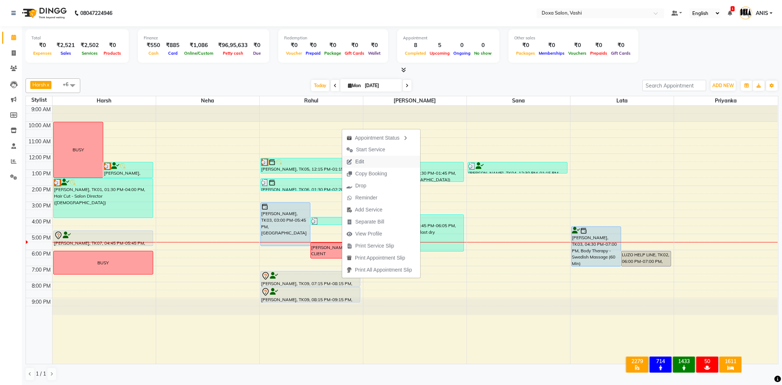
click at [363, 161] on span "Edit" at bounding box center [359, 162] width 9 height 8
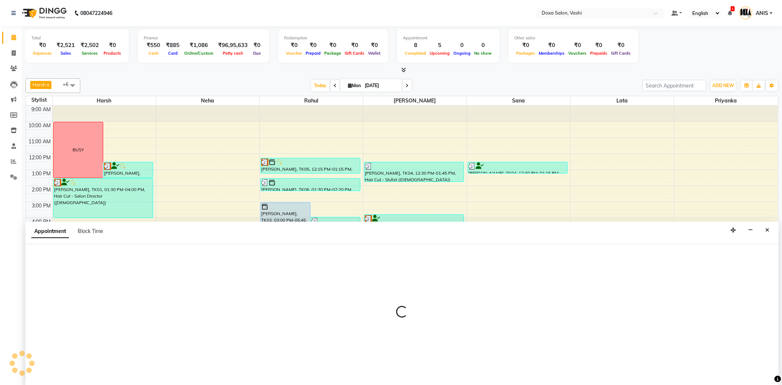
select select "tentative"
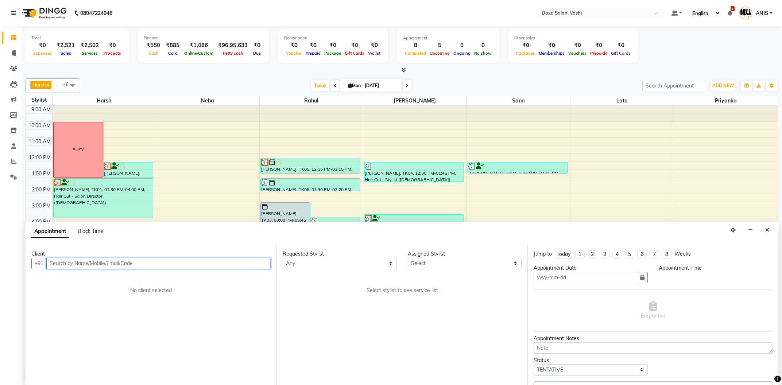
type input "[DATE]"
select select "11906"
select select "1155"
select select "688"
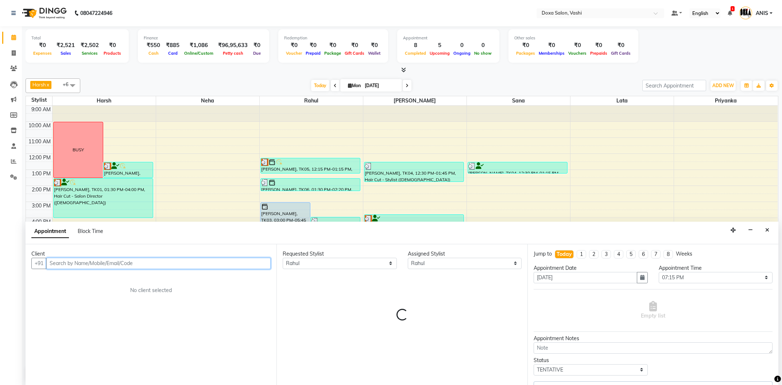
select select "688"
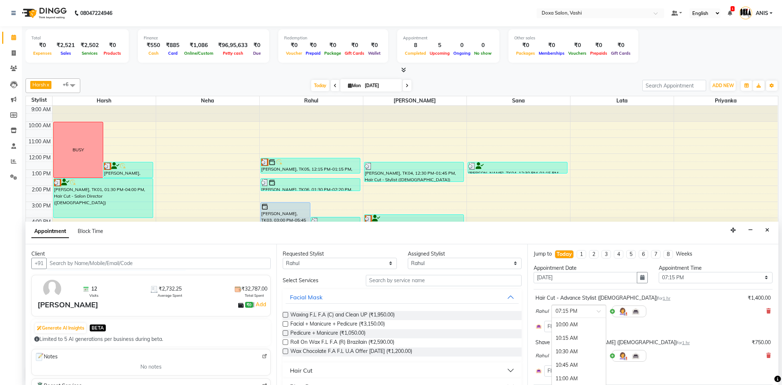
click at [601, 315] on span at bounding box center [601, 314] width 9 height 8
click at [559, 321] on div "06:30 PM" at bounding box center [579, 322] width 54 height 14
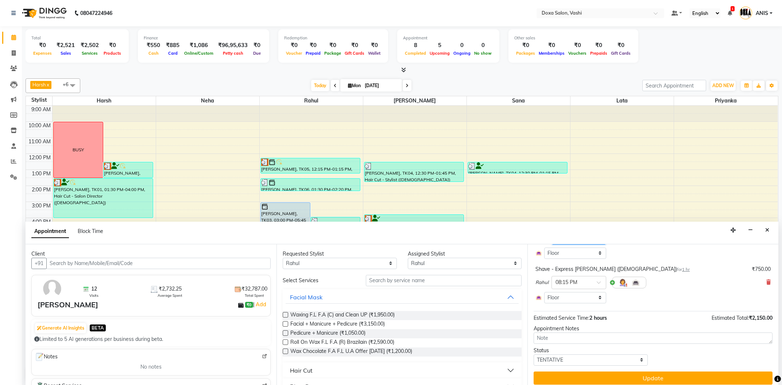
scroll to position [78, 0]
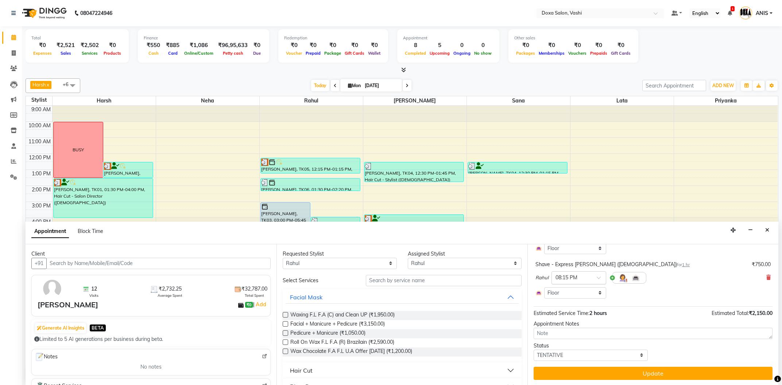
click at [601, 278] on span at bounding box center [601, 280] width 9 height 8
click at [573, 324] on div "07:30 PM" at bounding box center [579, 321] width 54 height 14
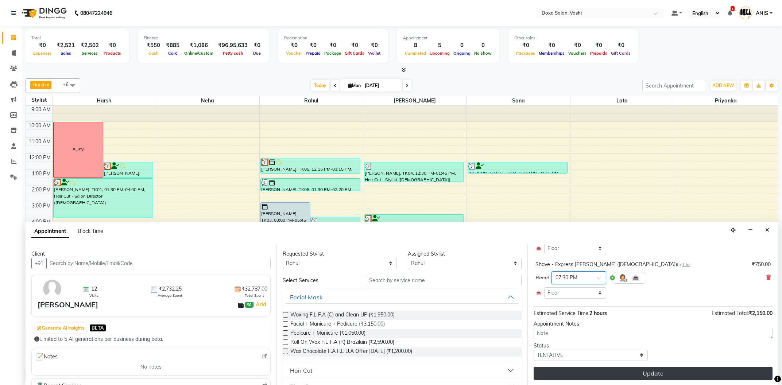
click at [587, 374] on button "Update" at bounding box center [653, 373] width 239 height 13
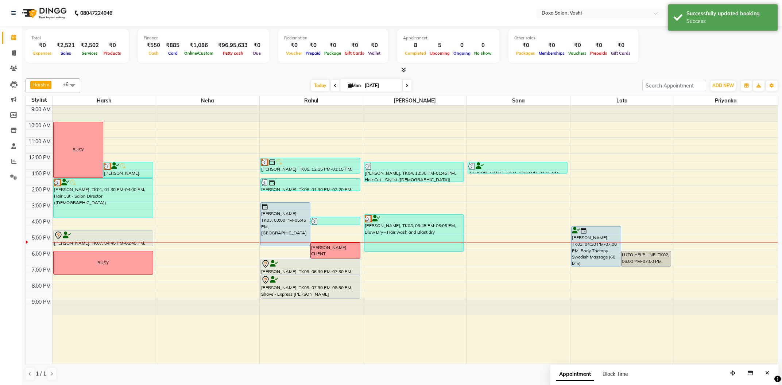
drag, startPoint x: 307, startPoint y: 291, endPoint x: 304, endPoint y: 299, distance: 8.3
click at [304, 299] on div "[PERSON_NAME], TK03, 03:00 PM-05:45 PM, Scalp Complex 5 [PERSON_NAME], TK10, 03…" at bounding box center [311, 235] width 103 height 258
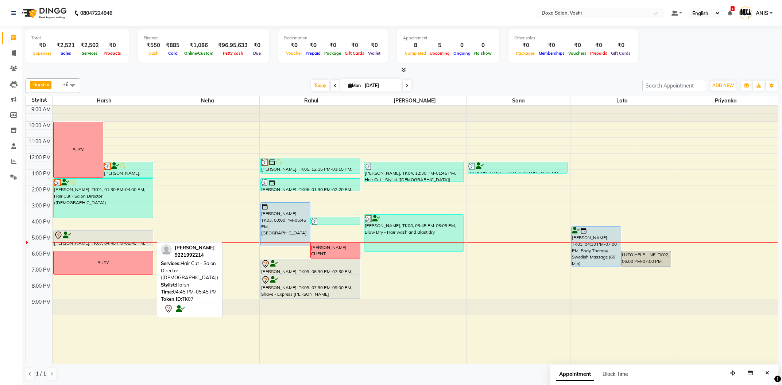
click at [130, 236] on div at bounding box center [103, 235] width 99 height 9
select select "7"
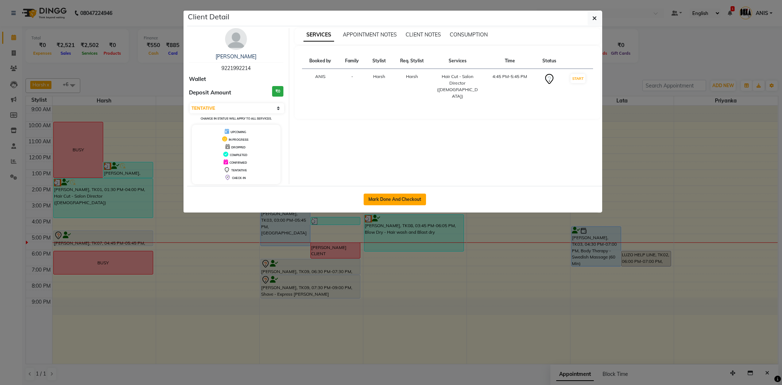
click at [398, 198] on button "Mark Done And Checkout" at bounding box center [395, 200] width 62 height 12
select select "416"
select select "service"
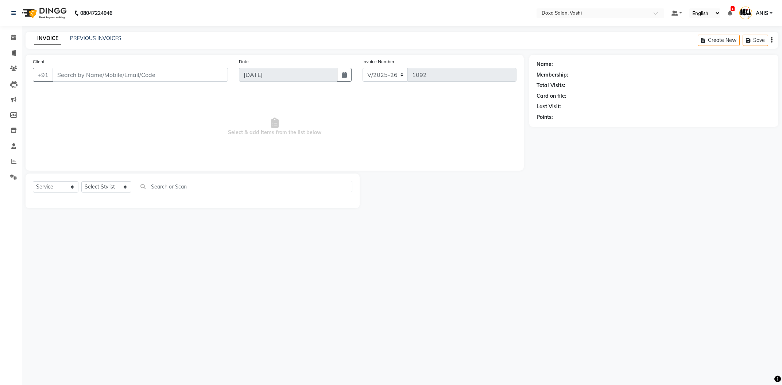
type input "9221992214"
select select "6423"
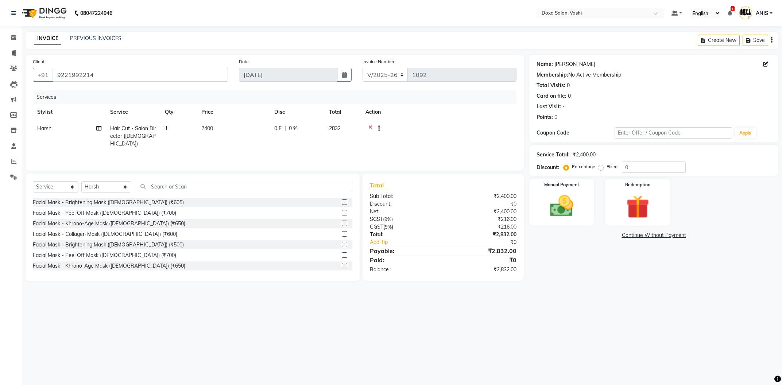
click at [560, 68] on link "[PERSON_NAME]" at bounding box center [575, 65] width 41 height 8
click at [636, 170] on input "0" at bounding box center [654, 167] width 64 height 11
type input "1"
type input "10"
click at [636, 263] on div "Name: Ramesh Patel Membership: No Active Membership Total Visits: 0 Card on fil…" at bounding box center [657, 168] width 255 height 227
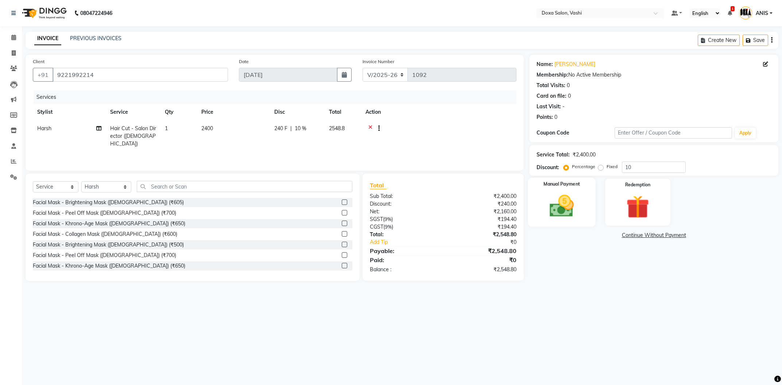
click at [591, 202] on div "Manual Payment" at bounding box center [562, 202] width 68 height 49
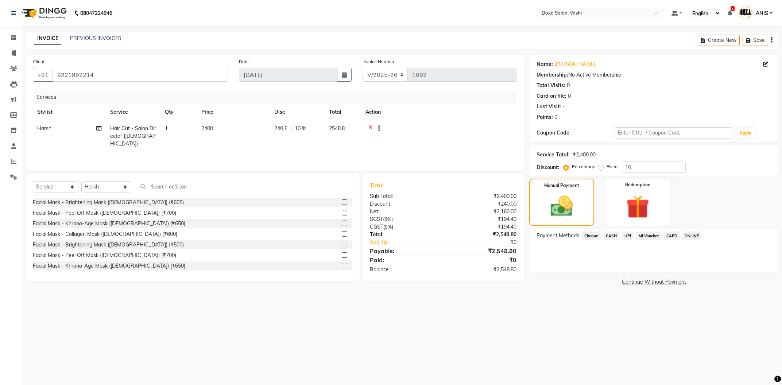
click at [609, 235] on span "CASH" at bounding box center [612, 236] width 16 height 8
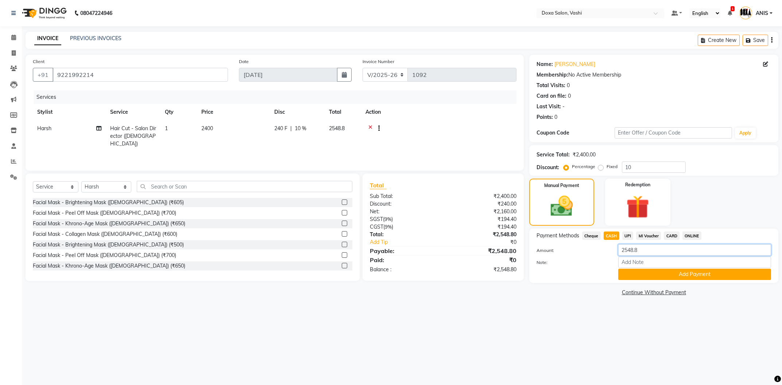
drag, startPoint x: 647, startPoint y: 252, endPoint x: 586, endPoint y: 266, distance: 62.1
click at [619, 256] on input "2548.8" at bounding box center [695, 249] width 153 height 11
type input "2150"
click at [444, 324] on div "08047224946 Select Location × Doxa Salon, Vashi Default Panel My Panel English …" at bounding box center [391, 192] width 782 height 385
click at [733, 105] on div "Last Visit: -" at bounding box center [654, 107] width 235 height 8
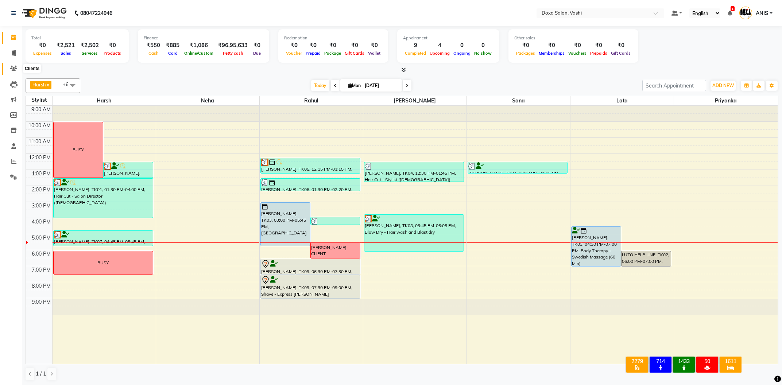
click at [14, 72] on span at bounding box center [13, 69] width 13 height 8
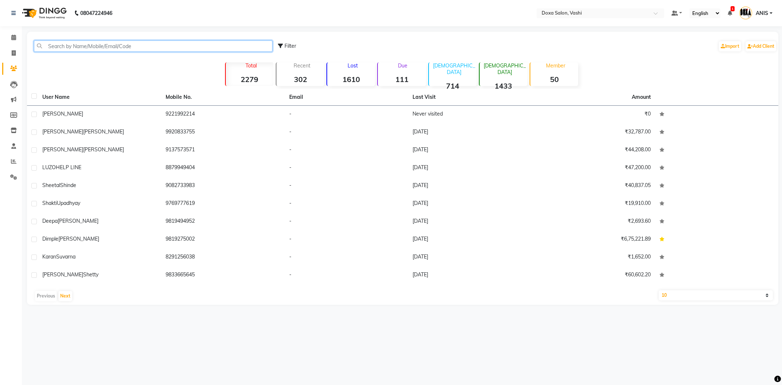
click at [122, 51] on input "text" at bounding box center [153, 46] width 239 height 11
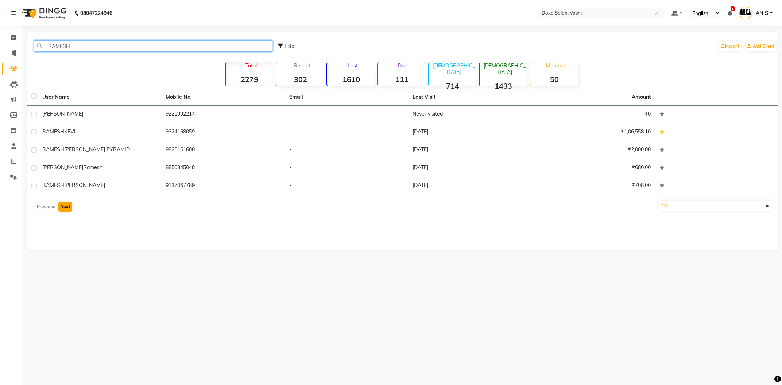
type input "RAMESH"
click at [63, 210] on button "Next" at bounding box center [65, 207] width 14 height 10
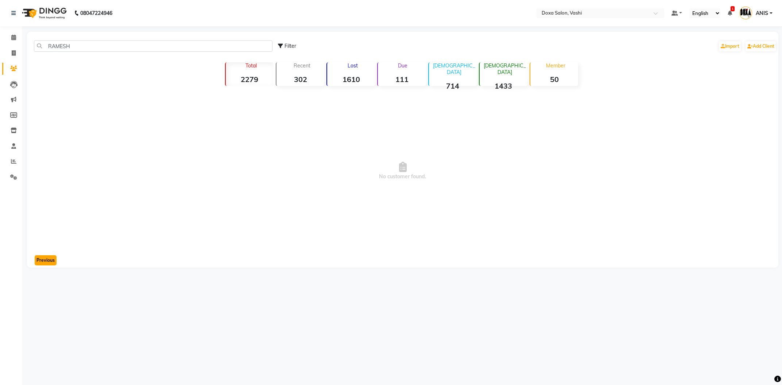
click at [45, 261] on button "Previous" at bounding box center [46, 260] width 22 height 10
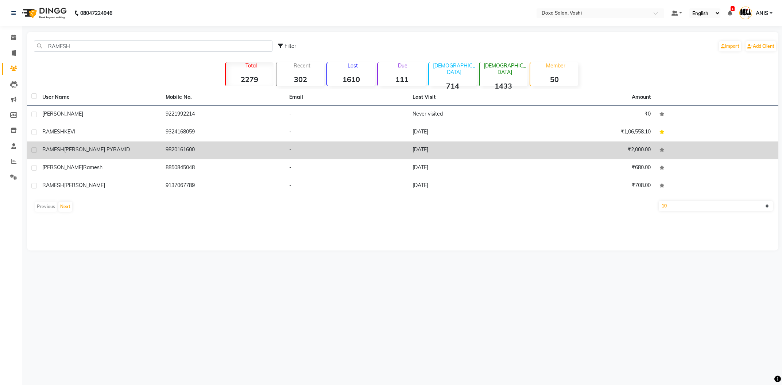
click at [93, 153] on span "[PERSON_NAME] PYRAMID" at bounding box center [97, 149] width 66 height 7
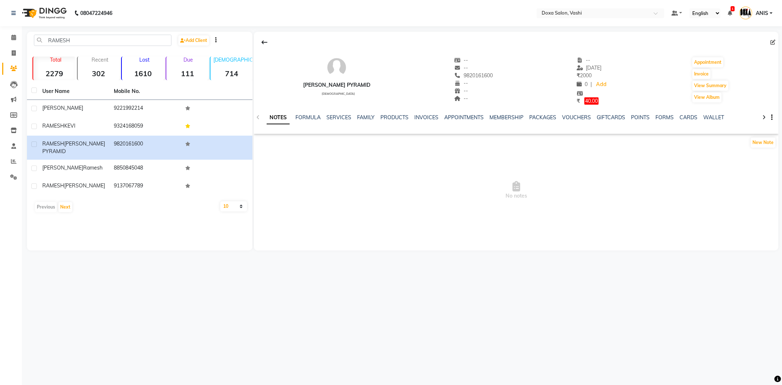
click at [342, 122] on div "SERVICES" at bounding box center [339, 118] width 25 height 8
click at [336, 112] on div "NOTES FORMULA SERVICES FAMILY PRODUCTS INVOICES APPOINTMENTS MEMBERSHIP PACKAGE…" at bounding box center [516, 117] width 525 height 25
click at [335, 115] on link "SERVICES" at bounding box center [339, 117] width 25 height 7
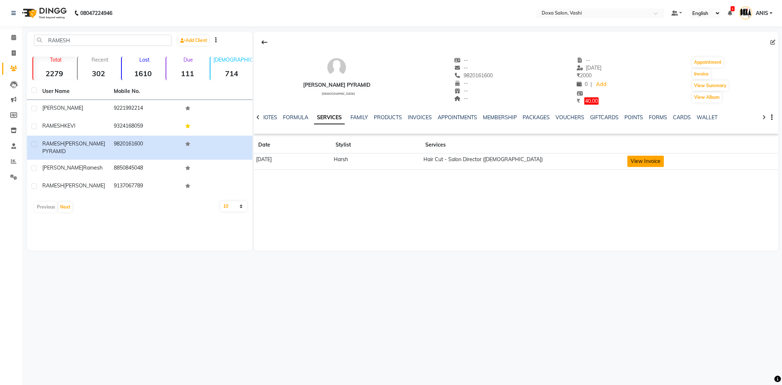
click at [656, 161] on button "View Invoice" at bounding box center [646, 161] width 36 height 11
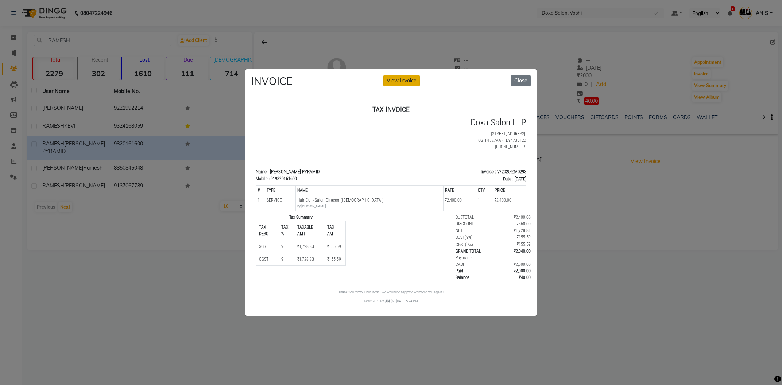
click at [406, 80] on button "View Invoice" at bounding box center [402, 80] width 36 height 11
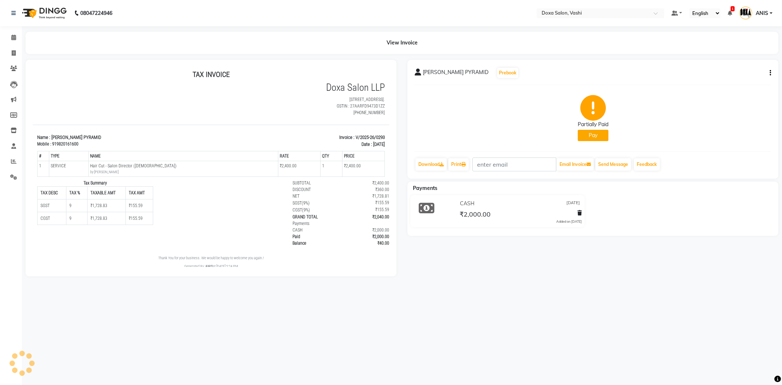
click at [771, 73] on icon "button" at bounding box center [770, 73] width 1 height 0
click at [741, 76] on div "Edit Invoice" at bounding box center [734, 77] width 50 height 9
select select "service"
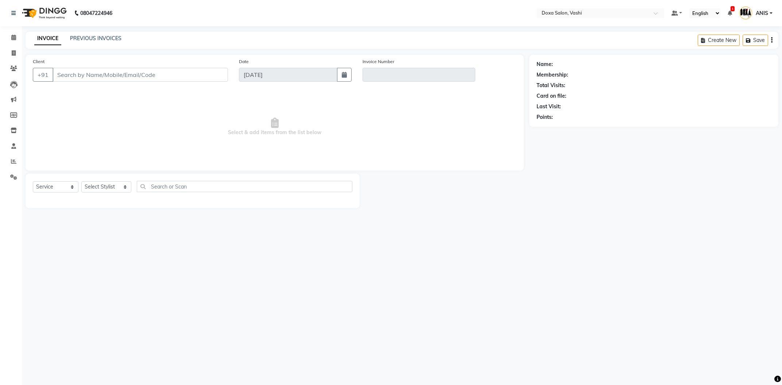
select select "service"
type input "9820161600"
type input "V/2025-26/0293"
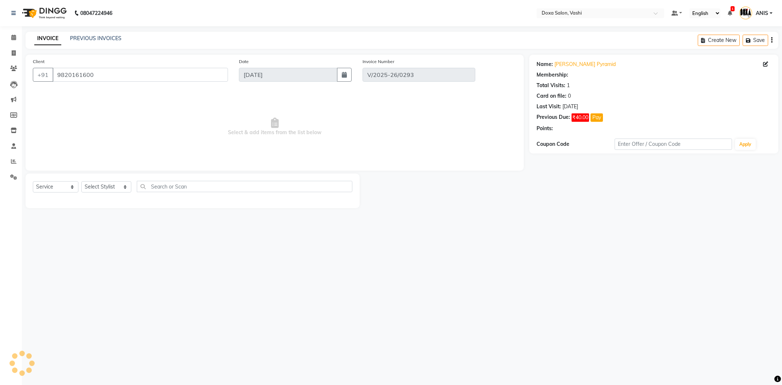
type input "[DATE]"
select select "select"
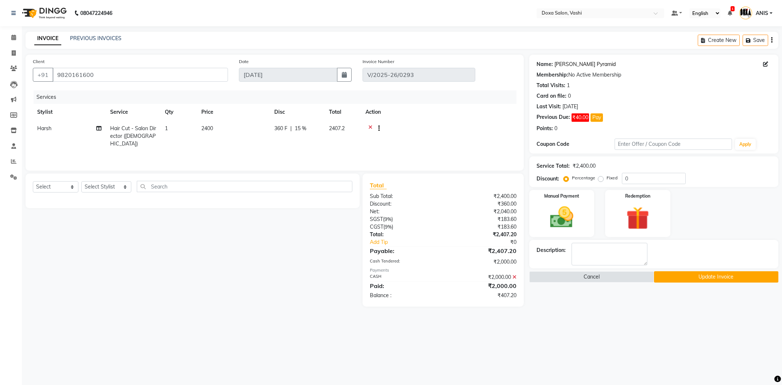
click at [589, 64] on link "[PERSON_NAME] Pyramid" at bounding box center [585, 65] width 61 height 8
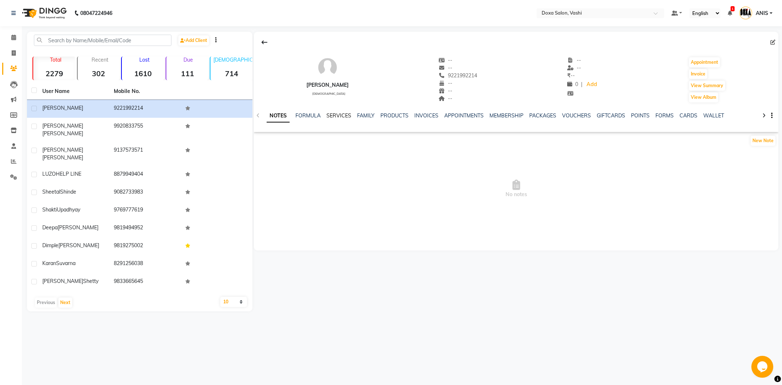
click at [340, 119] on link "SERVICES" at bounding box center [339, 115] width 25 height 7
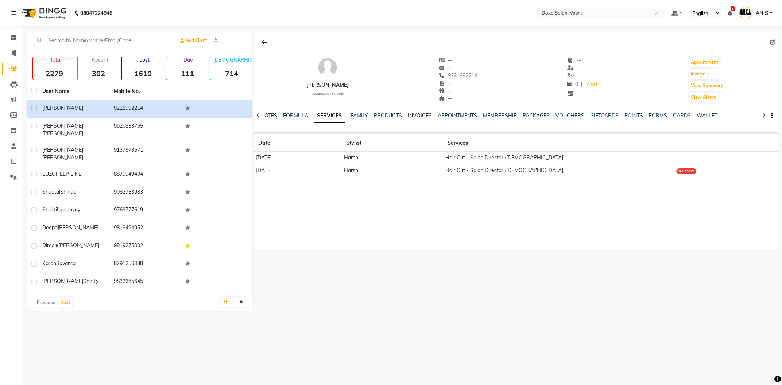
click at [417, 118] on link "INVOICES" at bounding box center [420, 115] width 24 height 7
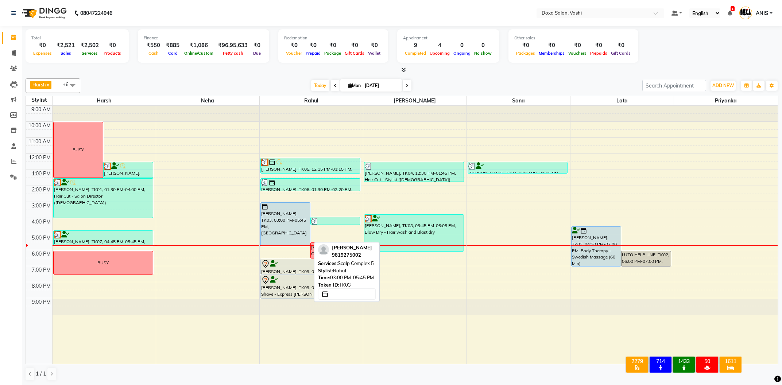
click at [285, 231] on div "[PERSON_NAME], TK03, 03:00 PM-05:45 PM, [GEOGRAPHIC_DATA]" at bounding box center [285, 224] width 49 height 43
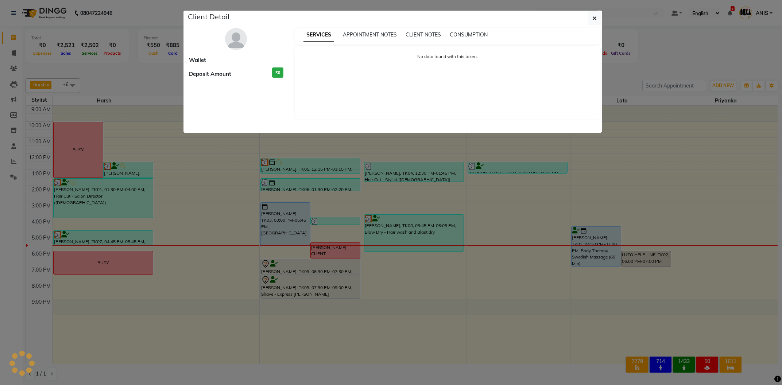
select select "5"
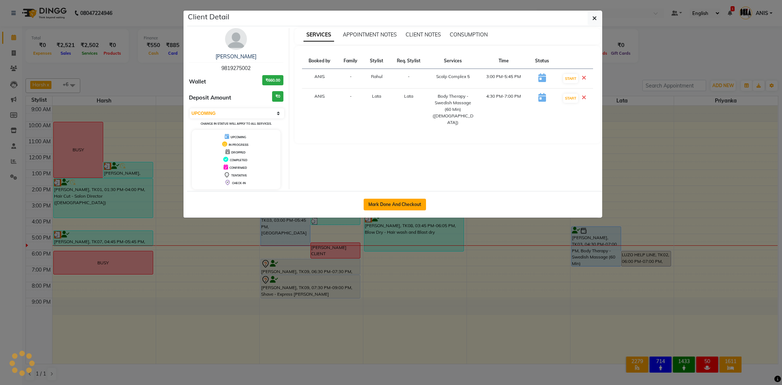
click at [382, 207] on button "Mark Done And Checkout" at bounding box center [395, 205] width 62 height 12
select select "service"
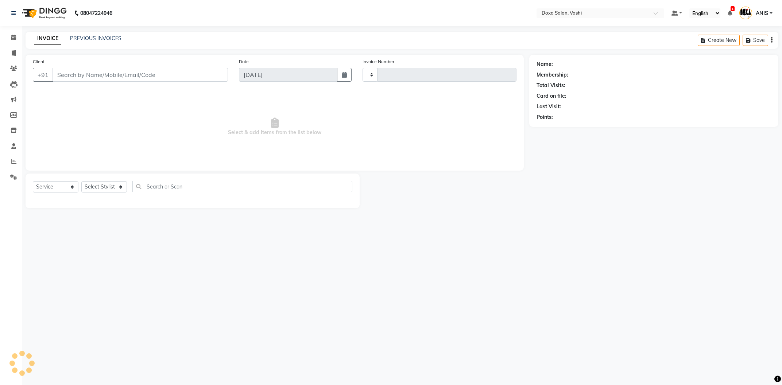
type input "1092"
select select "416"
type input "9819275002"
select select "11906"
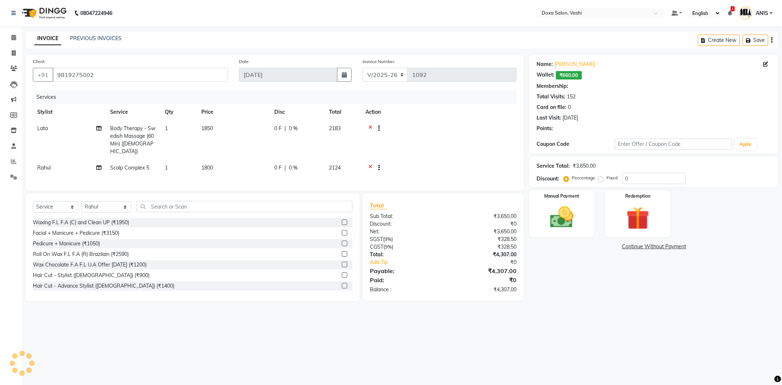
type input "15"
select select "1: Object"
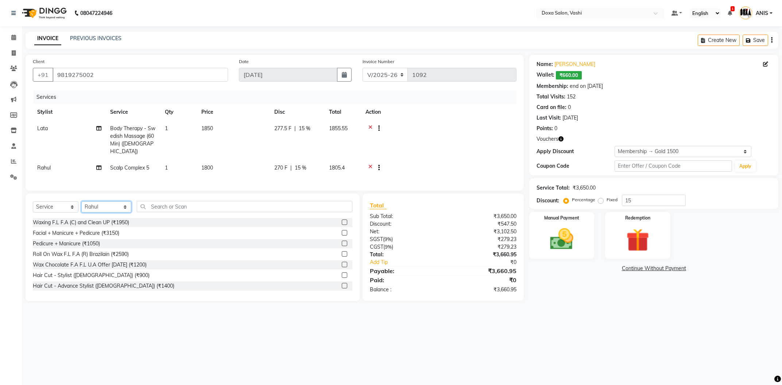
click at [81, 201] on select "Select Stylist AMOL BUDHE ANIS Ashwini Faizan Harsh i pad 11 i pad 9 Karishma K…" at bounding box center [106, 206] width 50 height 11
select select "25278"
click option "Sana" at bounding box center [0, 0] width 0 height 0
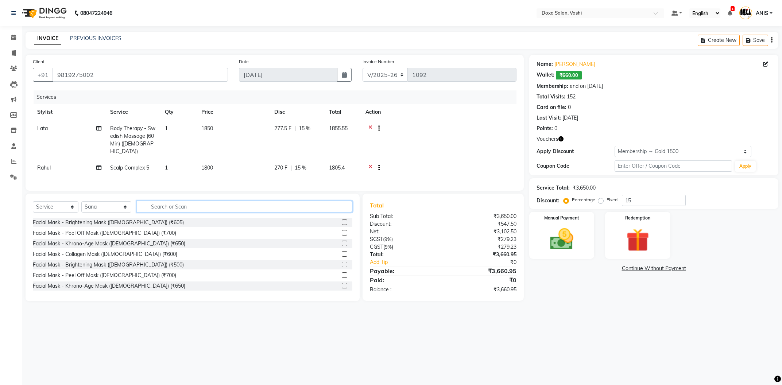
click at [161, 201] on input "text" at bounding box center [245, 206] width 216 height 11
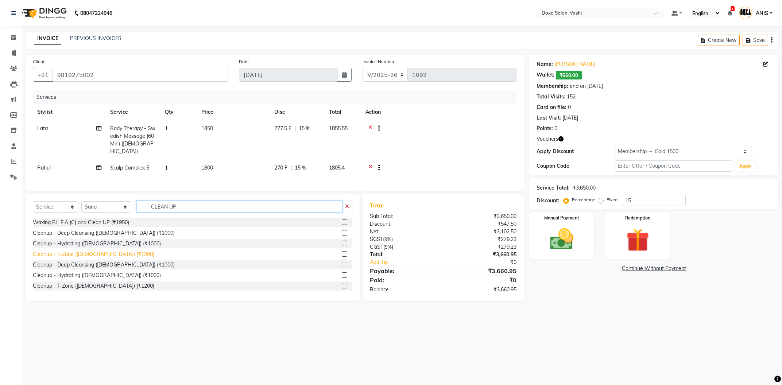
scroll to position [1, 0]
type input "CLEAN UP"
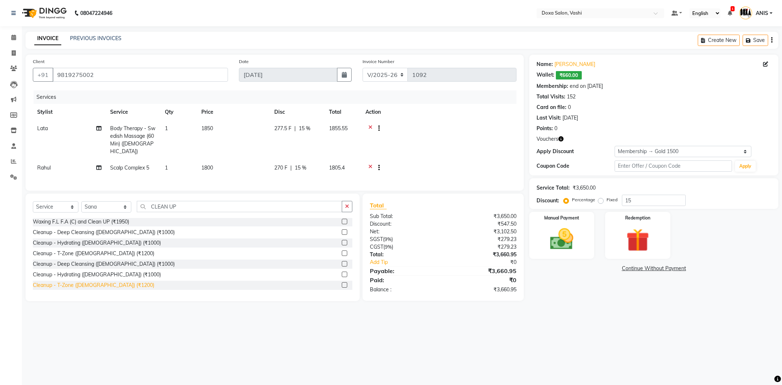
click at [104, 282] on div "Cleanup - T-Zone (Female) (₹1200)" at bounding box center [94, 286] width 122 height 8
checkbox input "false"
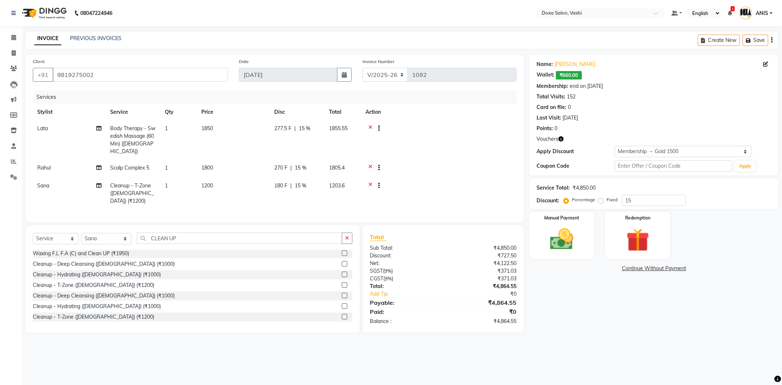
click at [209, 182] on span "1200" at bounding box center [207, 185] width 12 height 7
select select "25278"
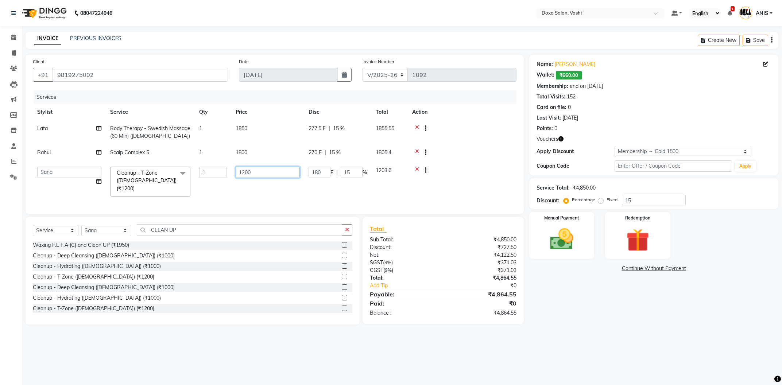
click at [265, 174] on input "1200" at bounding box center [268, 172] width 64 height 11
type input "1800"
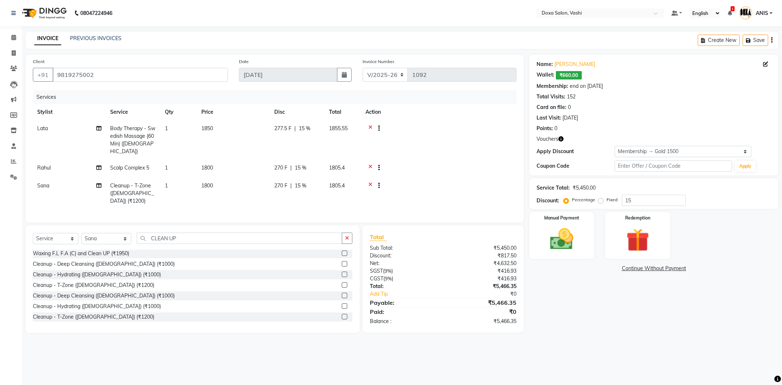
click at [282, 320] on main "INVOICE PREVIOUS INVOICES Create New Save Client +91 9819275002 Date 01-09-2025…" at bounding box center [402, 188] width 760 height 312
drag, startPoint x: 197, startPoint y: 221, endPoint x: 26, endPoint y: 228, distance: 171.3
click at [137, 233] on input "CLEAN UP" at bounding box center [239, 238] width 205 height 11
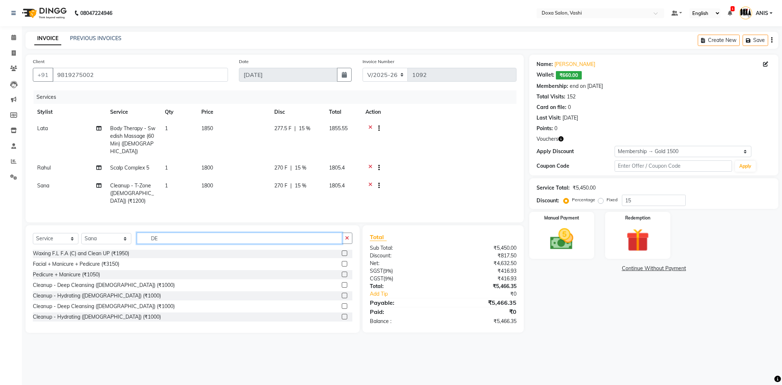
scroll to position [0, 0]
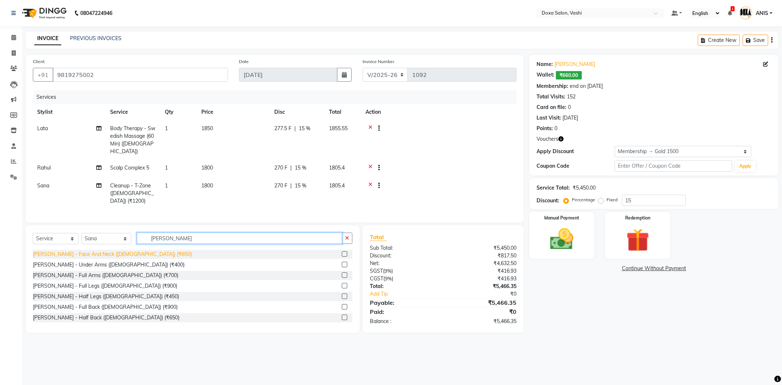
type input "DE -TAN"
click at [90, 251] on div "De-Tan - Face And Neck (Female) (₹650)" at bounding box center [112, 255] width 159 height 8
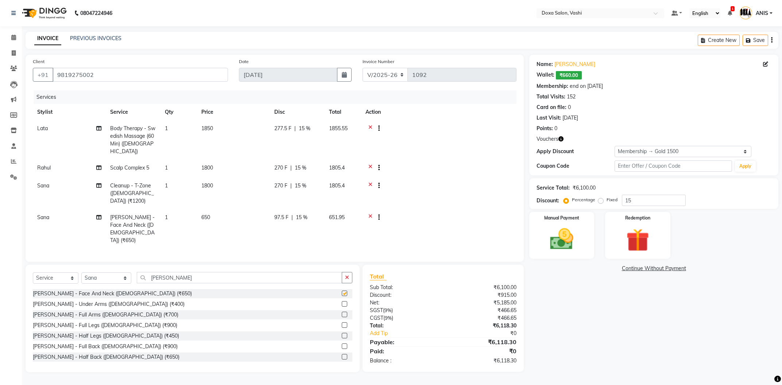
checkbox input "false"
drag, startPoint x: 192, startPoint y: 249, endPoint x: 0, endPoint y: 244, distance: 191.7
click at [26, 265] on div "Select Service Product Membership Package Voucher Prepaid Gift Card Select Styl…" at bounding box center [193, 319] width 334 height 108
click at [167, 272] on input "DE -TAN" at bounding box center [239, 277] width 205 height 11
type input "D"
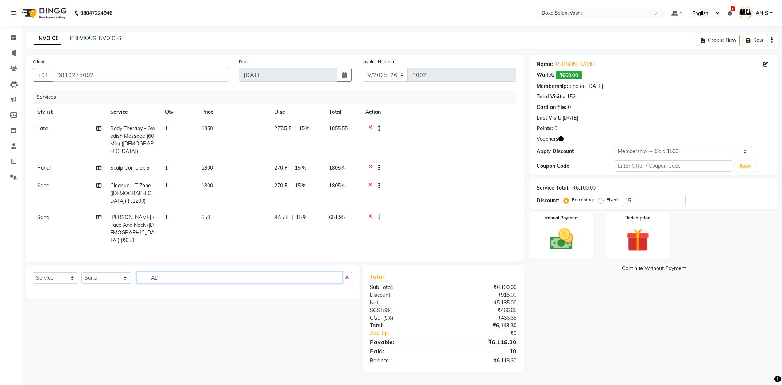
type input "A"
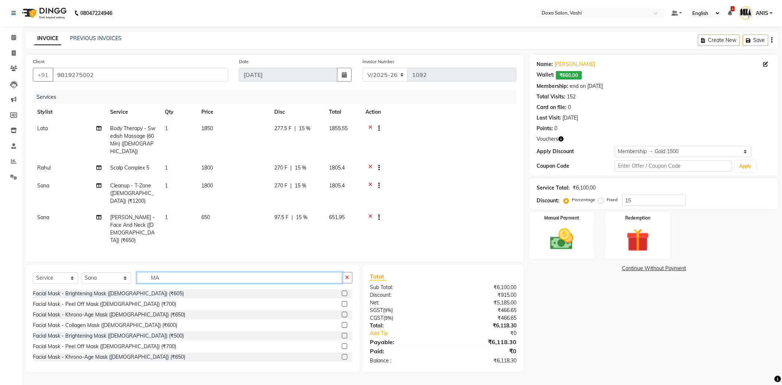
type input "M"
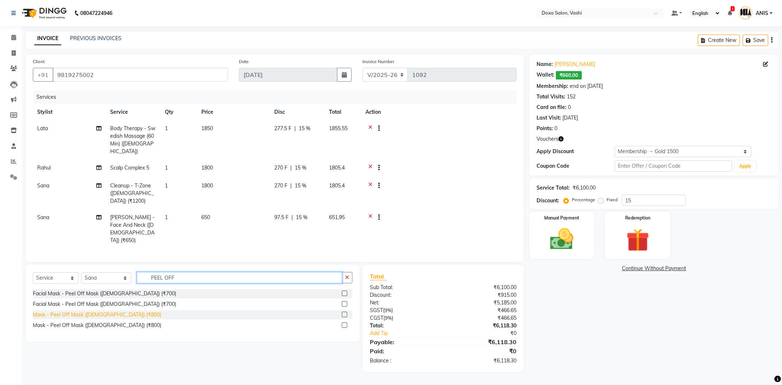
type input "PEEL OFF"
click at [100, 311] on div "Mask - Peel Off Mask (Female) (₹800)" at bounding box center [97, 315] width 128 height 8
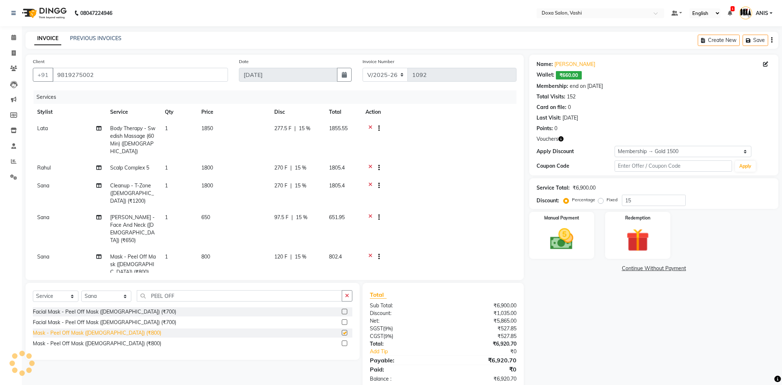
checkbox input "false"
drag, startPoint x: 193, startPoint y: 278, endPoint x: 146, endPoint y: 285, distance: 47.9
click at [146, 290] on input "PEEL OFF" at bounding box center [239, 295] width 205 height 11
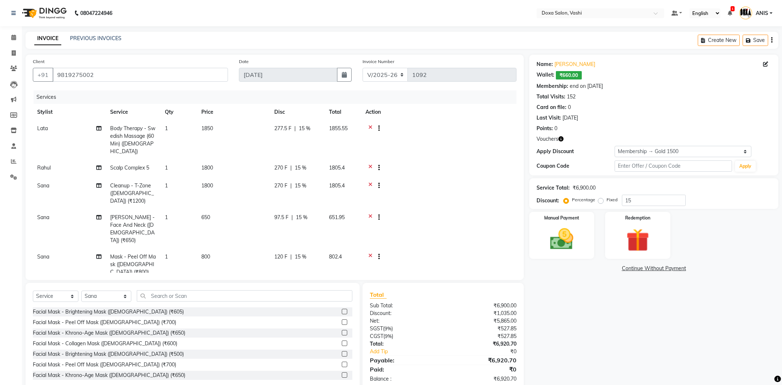
drag, startPoint x: 26, startPoint y: 125, endPoint x: 703, endPoint y: 362, distance: 717.8
click at [524, 280] on div "Client +91 9819275002 Date 01-09-2025 Invoice Number V/2025 V/2025-26 1092 Serv…" at bounding box center [275, 168] width 498 height 226
click at [703, 362] on div "Name: Dimple Kukreja Wallet: ₹660.00 Membership: end on 03-01-2026 Total Visits…" at bounding box center [657, 223] width 255 height 336
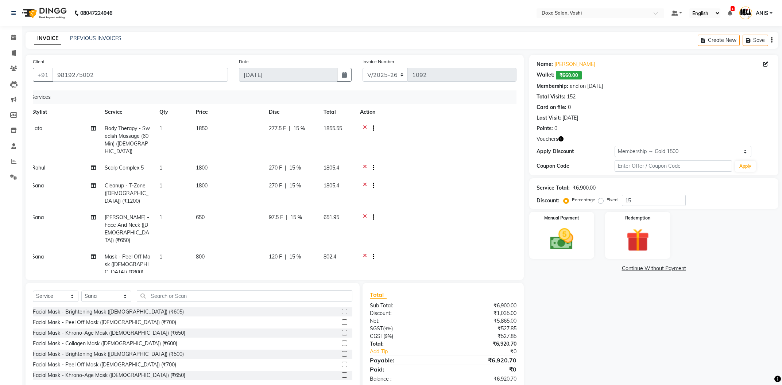
drag, startPoint x: 39, startPoint y: 112, endPoint x: 43, endPoint y: 251, distance: 139.8
click at [43, 251] on div "Services Stylist Service Qty Price Disc Total Action Lata Body Therapy - Swedis…" at bounding box center [275, 182] width 484 height 182
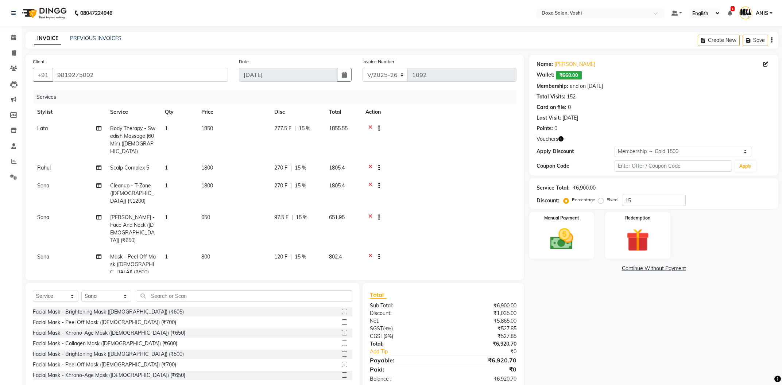
drag, startPoint x: 26, startPoint y: 297, endPoint x: 729, endPoint y: 293, distance: 703.6
click at [360, 293] on div "Select Service Product Membership Package Voucher Prepaid Gift Card Select Styl…" at bounding box center [193, 337] width 334 height 108
click at [729, 293] on div "Name: Dimple Kukreja Wallet: ₹660.00 Membership: end on 03-01-2026 Total Visits…" at bounding box center [657, 223] width 255 height 336
drag, startPoint x: 528, startPoint y: 55, endPoint x: 710, endPoint y: 369, distance: 363.5
click at [762, 385] on div "08047224946 Select Location × Doxa Salon, Vashi Default Panel My Panel English …" at bounding box center [391, 201] width 782 height 402
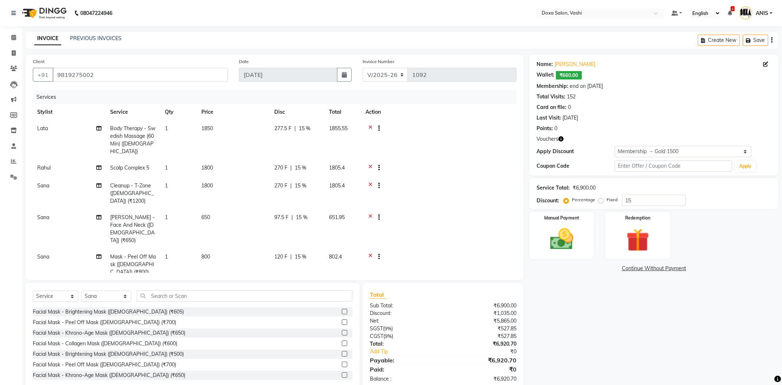
click at [674, 367] on div "Name: Dimple Kukreja Wallet: ₹660.00 Membership: end on 03-01-2026 Total Visits…" at bounding box center [657, 223] width 255 height 336
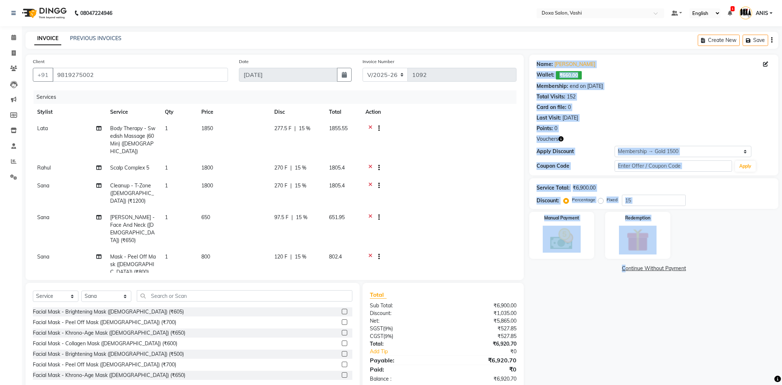
drag, startPoint x: 492, startPoint y: 285, endPoint x: 593, endPoint y: 373, distance: 133.7
click at [524, 373] on div "Total Sub Total: ₹6,900.00 Discount: ₹1,035.00 Net: ₹5,865.00 SGST ( 9% ) ₹527.…" at bounding box center [443, 336] width 161 height 107
click at [560, 328] on div "Name: Dimple Kukreja Wallet: ₹660.00 Membership: end on 03-01-2026 Total Visits…" at bounding box center [657, 223] width 255 height 336
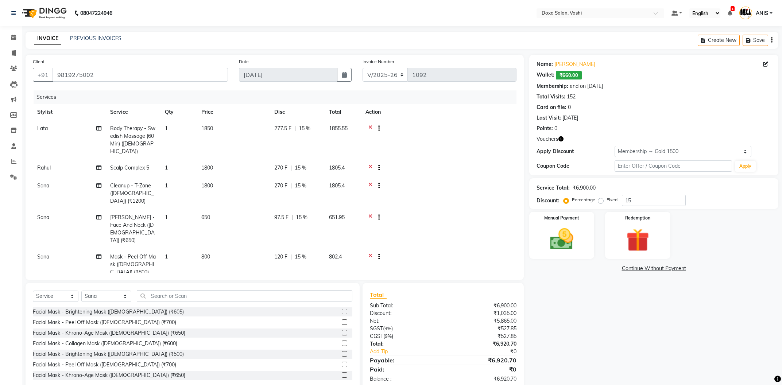
drag, startPoint x: 3, startPoint y: 17, endPoint x: 750, endPoint y: 377, distance: 829.6
click at [750, 377] on app-home "08047224946 Select Location × Doxa Salon, Vashi Default Panel My Panel English …" at bounding box center [391, 201] width 782 height 402
click at [734, 368] on div "Name: Dimple Kukreja Wallet: ₹660.00 Membership: end on 03-01-2026 Total Visits…" at bounding box center [657, 223] width 255 height 336
click at [778, 380] on icon at bounding box center [778, 379] width 7 height 7
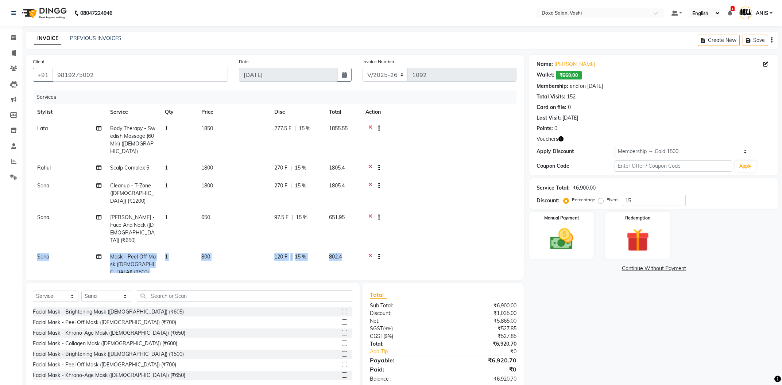
scroll to position [0, 5]
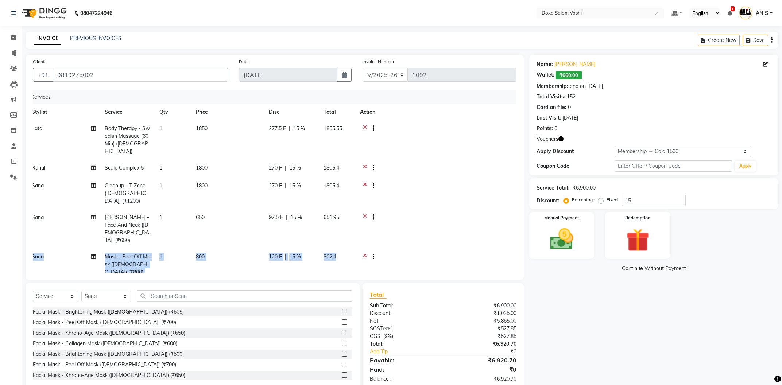
drag, startPoint x: 34, startPoint y: 110, endPoint x: 625, endPoint y: 387, distance: 652.7
click at [517, 273] on div "Services Stylist Service Qty Price Disc Total Action Lata Body Therapy - Swedis…" at bounding box center [275, 182] width 484 height 182
click at [496, 356] on div "₹6,920.70" at bounding box center [482, 360] width 79 height 9
drag, startPoint x: 30, startPoint y: 29, endPoint x: 752, endPoint y: 350, distance: 790.7
click at [752, 350] on div "08047224946 Select Location × Doxa Salon, Vashi Default Panel My Panel English …" at bounding box center [391, 201] width 782 height 402
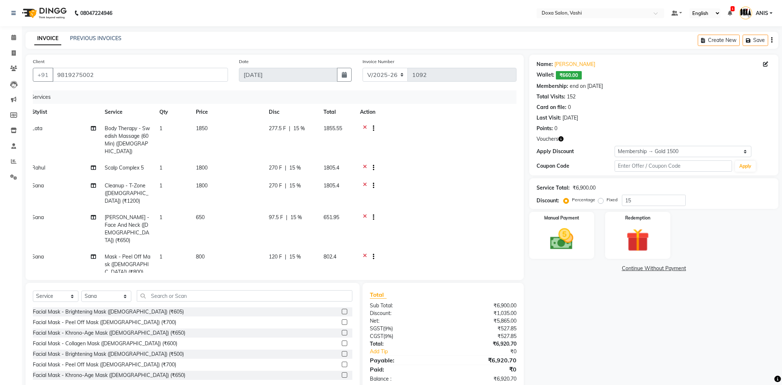
click at [716, 354] on div "Name: Dimple Kukreja Wallet: ₹660.00 Membership: end on 03-01-2026 Total Visits…" at bounding box center [657, 223] width 255 height 336
drag, startPoint x: 28, startPoint y: 27, endPoint x: 710, endPoint y: 337, distance: 749.6
click at [710, 337] on div "08047224946 Select Location × Doxa Salon, Vashi Default Panel My Panel English …" at bounding box center [391, 201] width 782 height 402
click at [710, 337] on div "Name: Dimple Kukreja Wallet: ₹660.00 Membership: end on 03-01-2026 Total Visits…" at bounding box center [657, 223] width 255 height 336
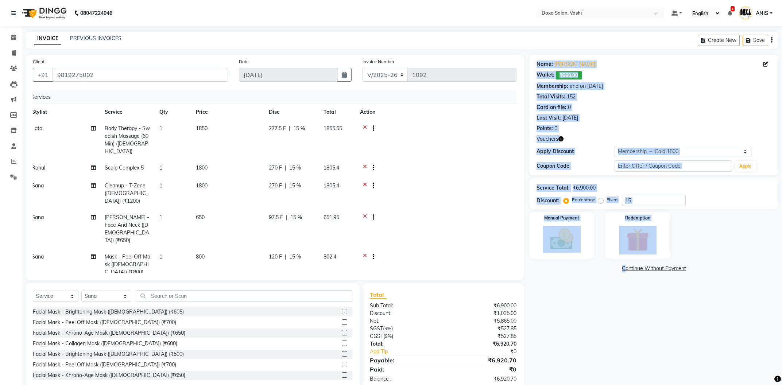
drag, startPoint x: 489, startPoint y: 287, endPoint x: 539, endPoint y: 384, distance: 109.2
click at [524, 384] on div "Total Sub Total: ₹6,900.00 Discount: ₹1,035.00 Net: ₹5,865.00 SGST ( 9% ) ₹527.…" at bounding box center [443, 336] width 161 height 107
click at [581, 346] on div "Name: Dimple Kukreja Wallet: ₹660.00 Membership: end on 03-01-2026 Total Visits…" at bounding box center [657, 223] width 255 height 336
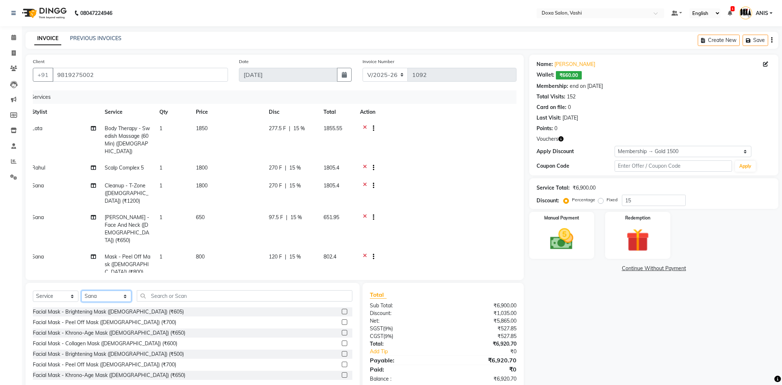
click at [81, 291] on select "Select Stylist AMOL BUDHE ANIS Ashwini Faizan Harsh i pad 11 i pad 9 Karishma K…" at bounding box center [106, 296] width 50 height 11
select select "17134"
click option "Lata" at bounding box center [0, 0] width 0 height 0
click at [179, 290] on input "text" at bounding box center [245, 295] width 216 height 11
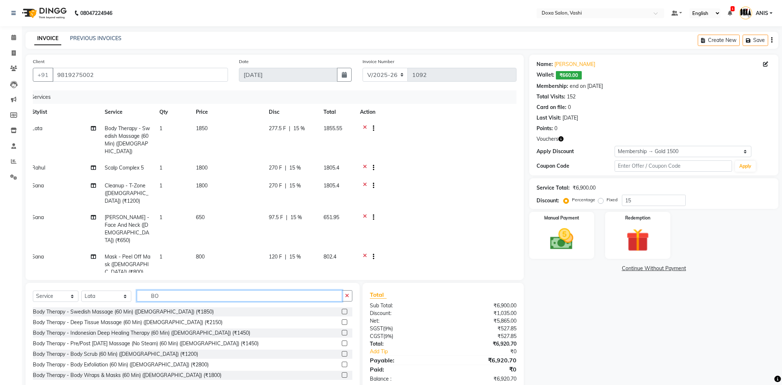
type input "B"
click at [148, 290] on input "text" at bounding box center [245, 295] width 216 height 11
type input "BODY"
click at [363, 128] on icon at bounding box center [365, 129] width 4 height 9
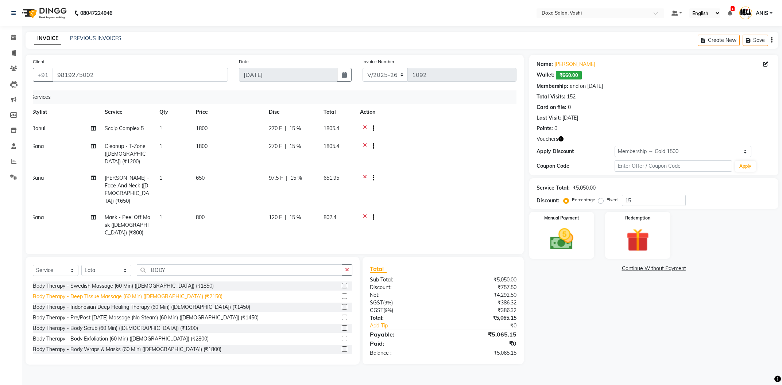
click at [114, 293] on div "Body Therapy - Deep Tissue Massage (60 Min) (Female) (₹2150)" at bounding box center [128, 297] width 190 height 8
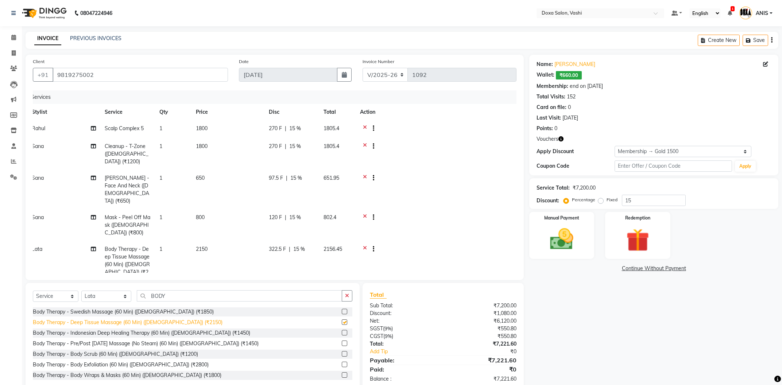
checkbox input "false"
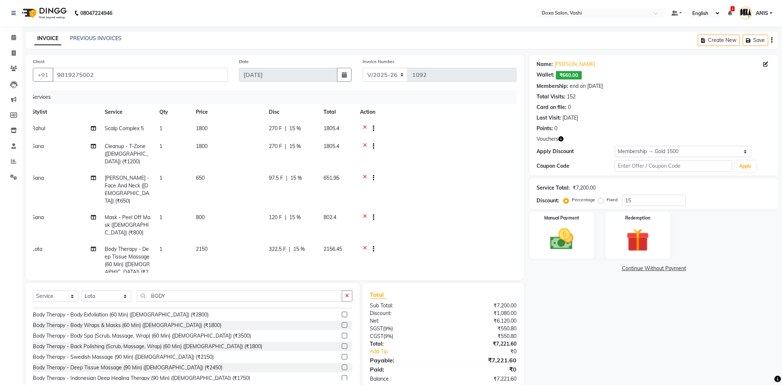
scroll to position [78, 0]
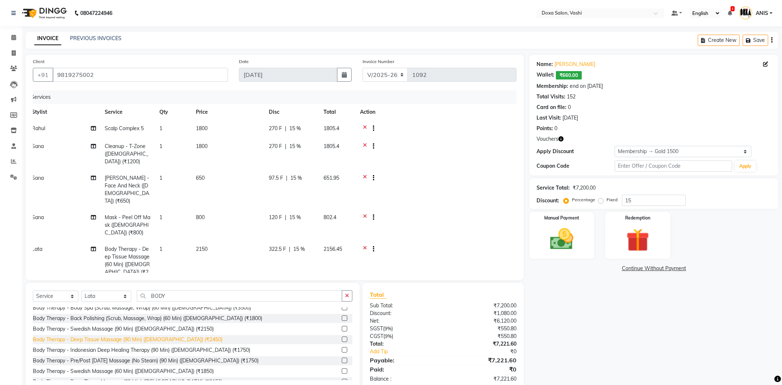
click at [145, 336] on div "Body Therapy - Deep Tissue Massage (90 Min) (Female) (₹2450)" at bounding box center [128, 340] width 190 height 8
checkbox input "false"
click at [366, 246] on icon at bounding box center [365, 250] width 4 height 9
drag, startPoint x: 198, startPoint y: 289, endPoint x: 125, endPoint y: 270, distance: 75.3
click at [137, 290] on input "BODY" at bounding box center [239, 295] width 205 height 11
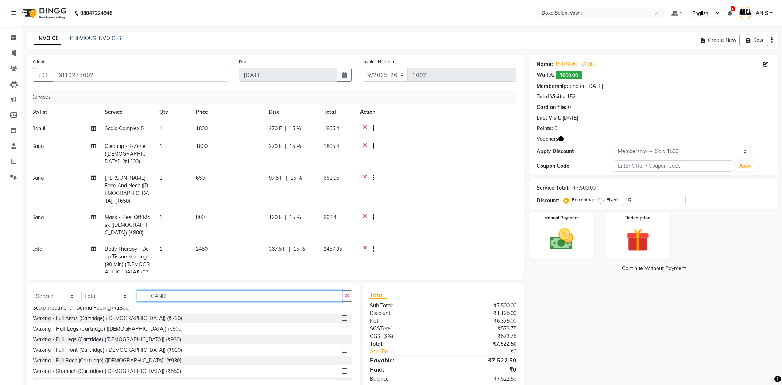
scroll to position [0, 0]
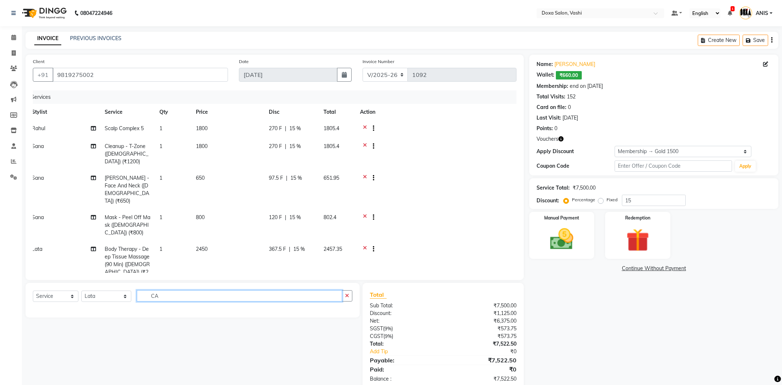
type input "C"
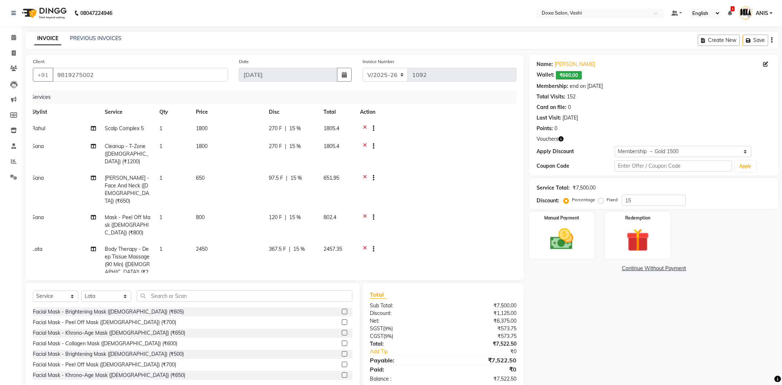
click at [217, 241] on td "2450" at bounding box center [228, 264] width 73 height 47
select select "17134"
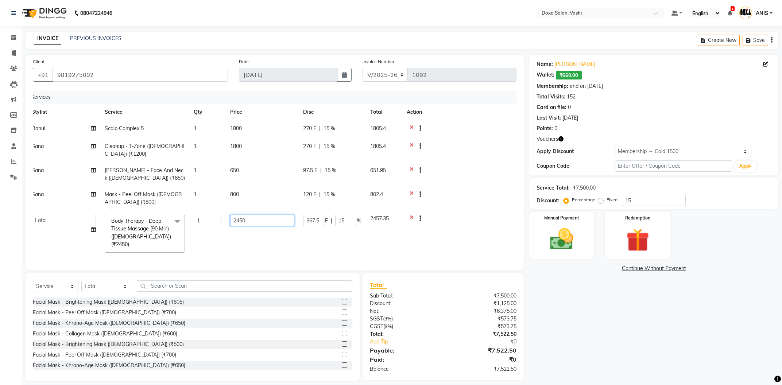
click at [239, 220] on input "2450" at bounding box center [262, 220] width 64 height 11
type input "2750"
click at [534, 334] on div "Name: Dimple Kukreja Wallet: ₹660.00 Membership: end on 03-01-2026 Total Visits…" at bounding box center [657, 218] width 255 height 326
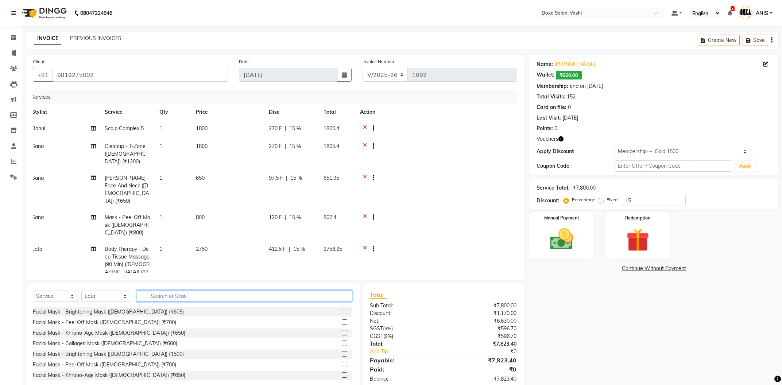
click at [147, 290] on input "text" at bounding box center [245, 295] width 216 height 11
click at [81, 291] on select "Select Stylist [PERSON_NAME] BUDHE [PERSON_NAME] [PERSON_NAME] i pad 11 i pad 9…" at bounding box center [106, 296] width 50 height 11
select select "11906"
click option "Rahul" at bounding box center [0, 0] width 0 height 0
click at [193, 290] on input "text" at bounding box center [245, 295] width 216 height 11
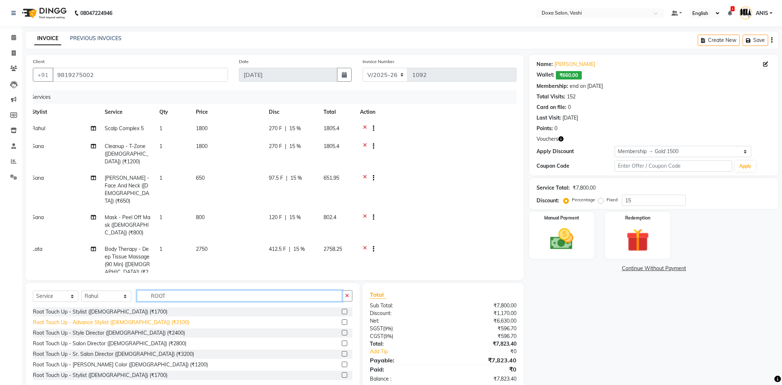
type input "ROOT"
click at [139, 319] on div "Root Touch Up - Advance Stylist ([DEMOGRAPHIC_DATA]) (₹2100)" at bounding box center [111, 323] width 157 height 8
checkbox input "false"
drag, startPoint x: 193, startPoint y: 294, endPoint x: 97, endPoint y: 297, distance: 96.7
click at [137, 299] on input "ROOT" at bounding box center [239, 295] width 205 height 11
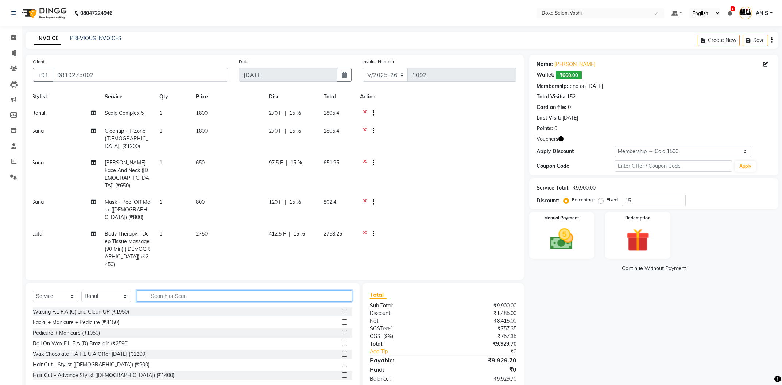
scroll to position [22, 5]
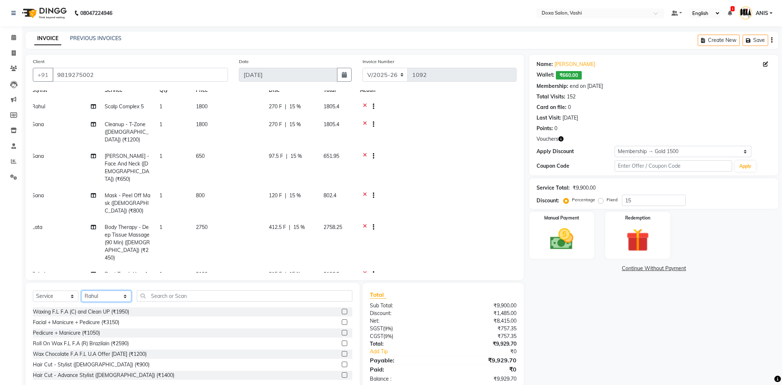
click at [81, 291] on select "Select Stylist [PERSON_NAME] BUDHE [PERSON_NAME] [PERSON_NAME] i pad 11 i pad 9…" at bounding box center [106, 296] width 50 height 11
select select "25278"
click option "Sana" at bounding box center [0, 0] width 0 height 0
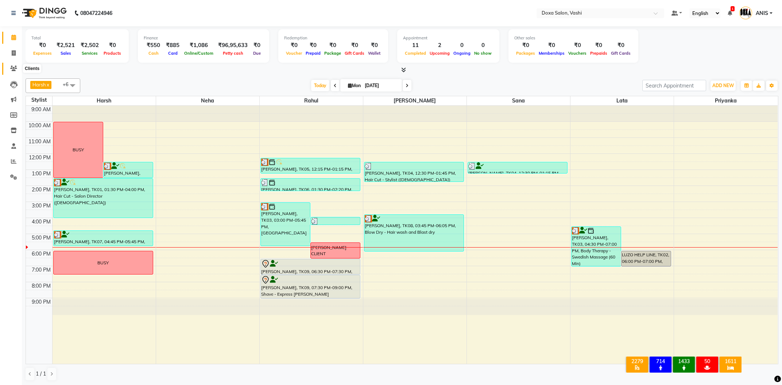
click at [17, 67] on span at bounding box center [13, 69] width 13 height 8
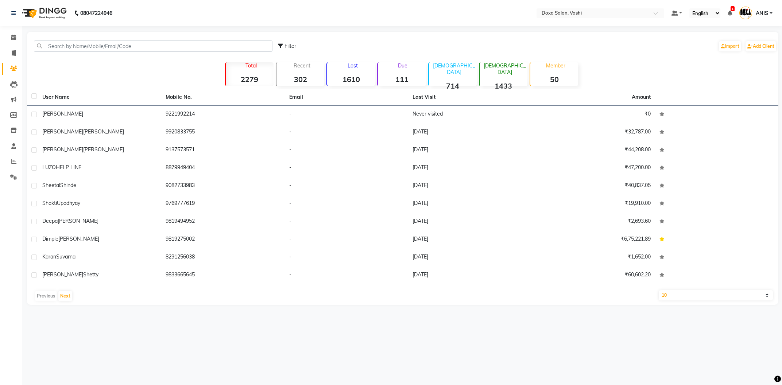
click at [108, 53] on div "Filter Import Add Client" at bounding box center [402, 46] width 749 height 23
click at [108, 49] on input "text" at bounding box center [153, 46] width 239 height 11
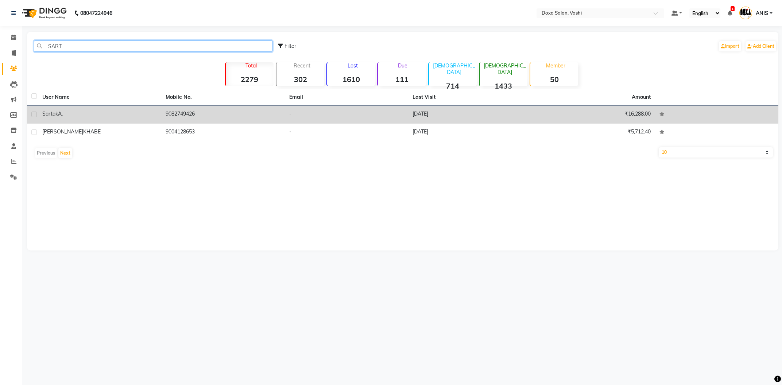
type input "SART"
click at [451, 119] on td "[DATE]" at bounding box center [469, 115] width 123 height 18
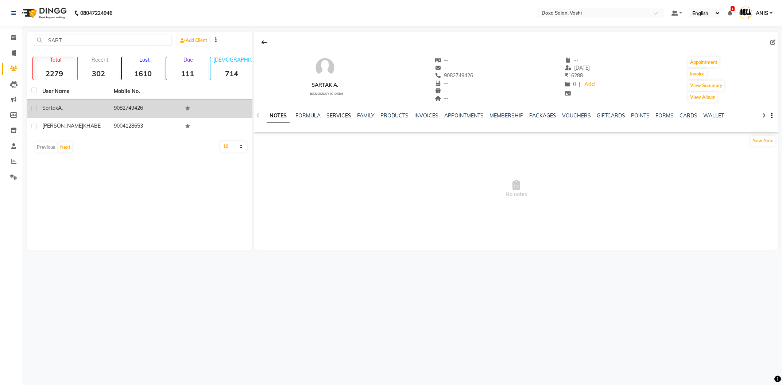
click at [349, 118] on link "SERVICES" at bounding box center [339, 115] width 25 height 7
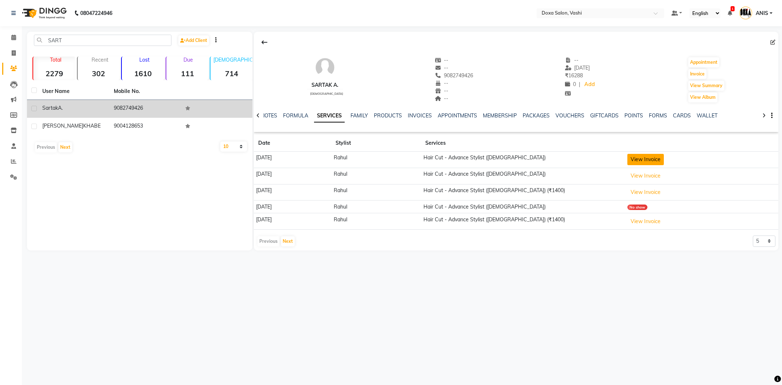
click at [657, 161] on button "View Invoice" at bounding box center [646, 159] width 36 height 11
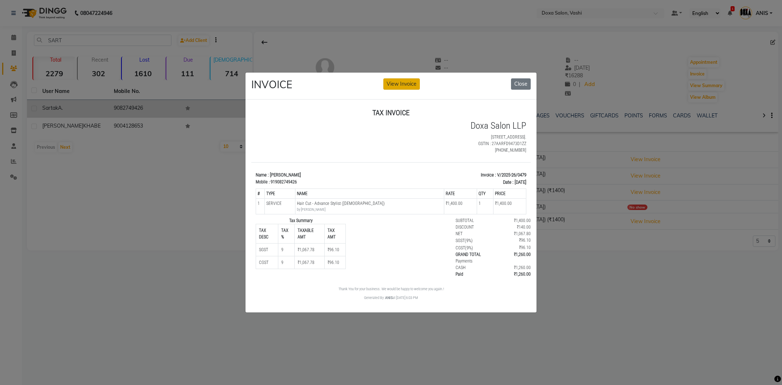
click at [416, 87] on button "View Invoice" at bounding box center [402, 83] width 36 height 11
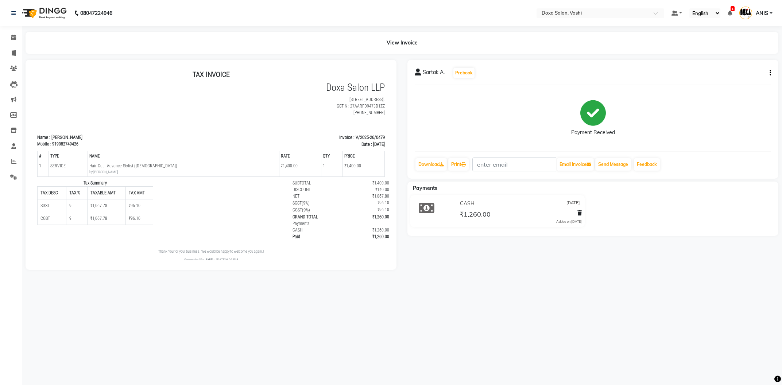
click at [771, 77] on div "Sartak A. Prebook" at bounding box center [593, 73] width 357 height 12
click at [771, 73] on icon "button" at bounding box center [770, 73] width 1 height 0
click at [753, 78] on div "Edit Invoice" at bounding box center [734, 77] width 50 height 9
select select "service"
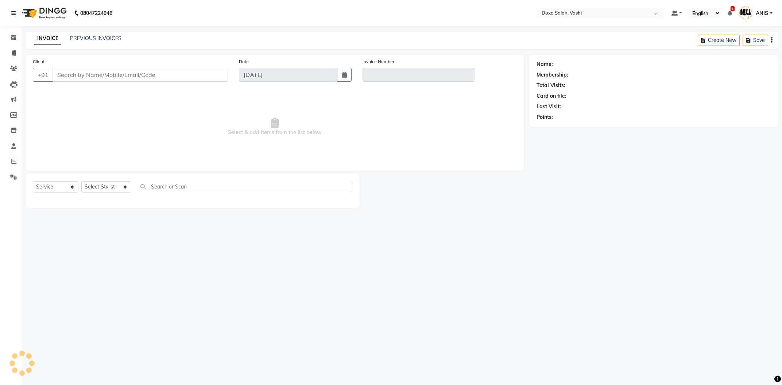
type input "9082749426"
type input "V/2025-26/0479"
type input "[DATE]"
select select "select"
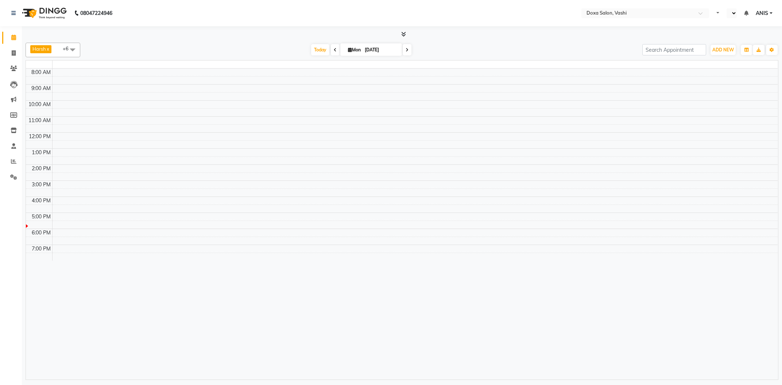
select select "en"
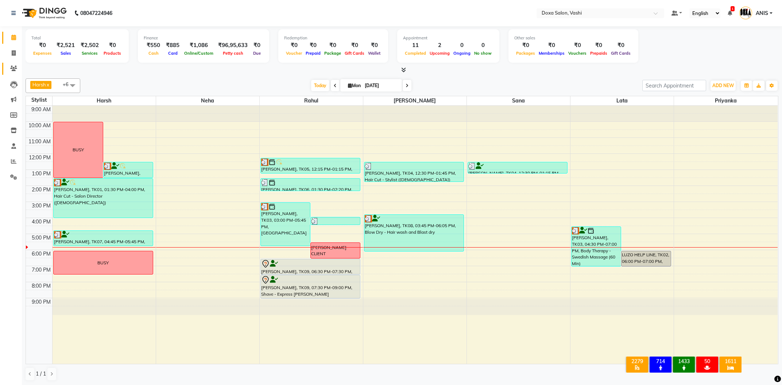
click at [14, 73] on link "Clients" at bounding box center [11, 69] width 18 height 12
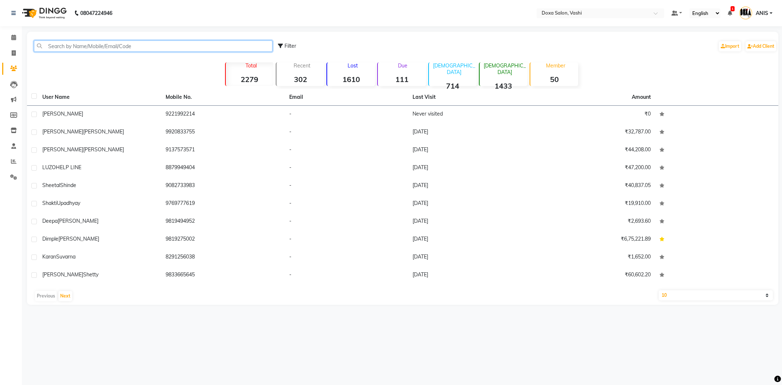
click at [95, 43] on input "text" at bounding box center [153, 46] width 239 height 11
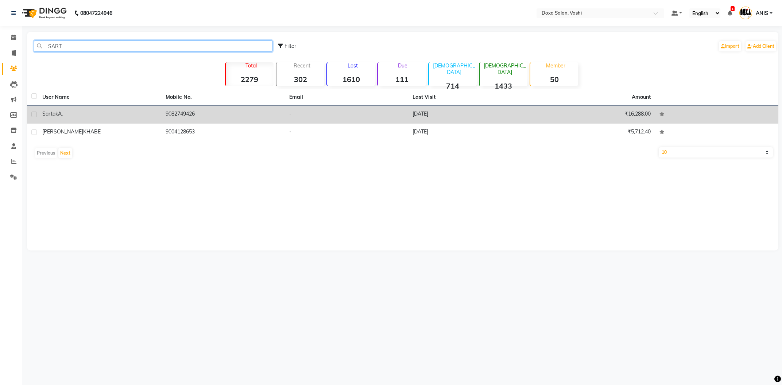
type input "SART"
click at [75, 108] on td "Sartak A." at bounding box center [99, 115] width 123 height 18
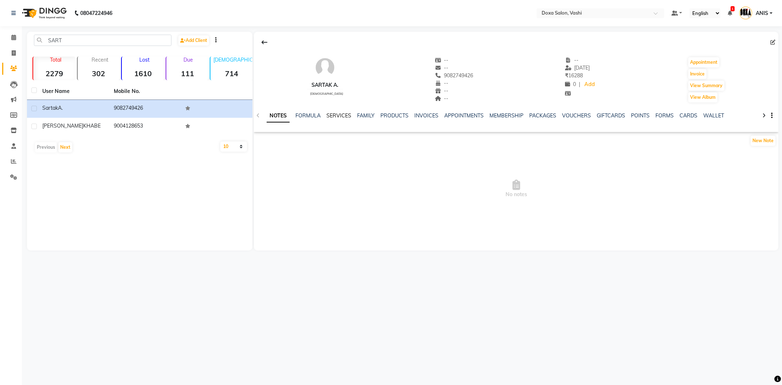
click at [332, 119] on link "SERVICES" at bounding box center [339, 115] width 25 height 7
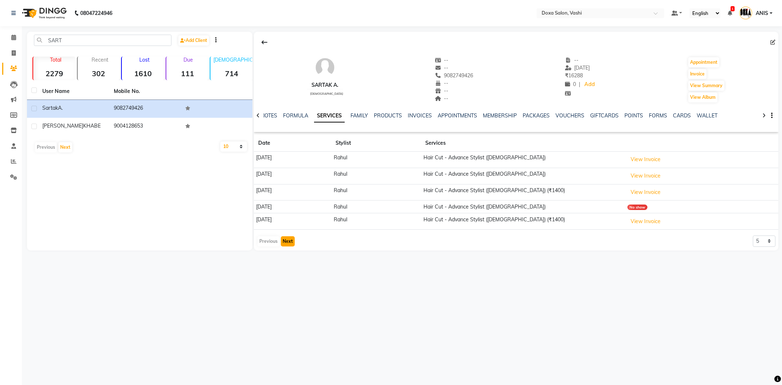
click at [287, 238] on button "Next" at bounding box center [288, 241] width 14 height 10
click at [284, 247] on button "Next" at bounding box center [288, 245] width 14 height 10
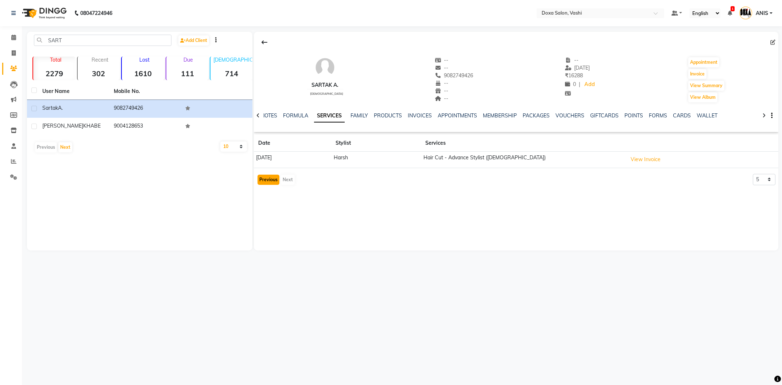
click at [264, 178] on button "Previous" at bounding box center [269, 180] width 22 height 10
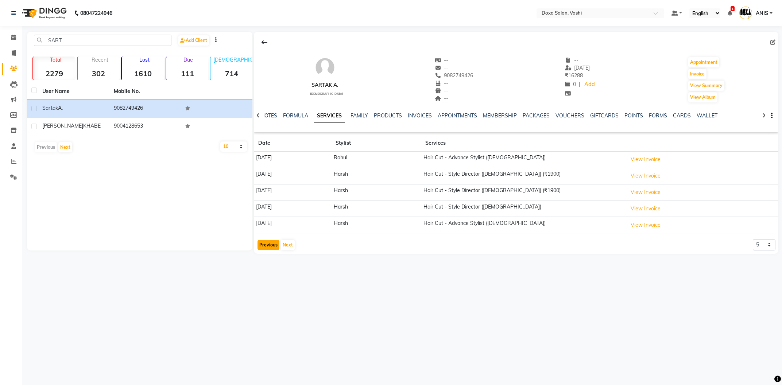
click at [271, 243] on button "Previous" at bounding box center [269, 245] width 22 height 10
click at [271, 243] on div "Previous Next" at bounding box center [276, 242] width 39 height 12
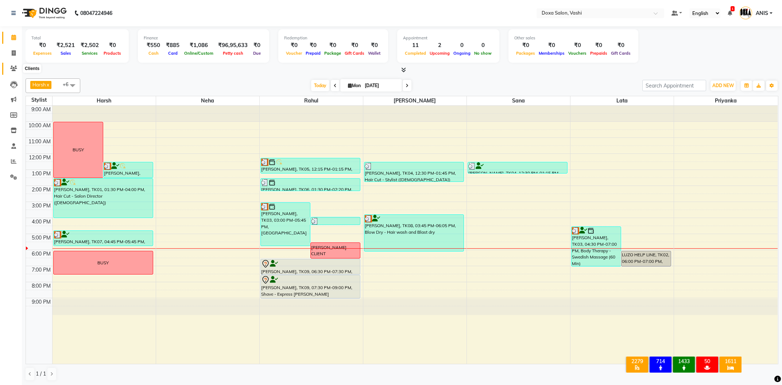
click at [15, 72] on span at bounding box center [13, 69] width 13 height 8
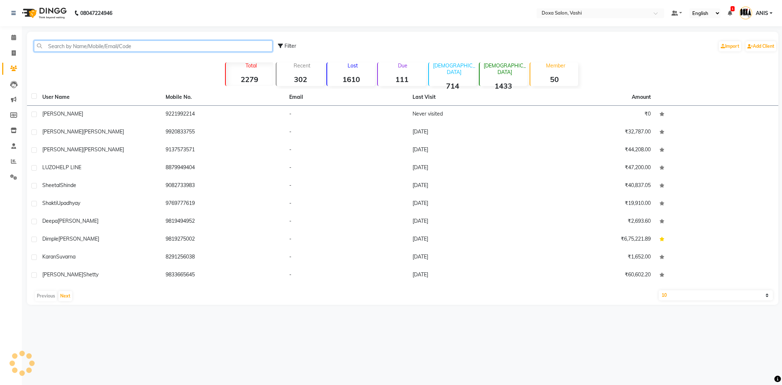
click at [72, 41] on input "text" at bounding box center [153, 46] width 239 height 11
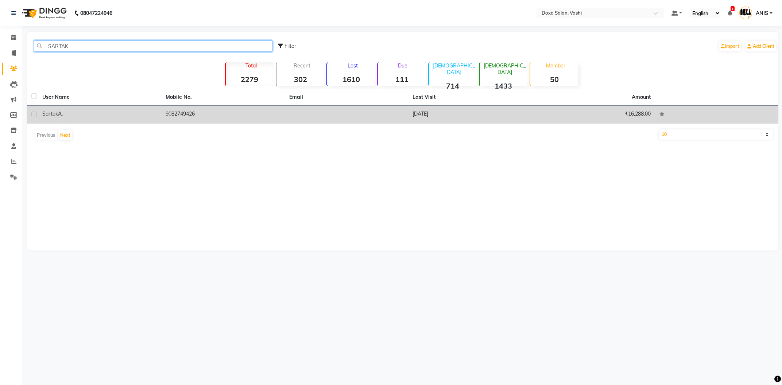
type input "SARTAK"
click at [219, 118] on td "9082749426" at bounding box center [222, 115] width 123 height 18
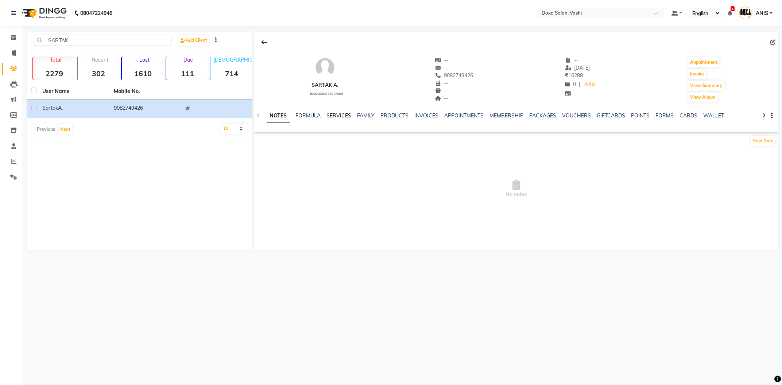
click at [342, 118] on link "SERVICES" at bounding box center [339, 115] width 25 height 7
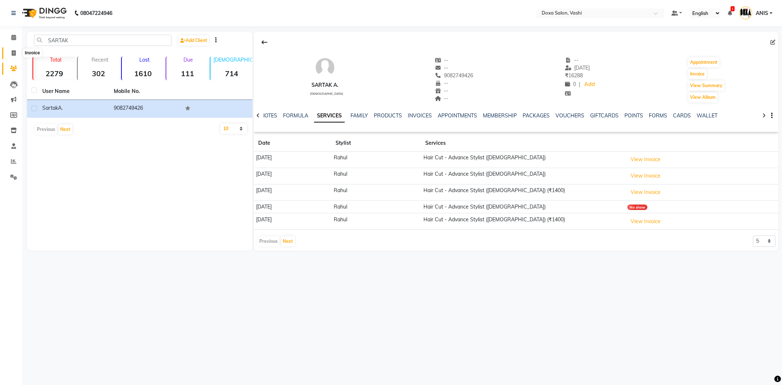
click at [7, 55] on span at bounding box center [13, 53] width 13 height 8
select select "service"
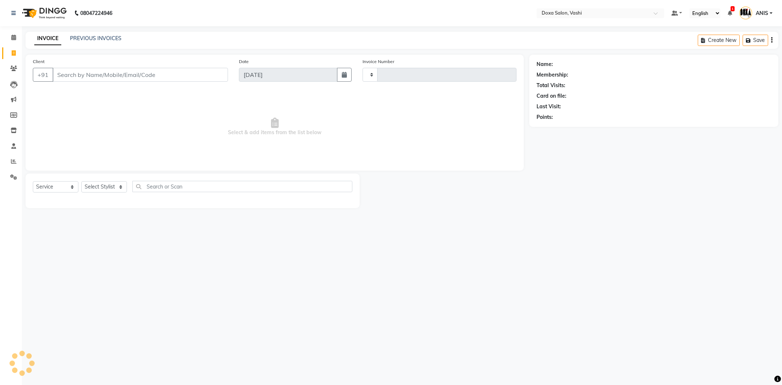
click at [81, 73] on input "Client" at bounding box center [141, 75] width 176 height 14
type input "1092"
select select "416"
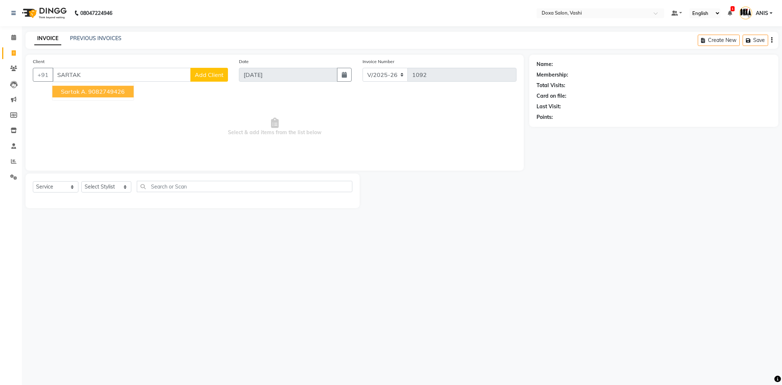
click at [76, 95] on span "Sartak A." at bounding box center [74, 91] width 26 height 7
type input "9082749426"
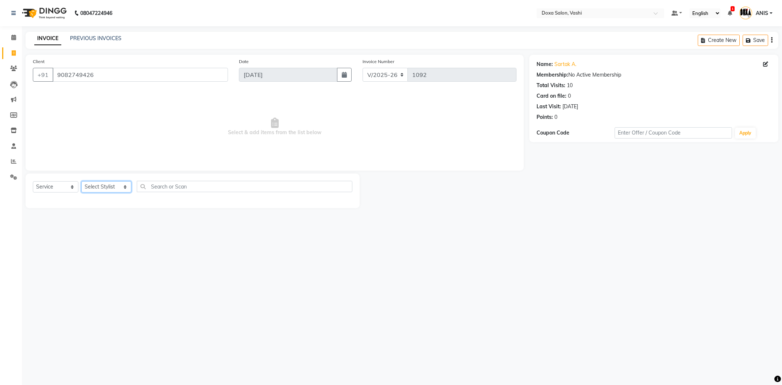
select select "11906"
click option "Rahul" at bounding box center [0, 0] width 0 height 0
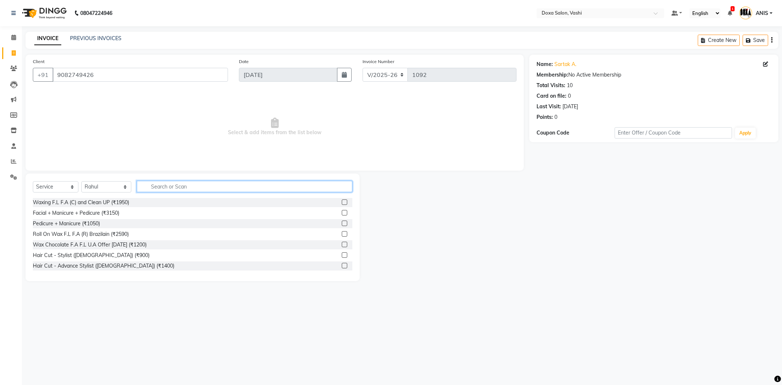
click at [172, 185] on input "text" at bounding box center [245, 186] width 216 height 11
type input "CUT"
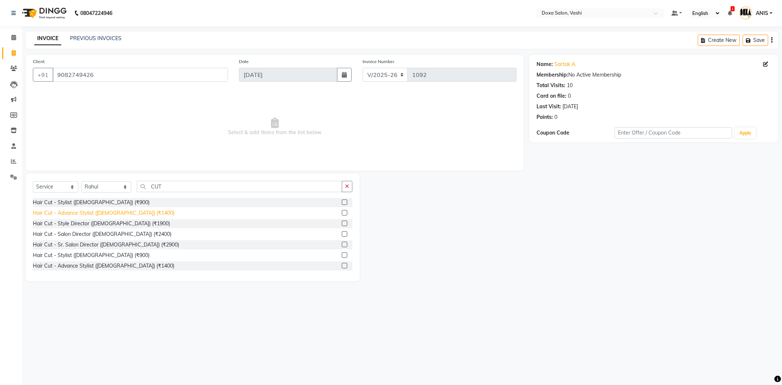
click at [111, 215] on div "Hair Cut - Advance Stylist ([DEMOGRAPHIC_DATA]) (₹1400)" at bounding box center [104, 213] width 142 height 8
checkbox input "false"
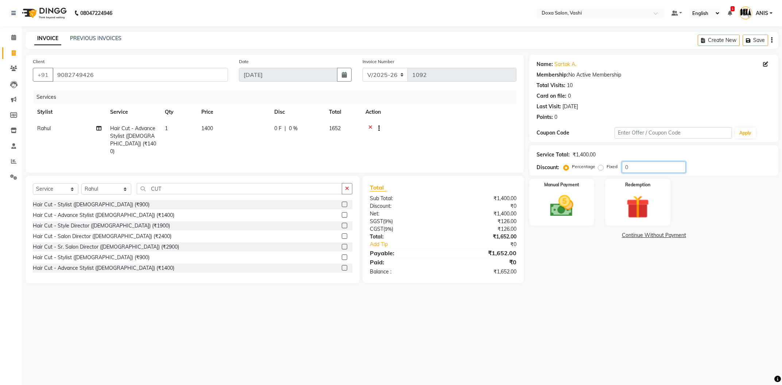
drag, startPoint x: 643, startPoint y: 173, endPoint x: 478, endPoint y: 159, distance: 165.1
click at [530, 159] on div "Service Total: ₹1,400.00 Discount: Percentage Fixed 0" at bounding box center [654, 160] width 249 height 31
type input "10"
click at [538, 276] on div "Name: [PERSON_NAME] Membership: No Active Membership Total Visits: 10 Card on f…" at bounding box center [657, 169] width 255 height 229
click at [501, 338] on div "08047224946 Select Location × Doxa Salon, Vashi Default Panel My Panel English …" at bounding box center [391, 192] width 782 height 385
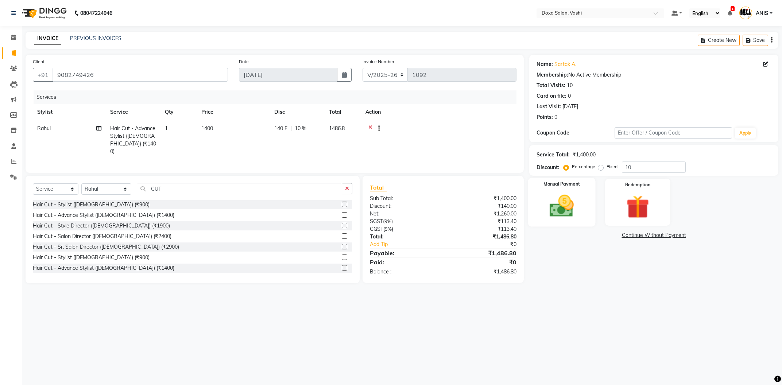
click at [552, 198] on img at bounding box center [561, 206] width 39 height 28
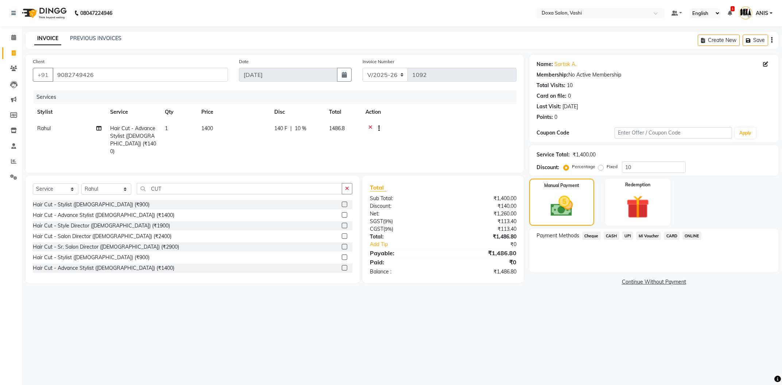
click at [628, 240] on span "UPI" at bounding box center [628, 236] width 11 height 8
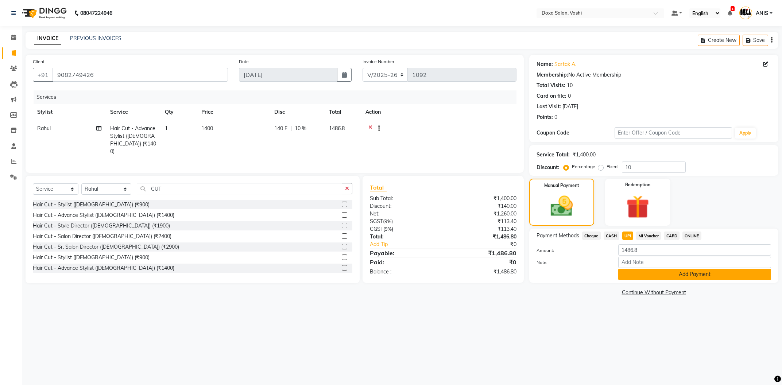
click at [636, 272] on button "Add Payment" at bounding box center [695, 274] width 153 height 11
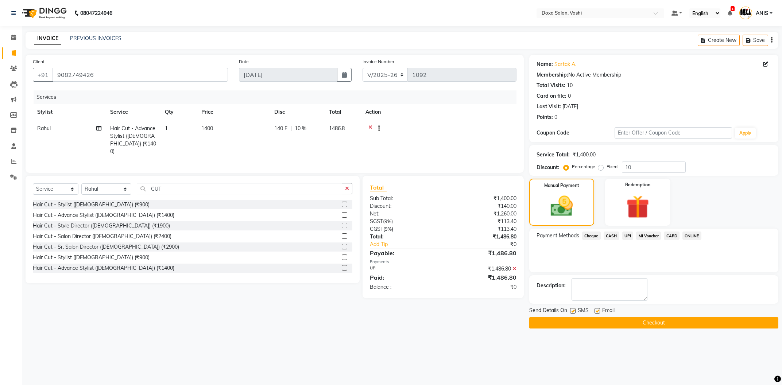
click at [590, 328] on button "Checkout" at bounding box center [654, 322] width 249 height 11
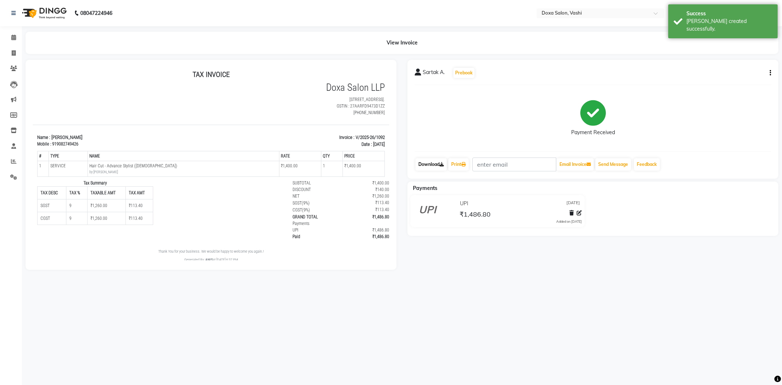
click at [431, 161] on link "Download" at bounding box center [431, 164] width 31 height 12
drag, startPoint x: 352, startPoint y: 139, endPoint x: 384, endPoint y: 139, distance: 31.8
click at [384, 139] on p "Invoice : V/2025-26/1092" at bounding box center [301, 137] width 170 height 7
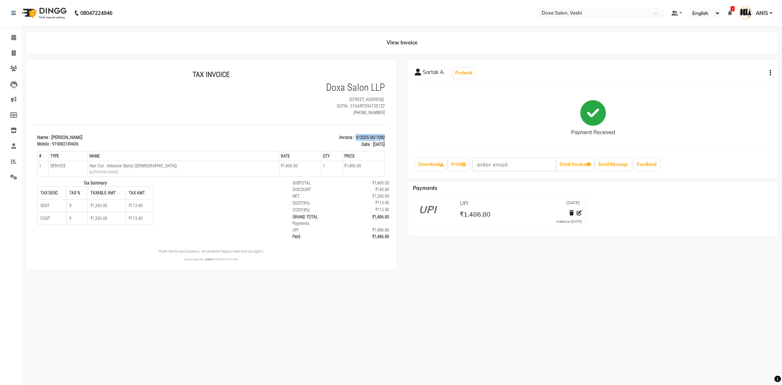
copy p "V/2025-26/1092"
click at [416, 161] on link "Download" at bounding box center [431, 164] width 31 height 12
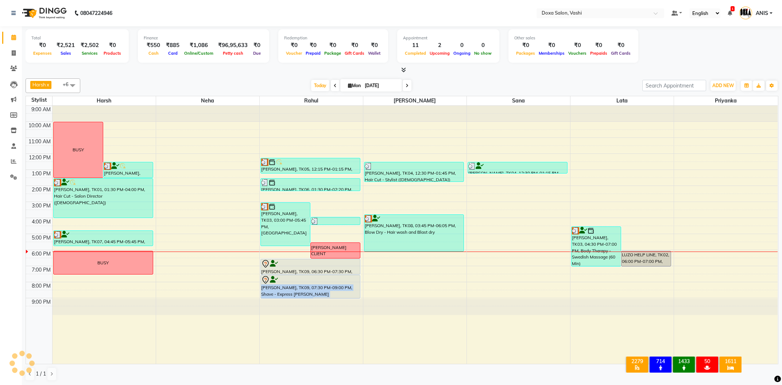
drag, startPoint x: 304, startPoint y: 83, endPoint x: 274, endPoint y: 357, distance: 275.7
click at [274, 357] on div "Harsh x Neha x [PERSON_NAME] x Priyanka x Rahul x Sana x Lata x +6 Select All H…" at bounding box center [402, 230] width 753 height 309
click at [274, 357] on div at bounding box center [311, 235] width 103 height 258
click at [32, 332] on div at bounding box center [39, 235] width 26 height 258
click at [41, 301] on div "9:00 PM" at bounding box center [41, 303] width 22 height 8
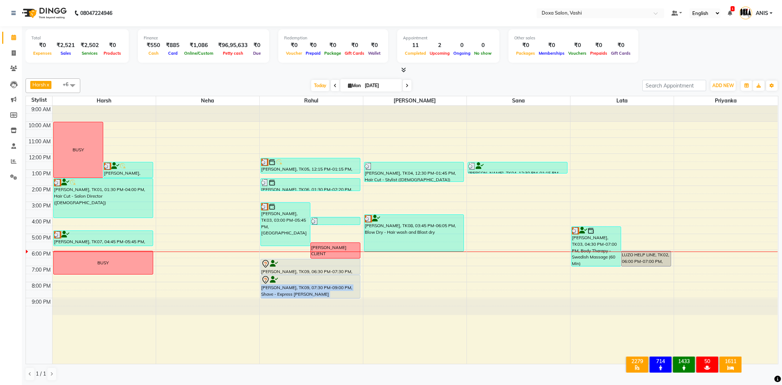
click at [27, 298] on td at bounding box center [39, 294] width 26 height 8
click at [27, 290] on div "8:00 PM" at bounding box center [39, 286] width 26 height 8
click at [31, 288] on div "8:00 PM" at bounding box center [41, 286] width 22 height 8
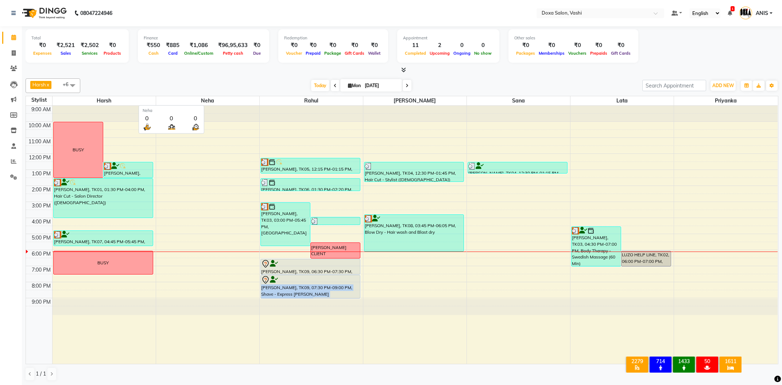
click at [209, 103] on span "Neha" at bounding box center [207, 100] width 103 height 9
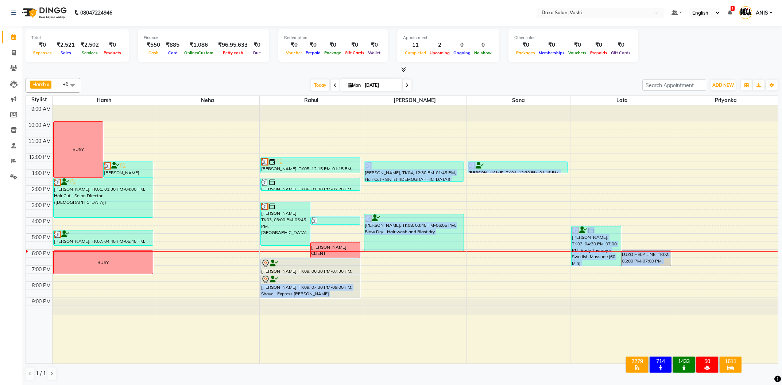
drag, startPoint x: 27, startPoint y: 71, endPoint x: 766, endPoint y: 349, distance: 788.9
click at [766, 349] on div "Total ₹0 Expenses ₹2,521 Sales ₹2,502 Services ₹0 Products Finance ₹550 Cash ₹8…" at bounding box center [402, 206] width 760 height 360
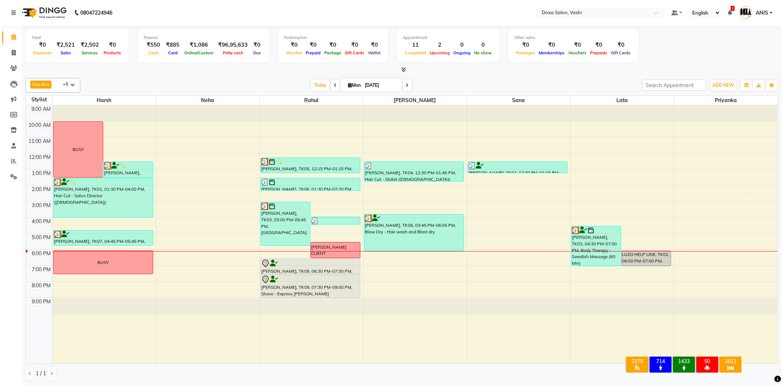
click at [42, 298] on td at bounding box center [39, 294] width 26 height 8
click at [42, 303] on div "9:00 PM" at bounding box center [41, 302] width 22 height 8
click at [8, 311] on div "Calendar Invoice Clients Leads Marketing Members Inventory Staff Reports Settin…" at bounding box center [49, 197] width 99 height 354
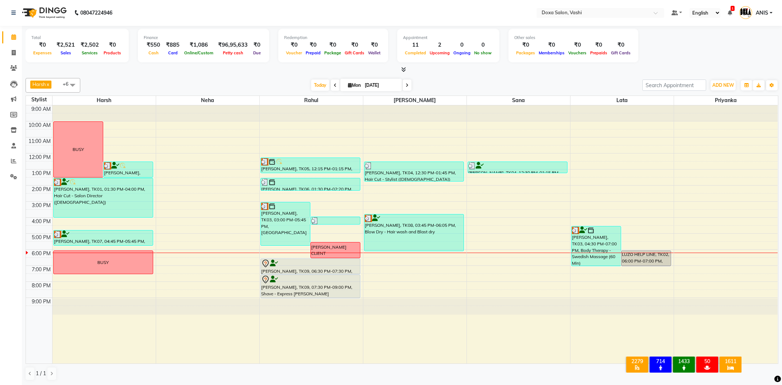
click at [403, 268] on div "9:00 AM 10:00 AM 11:00 AM 12:00 PM 1:00 PM 2:00 PM 3:00 PM 4:00 PM 5:00 PM 6:00…" at bounding box center [402, 234] width 752 height 258
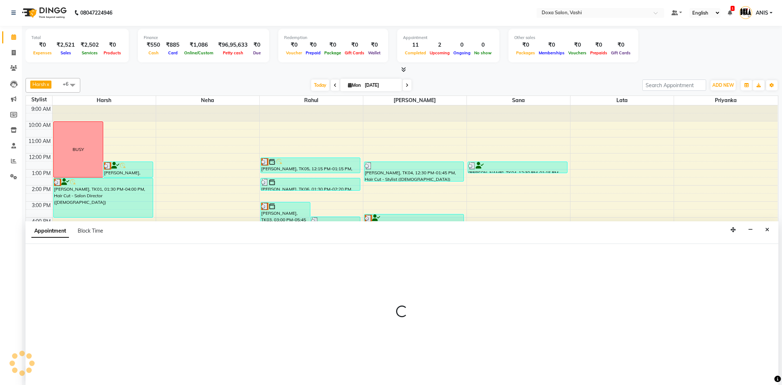
select select "34480"
select select "1140"
select select "tentative"
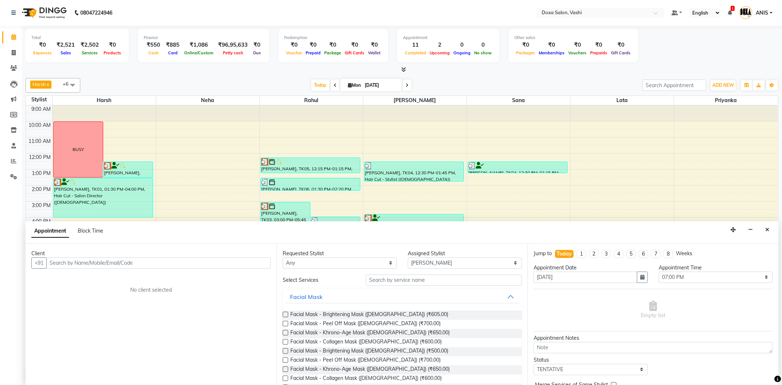
click at [108, 262] on input "text" at bounding box center [158, 263] width 224 height 11
type input "A"
type input "9307894832"
click at [247, 263] on span "Add Client" at bounding box center [255, 263] width 24 height 7
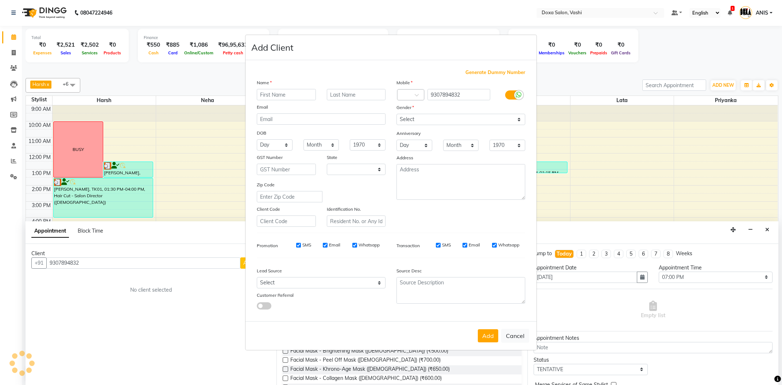
select select "22"
click at [290, 90] on input "text" at bounding box center [286, 94] width 59 height 11
type input "a"
type input "Asmita"
click at [357, 93] on input "text" at bounding box center [356, 94] width 59 height 11
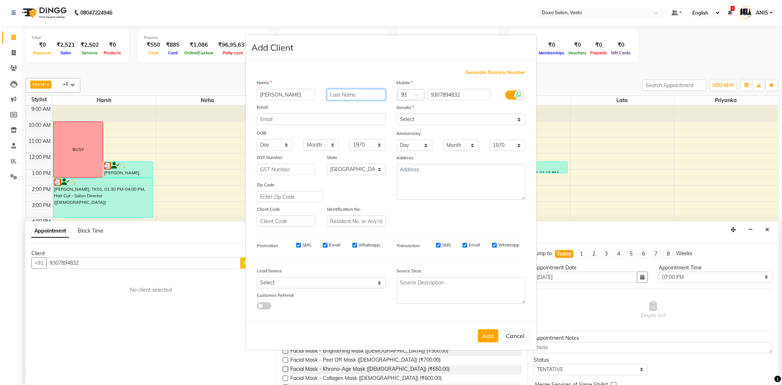
type input "c"
type input "Chitalkar"
click at [397, 114] on select "Select Male Female Other Prefer Not To Say" at bounding box center [461, 119] width 129 height 11
select select "female"
click option "Female" at bounding box center [0, 0] width 0 height 0
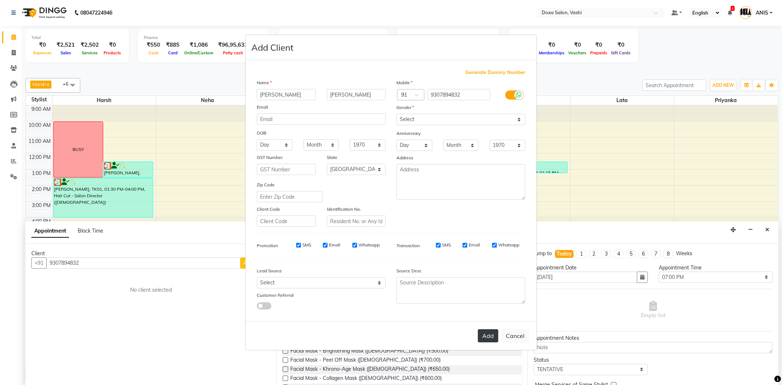
click at [486, 339] on button "Add" at bounding box center [488, 336] width 20 height 13
select select
select select "null"
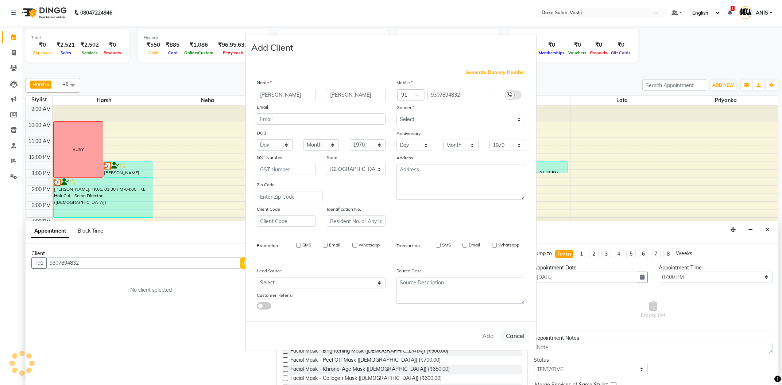
select select
checkbox input "false"
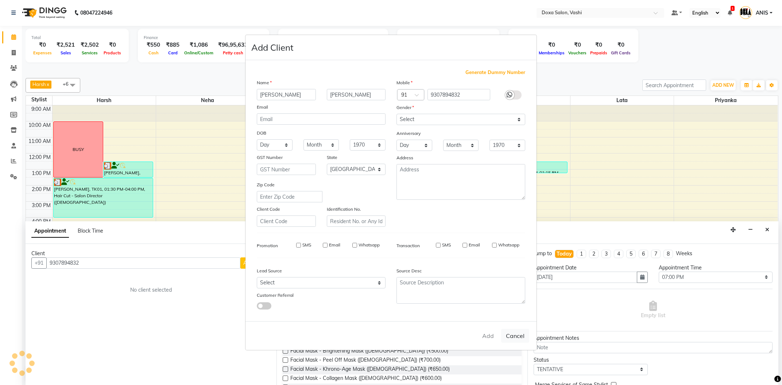
checkbox input "false"
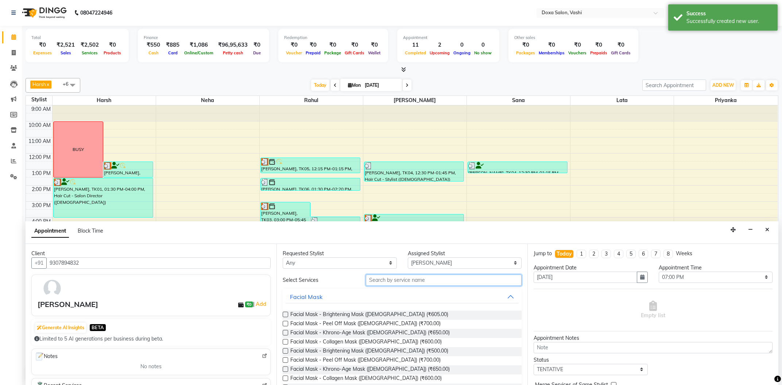
click at [382, 282] on input "text" at bounding box center [444, 280] width 156 height 11
type input "cut"
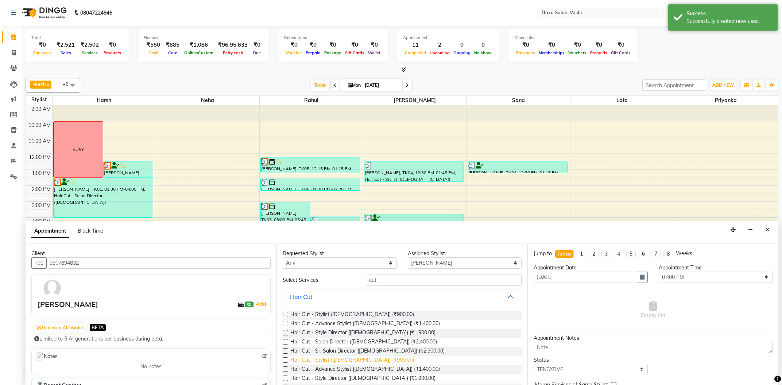
click at [351, 361] on span "Hair Cut - Stylist (Female) (₹900.00)" at bounding box center [352, 361] width 124 height 9
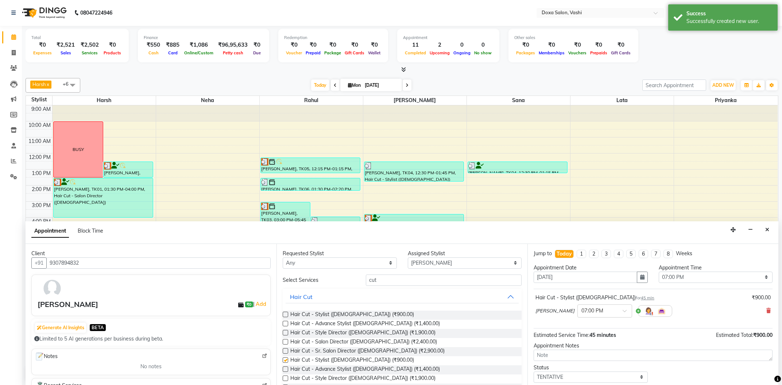
checkbox input "false"
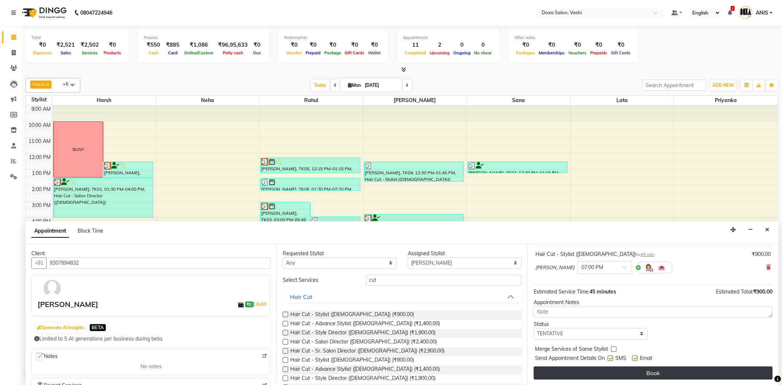
click at [580, 374] on button "Book" at bounding box center [653, 373] width 239 height 13
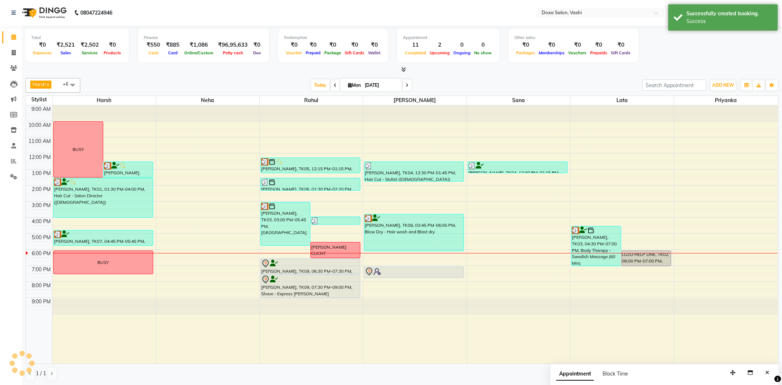
scroll to position [0, 0]
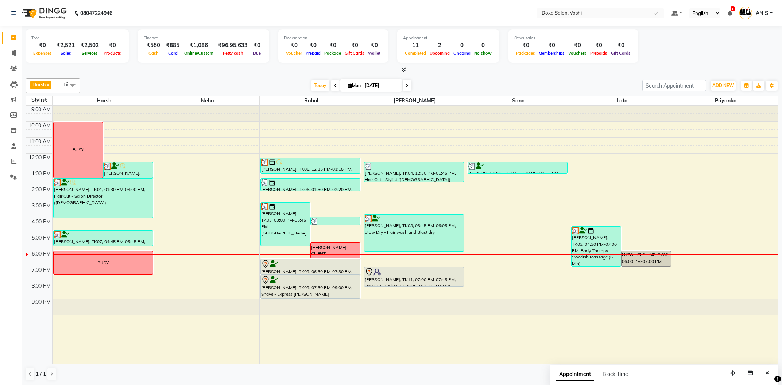
drag, startPoint x: 411, startPoint y: 278, endPoint x: 415, endPoint y: 284, distance: 6.7
click at [415, 285] on div "deepa makkad, TK04, 12:30 PM-01:45 PM, Hair Cut - Stylist (Female) Sheetal Shin…" at bounding box center [414, 235] width 103 height 258
drag, startPoint x: 581, startPoint y: 373, endPoint x: 679, endPoint y: 376, distance: 98.6
click at [679, 376] on div "1 / 1" at bounding box center [402, 374] width 753 height 14
drag, startPoint x: 761, startPoint y: 366, endPoint x: 590, endPoint y: 364, distance: 170.8
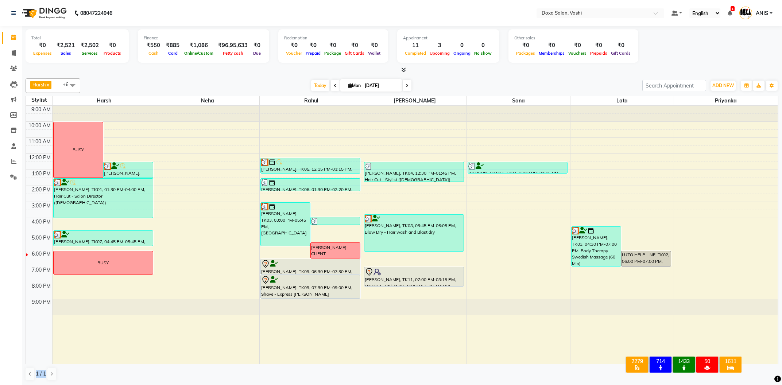
click at [591, 365] on div "Harsh x Neha x [PERSON_NAME] x Priyanka x Rahul x Sana x Lata x +6 Select All H…" at bounding box center [402, 230] width 753 height 309
click at [341, 251] on span "Delete Block Time" at bounding box center [365, 256] width 59 height 12
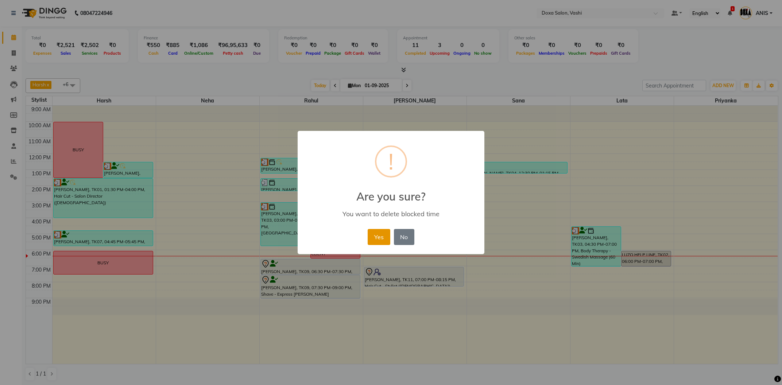
click at [374, 240] on button "Yes" at bounding box center [379, 237] width 22 height 16
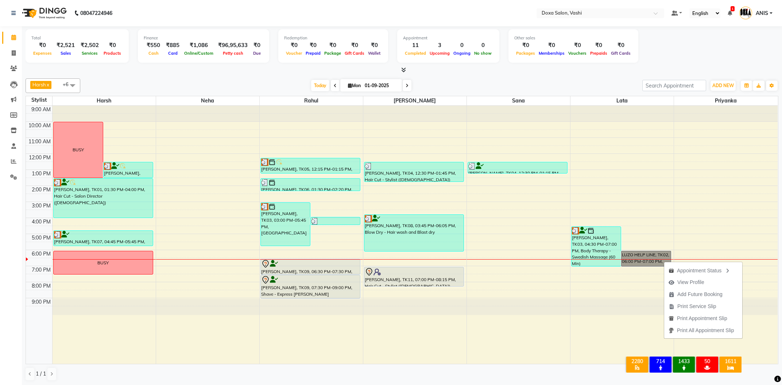
click at [408, 362] on div at bounding box center [414, 235] width 103 height 258
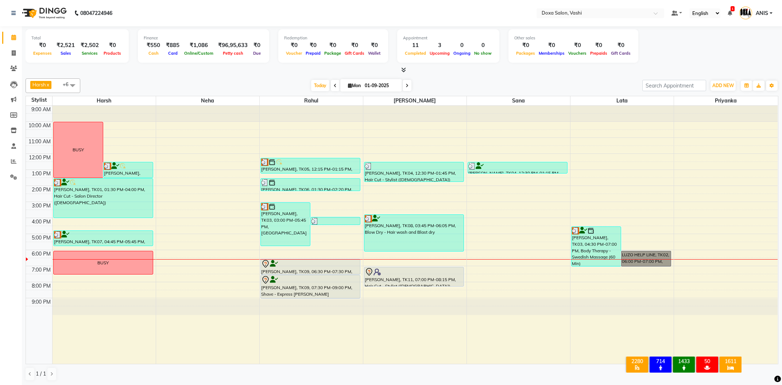
click at [433, 343] on div at bounding box center [414, 235] width 103 height 258
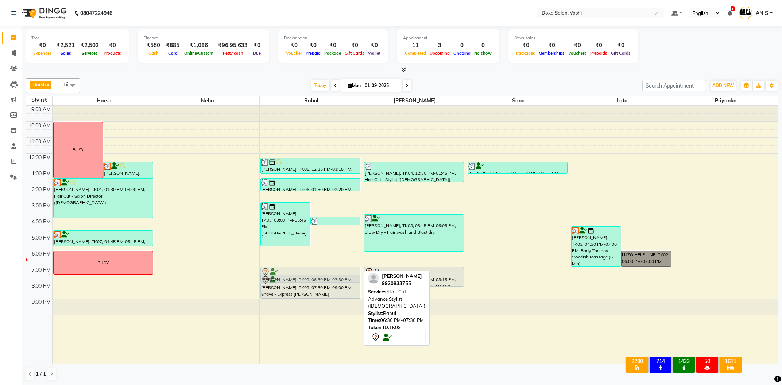
drag, startPoint x: 334, startPoint y: 267, endPoint x: 336, endPoint y: 274, distance: 6.5
click at [336, 274] on div "[PERSON_NAME], TK03, 03:00 PM-05:45 PM, Scalp Complex 5 [PERSON_NAME], TK10, 03…" at bounding box center [311, 235] width 103 height 258
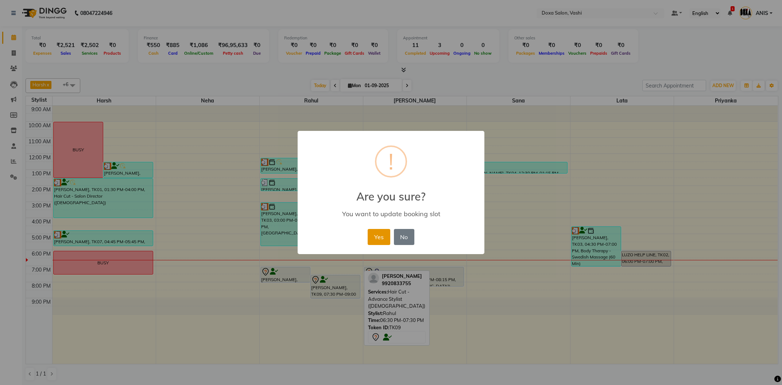
click at [377, 238] on button "Yes" at bounding box center [379, 237] width 22 height 16
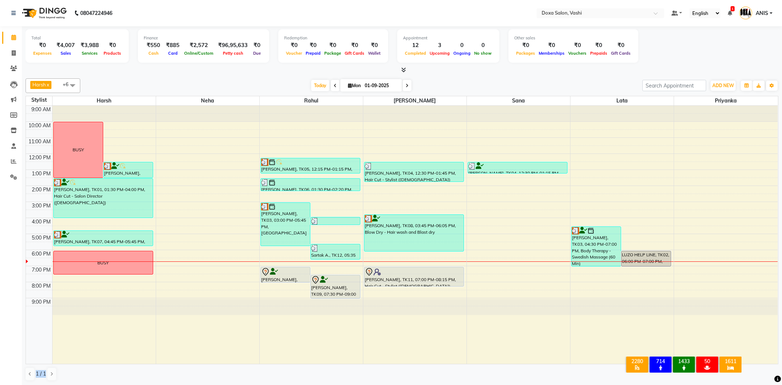
scroll to position [0, 0]
drag, startPoint x: 0, startPoint y: 193, endPoint x: 433, endPoint y: 380, distance: 472.0
click at [99, 375] on div "Calendar Invoice Clients Leads Marketing Members Inventory Staff Reports Settin…" at bounding box center [49, 197] width 99 height 354
click at [433, 380] on div "1 / 1" at bounding box center [402, 374] width 753 height 14
click at [7, 70] on span at bounding box center [13, 68] width 13 height 8
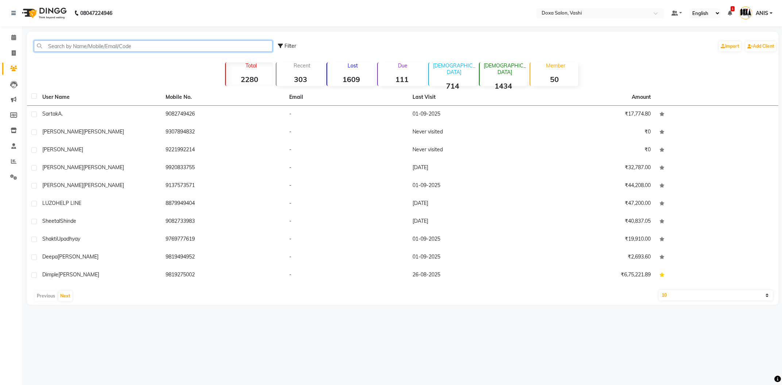
click at [66, 48] on input "text" at bounding box center [153, 46] width 239 height 11
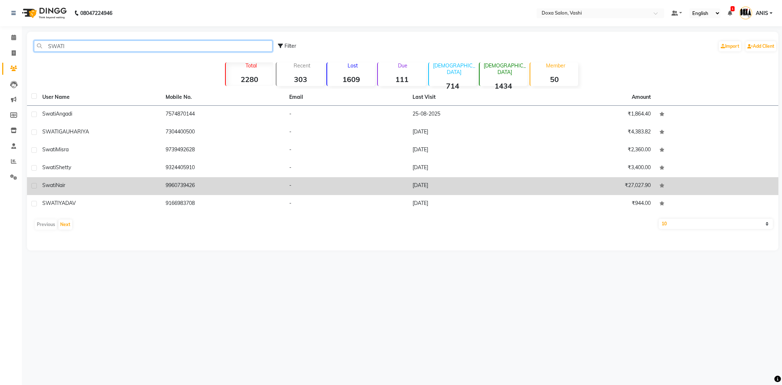
type input "SWATI"
click at [64, 188] on span "Nair" at bounding box center [60, 185] width 9 height 7
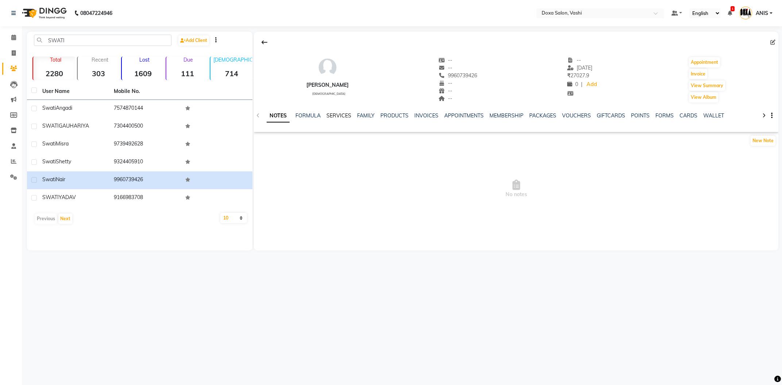
click at [346, 118] on link "SERVICES" at bounding box center [339, 115] width 25 height 7
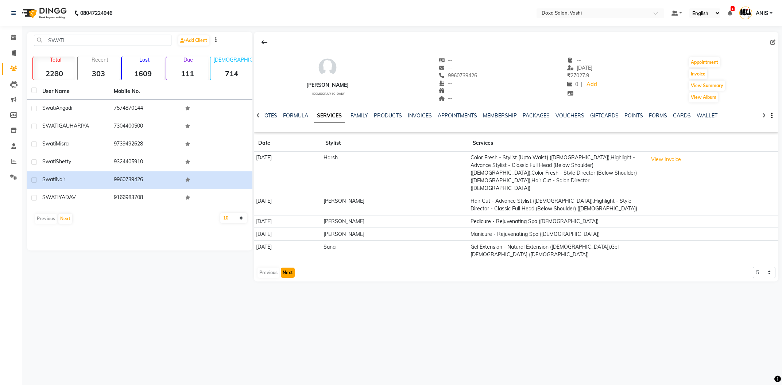
click at [282, 268] on button "Next" at bounding box center [288, 273] width 14 height 10
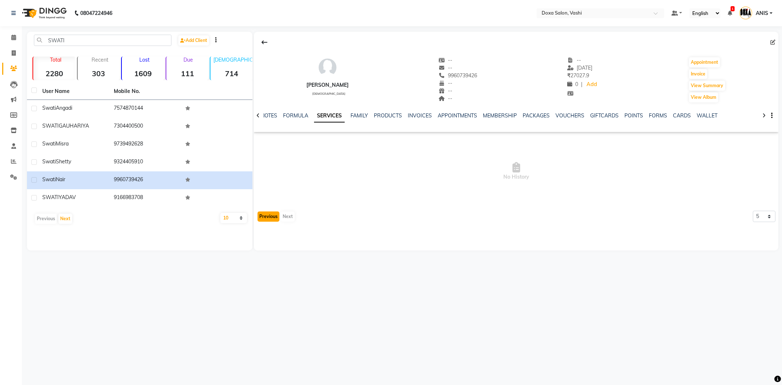
click at [272, 222] on button "Previous" at bounding box center [269, 217] width 22 height 10
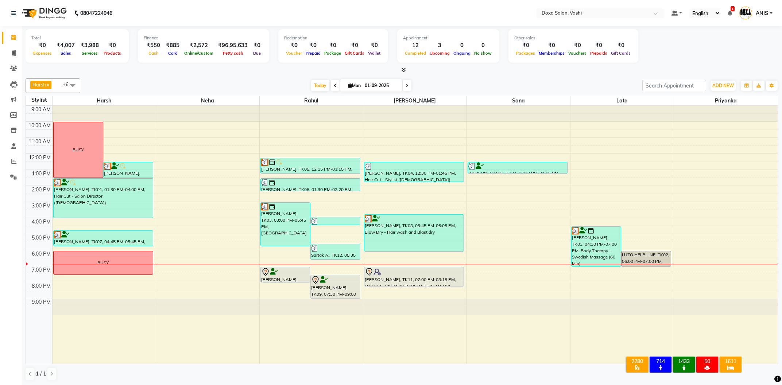
click at [363, 80] on input "01-09-2025" at bounding box center [381, 85] width 36 height 11
select select "9"
select select "2025"
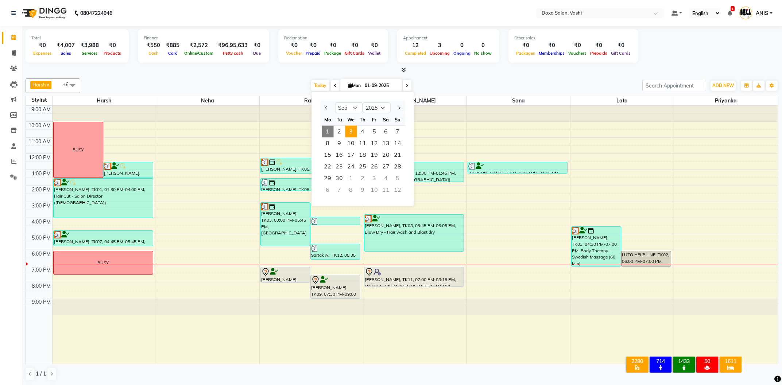
click at [349, 128] on span "3" at bounding box center [351, 132] width 12 height 12
type input "[DATE]"
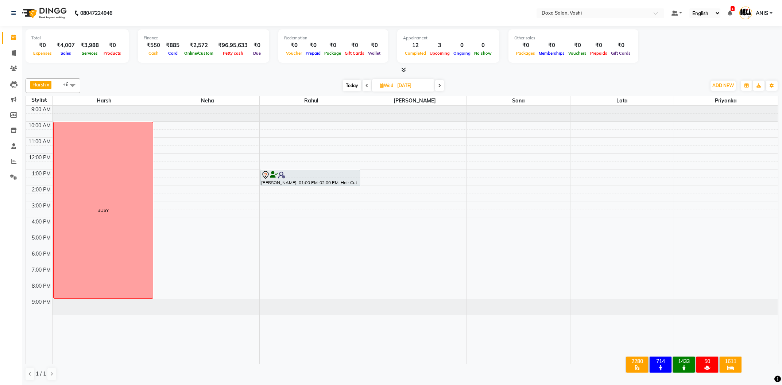
click at [390, 91] on span "[DATE]" at bounding box center [403, 85] width 62 height 12
click at [409, 88] on input "[DATE]" at bounding box center [413, 85] width 36 height 11
select select "9"
select select "2025"
click at [417, 130] on span "6" at bounding box center [423, 132] width 12 height 12
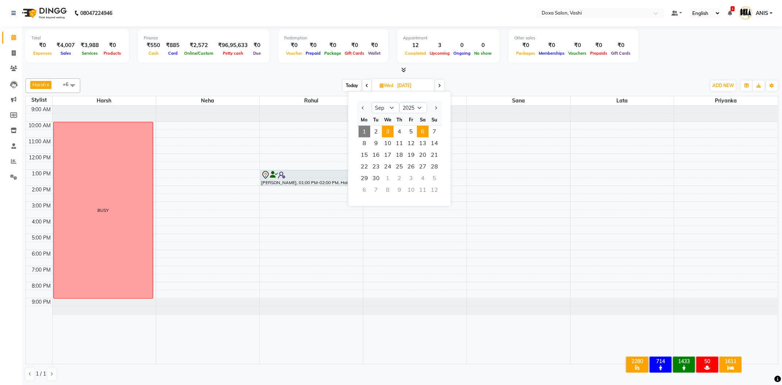
type input "[DATE]"
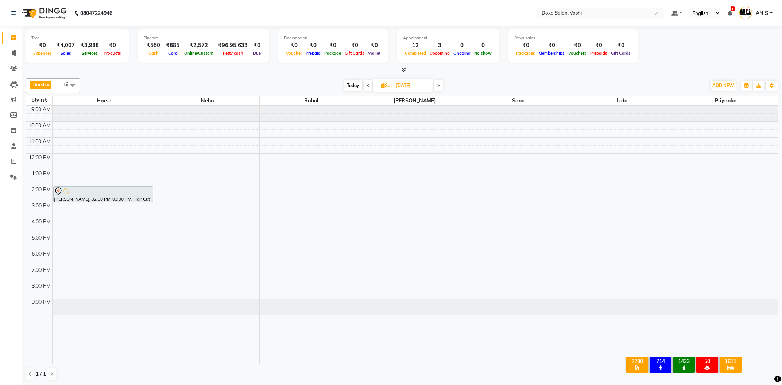
click at [395, 84] on input "[DATE]" at bounding box center [412, 85] width 36 height 11
select select "9"
select select "2025"
click at [412, 131] on span "5" at bounding box center [410, 132] width 12 height 12
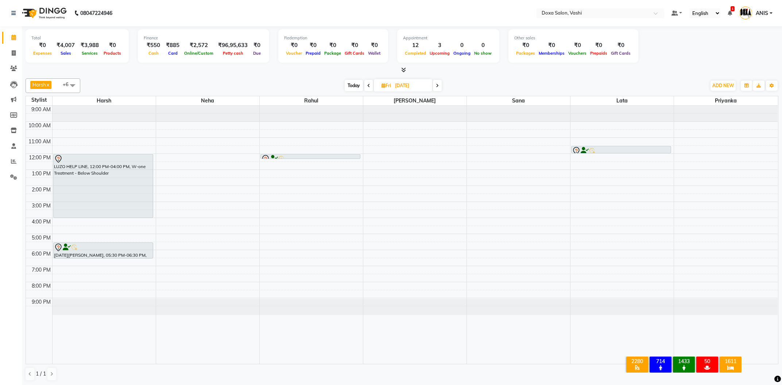
click at [358, 86] on span "Today" at bounding box center [354, 85] width 18 height 11
type input "01-09-2025"
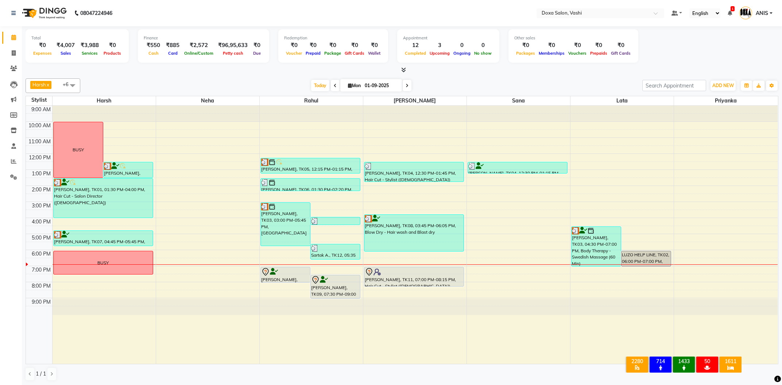
click at [381, 86] on input "01-09-2025" at bounding box center [381, 85] width 36 height 11
select select "9"
select select "2025"
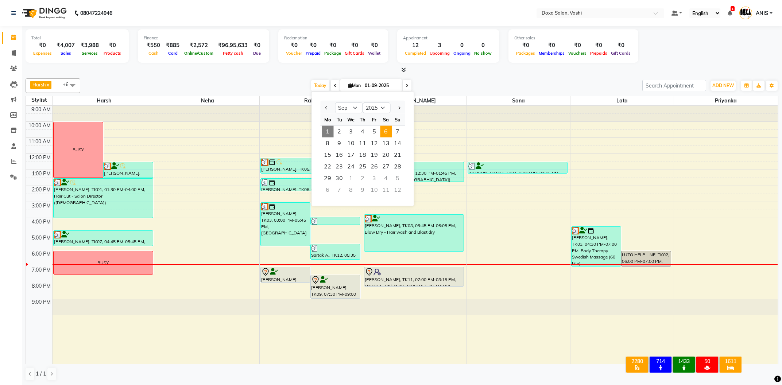
click at [385, 135] on span "6" at bounding box center [386, 132] width 12 height 12
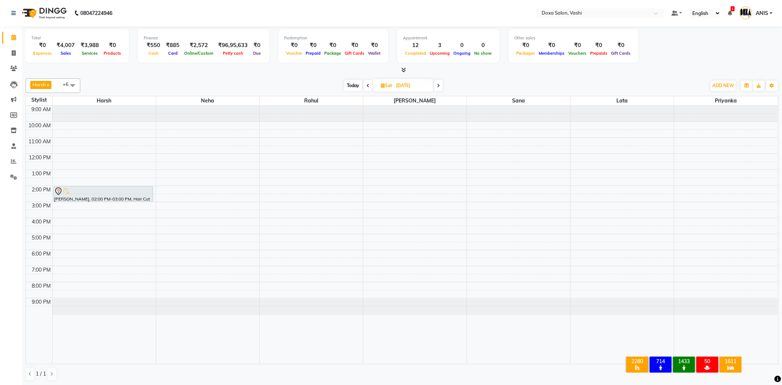
click at [350, 87] on span "Today" at bounding box center [353, 85] width 18 height 11
type input "01-09-2025"
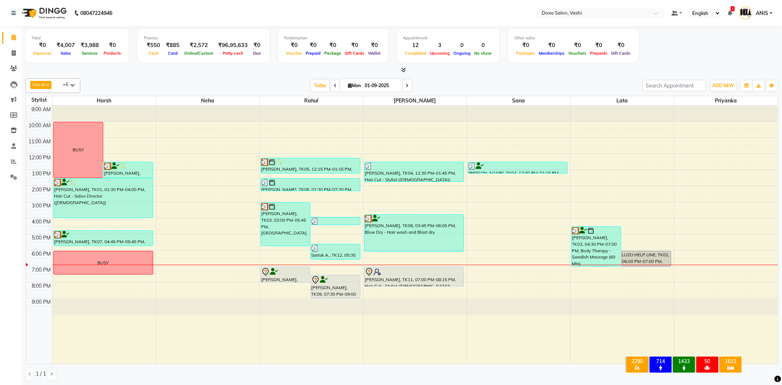
click at [388, 88] on input "01-09-2025" at bounding box center [381, 85] width 36 height 11
select select "9"
select select "2025"
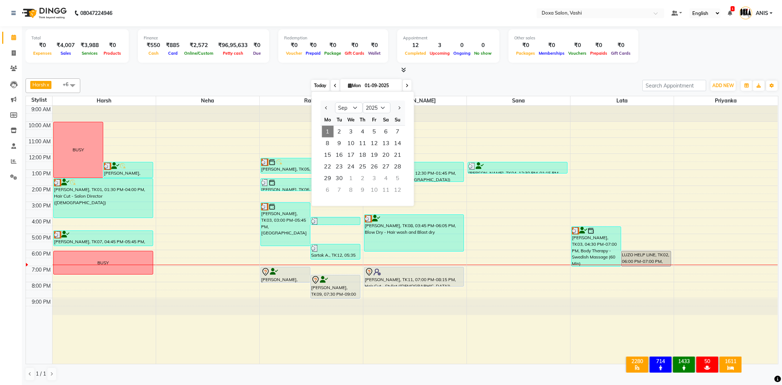
click at [324, 84] on span "Today" at bounding box center [320, 85] width 18 height 11
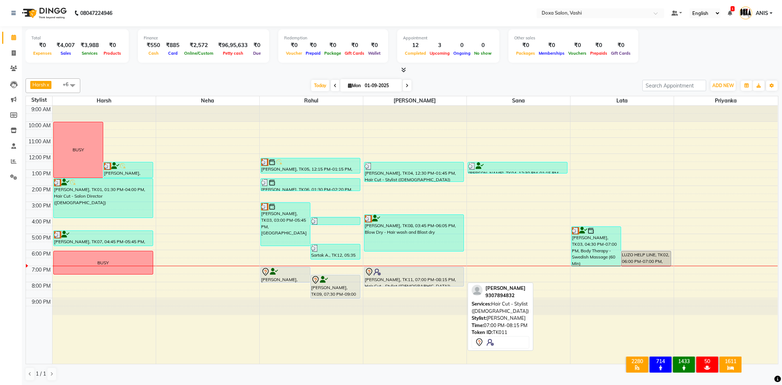
click at [404, 275] on div at bounding box center [414, 272] width 99 height 9
select select "7"
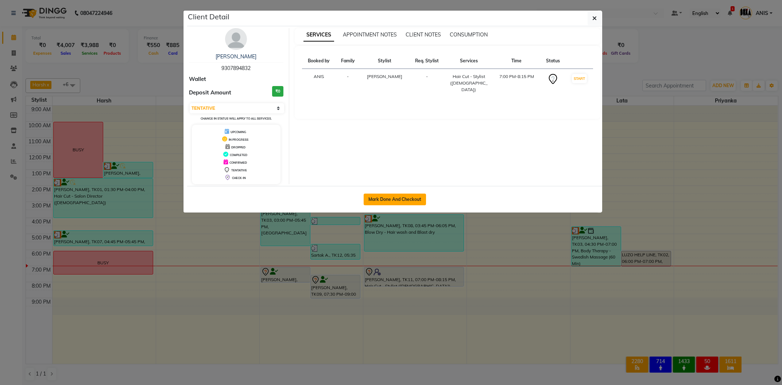
click at [405, 199] on button "Mark Done And Checkout" at bounding box center [395, 200] width 62 height 12
select select "service"
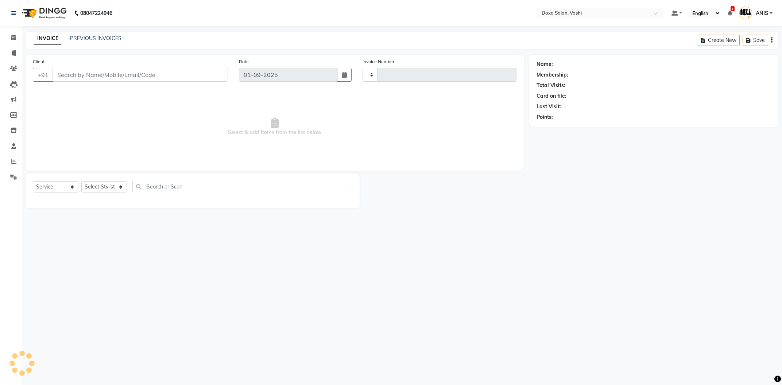
type input "1093"
select select "416"
type input "9307894832"
select select "34480"
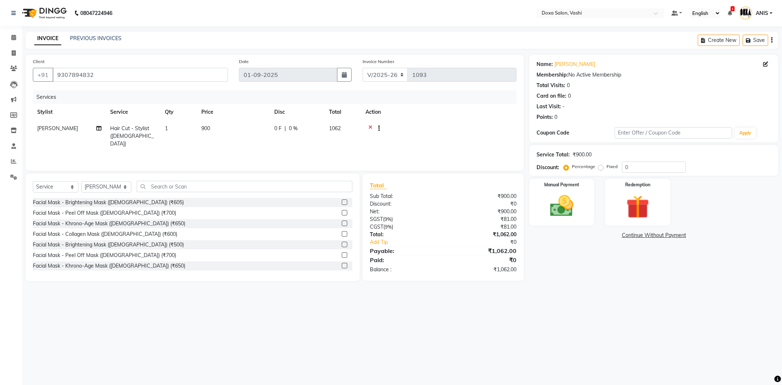
click at [629, 331] on div "08047224946 Select Location × Doxa Salon, Vashi Default Panel My Panel English …" at bounding box center [391, 192] width 782 height 385
click at [510, 325] on div "08047224946 Select Location × Doxa Salon, Vashi Default Panel My Panel English …" at bounding box center [391, 192] width 782 height 385
click at [579, 217] on img at bounding box center [561, 206] width 39 height 28
click at [626, 238] on span "UPI" at bounding box center [628, 236] width 11 height 8
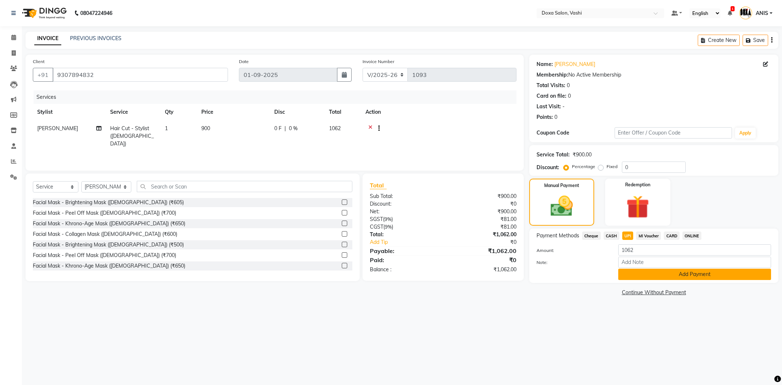
click at [650, 278] on button "Add Payment" at bounding box center [695, 274] width 153 height 11
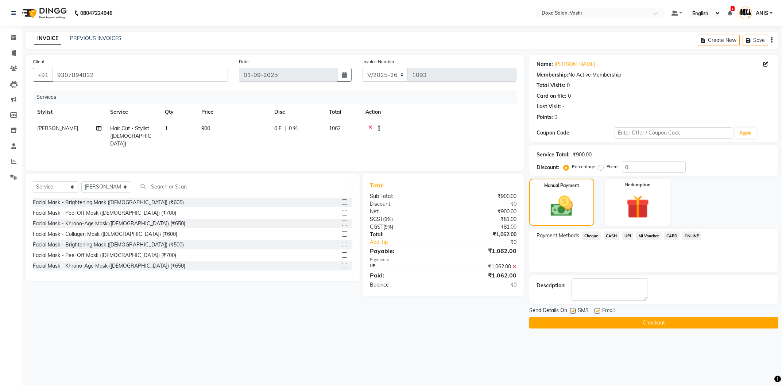
click at [577, 323] on button "Checkout" at bounding box center [654, 322] width 249 height 11
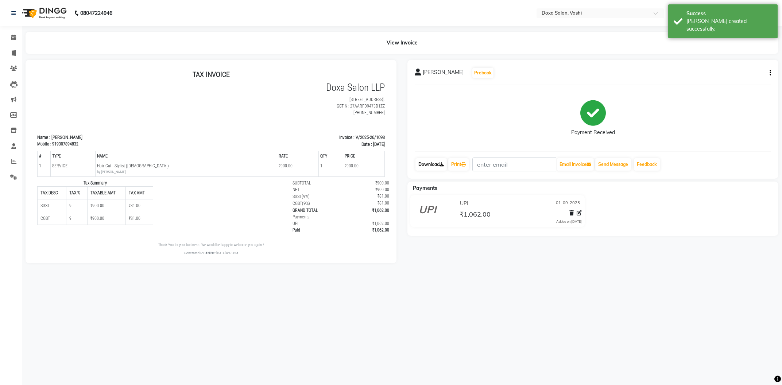
click at [432, 163] on link "Download" at bounding box center [431, 164] width 31 height 12
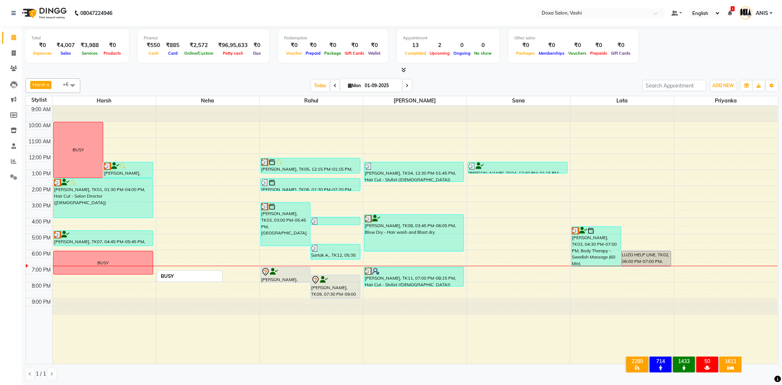
scroll to position [0, 0]
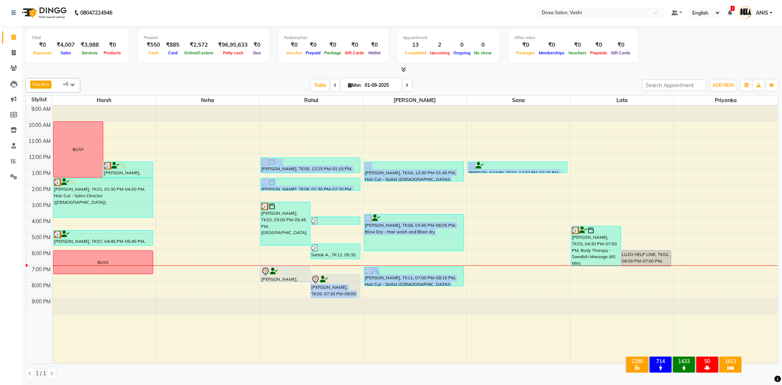
drag, startPoint x: 14, startPoint y: 192, endPoint x: 396, endPoint y: 354, distance: 414.5
click at [99, 342] on div "Calendar Invoice Clients Leads Marketing Members Inventory Staff Reports Settin…" at bounding box center [49, 197] width 99 height 354
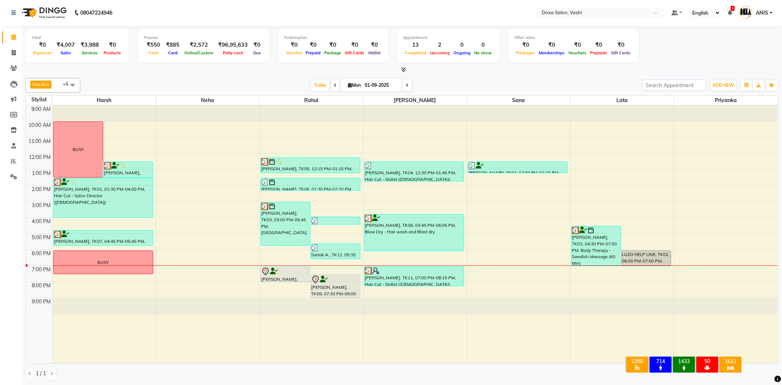
click at [2, 333] on div "Calendar Invoice Clients Leads Marketing Members Inventory Staff Reports Settin…" at bounding box center [49, 197] width 99 height 354
drag, startPoint x: 35, startPoint y: 331, endPoint x: 288, endPoint y: 126, distance: 326.3
click at [288, 126] on div "9:00 AM 10:00 AM 11:00 AM 12:00 PM 1:00 PM 2:00 PM 3:00 PM 4:00 PM 5:00 PM 6:00…" at bounding box center [402, 234] width 752 height 258
click at [246, 82] on div "[DATE] [DATE]" at bounding box center [361, 85] width 555 height 11
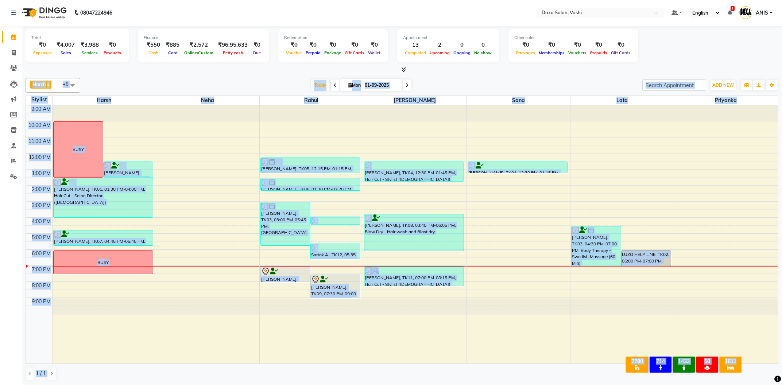
drag, startPoint x: 53, startPoint y: 64, endPoint x: 743, endPoint y: 373, distance: 756.1
click at [743, 65] on div "Total ₹0 Expenses ₹4,007 Sales ₹3,988 Services ₹0 Products Finance ₹550 Cash ₹8…" at bounding box center [402, 47] width 753 height 36
click at [575, 380] on div "1 / 1" at bounding box center [402, 374] width 753 height 14
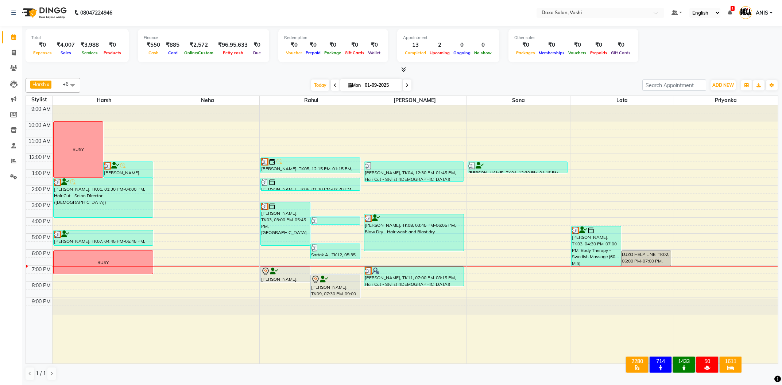
click at [470, 82] on div "[DATE] [DATE]" at bounding box center [361, 85] width 555 height 11
drag, startPoint x: 2, startPoint y: 20, endPoint x: 575, endPoint y: 373, distance: 672.9
click at [575, 373] on app-home "08047224946 Select Location × Doxa Salon, Vashi Default Panel My Panel English …" at bounding box center [391, 193] width 782 height 386
click at [575, 373] on div "1 / 1" at bounding box center [402, 374] width 753 height 14
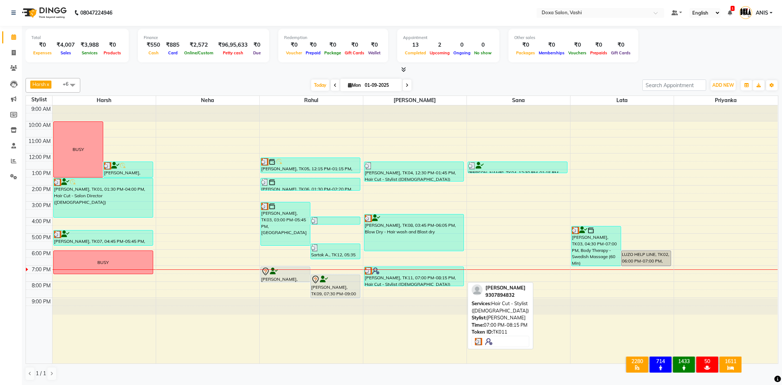
click at [409, 284] on div "[PERSON_NAME], TK11, 07:00 PM-08:15 PM, Hair Cut - Stylist ([DEMOGRAPHIC_DATA])" at bounding box center [414, 276] width 99 height 19
select select "3"
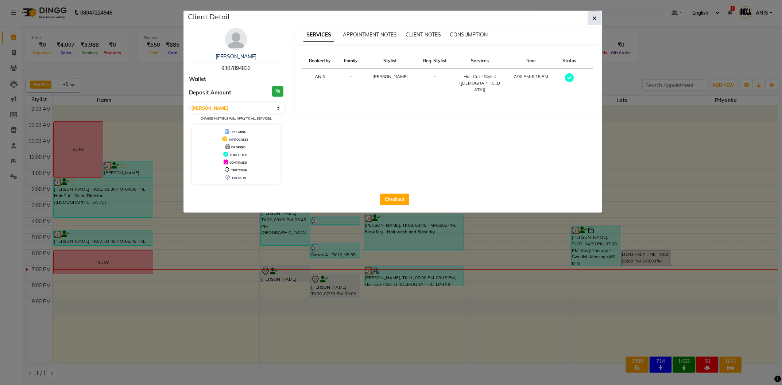
click at [598, 22] on button "button" at bounding box center [595, 18] width 14 height 14
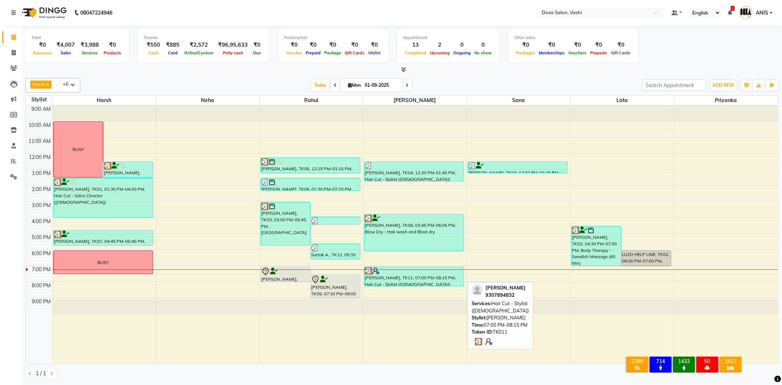
click at [425, 281] on div "[PERSON_NAME], TK11, 07:00 PM-08:15 PM, Hair Cut - Stylist ([DEMOGRAPHIC_DATA])" at bounding box center [414, 276] width 99 height 19
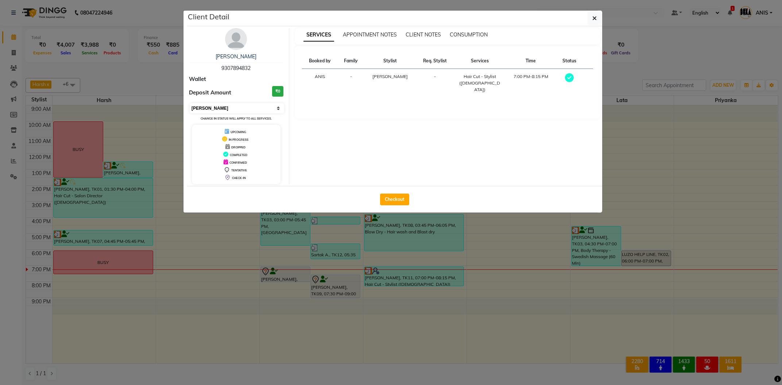
select select "5"
click option "UPCOMING" at bounding box center [0, 0] width 0 height 0
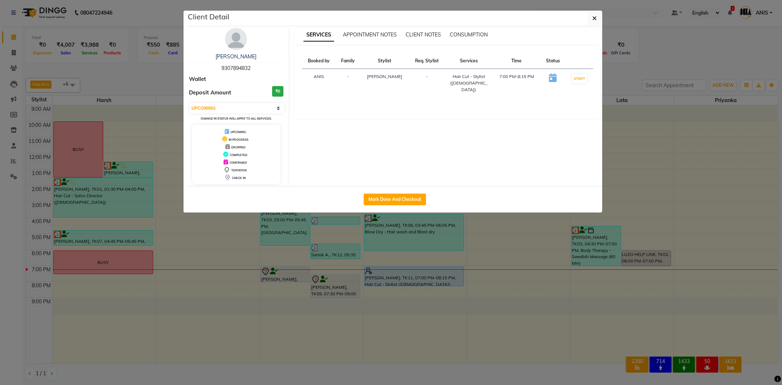
click at [400, 300] on ngb-modal-window "Client Detail [PERSON_NAME] 9307894832 Wallet Deposit Amount ₹0 Select IN SERVI…" at bounding box center [391, 192] width 782 height 385
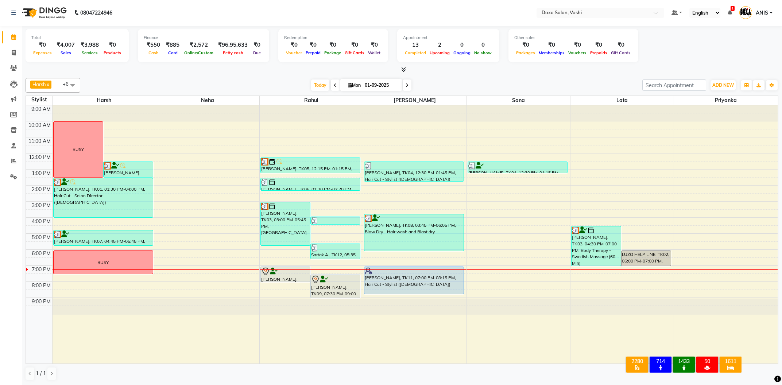
drag, startPoint x: 401, startPoint y: 284, endPoint x: 401, endPoint y: 294, distance: 9.5
click at [401, 294] on div "[PERSON_NAME], TK04, 12:30 PM-01:45 PM, Hair Cut - Stylist ([DEMOGRAPHIC_DATA])…" at bounding box center [414, 234] width 103 height 258
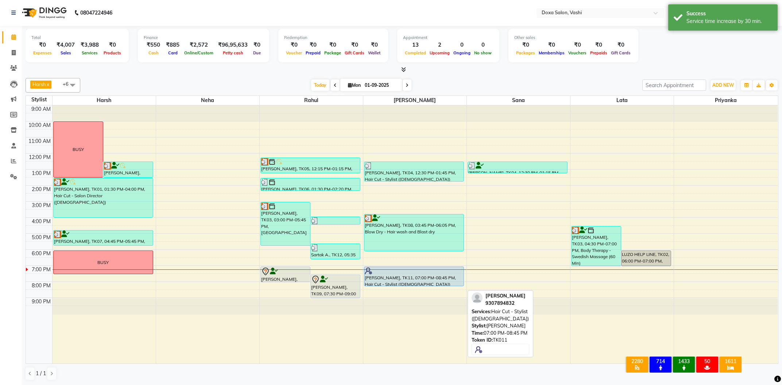
drag, startPoint x: 420, startPoint y: 293, endPoint x: 420, endPoint y: 289, distance: 3.7
click at [420, 289] on div "9:00 AM 10:00 AM 11:00 AM 12:00 PM 1:00 PM 2:00 PM 3:00 PM 4:00 PM 5:00 PM 6:00…" at bounding box center [402, 234] width 752 height 258
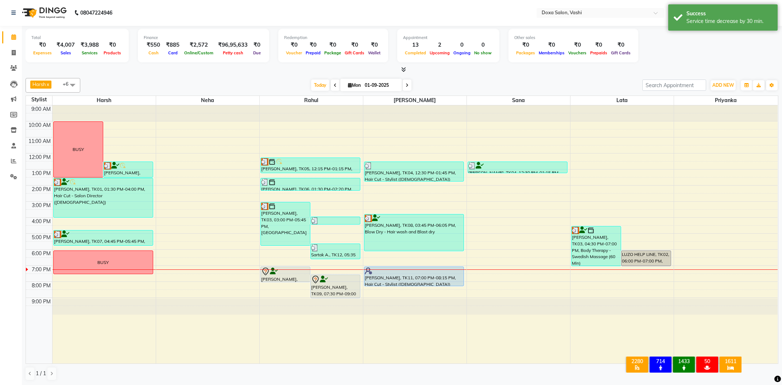
drag, startPoint x: 423, startPoint y: 286, endPoint x: 444, endPoint y: 290, distance: 21.6
click at [444, 290] on div "9:00 AM 10:00 AM 11:00 AM 12:00 PM 1:00 PM 2:00 PM 3:00 PM 4:00 PM 5:00 PM 6:00…" at bounding box center [402, 234] width 752 height 258
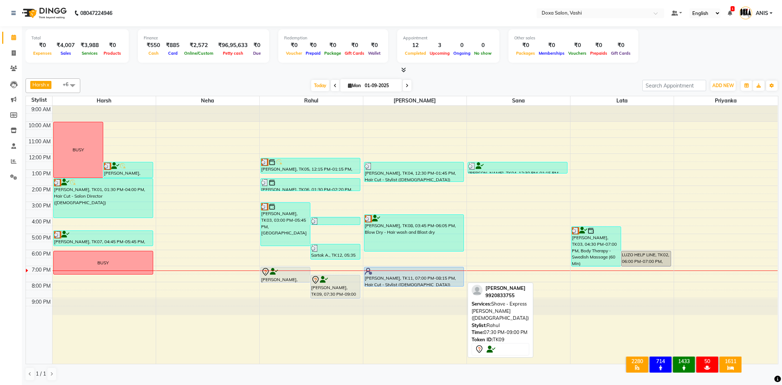
click at [322, 294] on div "[PERSON_NAME], TK09, 07:30 PM-09:00 PM, Shave - Express [PERSON_NAME] ([DEMOGRA…" at bounding box center [335, 287] width 49 height 23
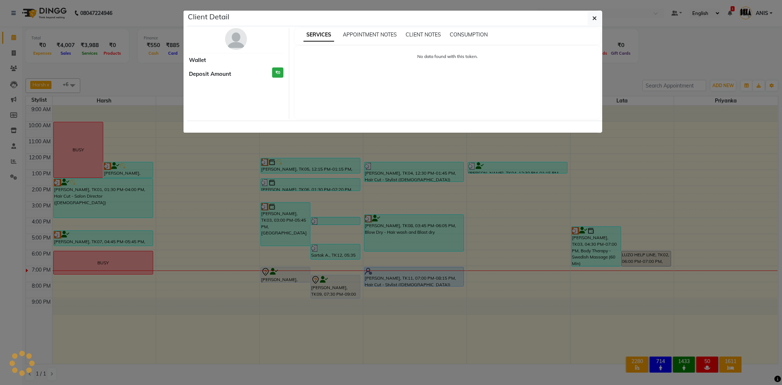
select select "7"
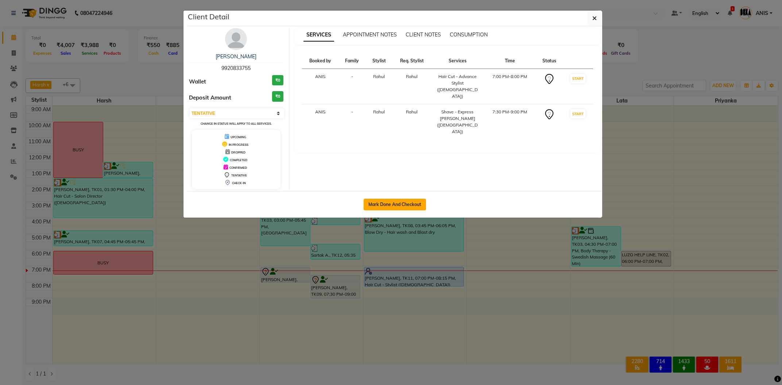
click at [390, 203] on button "Mark Done And Checkout" at bounding box center [395, 205] width 62 height 12
select select "416"
select select "service"
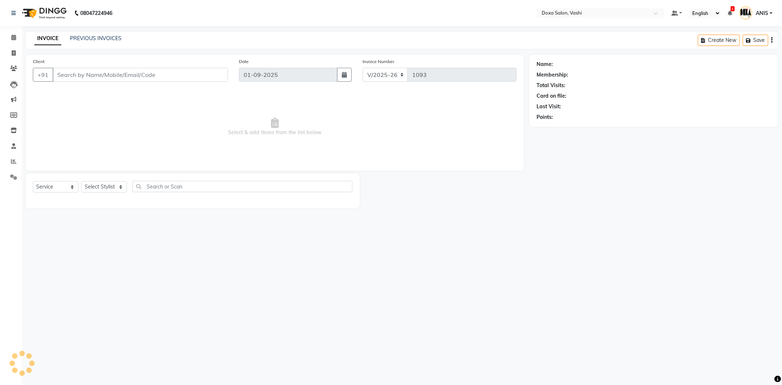
type input "9920833755"
select select "11906"
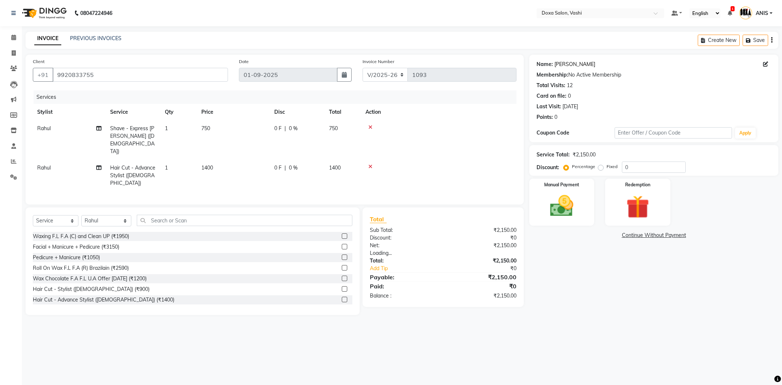
click at [561, 67] on link "[PERSON_NAME]" at bounding box center [575, 65] width 41 height 8
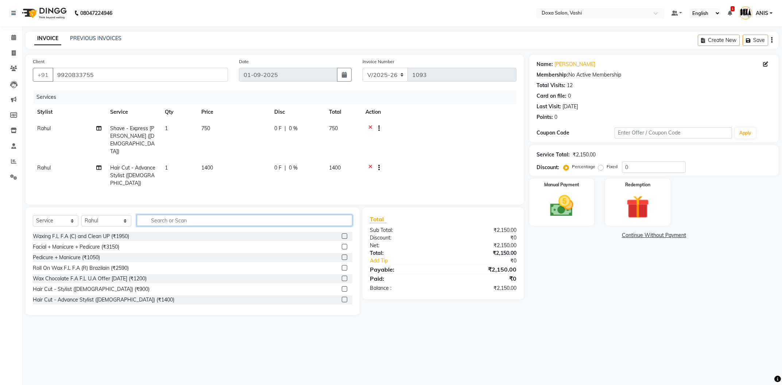
click at [179, 215] on input "text" at bounding box center [245, 220] width 216 height 11
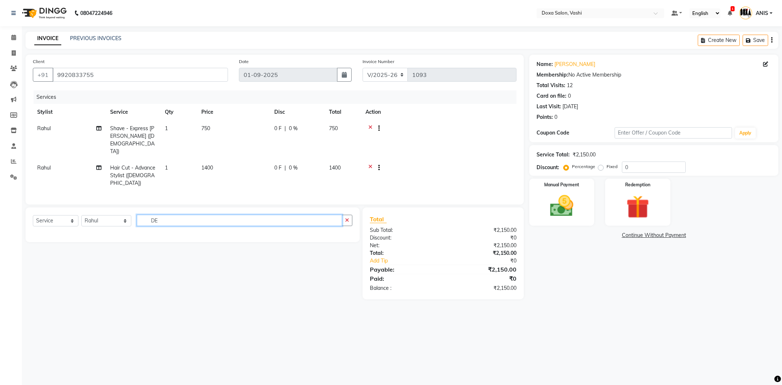
type input "D"
type input "B"
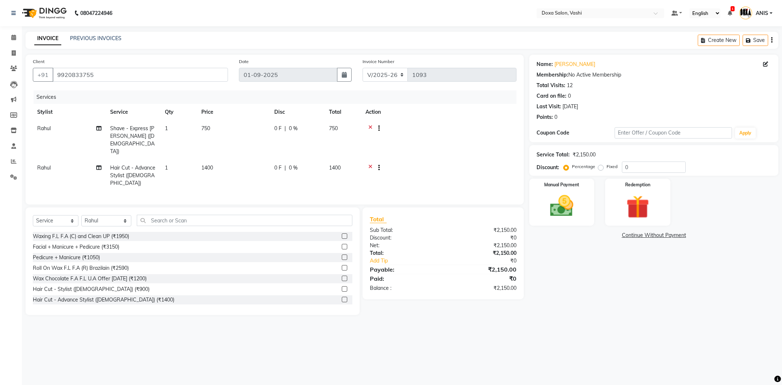
click at [312, 322] on div "08047224946 Select Location × Doxa Salon, Vashi Default Panel My Panel English …" at bounding box center [391, 192] width 782 height 385
click at [562, 208] on img at bounding box center [561, 206] width 39 height 28
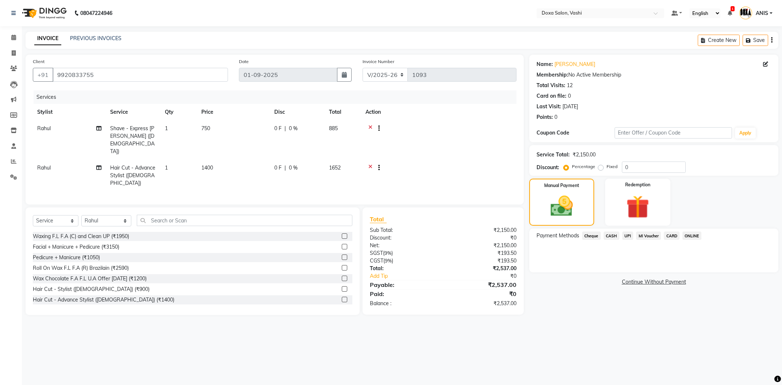
click at [626, 232] on span "UPI" at bounding box center [628, 236] width 11 height 8
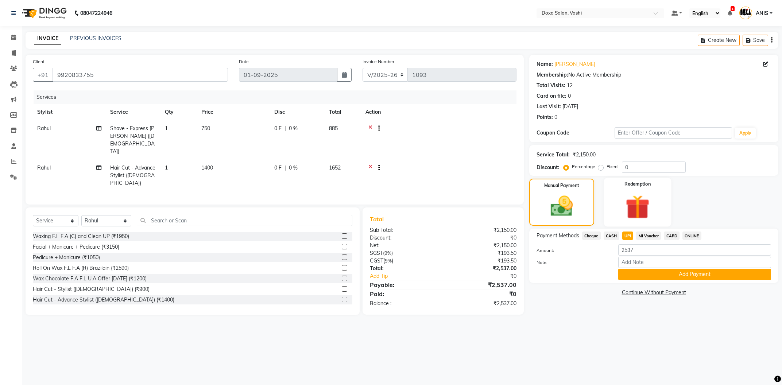
click at [634, 197] on img at bounding box center [637, 207] width 39 height 30
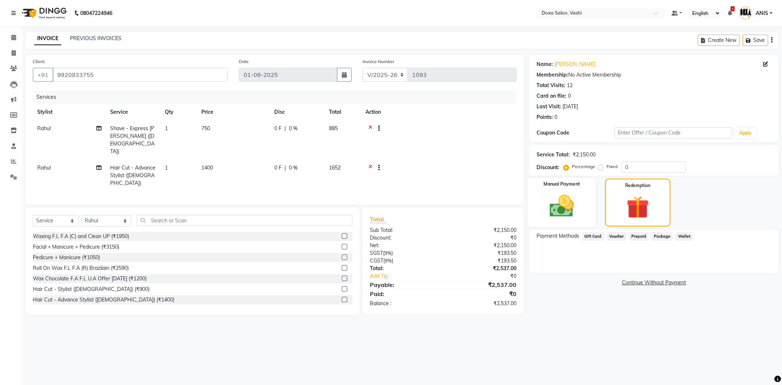
click at [576, 207] on img at bounding box center [561, 206] width 39 height 28
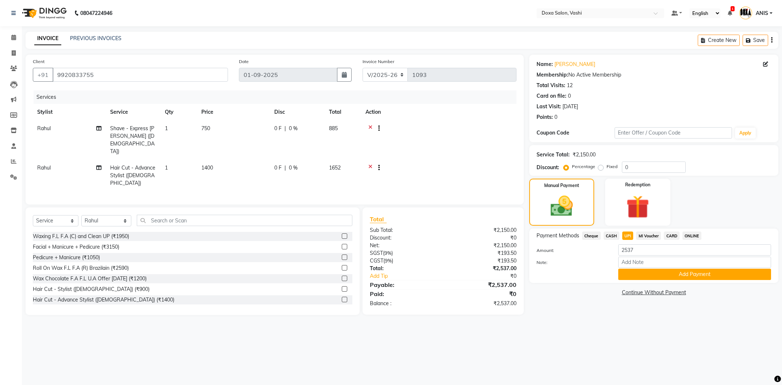
click at [595, 231] on div "Payment Methods Cheque CASH UPI MI Voucher CARD ONLINE Amount: 2537 Note: Add P…" at bounding box center [654, 256] width 249 height 54
click at [592, 235] on span "Cheque" at bounding box center [591, 236] width 19 height 8
click at [645, 189] on div "Redemption" at bounding box center [638, 202] width 68 height 49
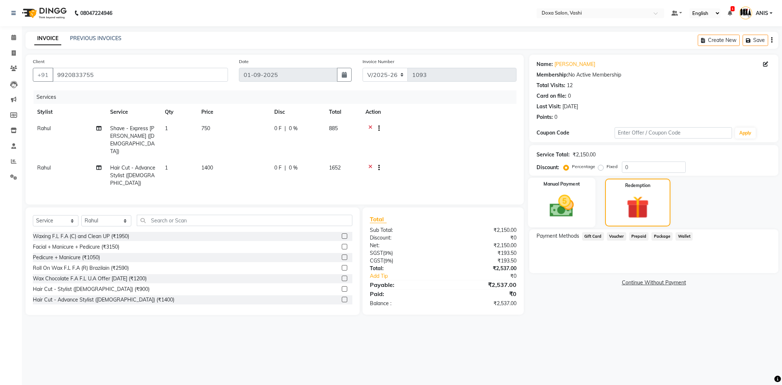
click at [586, 217] on div "Manual Payment" at bounding box center [562, 203] width 68 height 50
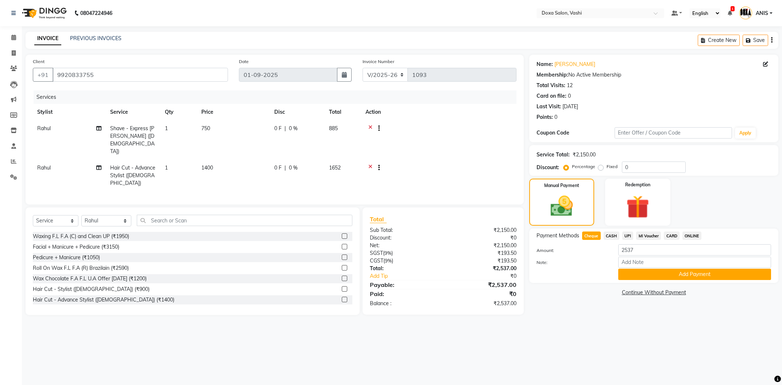
click at [612, 234] on span "CASH" at bounding box center [612, 236] width 16 height 8
click at [381, 273] on link "Add Tip" at bounding box center [411, 277] width 92 height 8
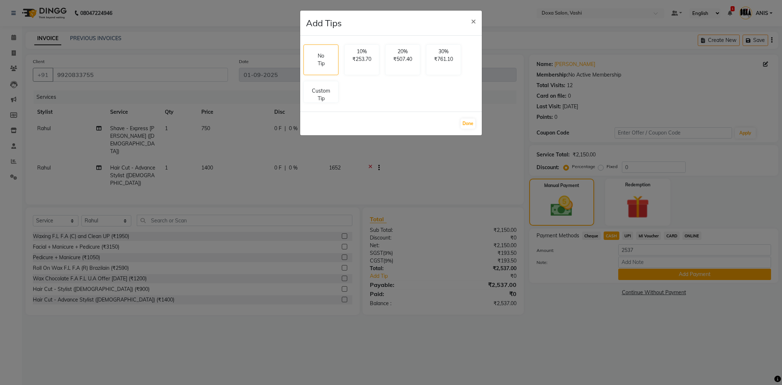
click at [328, 104] on div "No Tip 10% ₹253.70 20% ₹507.40 30% ₹761.10 Custom Tip" at bounding box center [391, 74] width 181 height 64
click at [328, 97] on p "Custom Tip" at bounding box center [321, 93] width 26 height 15
select select "11906"
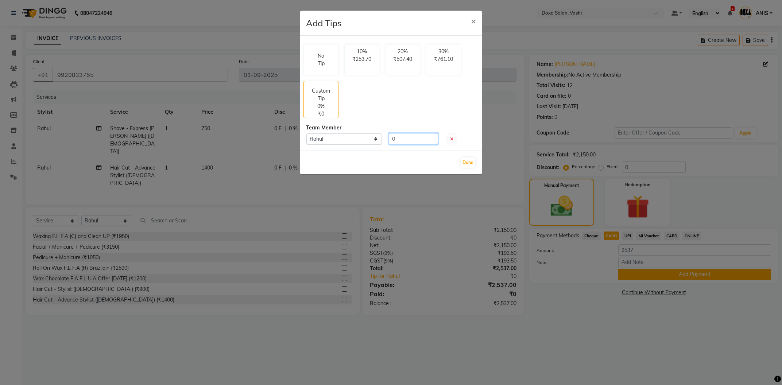
click at [405, 140] on input "0" at bounding box center [413, 138] width 49 height 11
click at [474, 22] on span "×" at bounding box center [473, 20] width 5 height 11
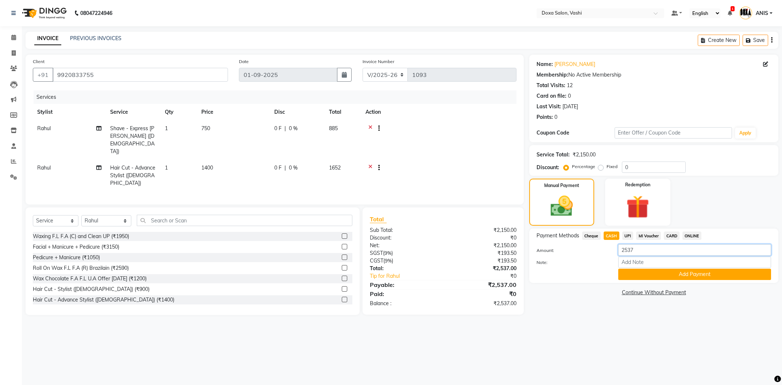
drag, startPoint x: 637, startPoint y: 254, endPoint x: 604, endPoint y: 255, distance: 33.2
click at [619, 255] on input "2537" at bounding box center [695, 249] width 153 height 11
type input "2400"
click at [652, 275] on button "Add Payment" at bounding box center [695, 274] width 153 height 11
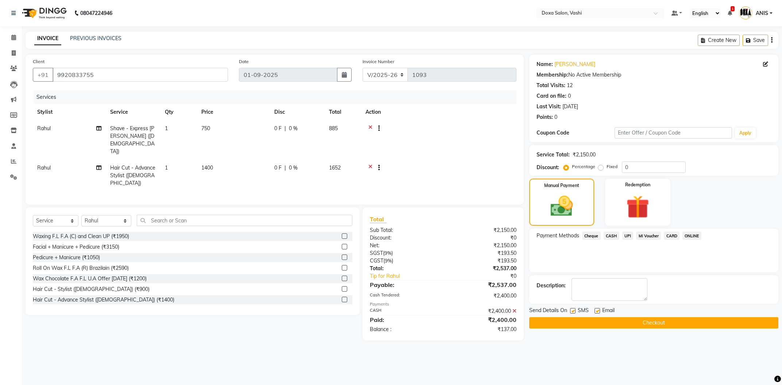
click at [624, 239] on span "UPI" at bounding box center [628, 236] width 11 height 8
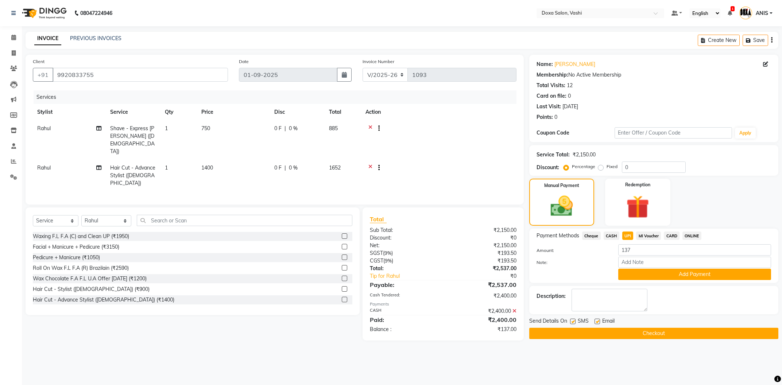
click at [632, 282] on div "Payment Methods Cheque CASH UPI MI Voucher CARD ONLINE Amount: 137 Note: Add Pa…" at bounding box center [654, 256] width 249 height 54
click at [632, 276] on button "Add Payment" at bounding box center [695, 274] width 153 height 11
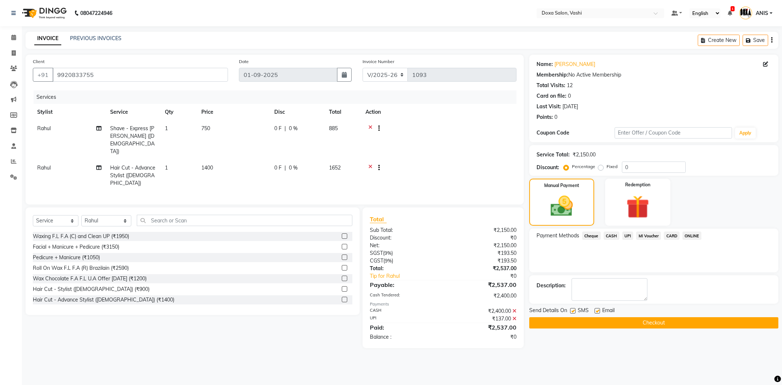
click at [624, 316] on div "Send Details On SMS Email" at bounding box center [654, 311] width 249 height 9
click at [624, 321] on button "Checkout" at bounding box center [654, 322] width 249 height 11
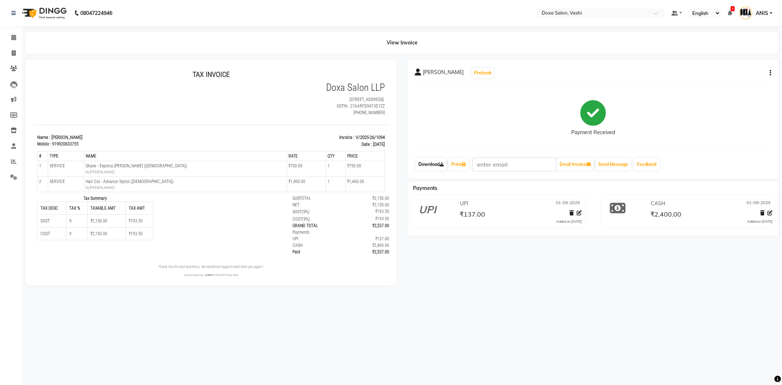
click at [432, 163] on link "Download" at bounding box center [431, 164] width 31 height 12
click at [11, 50] on span at bounding box center [13, 53] width 13 height 8
select select "service"
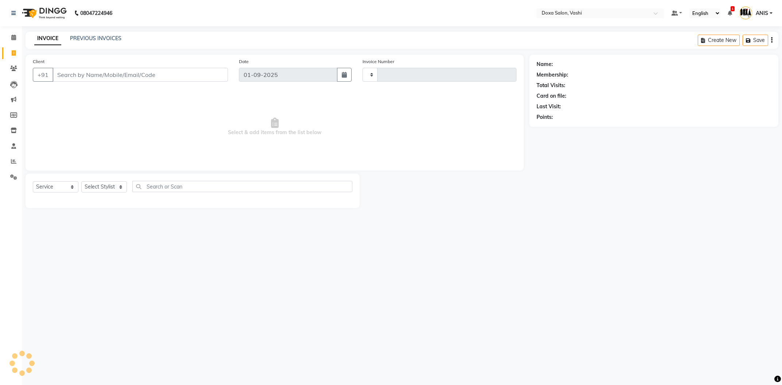
type input "1095"
select select "416"
click at [89, 41] on link "PREVIOUS INVOICES" at bounding box center [95, 38] width 51 height 7
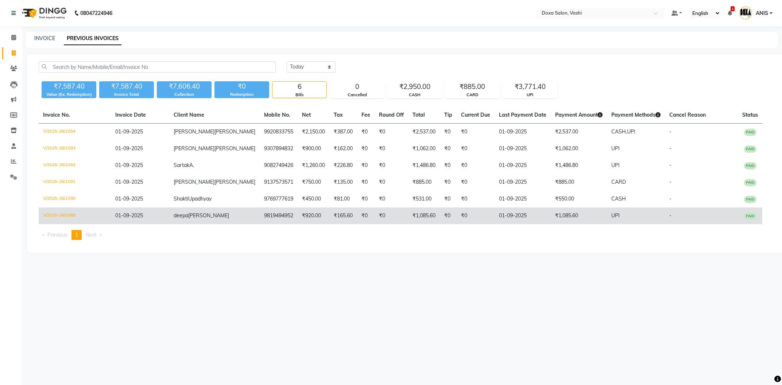
click at [298, 215] on td "₹920.00" at bounding box center [314, 216] width 32 height 17
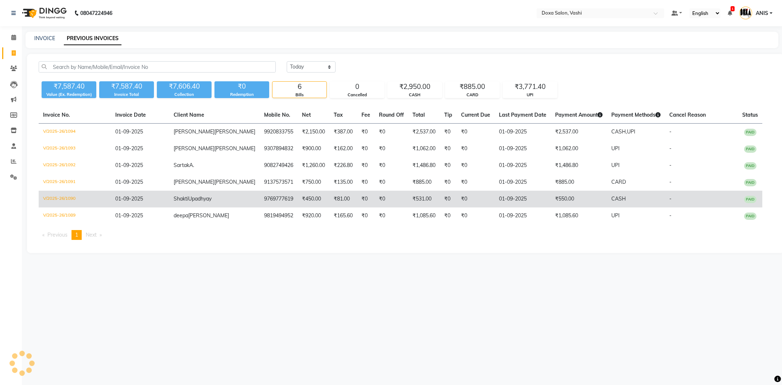
click at [174, 196] on span "Shakti" at bounding box center [181, 199] width 15 height 7
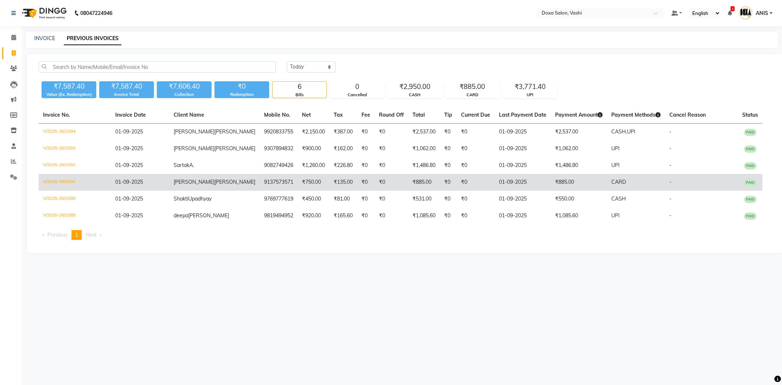
click at [181, 188] on td "MANAS MHATRE" at bounding box center [214, 182] width 91 height 17
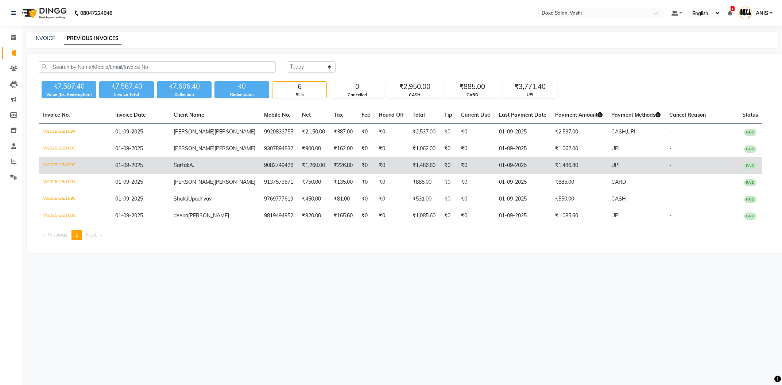
click at [174, 170] on td "Sartak A." at bounding box center [214, 165] width 91 height 17
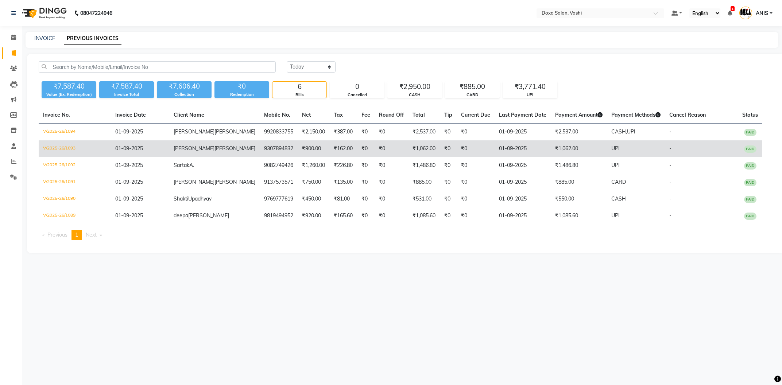
click at [215, 146] on span "Chitalkar" at bounding box center [235, 148] width 41 height 7
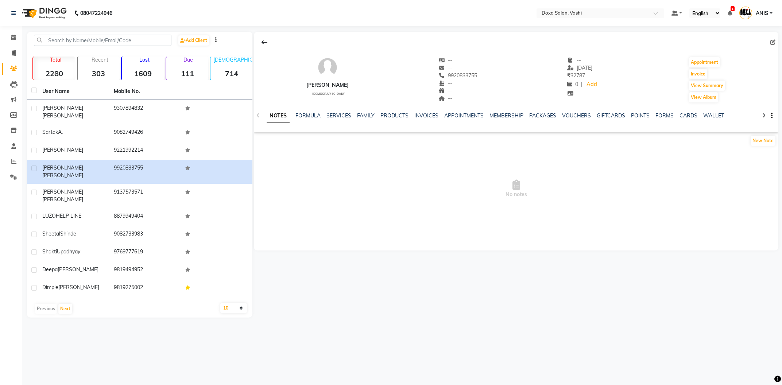
click at [342, 116] on link "SERVICES" at bounding box center [339, 115] width 25 height 7
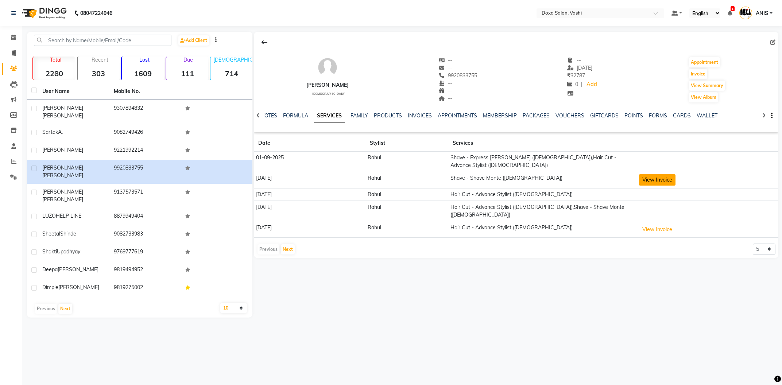
click at [653, 175] on button "View Invoice" at bounding box center [657, 179] width 36 height 11
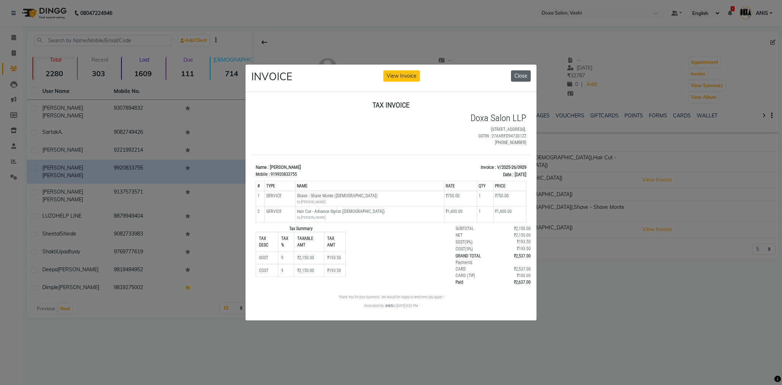
click at [518, 73] on button "Close" at bounding box center [521, 75] width 20 height 11
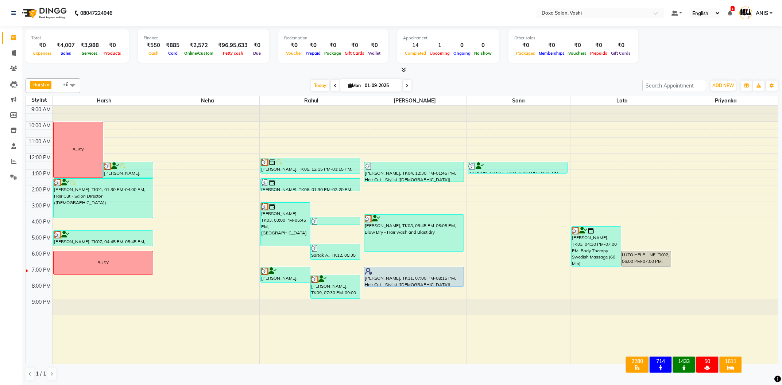
click at [456, 81] on div "[DATE] [DATE]" at bounding box center [361, 85] width 555 height 11
click at [373, 90] on input "01-09-2025" at bounding box center [381, 85] width 36 height 11
select select "9"
select select "2025"
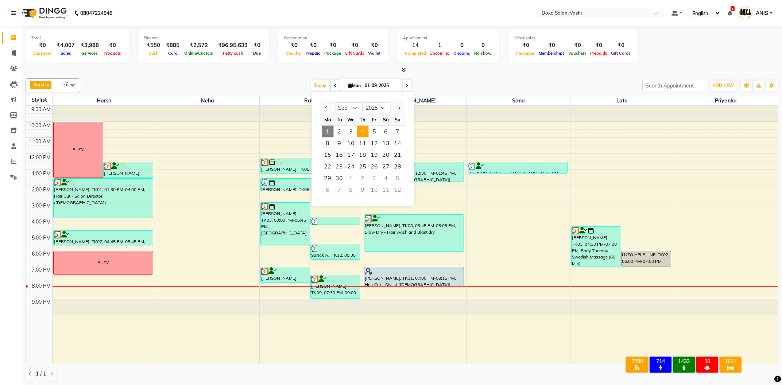
click at [366, 132] on span "4" at bounding box center [363, 132] width 12 height 12
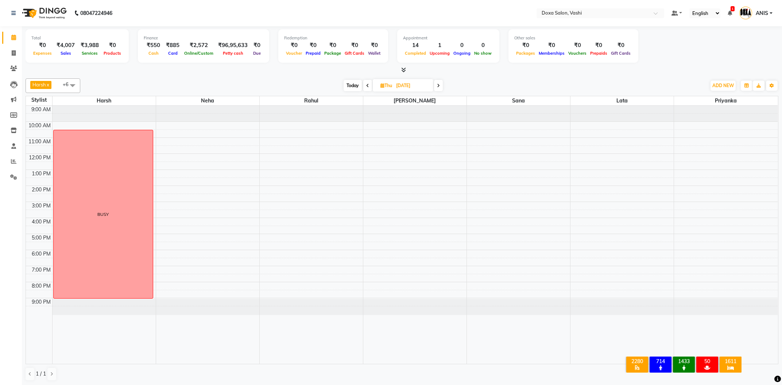
click at [439, 89] on span at bounding box center [438, 85] width 9 height 11
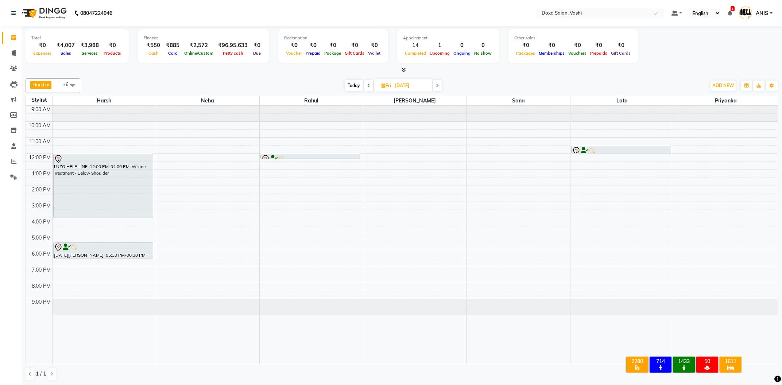
click at [436, 86] on span at bounding box center [437, 85] width 9 height 11
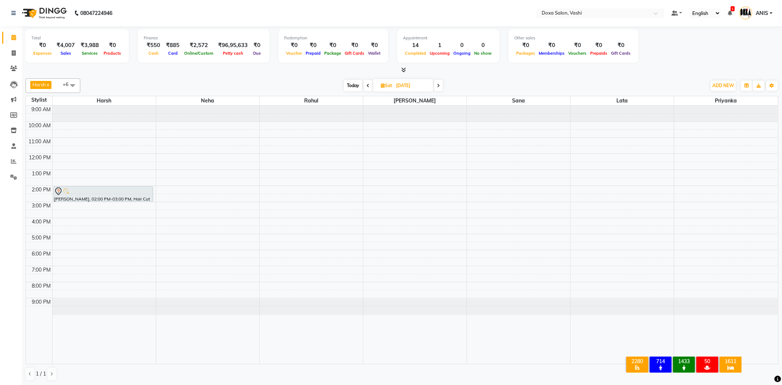
click at [350, 85] on span "Today" at bounding box center [353, 85] width 18 height 11
type input "01-09-2025"
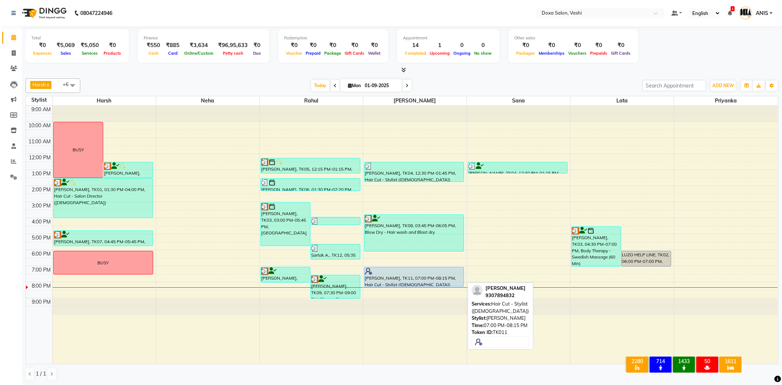
click at [387, 278] on div "[PERSON_NAME], TK11, 07:00 PM-08:15 PM, Hair Cut - Stylist ([DEMOGRAPHIC_DATA])" at bounding box center [414, 276] width 99 height 19
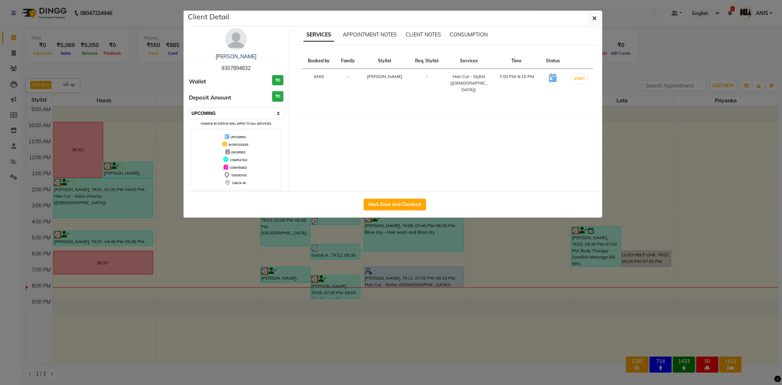
select select "3"
click option "[PERSON_NAME]" at bounding box center [0, 0] width 0 height 0
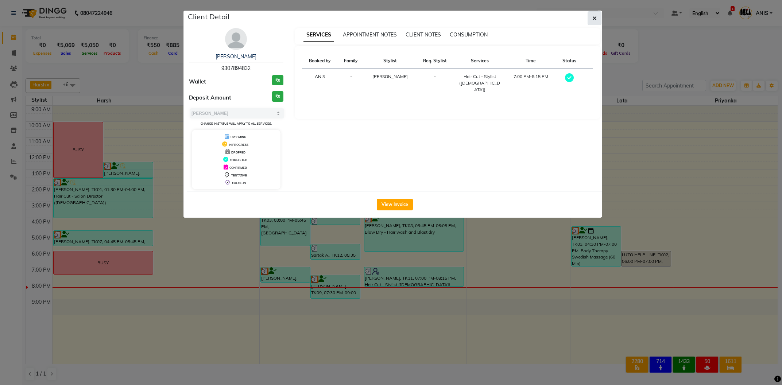
click at [591, 20] on button "button" at bounding box center [595, 18] width 14 height 14
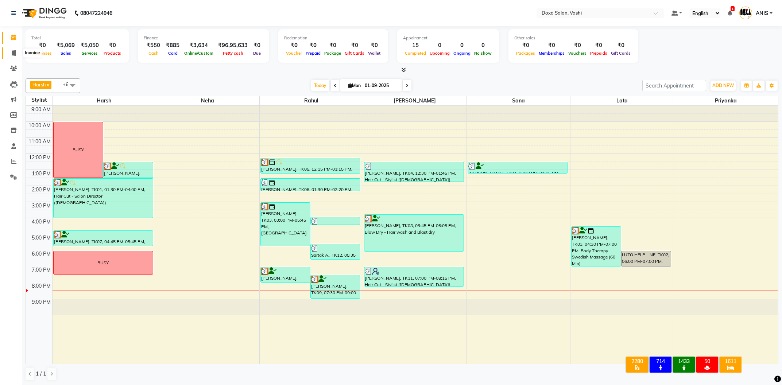
click at [12, 55] on icon at bounding box center [14, 52] width 4 height 5
select select "service"
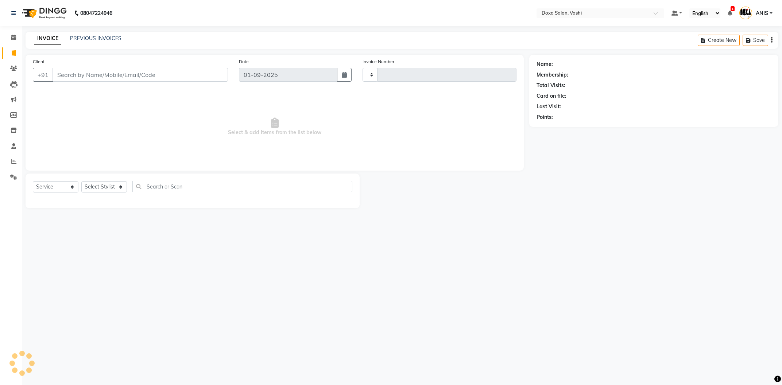
type input "1094"
select select "416"
click at [82, 41] on link "PREVIOUS INVOICES" at bounding box center [95, 38] width 51 height 7
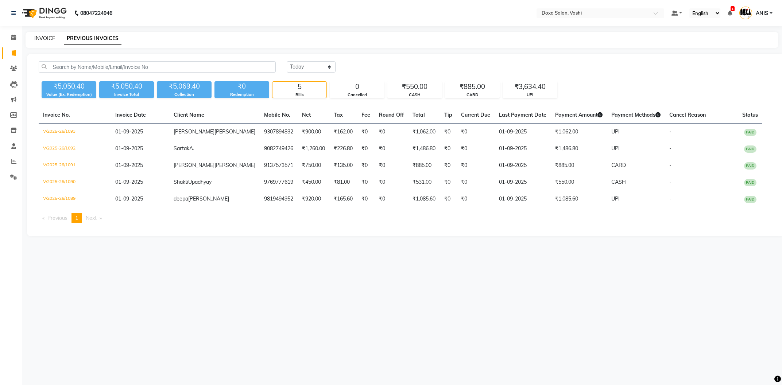
click at [46, 40] on link "INVOICE" at bounding box center [44, 38] width 21 height 7
select select "service"
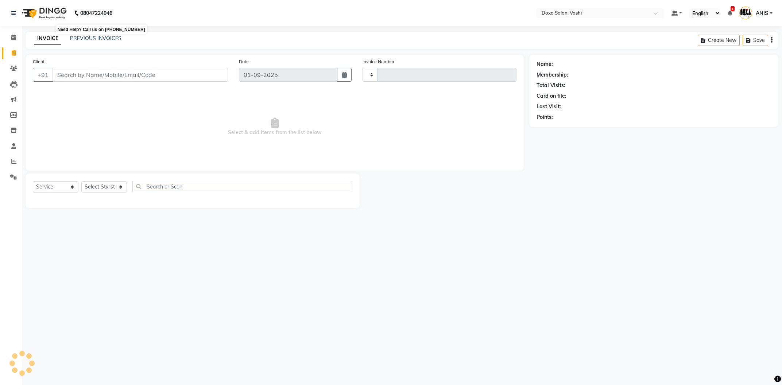
type input "1095"
select select "416"
click at [81, 181] on select "Select Stylist AMOL BUDHE ANIS Ashwini Faizan Harsh i pad 11 i pad 9 Karishma K…" at bounding box center [106, 186] width 50 height 11
select select "6422"
click option "ANIS" at bounding box center [0, 0] width 0 height 0
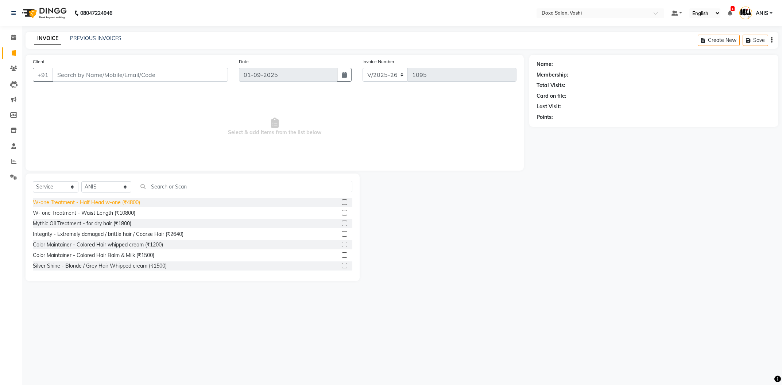
click at [105, 203] on div "W-one Treatment - Half Head w-one (₹4800)" at bounding box center [86, 203] width 107 height 8
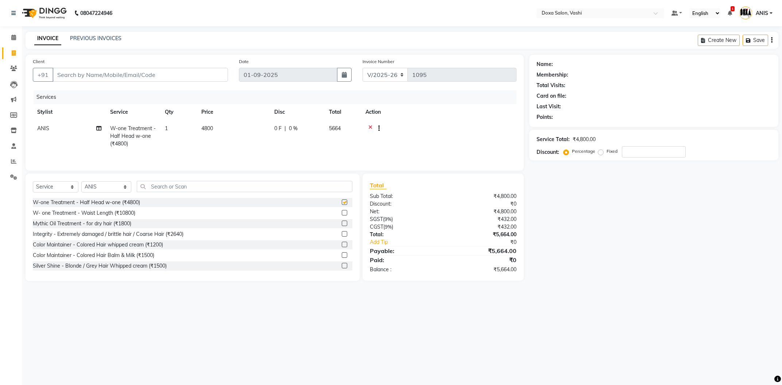
checkbox input "false"
click at [275, 135] on td "0 F | 0 %" at bounding box center [297, 136] width 55 height 32
select select "6422"
drag, startPoint x: 269, startPoint y: 132, endPoint x: 212, endPoint y: 132, distance: 56.6
click at [236, 132] on input "4800" at bounding box center [268, 130] width 64 height 11
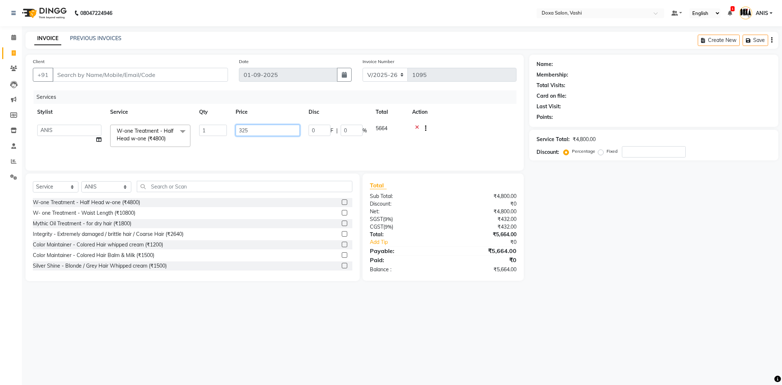
type input "3250"
click at [653, 145] on div "Service Total: ₹3,250.00 Discount: Percentage Fixed" at bounding box center [654, 145] width 235 height 25
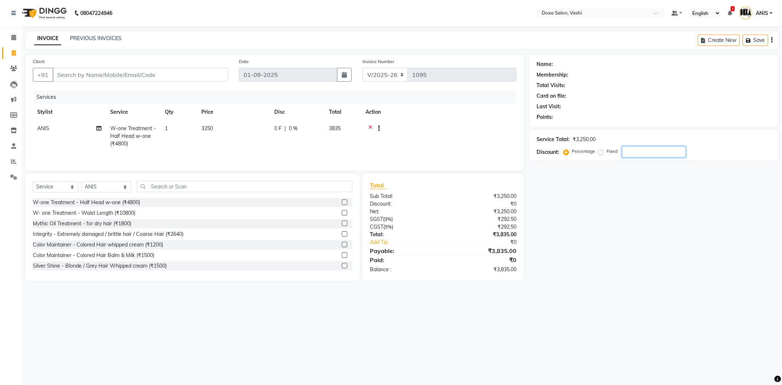
click at [651, 153] on input "number" at bounding box center [654, 151] width 64 height 11
type input "15"
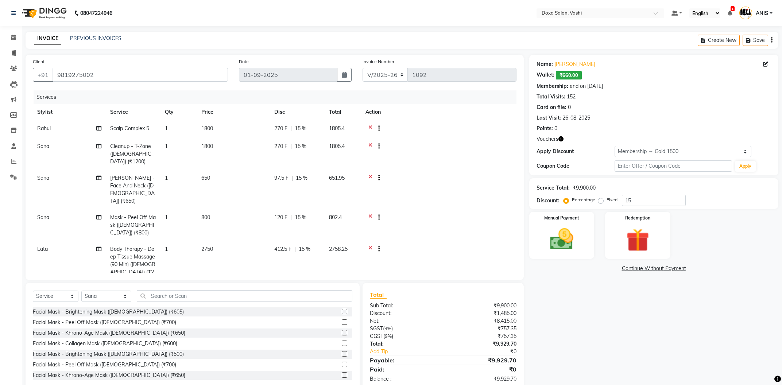
select select "416"
select select "service"
select select "25278"
select select "1: Object"
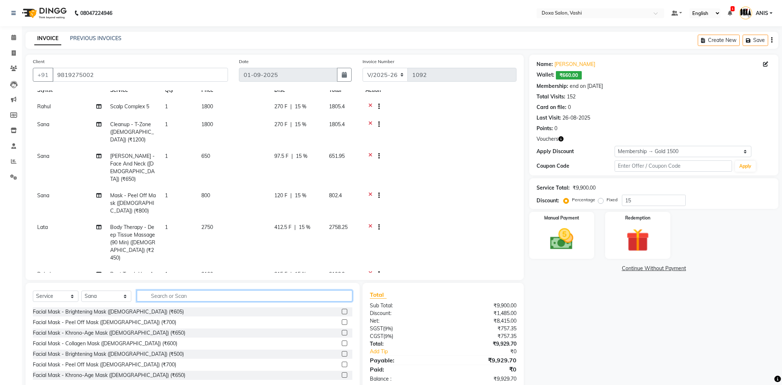
click at [154, 298] on input "text" at bounding box center [245, 295] width 216 height 11
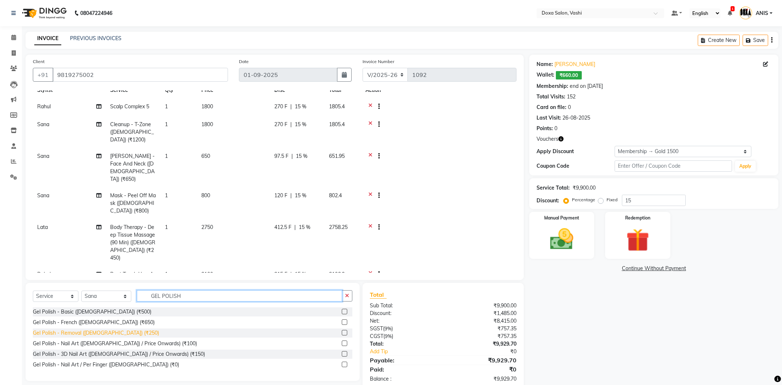
type input "GEL POLISH"
click at [109, 334] on div "Gel Polish - Removal ([DEMOGRAPHIC_DATA]) (₹250)" at bounding box center [96, 334] width 126 height 8
checkbox input "false"
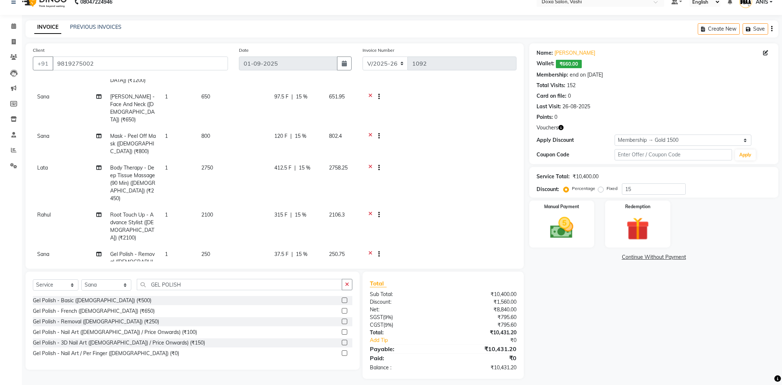
scroll to position [16, 0]
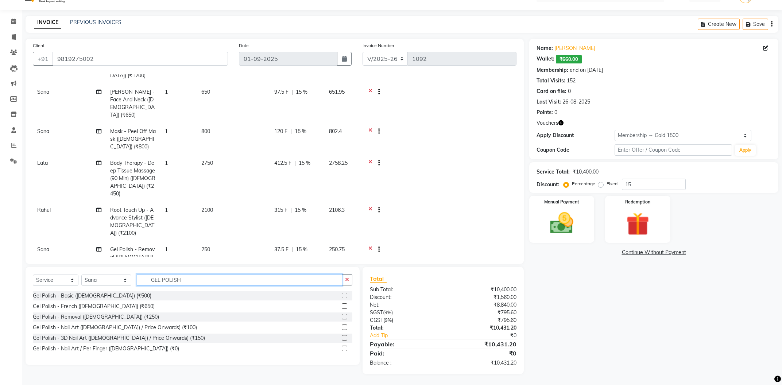
drag, startPoint x: 187, startPoint y: 280, endPoint x: 0, endPoint y: 235, distance: 192.4
click at [137, 274] on input "GEL POLISH" at bounding box center [239, 279] width 205 height 11
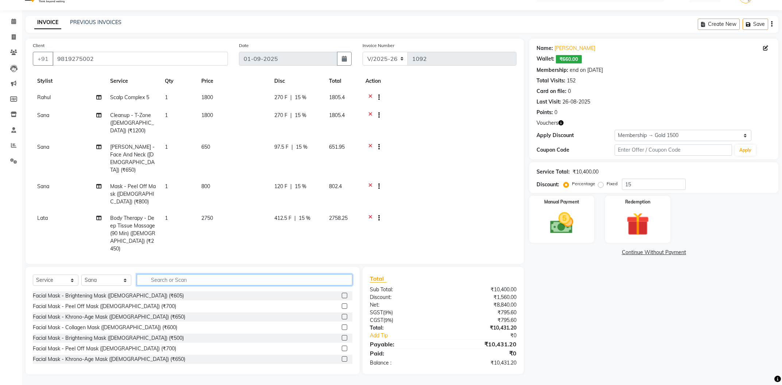
scroll to position [0, 0]
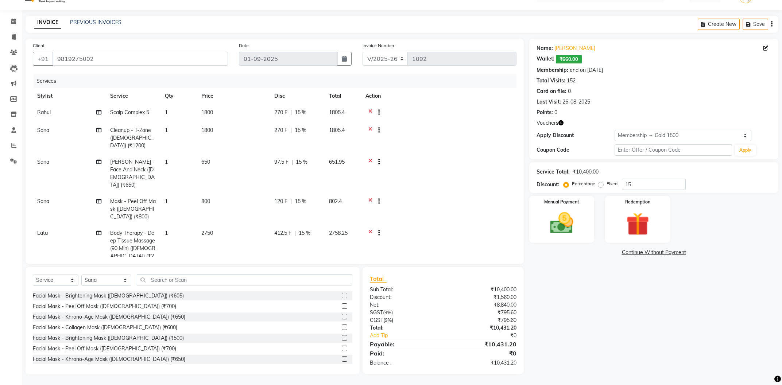
click at [601, 307] on div "Name: [PERSON_NAME] Wallet: ₹660.00 Membership: end on [DATE] Total Visits: 152…" at bounding box center [657, 207] width 255 height 336
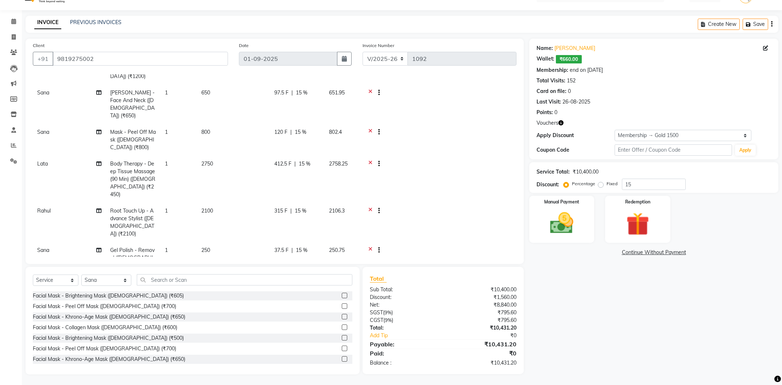
scroll to position [70, 0]
click at [133, 207] on span "Root Touch Up - Advance Stylist ([DEMOGRAPHIC_DATA]) (₹2100)" at bounding box center [132, 222] width 44 height 30
select select "11906"
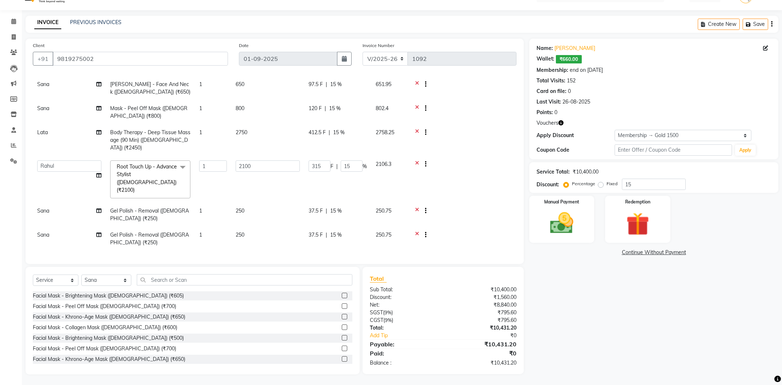
scroll to position [54, 0]
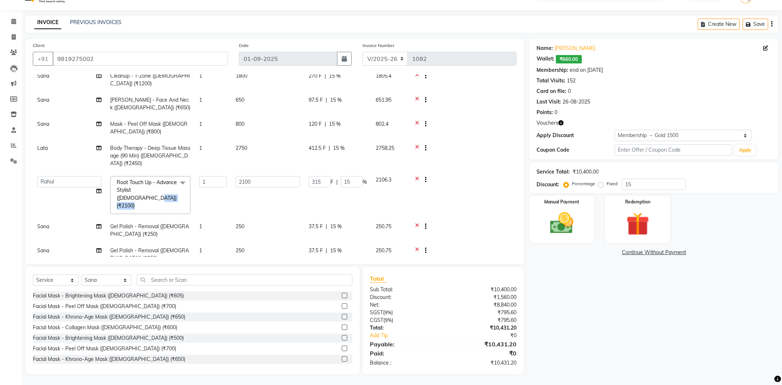
click at [133, 192] on span "Root Touch Up - Advance Stylist ([DEMOGRAPHIC_DATA]) (₹2100)" at bounding box center [147, 194] width 60 height 30
click at [138, 220] on li at bounding box center [151, 227] width 80 height 15
click at [137, 224] on input "multiselect-search" at bounding box center [150, 228] width 72 height 8
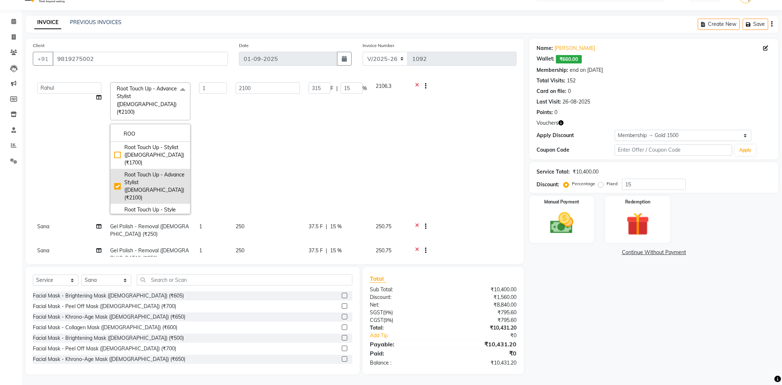
scroll to position [0, 0]
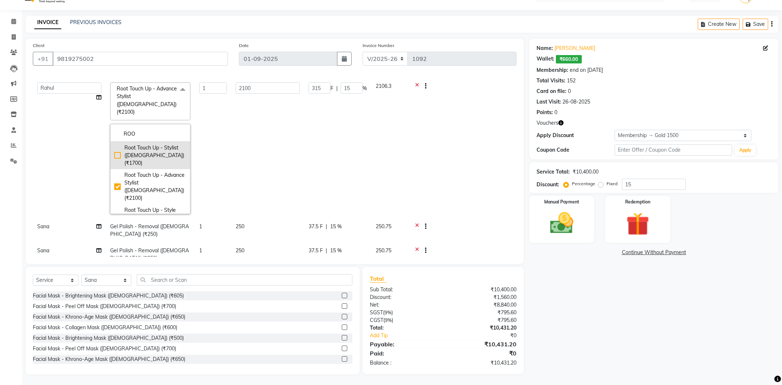
type input "ROO"
click at [154, 144] on div "Root Touch Up - Stylist (Female) (₹1700)" at bounding box center [150, 155] width 72 height 23
checkbox input "true"
checkbox input "false"
type input "1700"
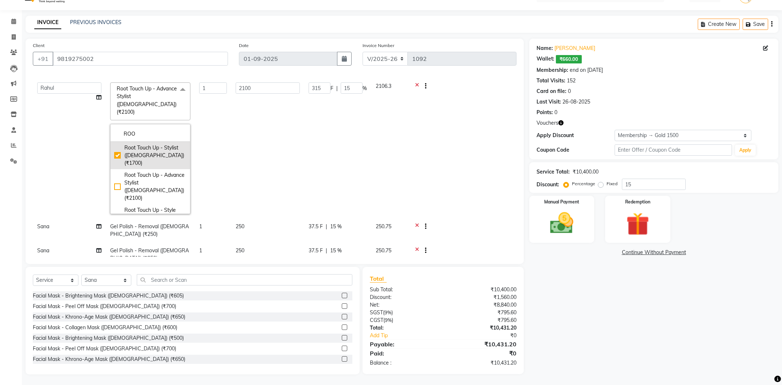
type input "255"
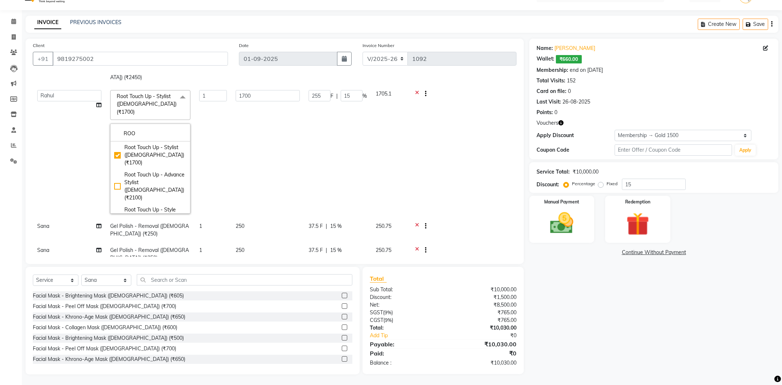
click at [221, 130] on td "1" at bounding box center [213, 152] width 36 height 132
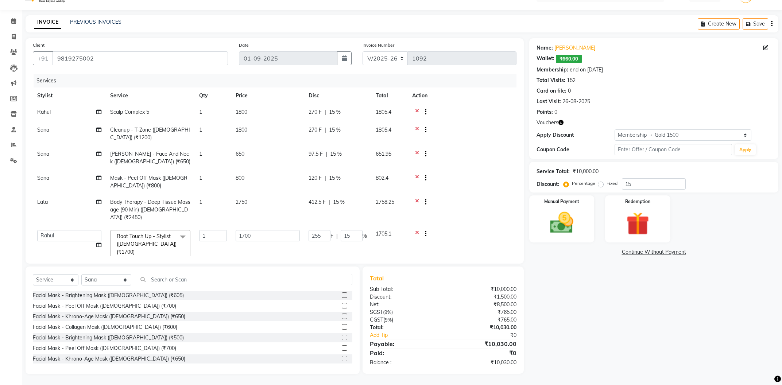
scroll to position [46, 0]
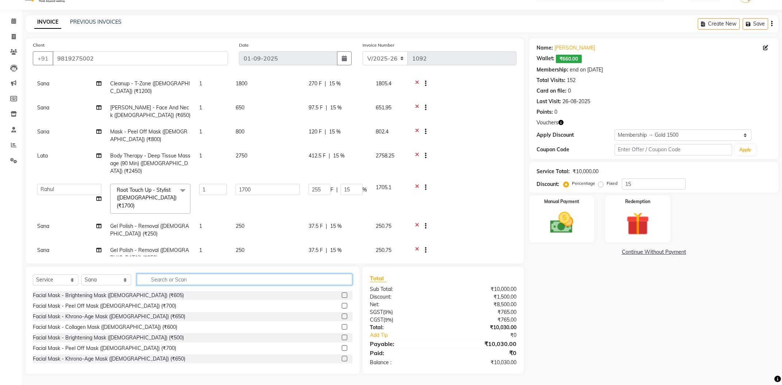
click at [318, 275] on input "text" at bounding box center [245, 279] width 216 height 11
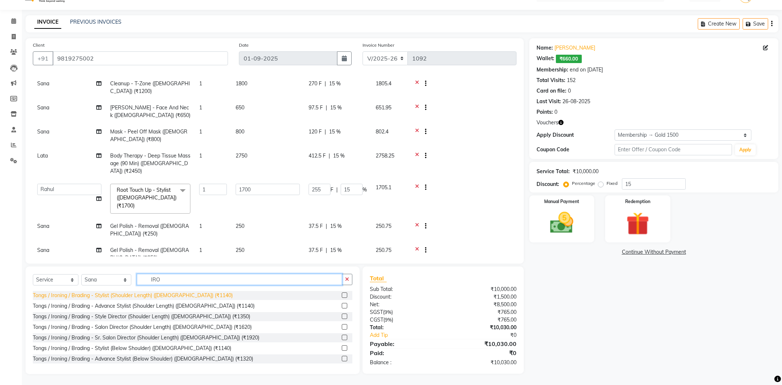
type input "IRO"
click at [181, 296] on div "Tongs / Ironing / Brading - Stylist (Shoulder Length) (Female) (₹1140)" at bounding box center [133, 296] width 200 height 8
checkbox input "false"
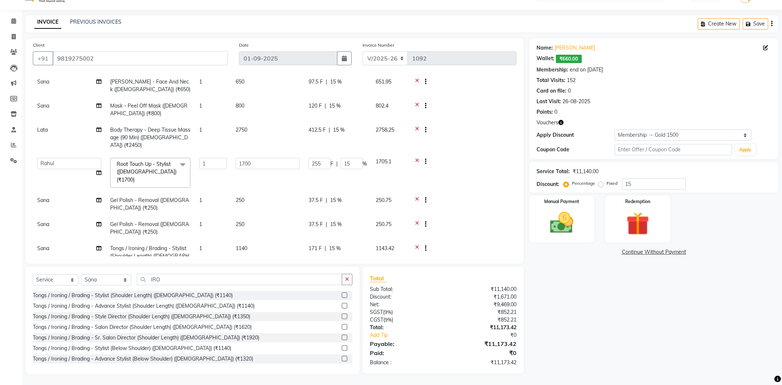
scroll to position [78, 0]
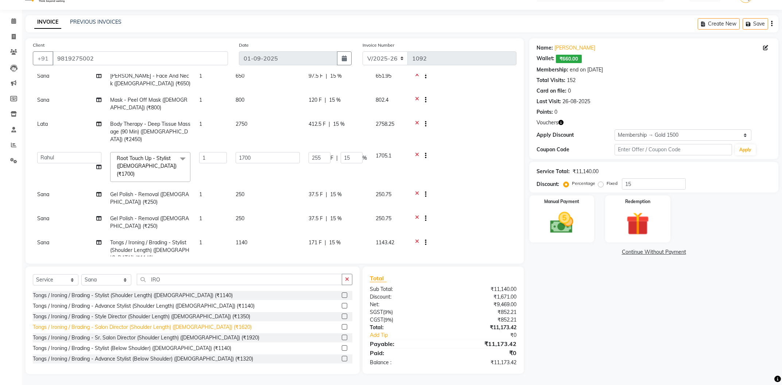
click at [156, 330] on div "Tongs / Ironing / Brading - Salon Director (Shoulder Length) (Female) (₹1620)" at bounding box center [142, 328] width 219 height 8
checkbox input "false"
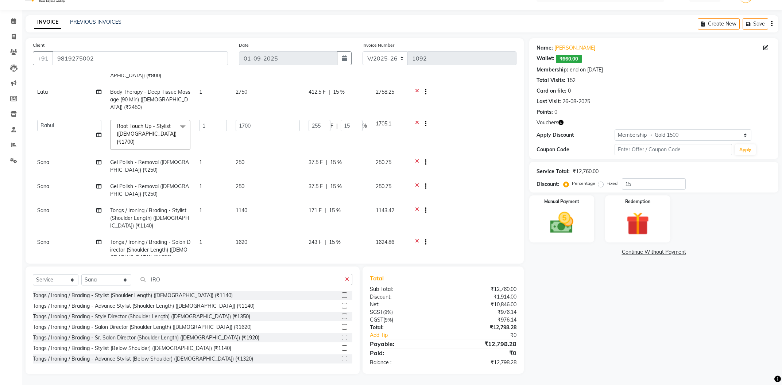
click at [414, 207] on div at bounding box center [462, 211] width 100 height 9
click at [417, 207] on icon at bounding box center [417, 211] width 4 height 9
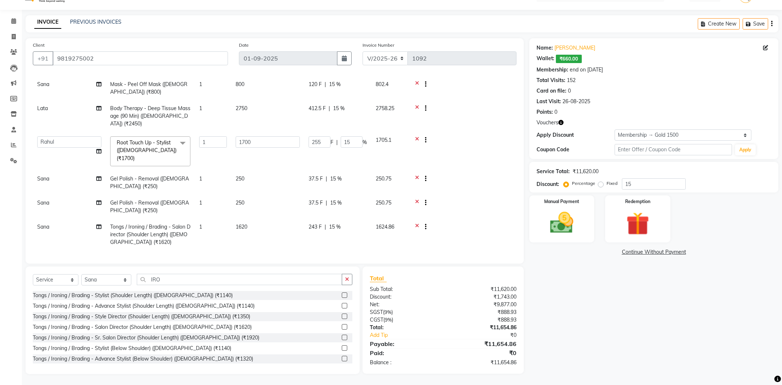
scroll to position [78, 0]
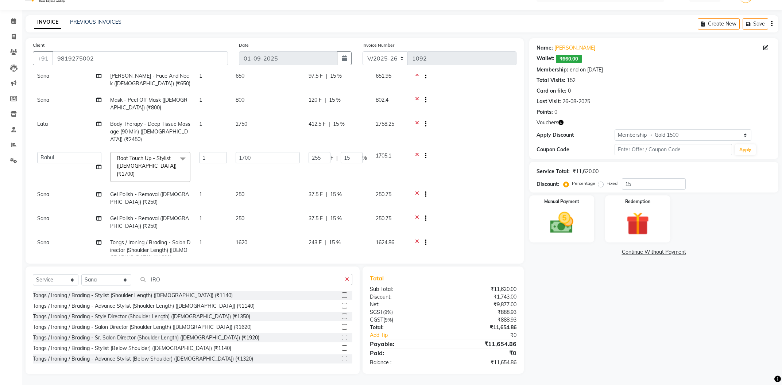
click at [32, 230] on div "Client +91 9819275002 Date 01-09-2025 Invoice Number V/2025 V/2025-26 1092 Serv…" at bounding box center [275, 151] width 498 height 226
click at [44, 239] on span "Sana" at bounding box center [43, 242] width 12 height 7
select select "25278"
click at [37, 239] on select "AMOL BUDHE ANIS Ashwini Faizan Harsh i pad 11 i pad 9 Karishma Komal Lata Neha …" at bounding box center [69, 244] width 64 height 11
select select "6423"
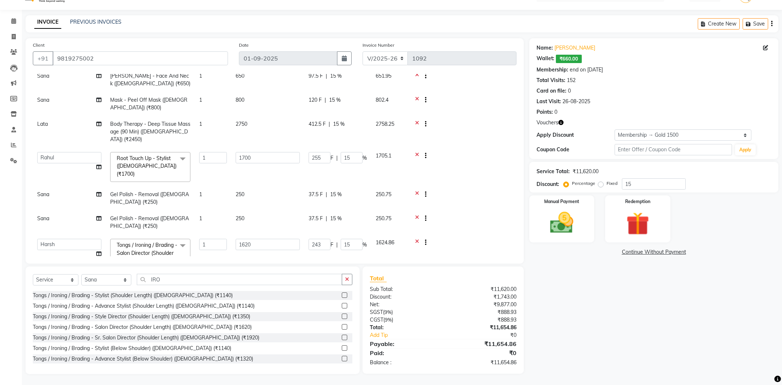
scroll to position [93, 0]
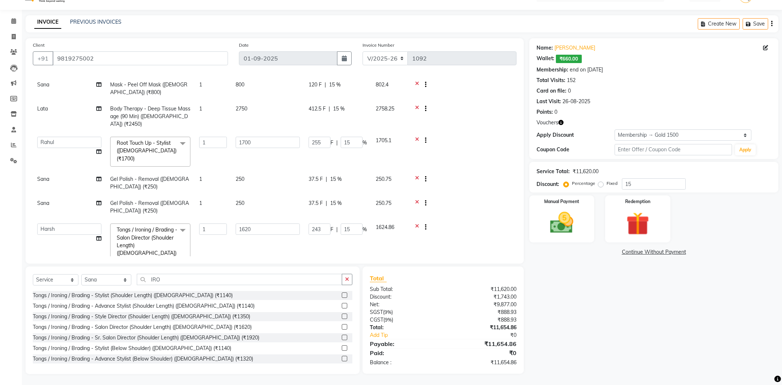
click at [416, 224] on icon at bounding box center [417, 228] width 4 height 9
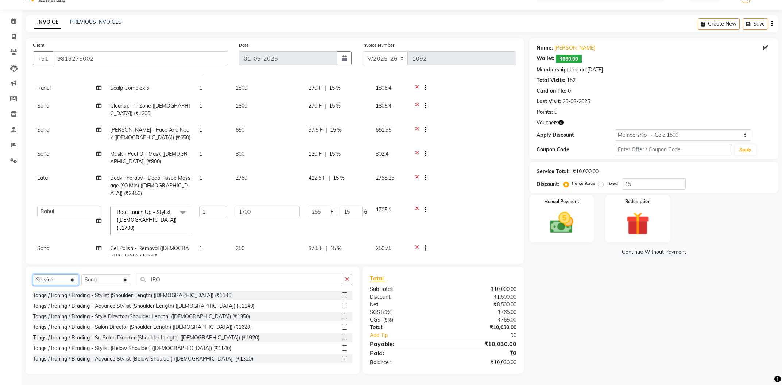
scroll to position [39, 0]
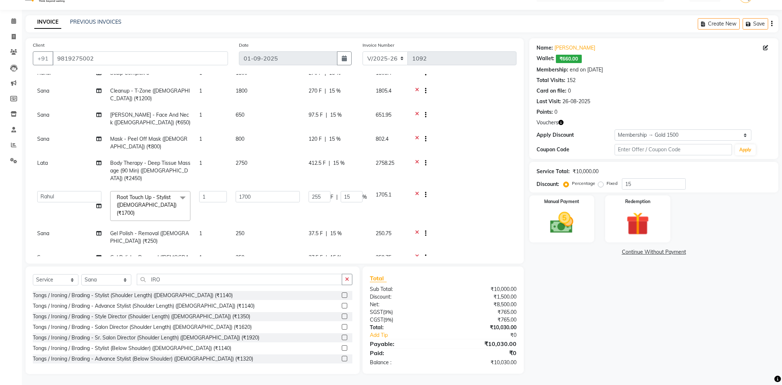
click at [660, 244] on div "Name: Dimple Kukreja Wallet: ₹660.00 Membership: end on 03-01-2026 Total Visits…" at bounding box center [657, 206] width 255 height 336
click at [652, 233] on img at bounding box center [637, 224] width 39 height 30
click at [572, 225] on img at bounding box center [561, 223] width 39 height 28
click at [627, 253] on span "UPI" at bounding box center [628, 253] width 11 height 8
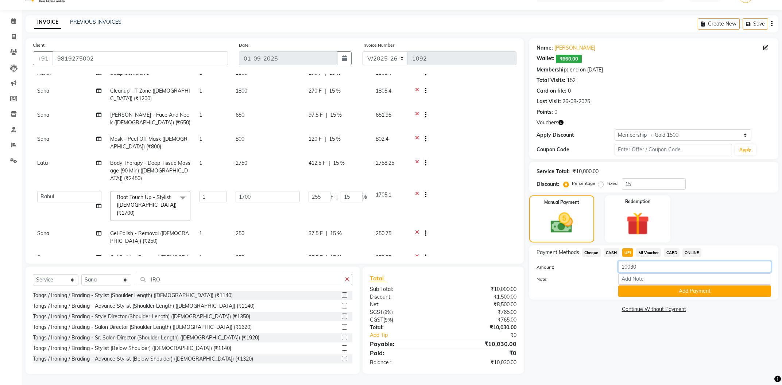
drag, startPoint x: 644, startPoint y: 268, endPoint x: 575, endPoint y: 270, distance: 69.0
click at [619, 270] on input "10030" at bounding box center [695, 266] width 153 height 11
type input "8500"
click at [632, 291] on button "Add Payment" at bounding box center [695, 291] width 153 height 11
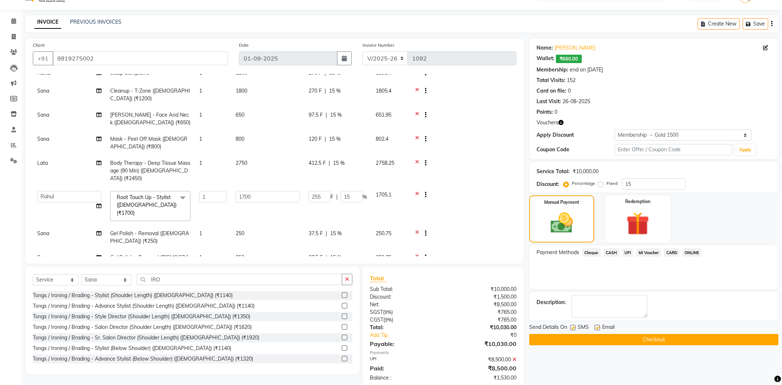
scroll to position [31, 0]
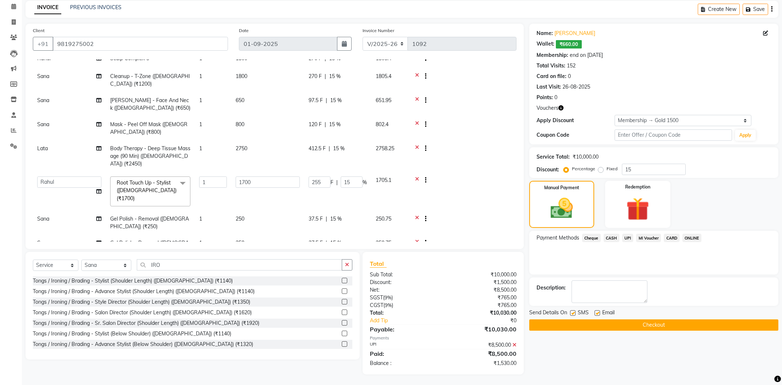
click at [571, 347] on div "Name: Dimple Kukreja Wallet: ₹660.00 Membership: end on 03-01-2026 Total Visits…" at bounding box center [657, 199] width 255 height 351
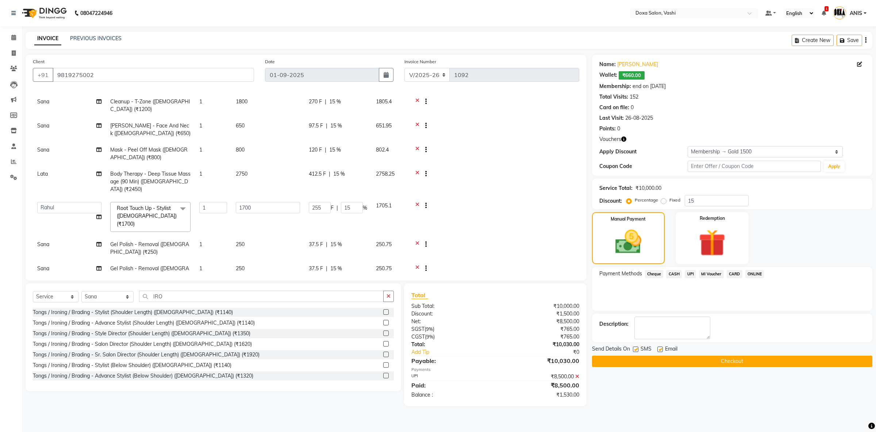
scroll to position [47, 0]
click at [417, 262] on icon at bounding box center [417, 266] width 4 height 9
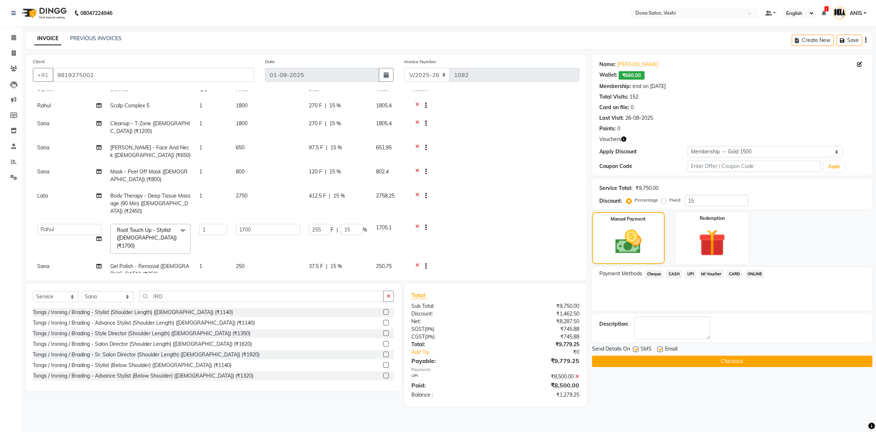
click at [198, 259] on td "1" at bounding box center [213, 270] width 36 height 24
select select "25278"
click at [204, 262] on input "1" at bounding box center [213, 267] width 28 height 11
type input "2"
click at [525, 226] on td at bounding box center [493, 238] width 171 height 39
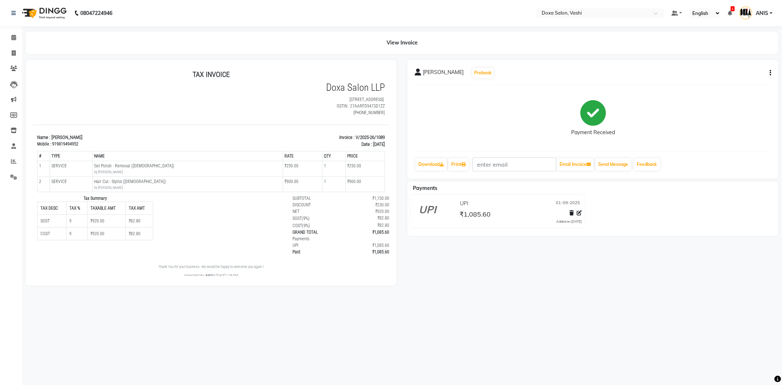
click at [440, 158] on div "[PERSON_NAME] Prebook Payment Received Download Print Email Invoice Send Messag…" at bounding box center [593, 119] width 371 height 119
click at [440, 159] on link "Download" at bounding box center [431, 164] width 31 height 12
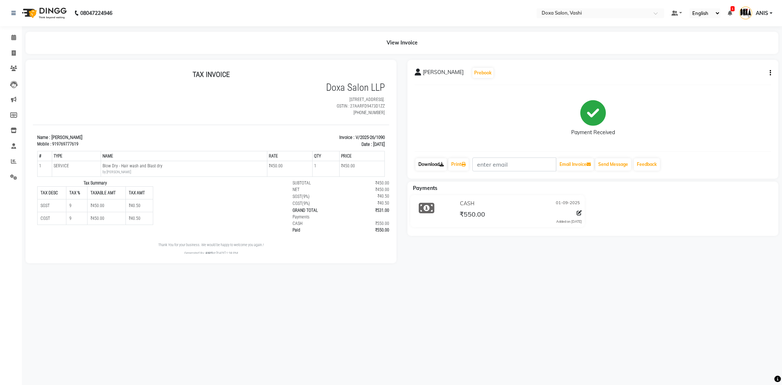
click at [425, 160] on link "Download" at bounding box center [431, 164] width 31 height 12
click at [432, 157] on div "[PERSON_NAME] Prebook Payment Received Download Print Email Invoice Send Messag…" at bounding box center [593, 119] width 371 height 119
click at [431, 161] on link "Download" at bounding box center [431, 164] width 31 height 12
click at [432, 165] on link "Download" at bounding box center [431, 164] width 31 height 12
click at [427, 168] on link "Download" at bounding box center [431, 164] width 31 height 12
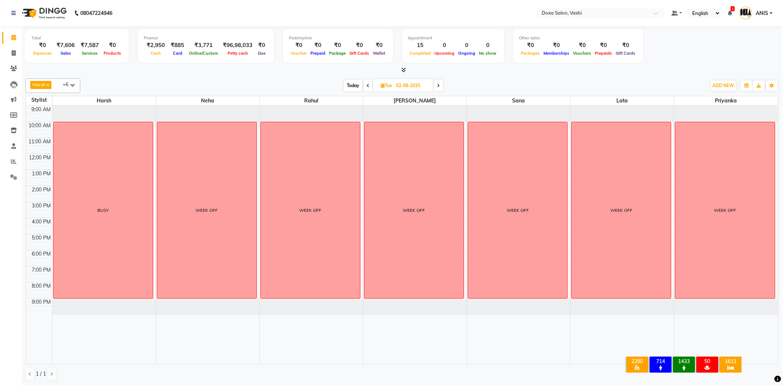
click at [443, 84] on span at bounding box center [438, 85] width 9 height 11
type input "[DATE]"
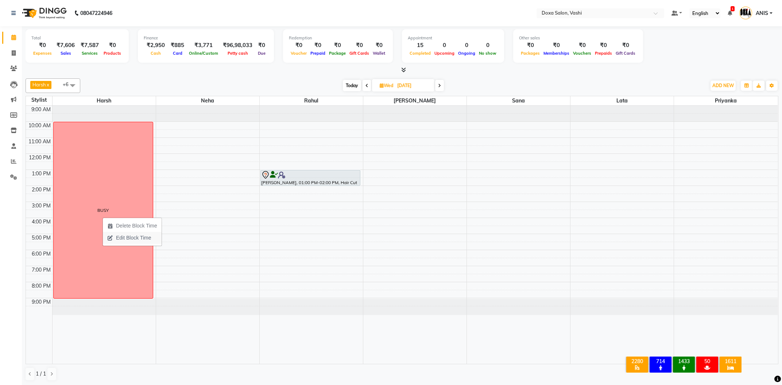
click at [115, 235] on span "Edit Block Time" at bounding box center [129, 238] width 53 height 12
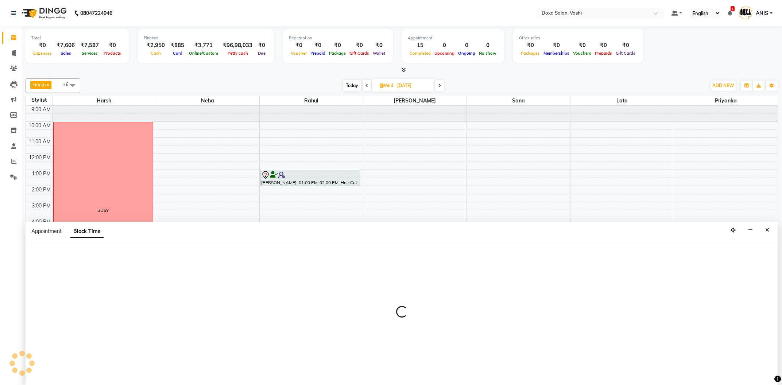
select select "6423"
select select "600"
select select "1260"
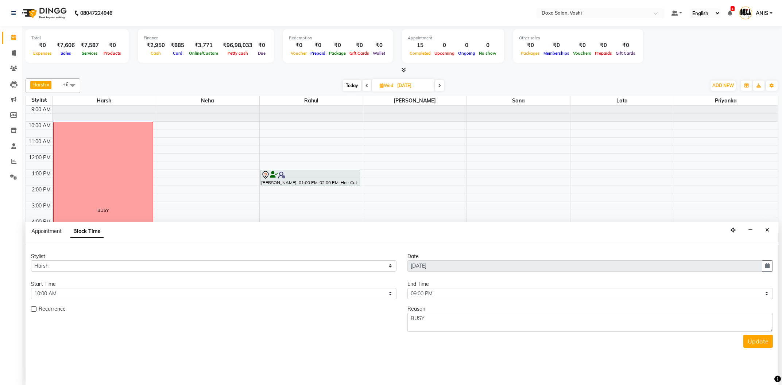
click at [768, 223] on div "Appointment Block Time" at bounding box center [402, 233] width 753 height 23
click at [766, 228] on icon "Close" at bounding box center [768, 230] width 4 height 5
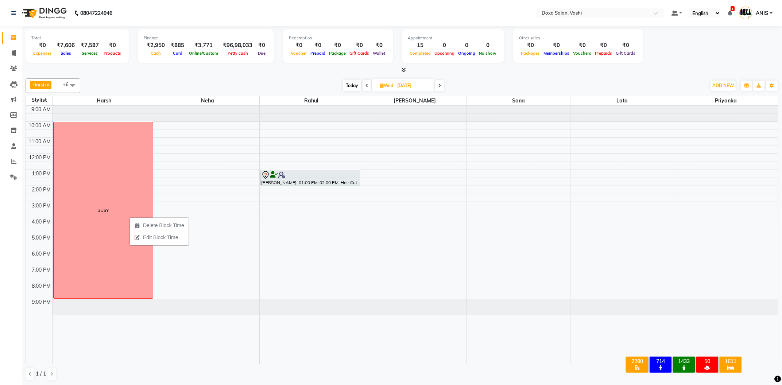
click at [145, 220] on ul "Delete Block Time Edit Block Time" at bounding box center [159, 231] width 59 height 28
click at [146, 226] on span "Delete Block Time" at bounding box center [163, 226] width 41 height 8
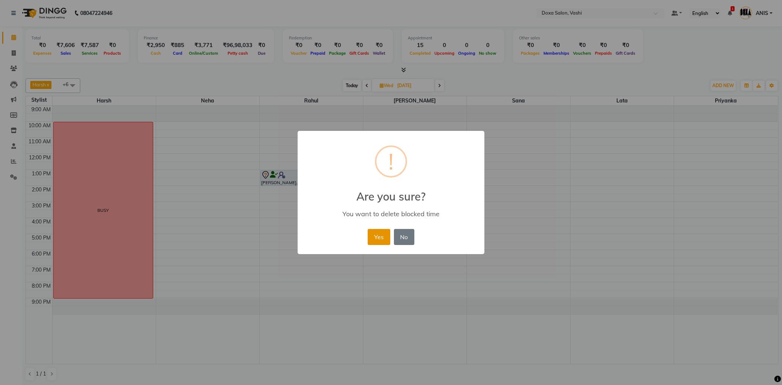
click at [378, 238] on button "Yes" at bounding box center [379, 237] width 22 height 16
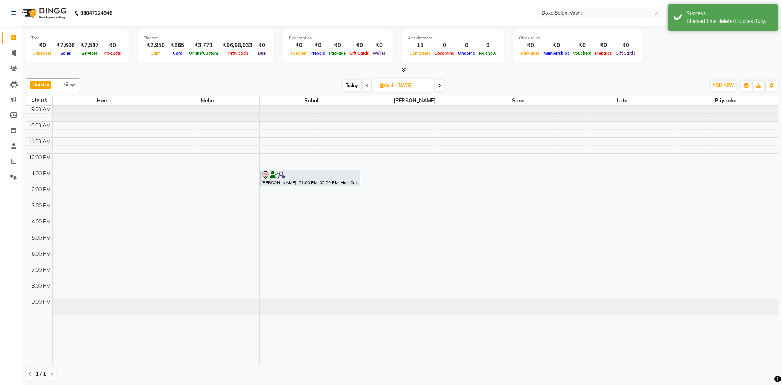
click at [119, 201] on div "9:00 AM 10:00 AM 11:00 AM 12:00 PM 1:00 PM 2:00 PM 3:00 PM 4:00 PM 5:00 PM 6:00…" at bounding box center [402, 235] width 752 height 258
select select "6423"
select select "tentative"
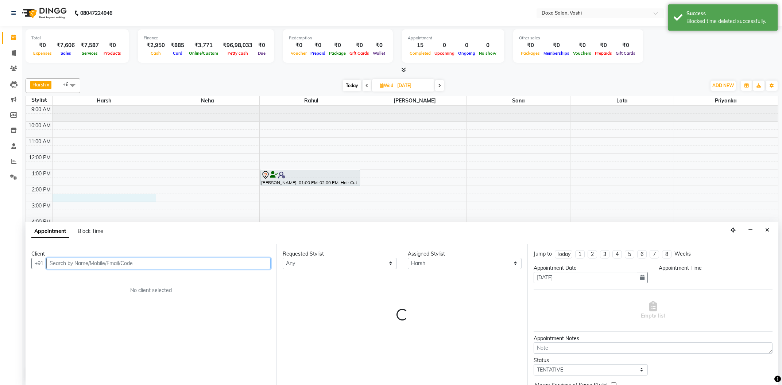
select select "870"
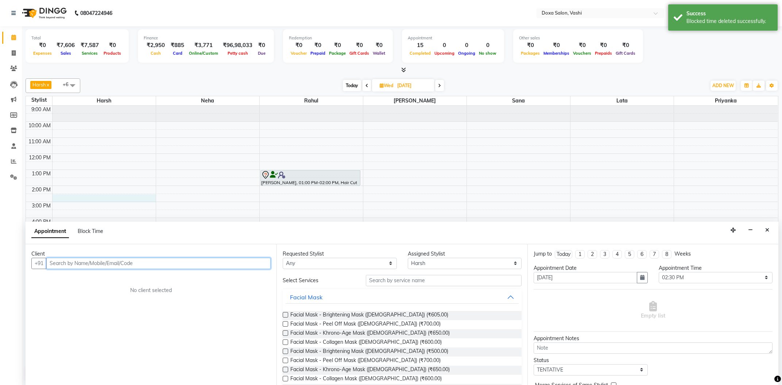
scroll to position [0, 0]
click at [91, 228] on span "Block Time" at bounding box center [91, 231] width 26 height 7
select select "6423"
select select "870"
select select "900"
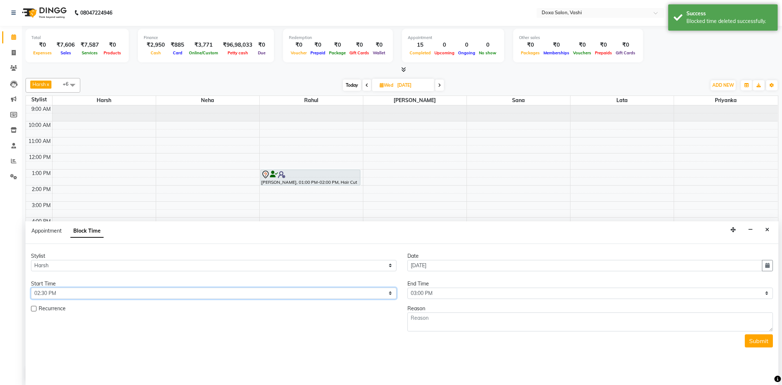
click at [31, 288] on select "Select 10:00 AM 10:15 AM 10:30 AM 10:45 AM 11:00 AM 11:15 AM 11:30 AM 11:45 AM …" at bounding box center [214, 293] width 366 height 11
select select "900"
click option "03:00 PM" at bounding box center [0, 0] width 0 height 0
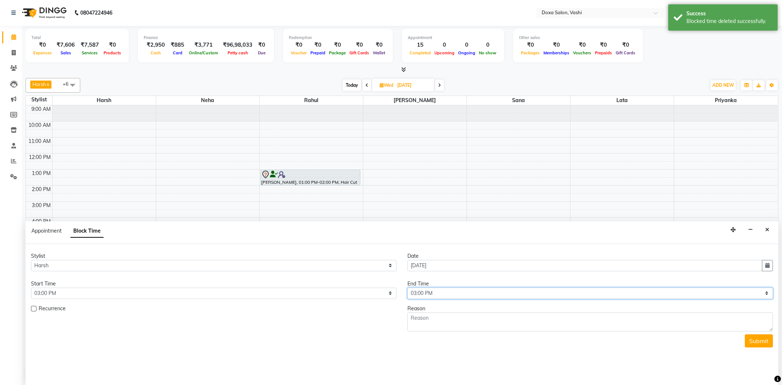
click at [408, 288] on select "Select 10:00 AM 10:15 AM 10:30 AM 10:45 AM 11:00 AM 11:15 AM 11:30 AM 11:45 AM …" at bounding box center [591, 293] width 366 height 11
click option "05:00 PM" at bounding box center [0, 0] width 0 height 0
click at [437, 316] on textarea at bounding box center [591, 322] width 366 height 19
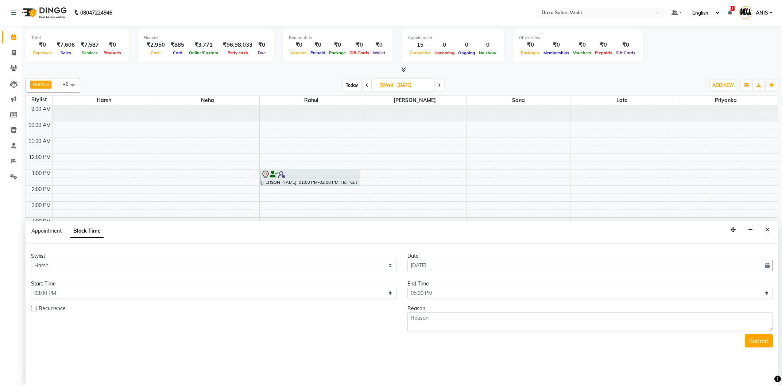
click at [482, 287] on div "End Time" at bounding box center [591, 284] width 366 height 8
click at [408, 288] on select "Select 10:00 AM 10:15 AM 10:30 AM 10:45 AM 11:00 AM 11:15 AM 11:30 AM 11:45 AM …" at bounding box center [591, 293] width 366 height 11
select select "1080"
click option "06:00 PM" at bounding box center [0, 0] width 0 height 0
click at [448, 322] on textarea at bounding box center [591, 322] width 366 height 19
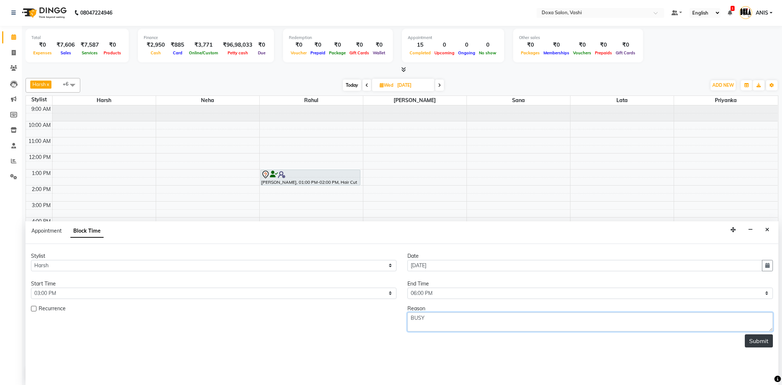
type textarea "BUSY"
click at [749, 346] on button "Submit" at bounding box center [759, 341] width 28 height 13
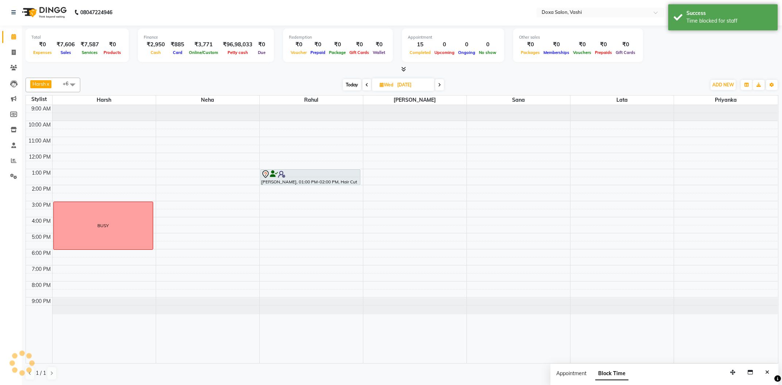
scroll to position [0, 0]
